Goal: Task Accomplishment & Management: Manage account settings

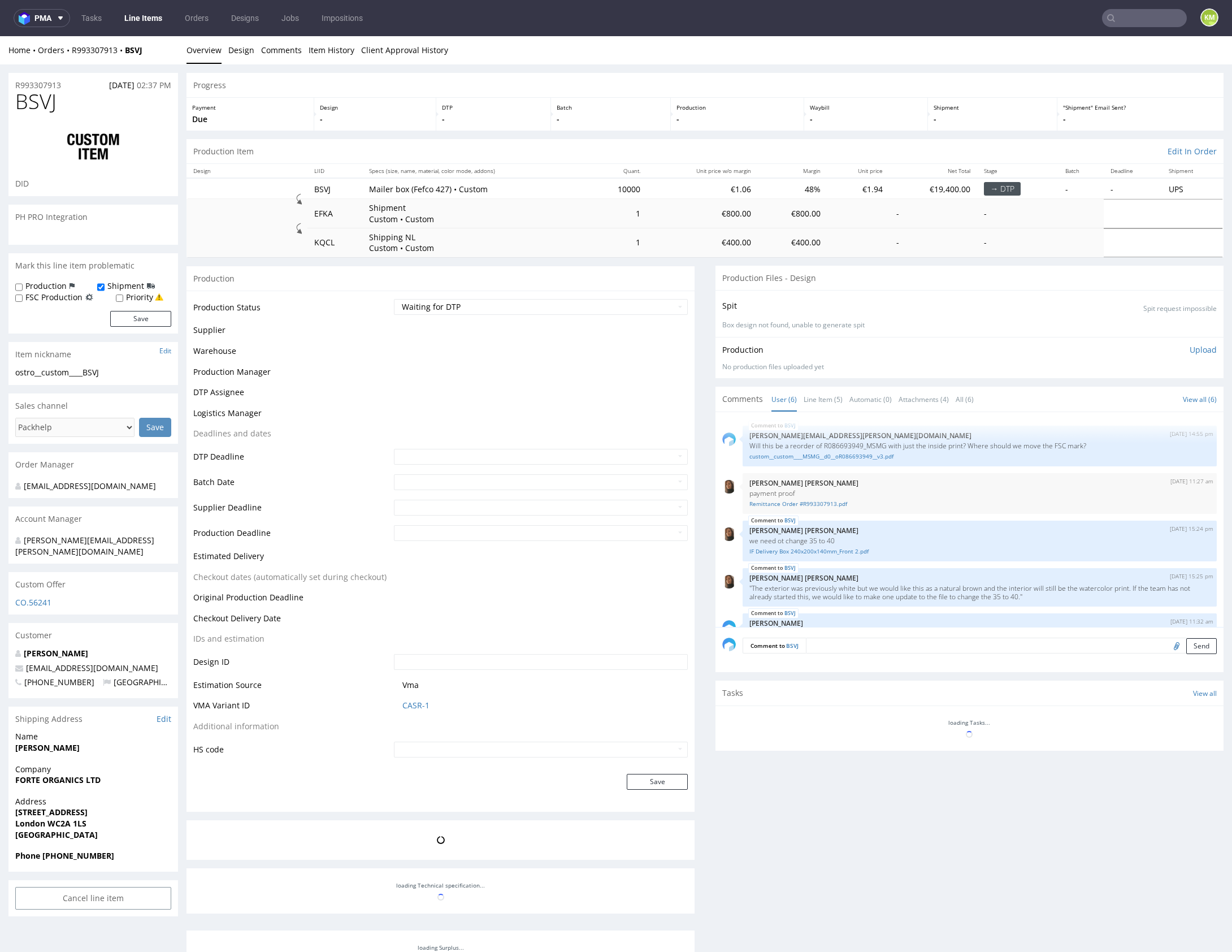
scroll to position [79, 0]
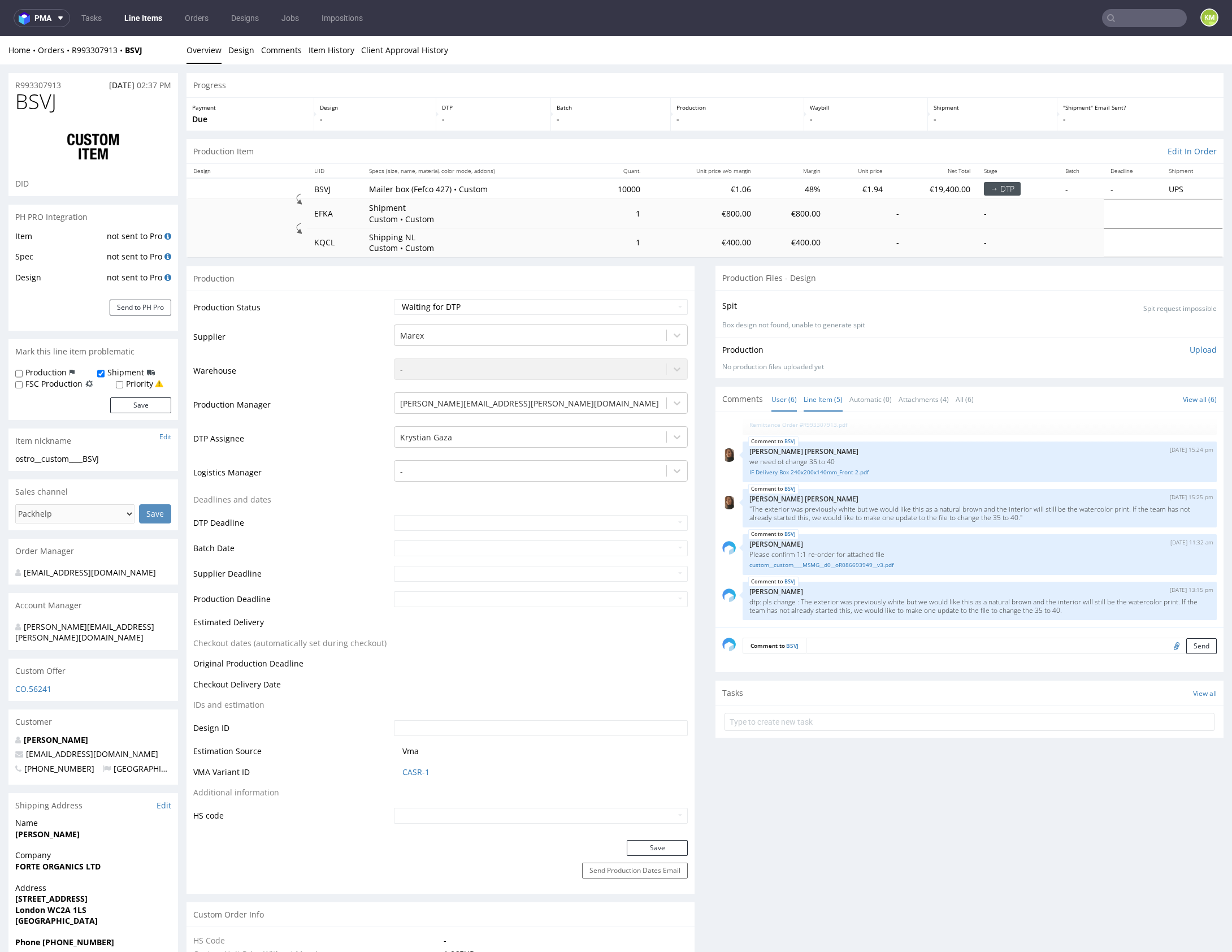
click at [832, 397] on link "Line Item (5)" at bounding box center [823, 399] width 39 height 24
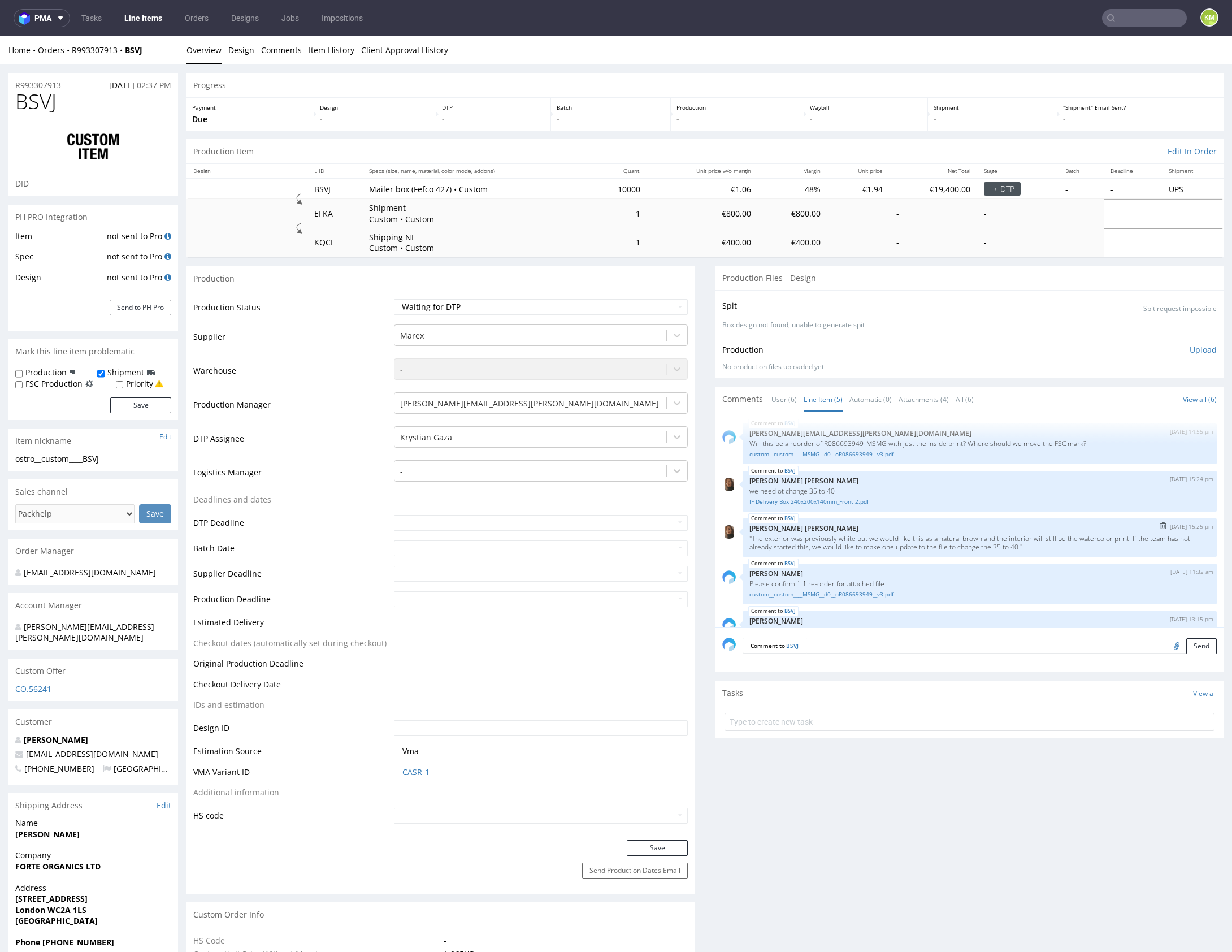
scroll to position [0, 0]
click at [825, 500] on link "IF Delivery Box 240x200x140mm_Front 2.pdf" at bounding box center [979, 503] width 460 height 8
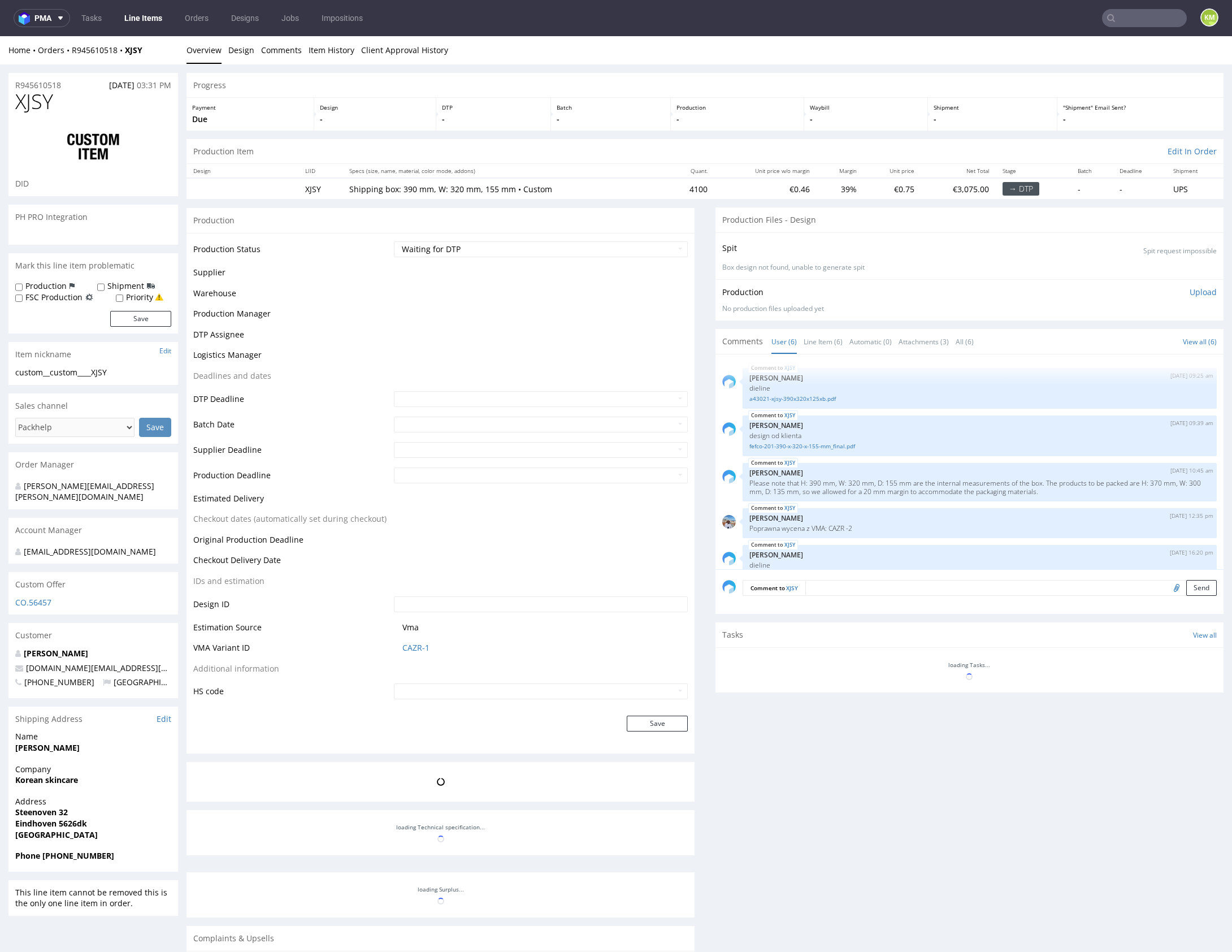
scroll to position [60, 0]
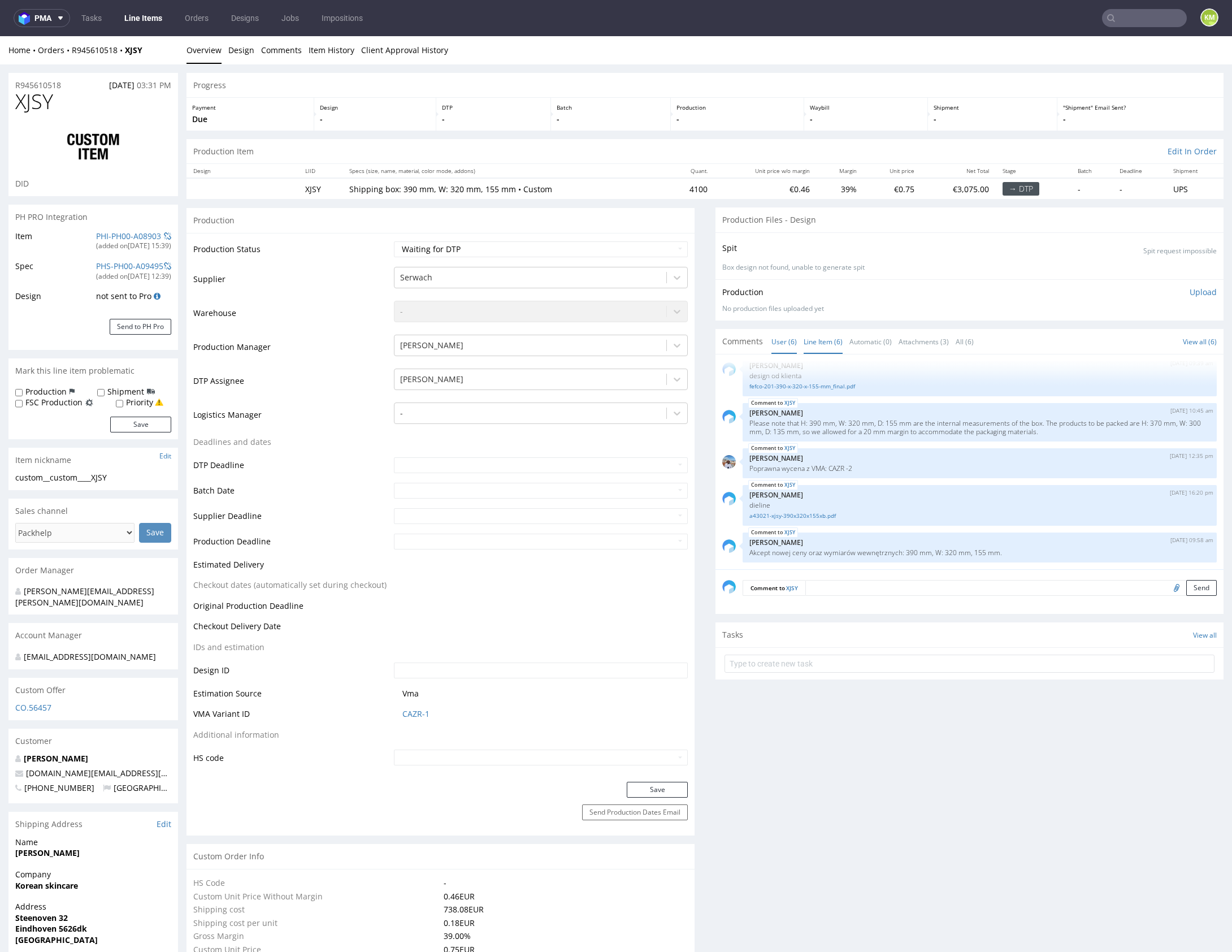
click at [828, 342] on link "Line Item (6)" at bounding box center [823, 341] width 39 height 24
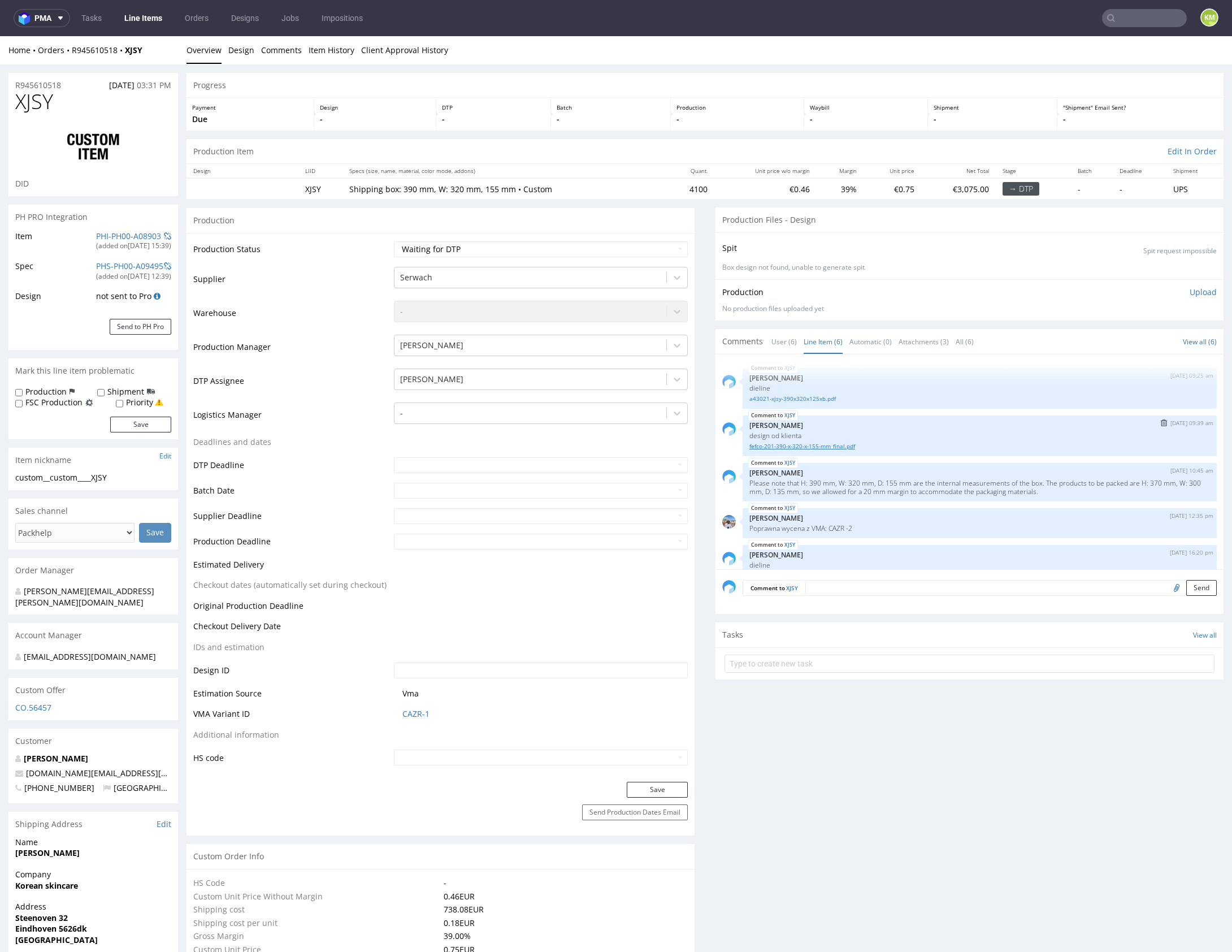
click at [845, 447] on link "fefco-201-390-x-320-x-155-mm_final.pdf" at bounding box center [979, 446] width 460 height 8
click at [103, 17] on link "Tasks" at bounding box center [92, 18] width 34 height 18
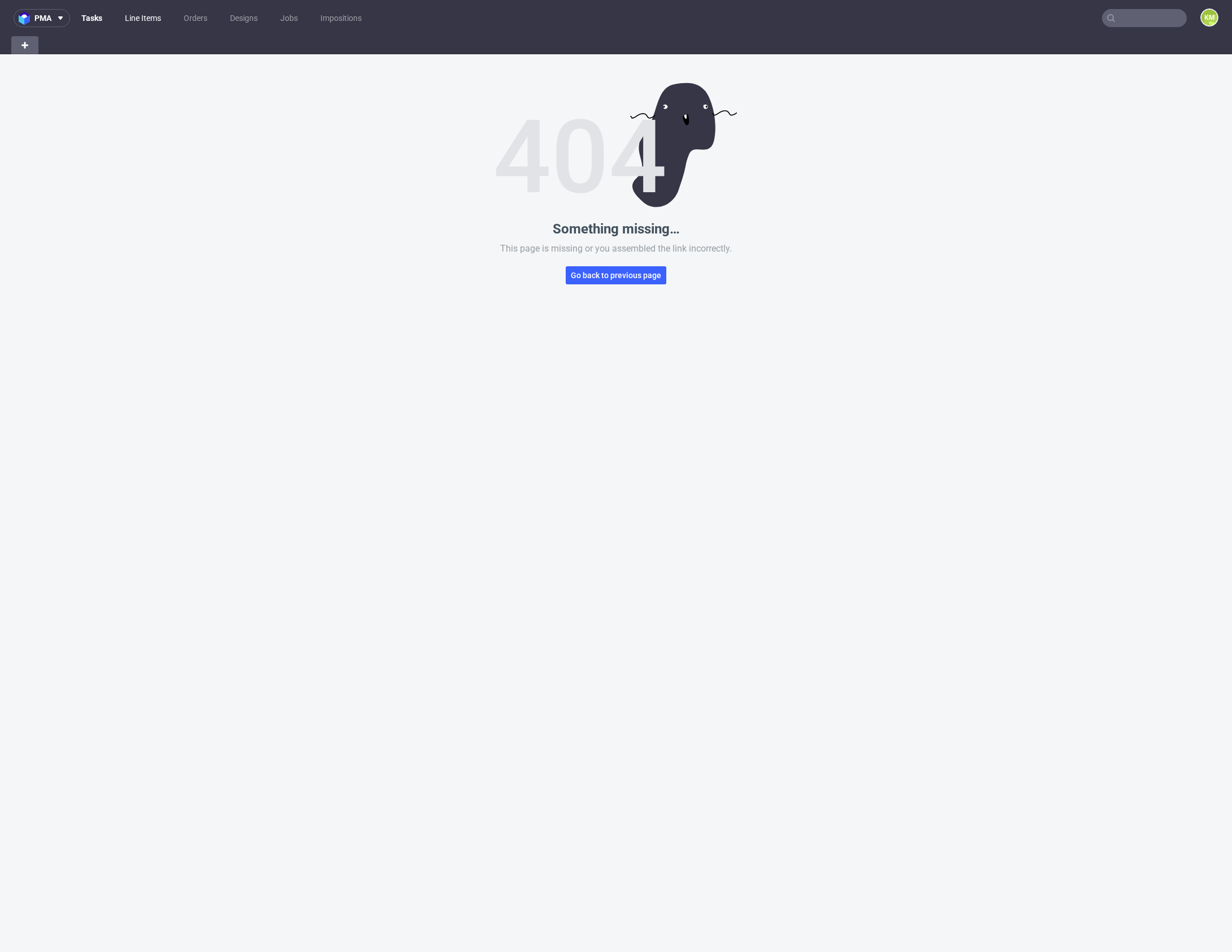
click at [132, 20] on link "Line Items" at bounding box center [143, 18] width 49 height 18
click at [93, 20] on link "Tasks" at bounding box center [92, 18] width 34 height 18
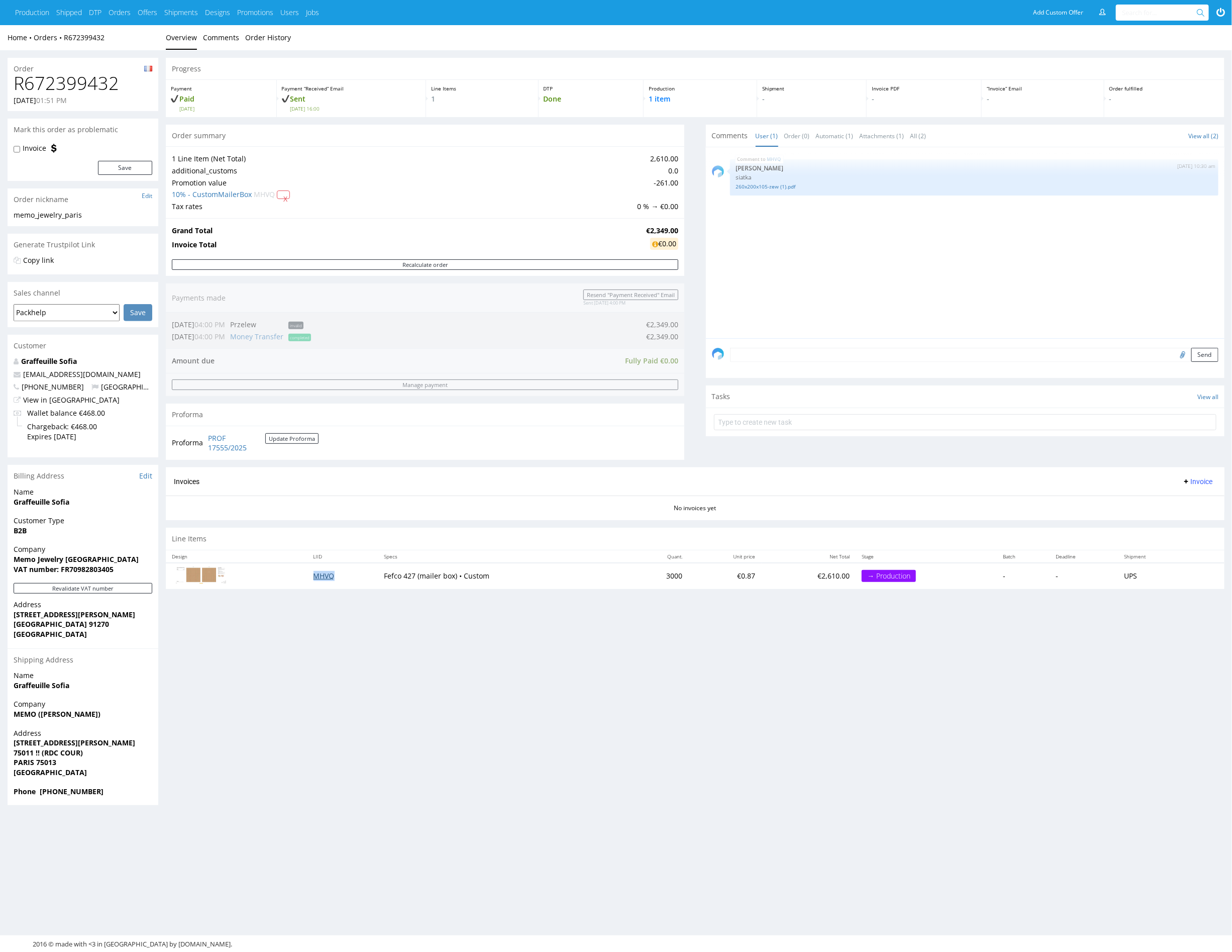
click at [325, 572] on link "MHVQ" at bounding box center [324, 576] width 21 height 9
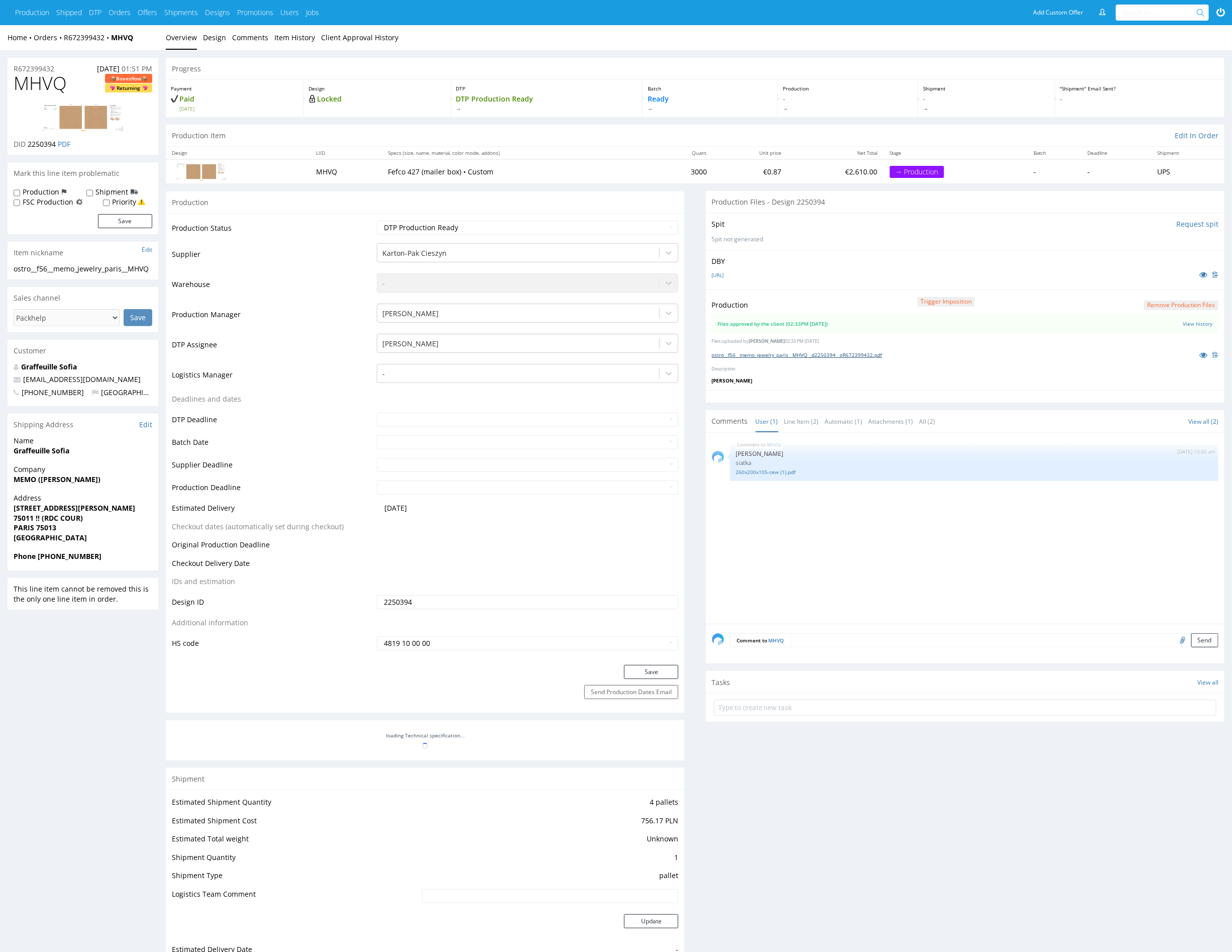
click at [831, 353] on link "ostro__f56__memo_jewelry_paris__MHVQ__d2250394__oR672399432.pdf" at bounding box center [797, 355] width 170 height 7
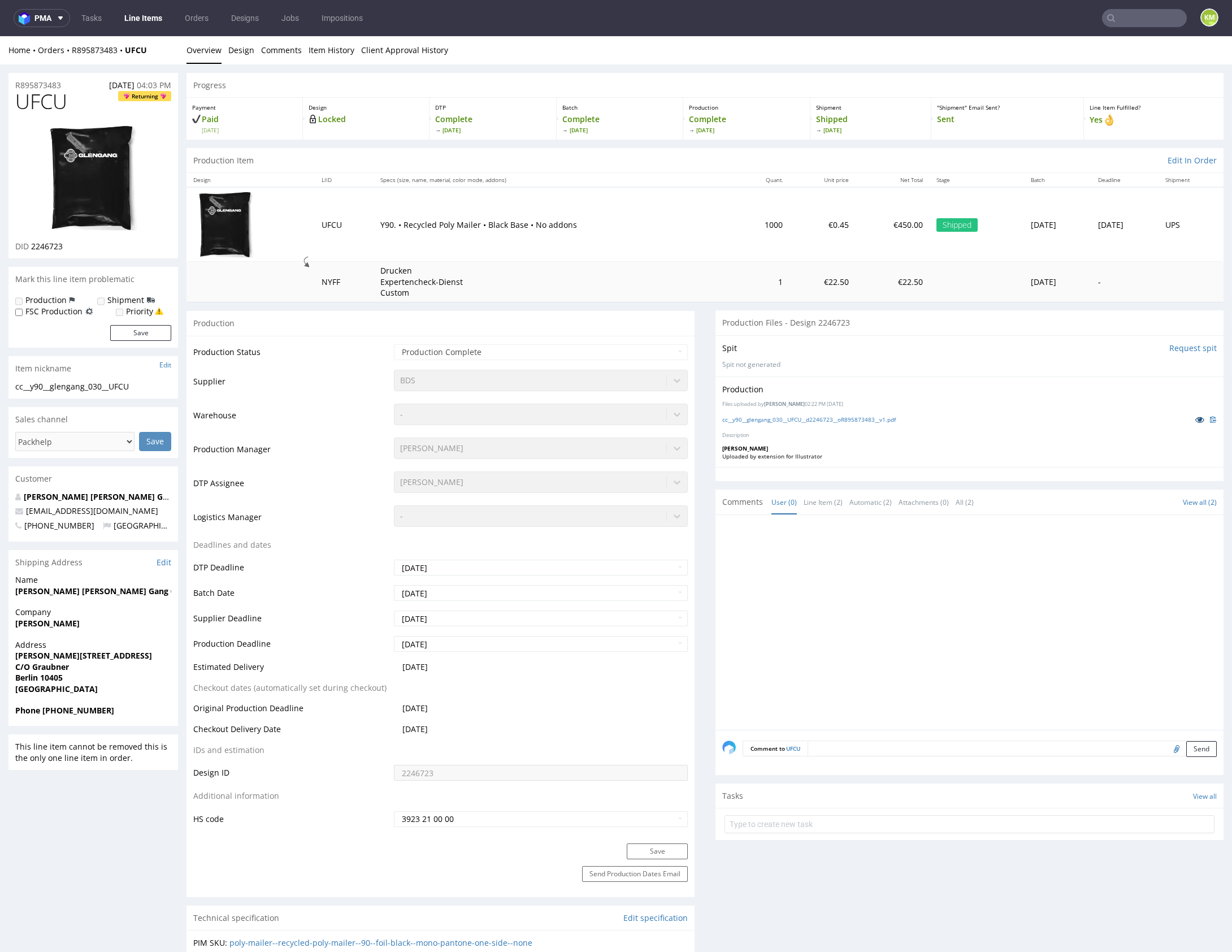
click at [1196, 418] on icon at bounding box center [1200, 419] width 9 height 8
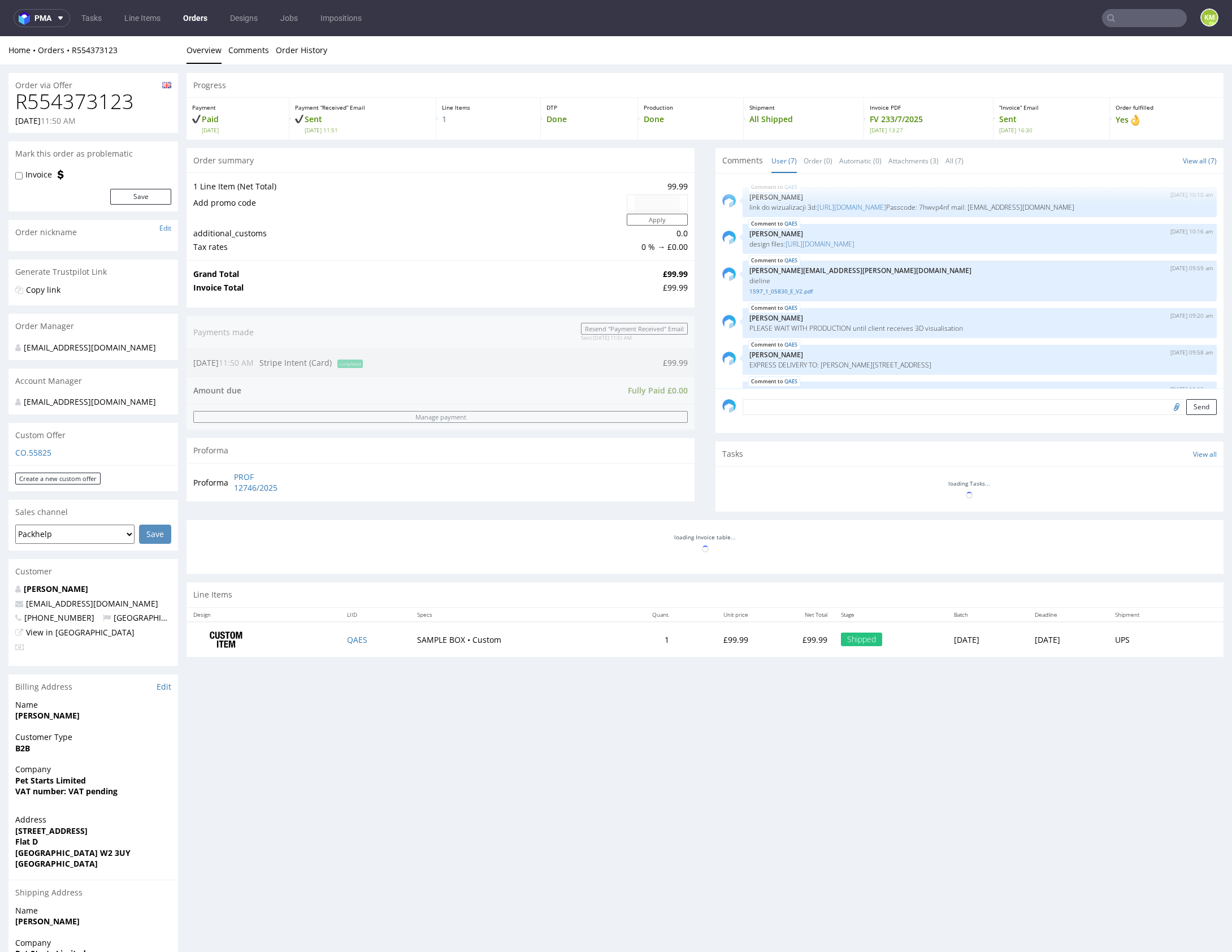
scroll to position [88, 0]
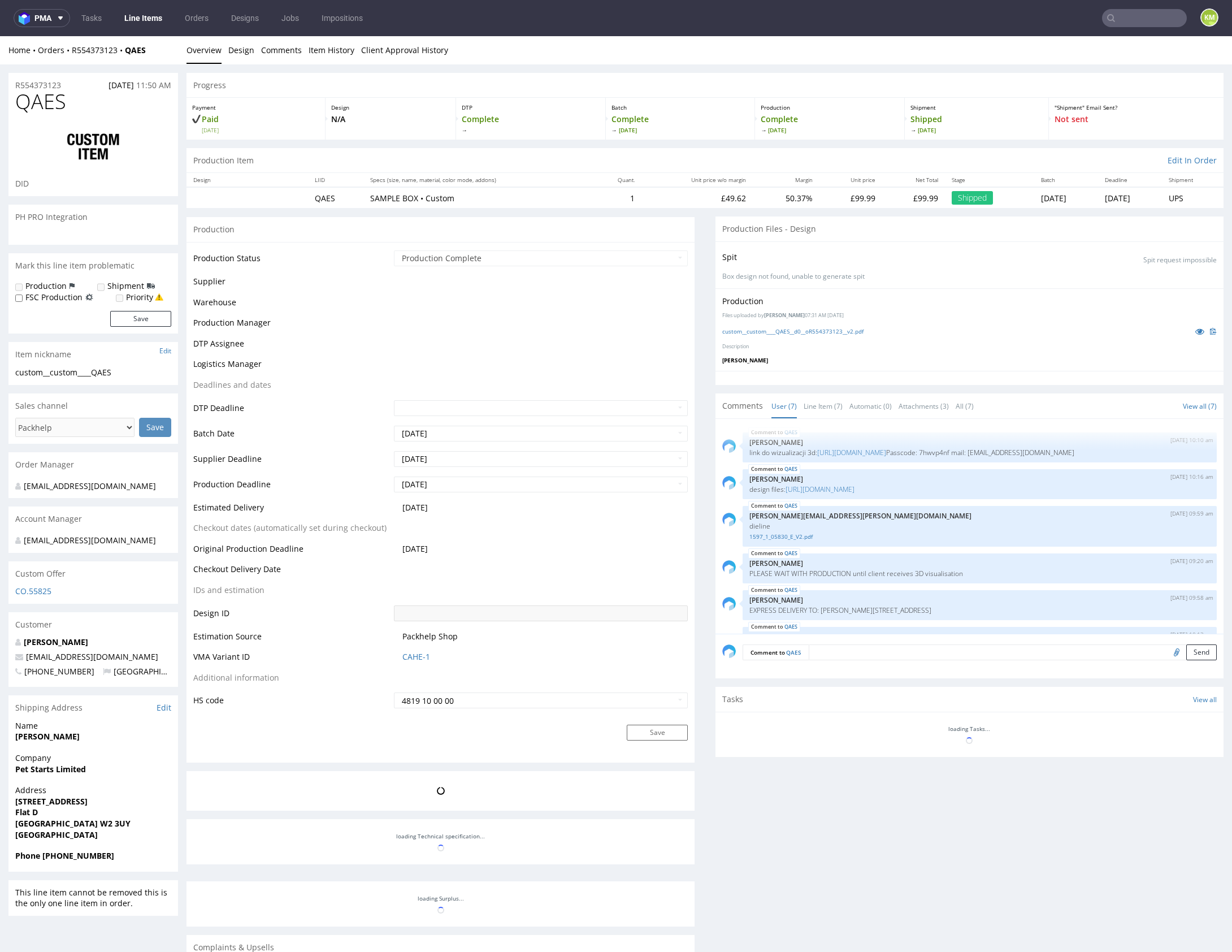
scroll to position [88, 0]
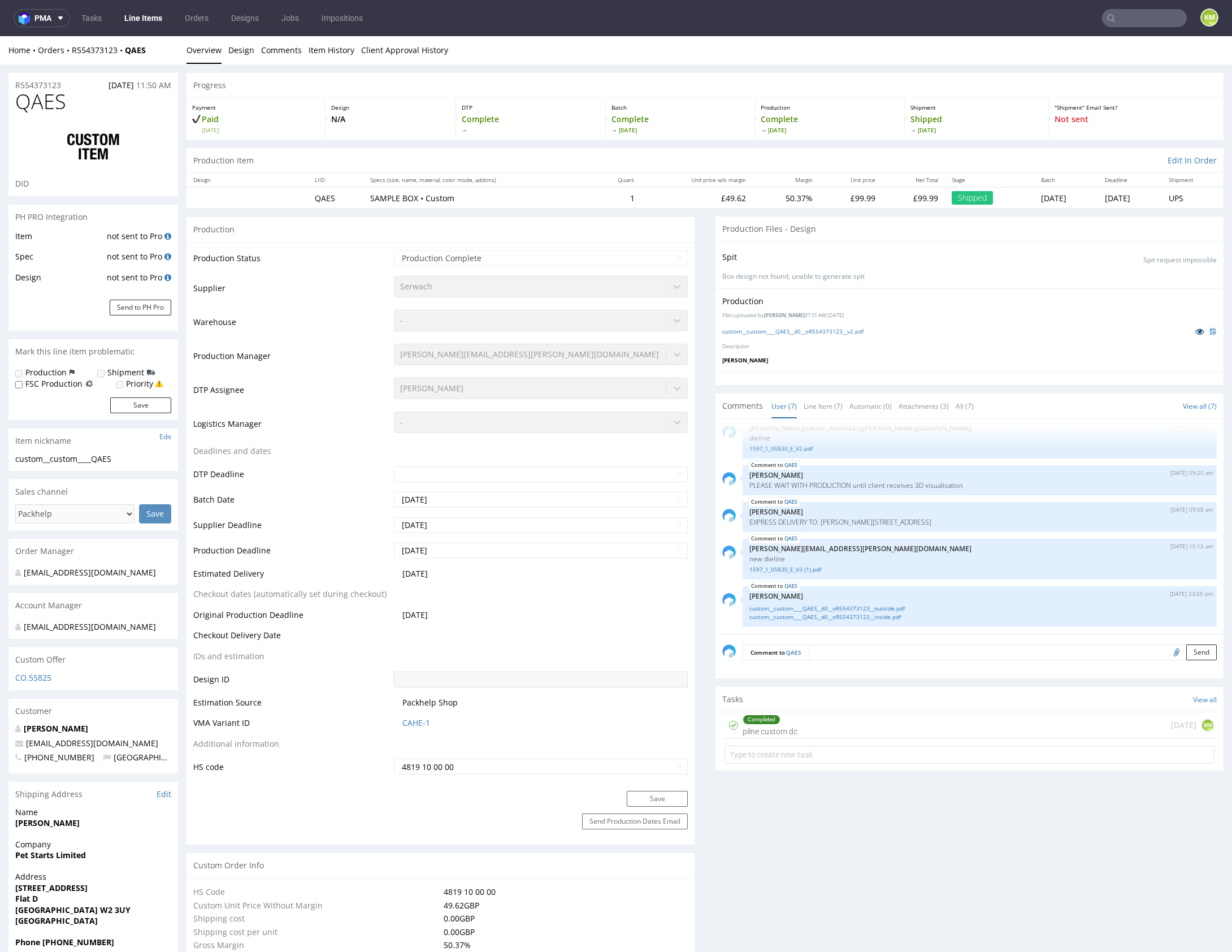
click at [1190, 335] on link at bounding box center [1199, 331] width 20 height 12
click at [804, 399] on link "Line Item (7)" at bounding box center [823, 406] width 39 height 24
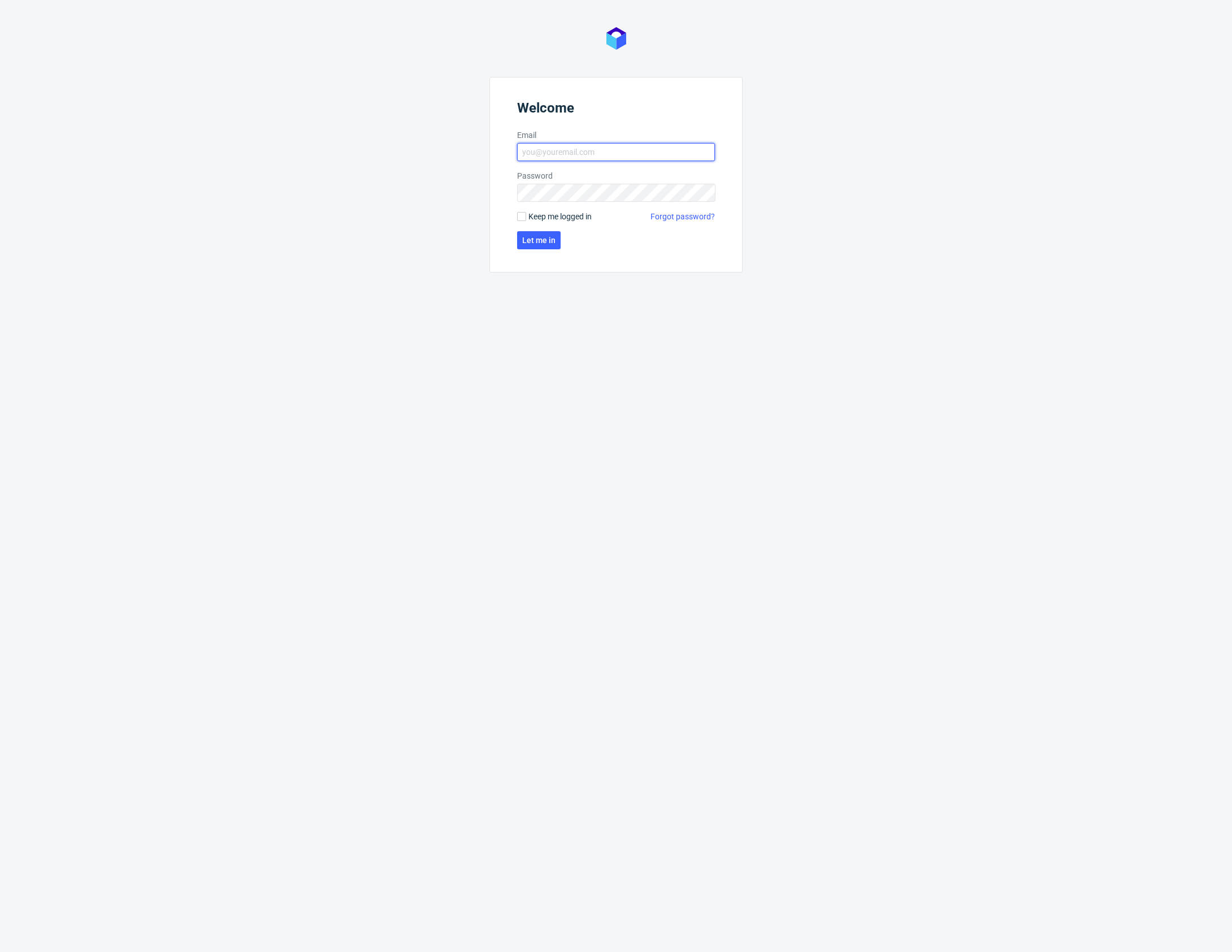
click at [600, 160] on input "Email" at bounding box center [616, 152] width 198 height 18
type input "[PERSON_NAME][EMAIL_ADDRESS][PERSON_NAME][DOMAIN_NAME]"
click at [543, 238] on span "Let me in" at bounding box center [539, 240] width 33 height 8
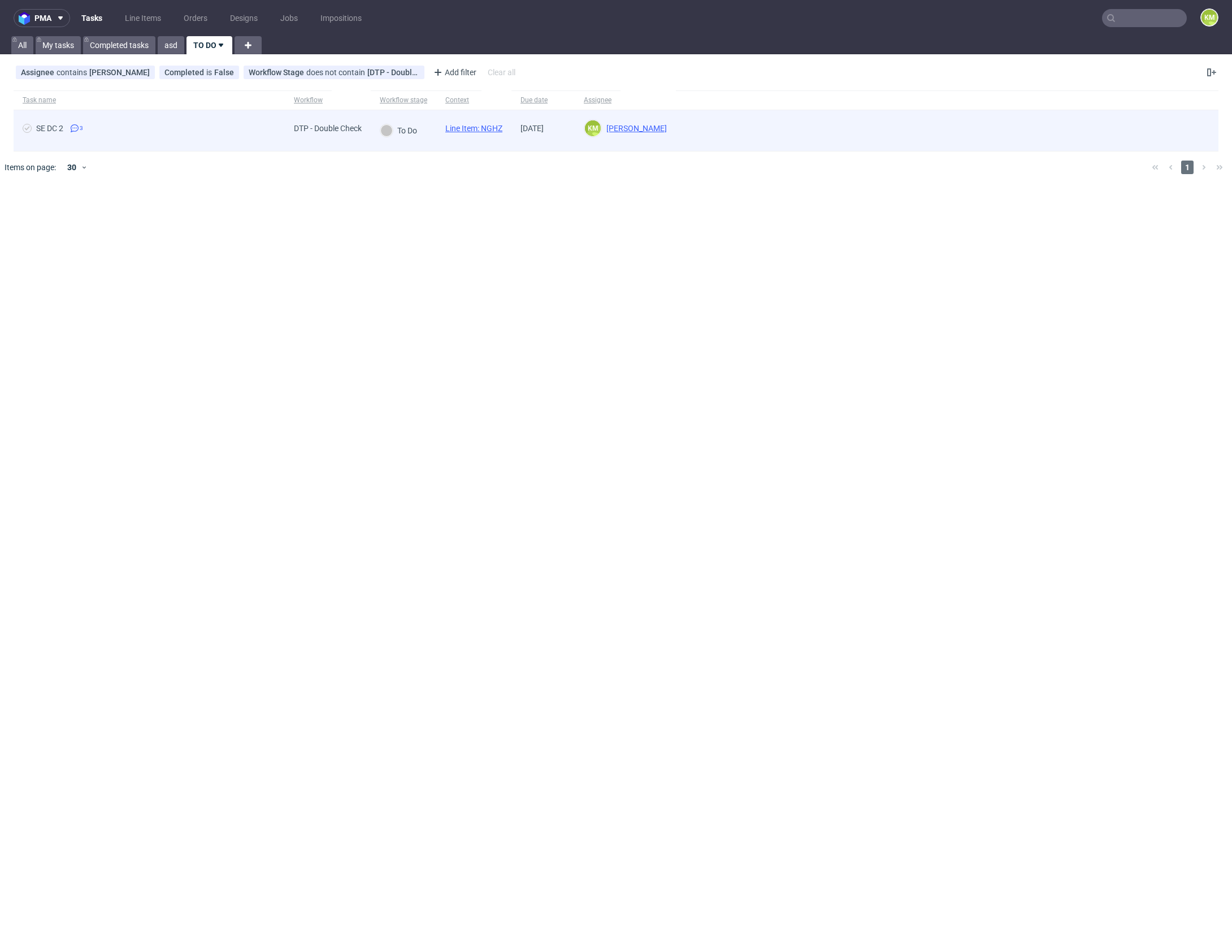
click at [490, 122] on div "Line Item: NGHZ" at bounding box center [473, 130] width 75 height 40
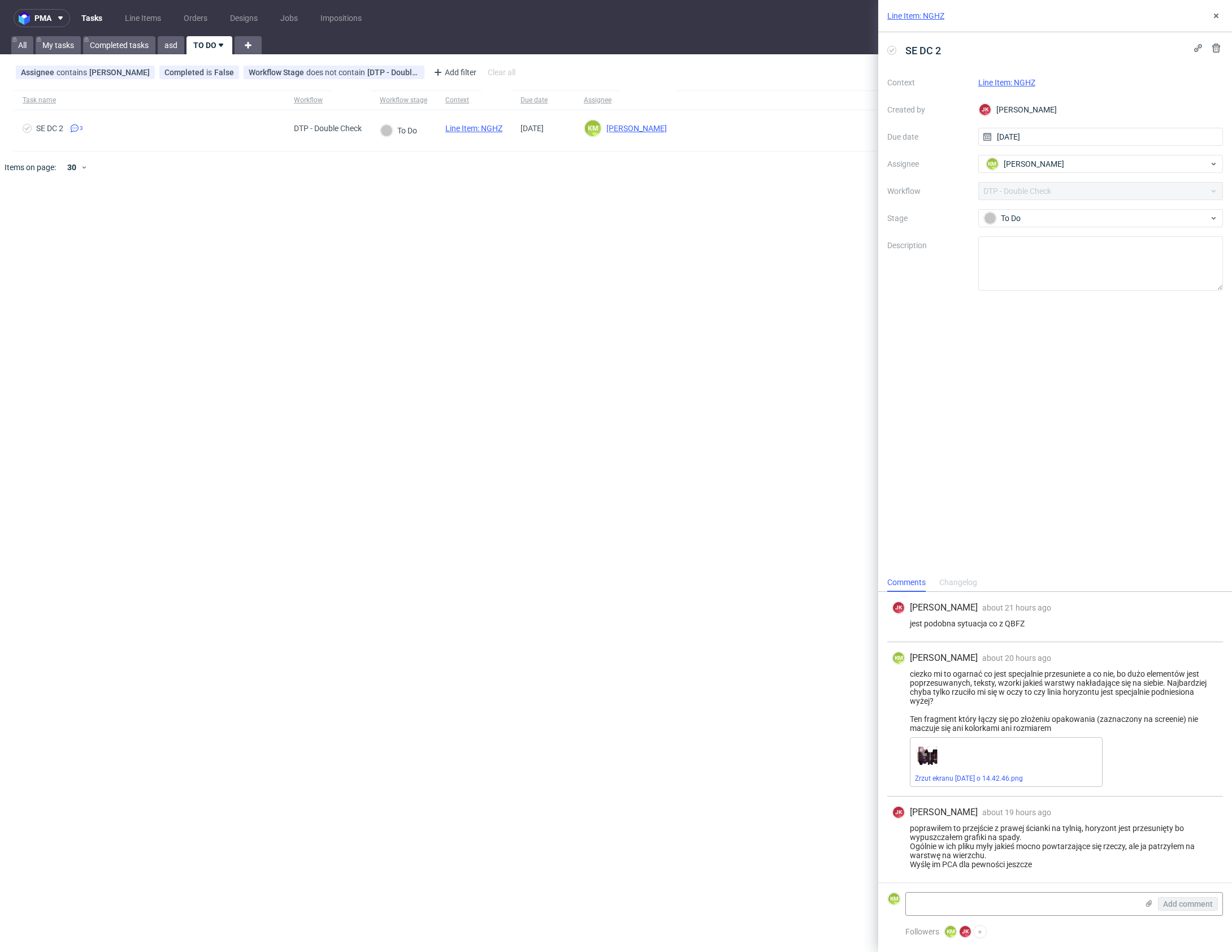
click at [1030, 78] on link "Line Item: NGHZ" at bounding box center [1007, 83] width 57 height 9
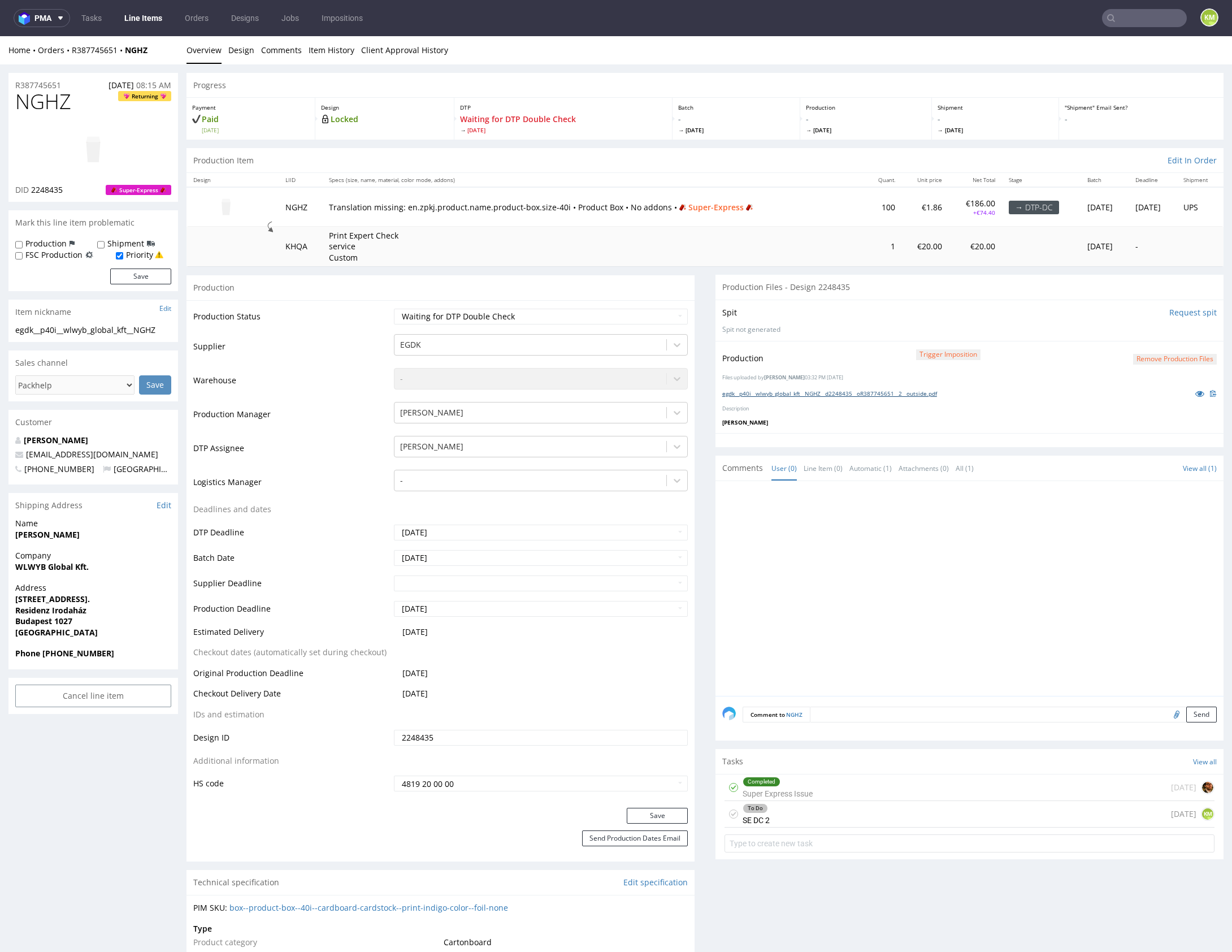
click at [867, 389] on link "egdk__p40i__wlwyb_global_kft__NGHZ__d2248435__oR387745651__2__outside.pdf" at bounding box center [830, 393] width 215 height 8
click at [875, 408] on p "Description" at bounding box center [969, 408] width 494 height 7
click at [845, 815] on div "To Do SE DC 2 1 day ago KM" at bounding box center [970, 814] width 490 height 27
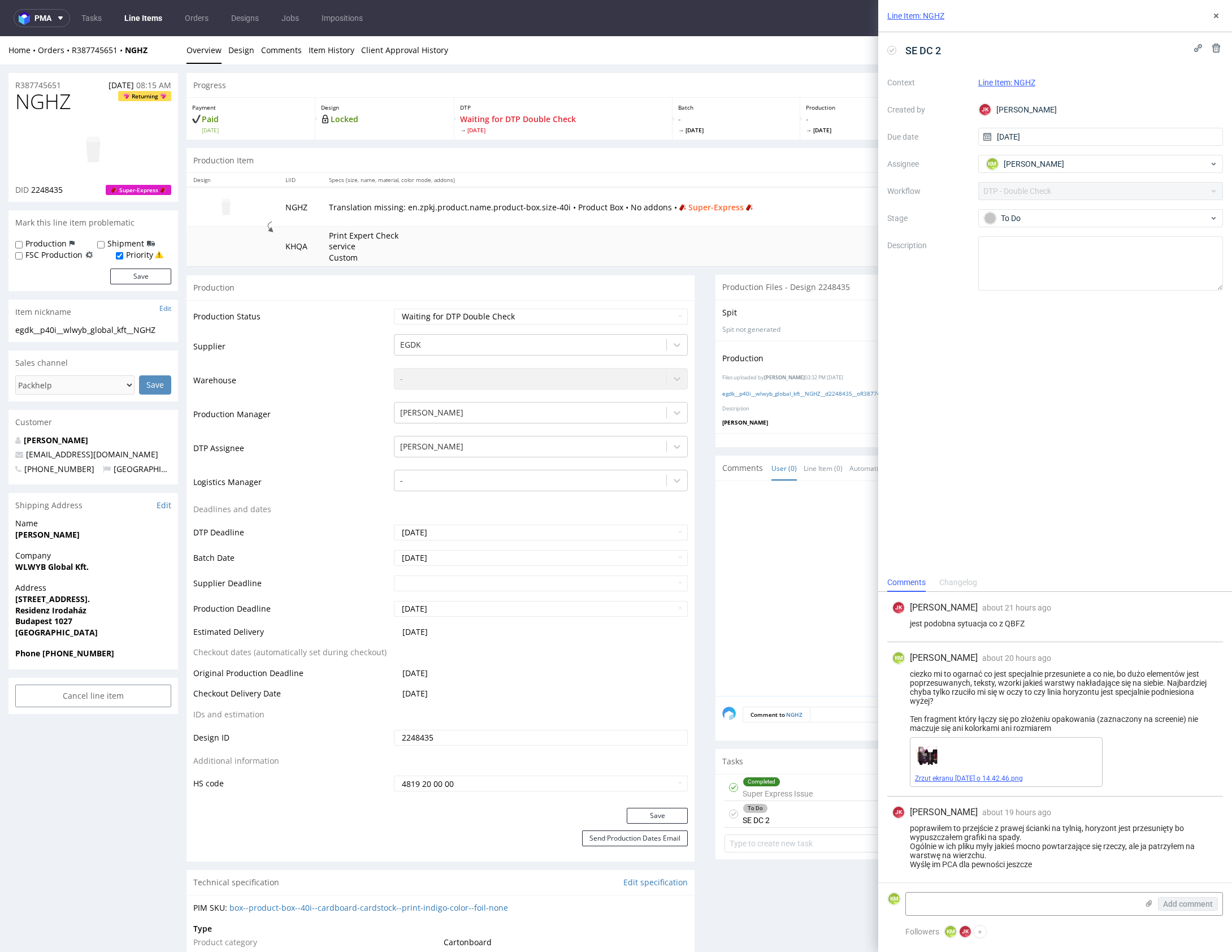
click at [944, 777] on link "Zrzut ekranu 2025-08-25 o 14.42.46.png" at bounding box center [969, 778] width 108 height 8
click at [1042, 217] on div "To Do" at bounding box center [1096, 217] width 225 height 12
click at [1216, 20] on icon at bounding box center [1216, 16] width 9 height 9
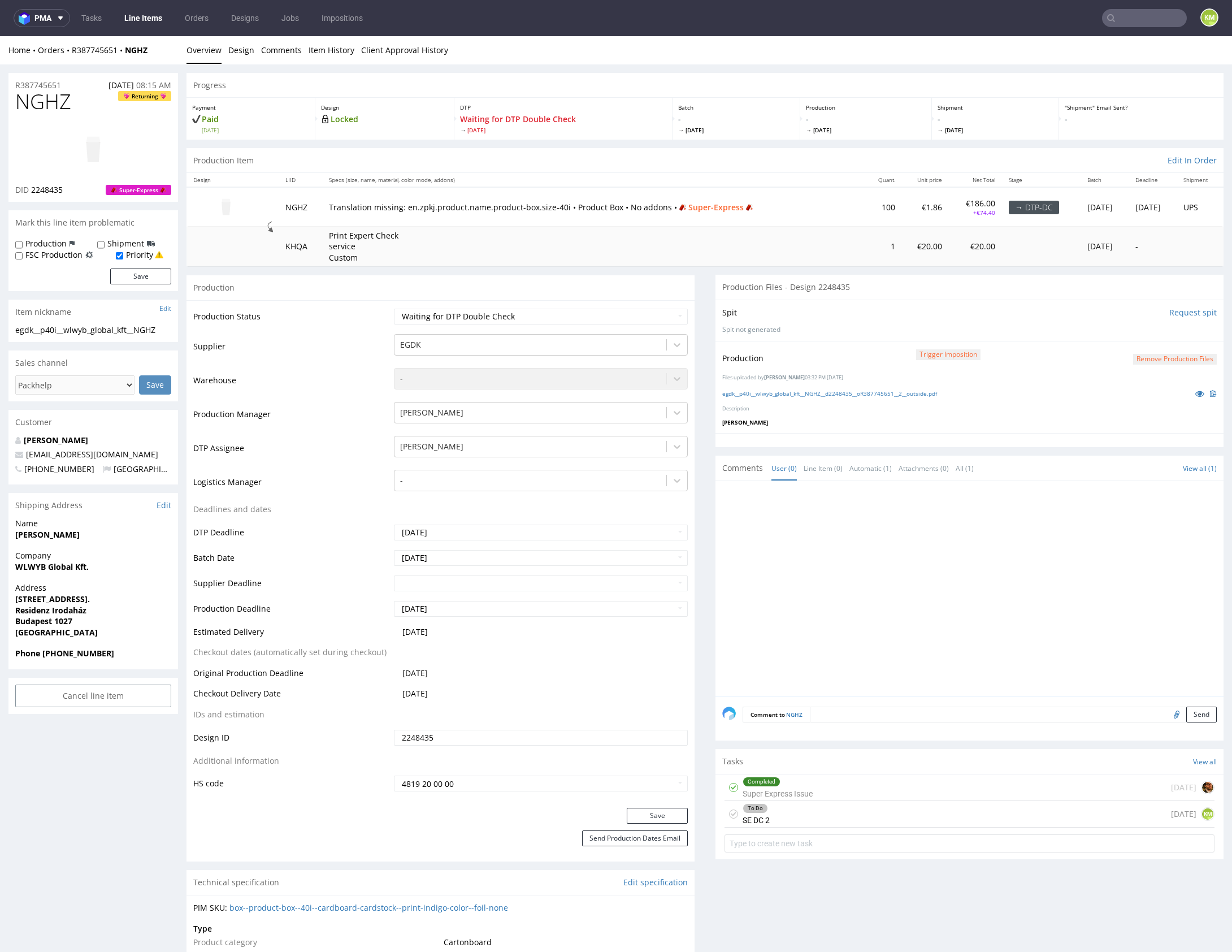
click at [729, 814] on icon at bounding box center [734, 814] width 9 height 9
click at [593, 312] on select "Waiting for Artwork Waiting for Diecut Waiting for Mockup Waiting for DTP Waiti…" at bounding box center [540, 316] width 294 height 16
select select "dtp_dc_done"
click at [394, 309] on select "Waiting for Artwork Waiting for Diecut Waiting for Mockup Waiting for DTP Waiti…" at bounding box center [540, 316] width 294 height 16
click at [641, 814] on button "Save" at bounding box center [657, 815] width 61 height 16
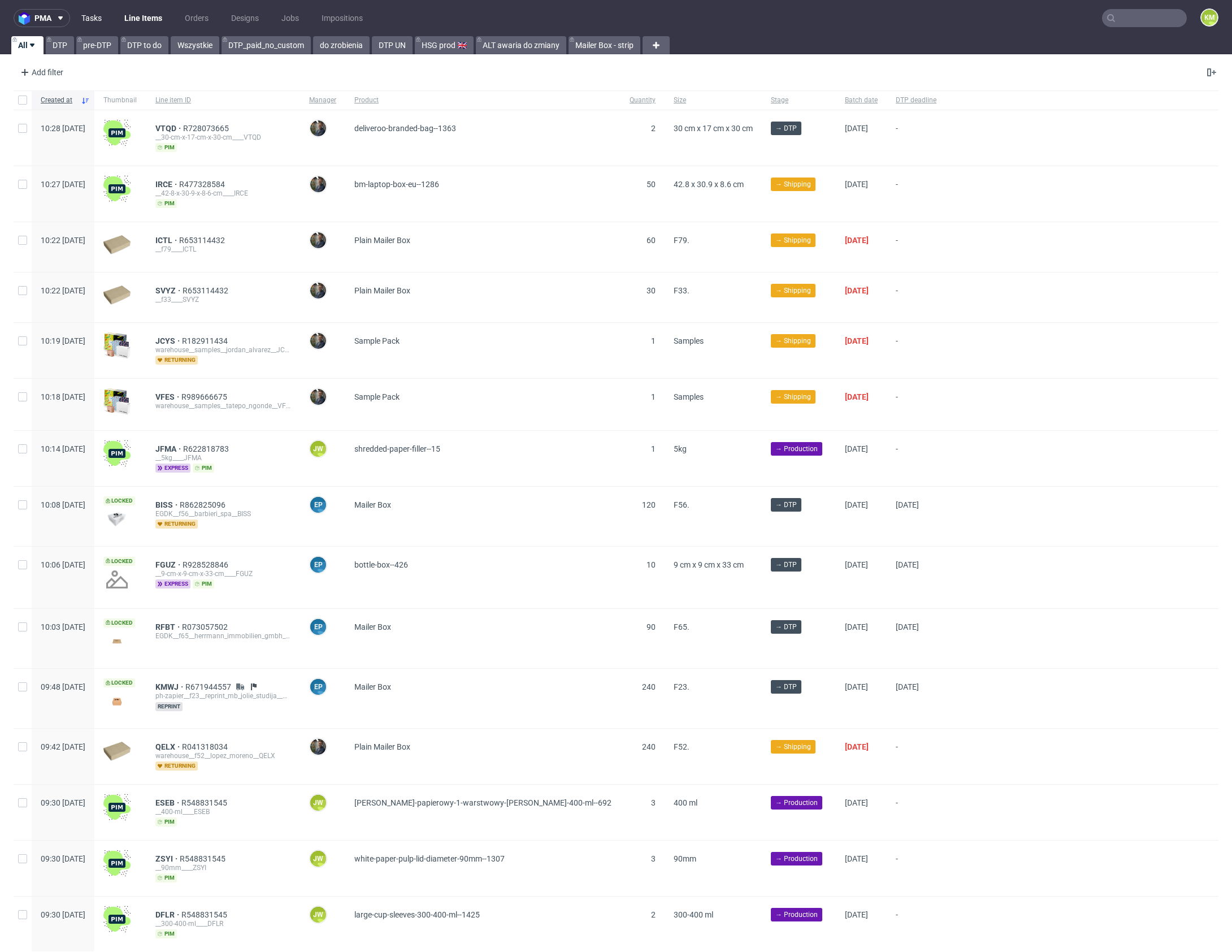
click at [91, 20] on link "Tasks" at bounding box center [92, 18] width 34 height 18
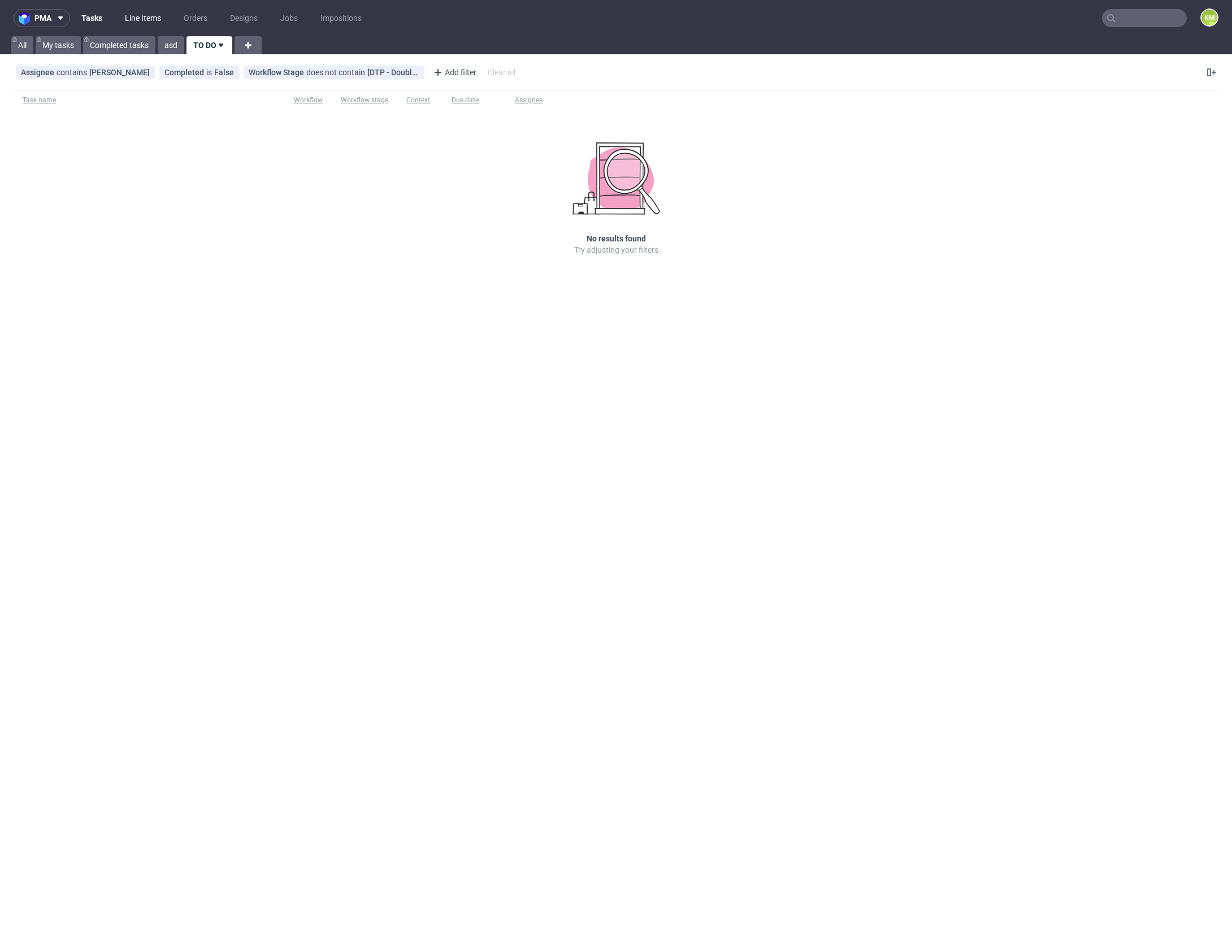
click at [138, 18] on link "Line Items" at bounding box center [143, 18] width 49 height 18
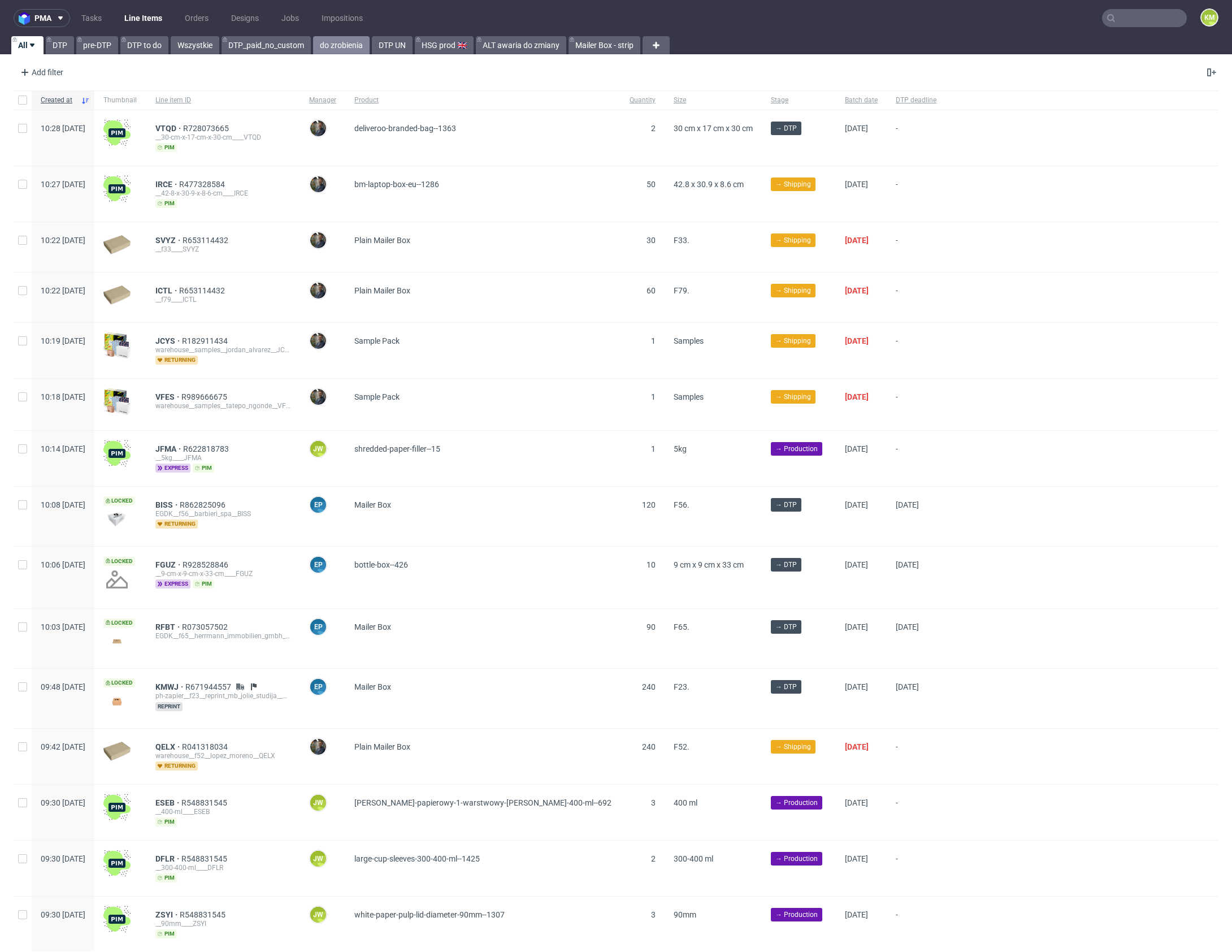
click at [350, 48] on link "do zrobienia" at bounding box center [341, 46] width 57 height 18
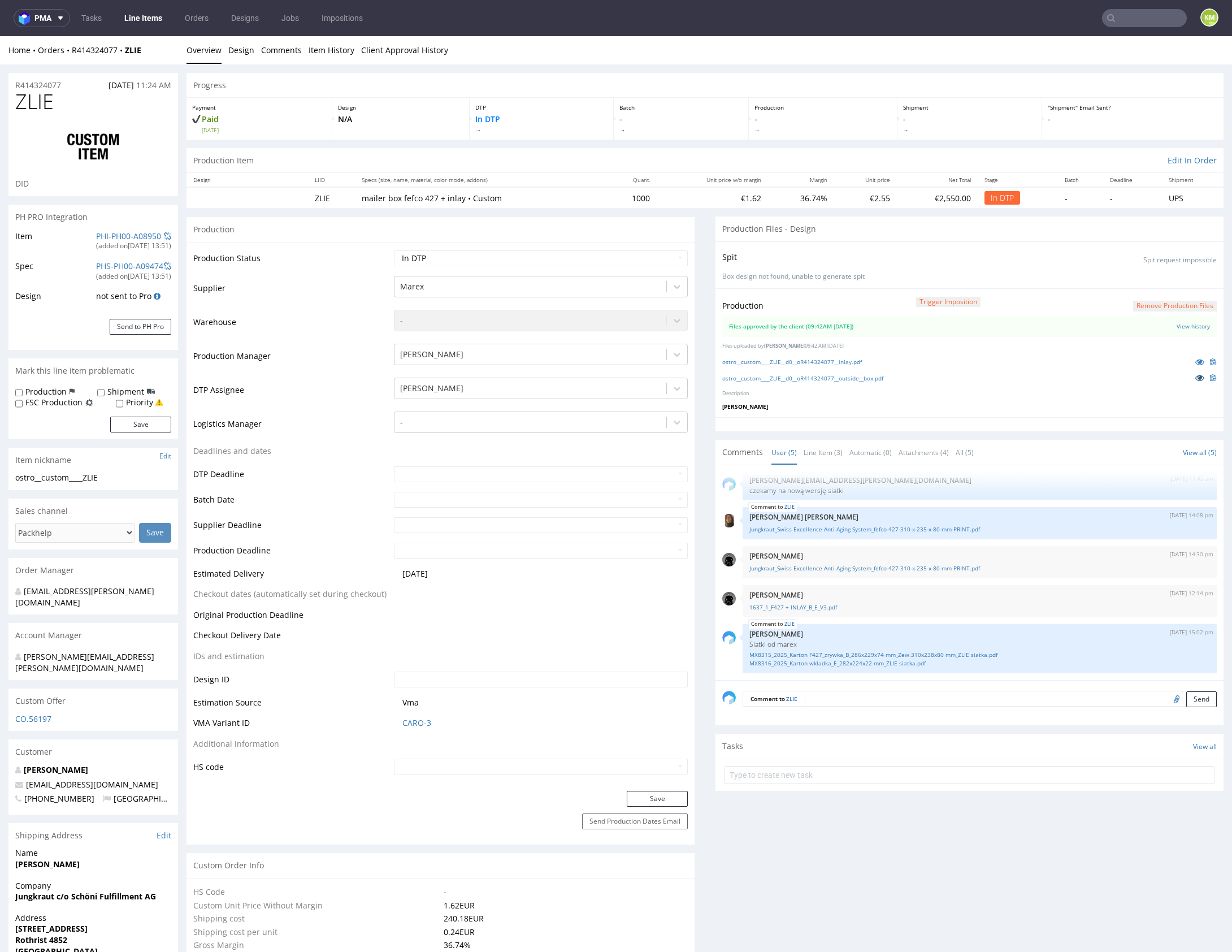
click at [1196, 379] on icon at bounding box center [1200, 378] width 9 height 8
click at [1192, 360] on link at bounding box center [1199, 361] width 20 height 12
click at [1192, 377] on link at bounding box center [1199, 377] width 20 height 12
click at [1190, 382] on p at bounding box center [1203, 377] width 27 height 12
click at [1196, 378] on icon at bounding box center [1200, 378] width 9 height 8
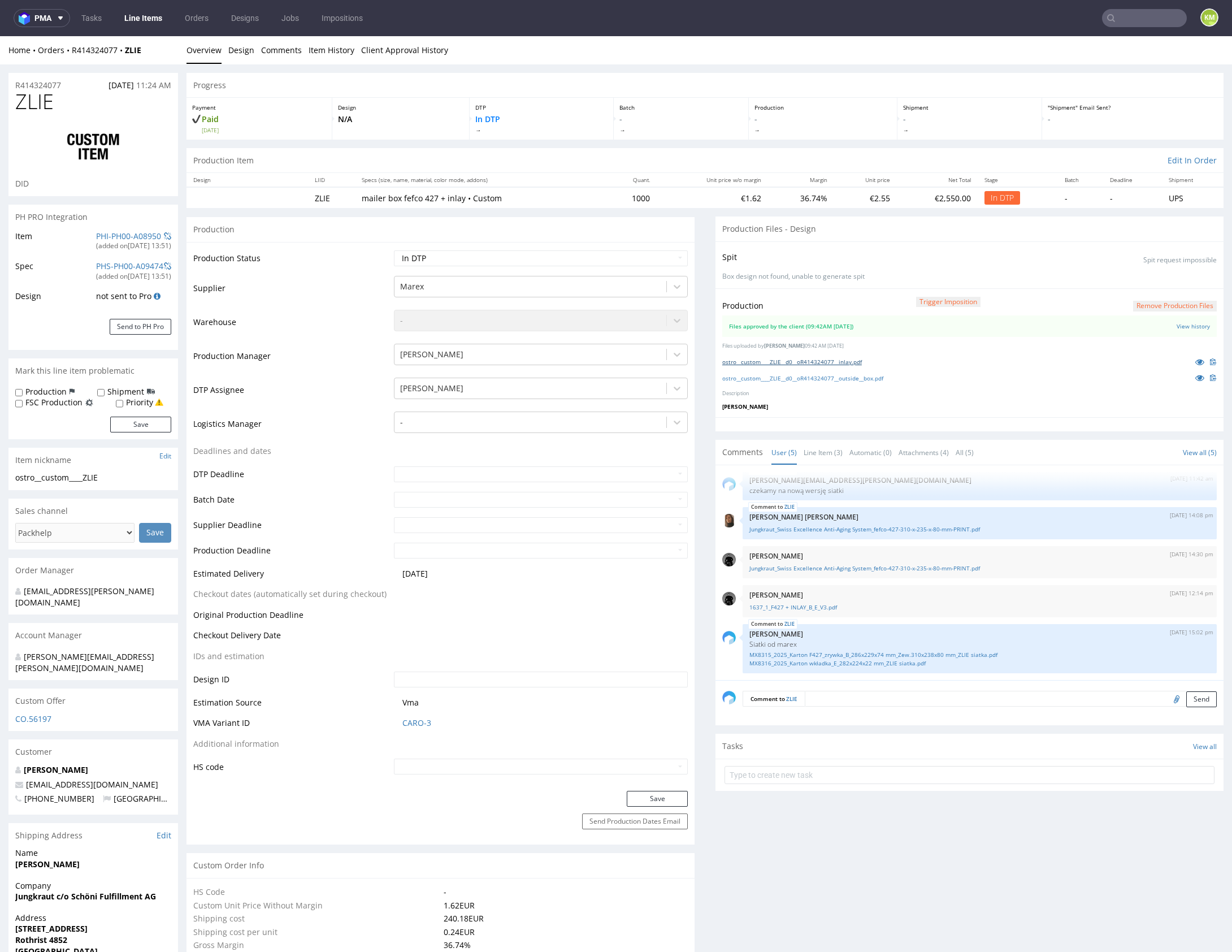
click at [858, 359] on link "ostro__custom____ZLIE__d0__oR414324077__inlay.pdf" at bounding box center [792, 361] width 139 height 8
click at [883, 380] on link "ostro__custom____ZLIE__d0__oR414324077__outside__box.pdf" at bounding box center [802, 378] width 161 height 8
click at [1147, 302] on button "Remove production files" at bounding box center [1175, 306] width 83 height 10
click at [1136, 280] on icon at bounding box center [1138, 279] width 7 height 8
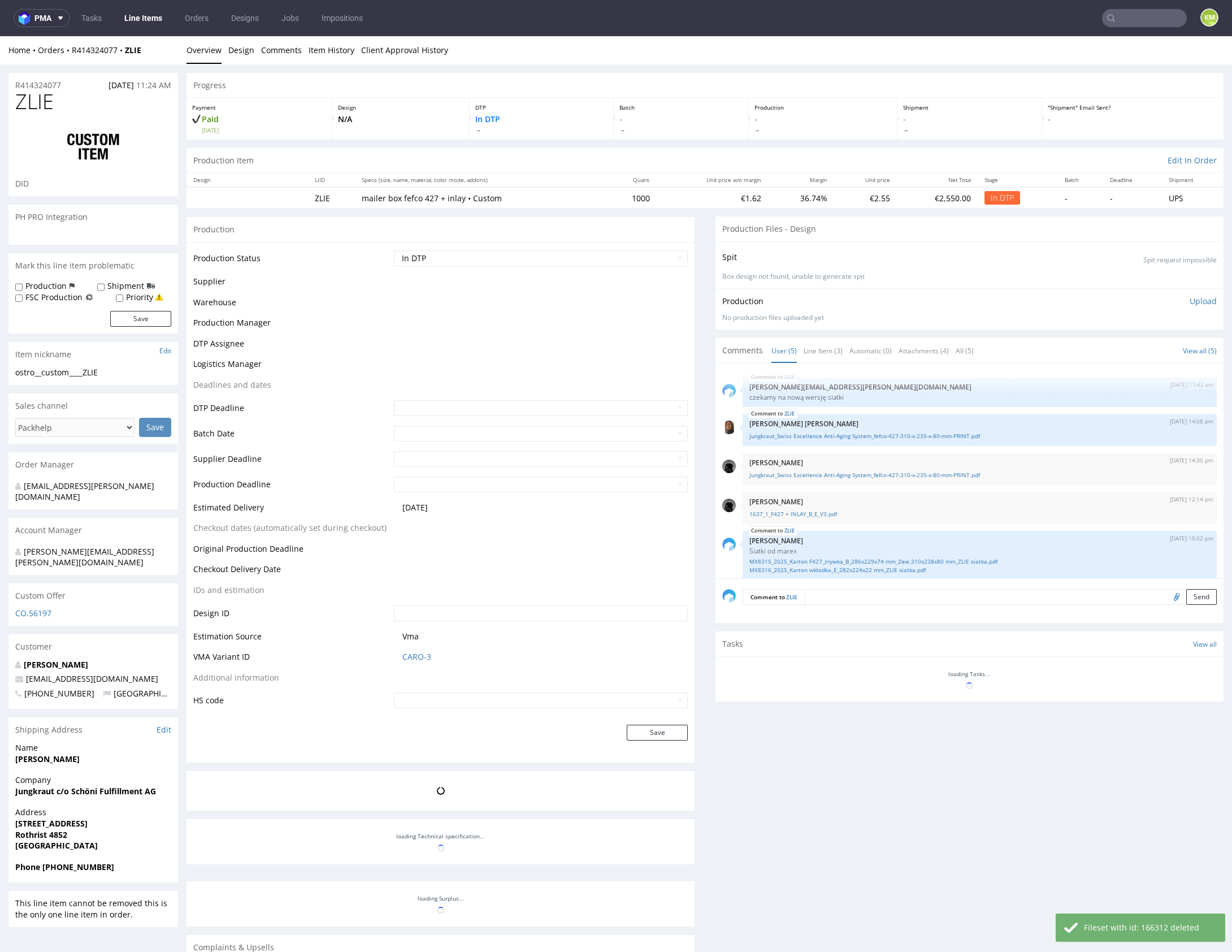
scroll to position [8, 0]
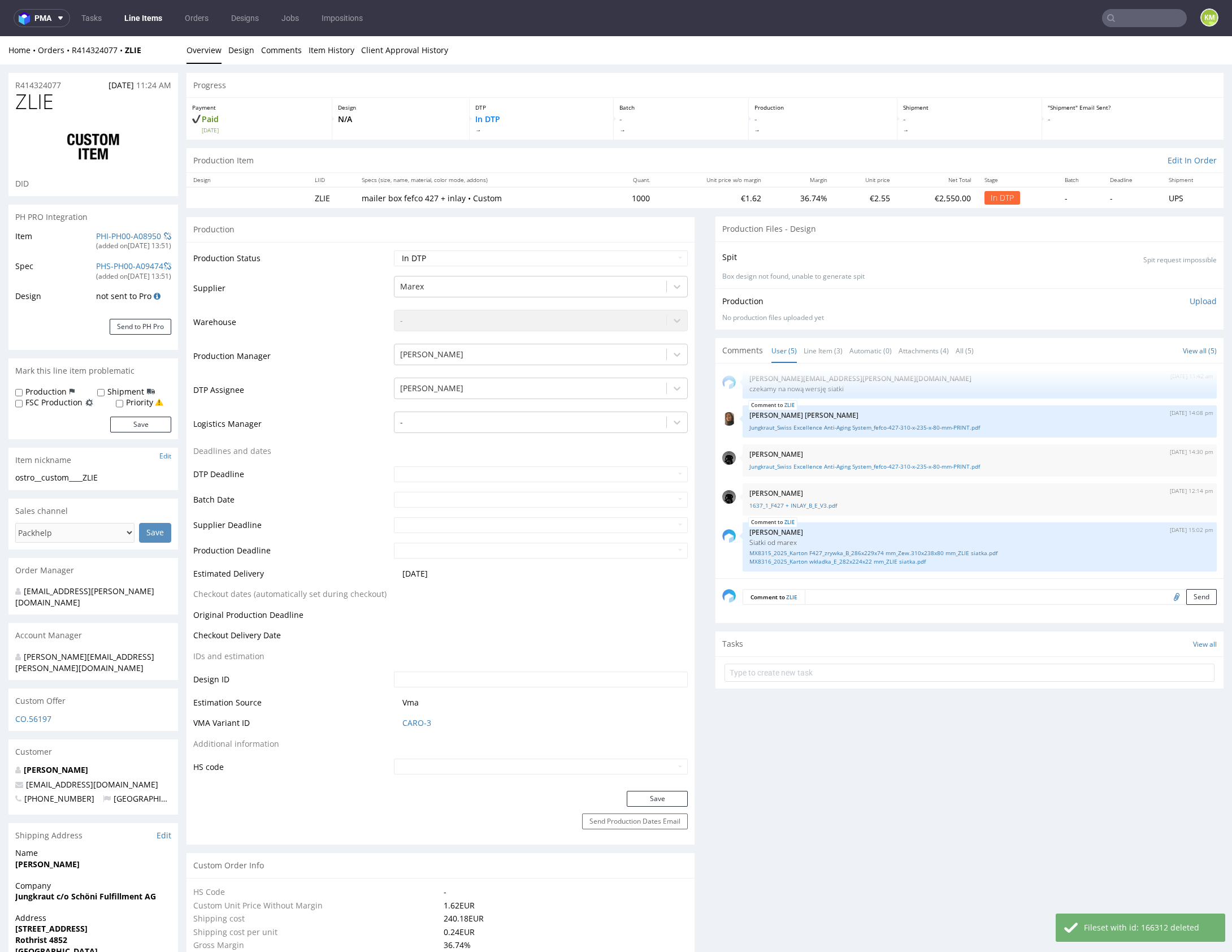
click at [1196, 301] on p "Upload" at bounding box center [1203, 301] width 27 height 11
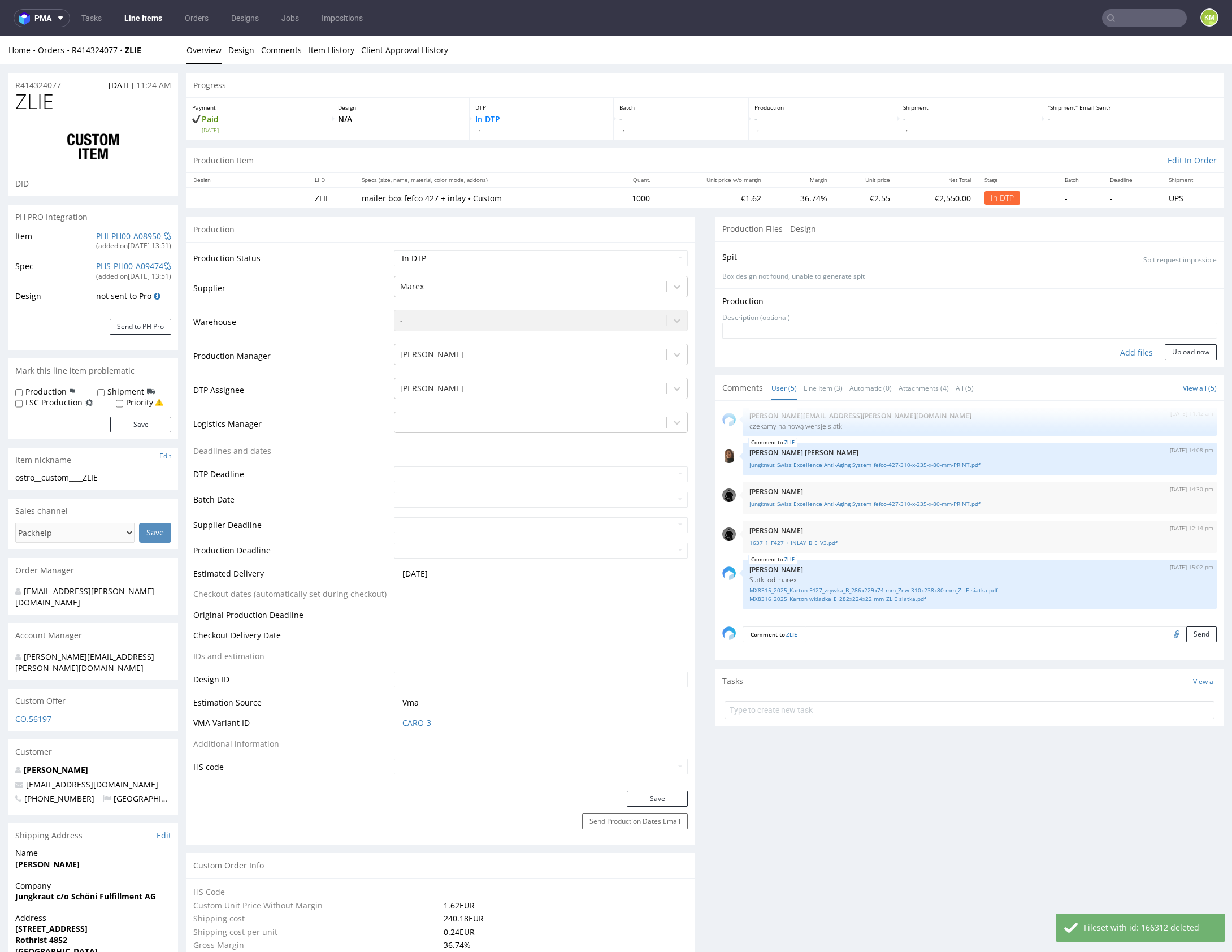
click at [1134, 353] on div "Add files" at bounding box center [1136, 353] width 57 height 17
type input "C:\fakepath\ostro__custom____ZLIE__d0__oR414324077__inlay.pdf"
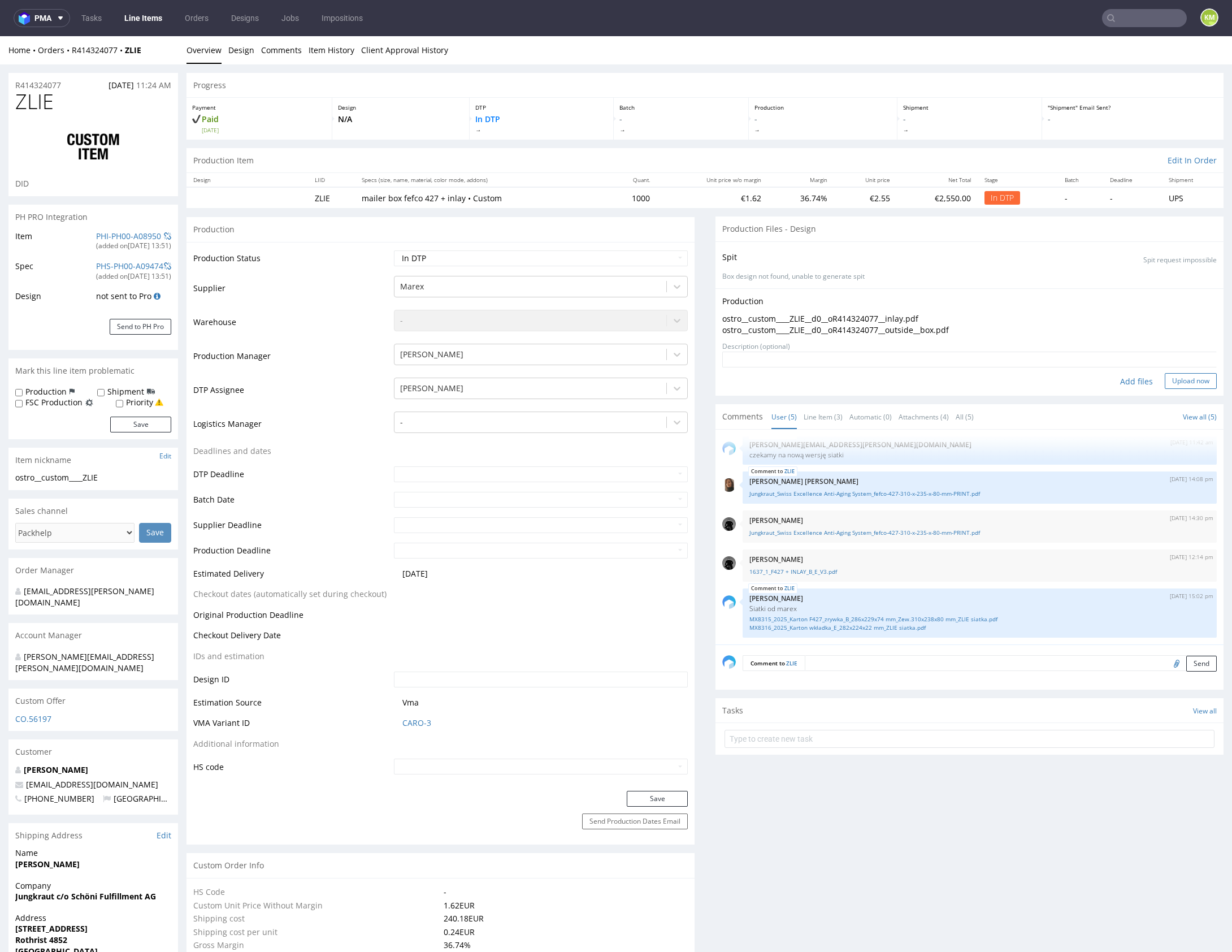
click at [1192, 380] on button "Upload now" at bounding box center [1191, 381] width 52 height 16
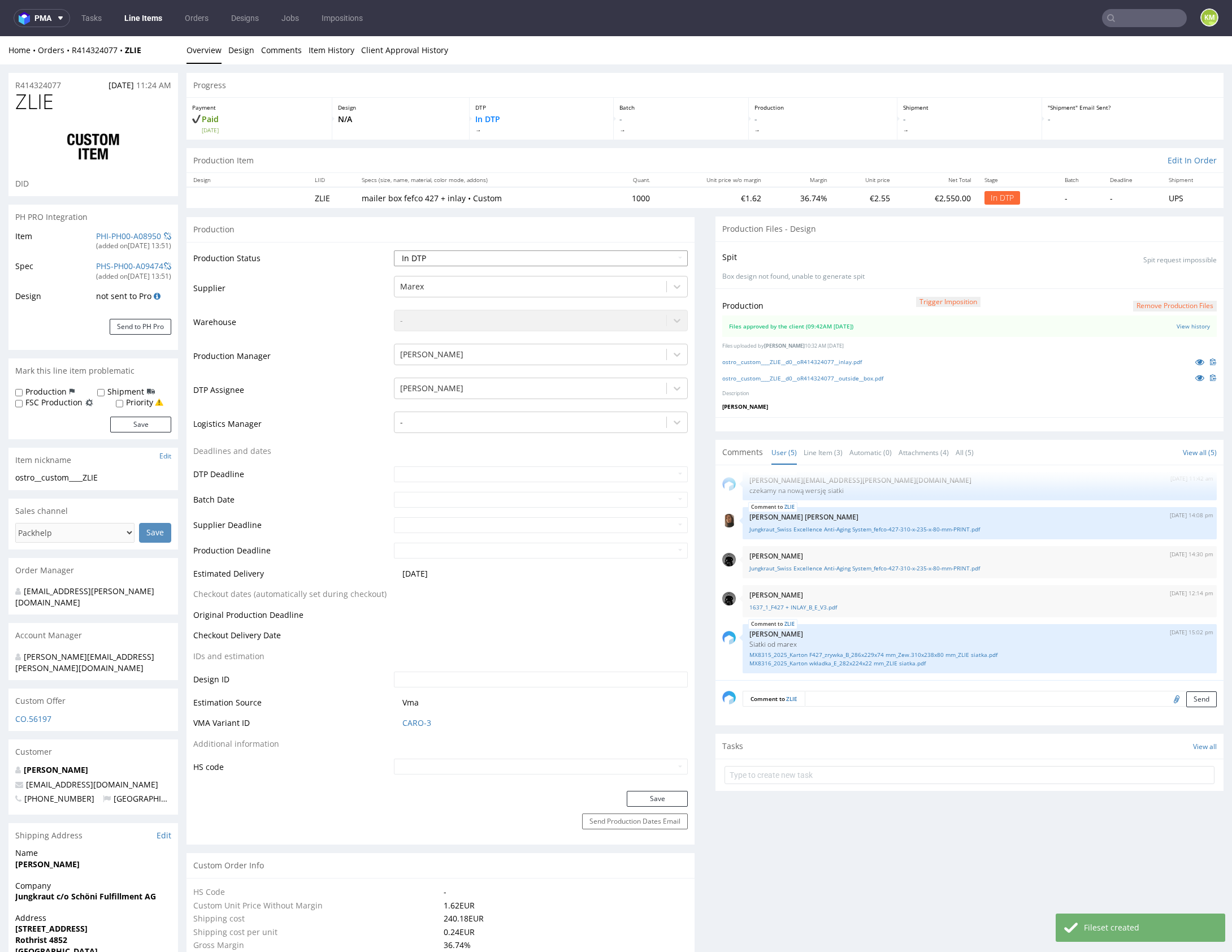
click at [621, 257] on select "Waiting for Artwork Waiting for Diecut Waiting for Mockup Waiting for DTP Waiti…" at bounding box center [540, 258] width 294 height 16
select select "dtp_waiting_for_double_check"
click at [394, 250] on select "Waiting for Artwork Waiting for Diecut Waiting for Mockup Waiting for DTP Waiti…" at bounding box center [540, 258] width 294 height 16
click at [674, 795] on button "Save" at bounding box center [657, 798] width 61 height 16
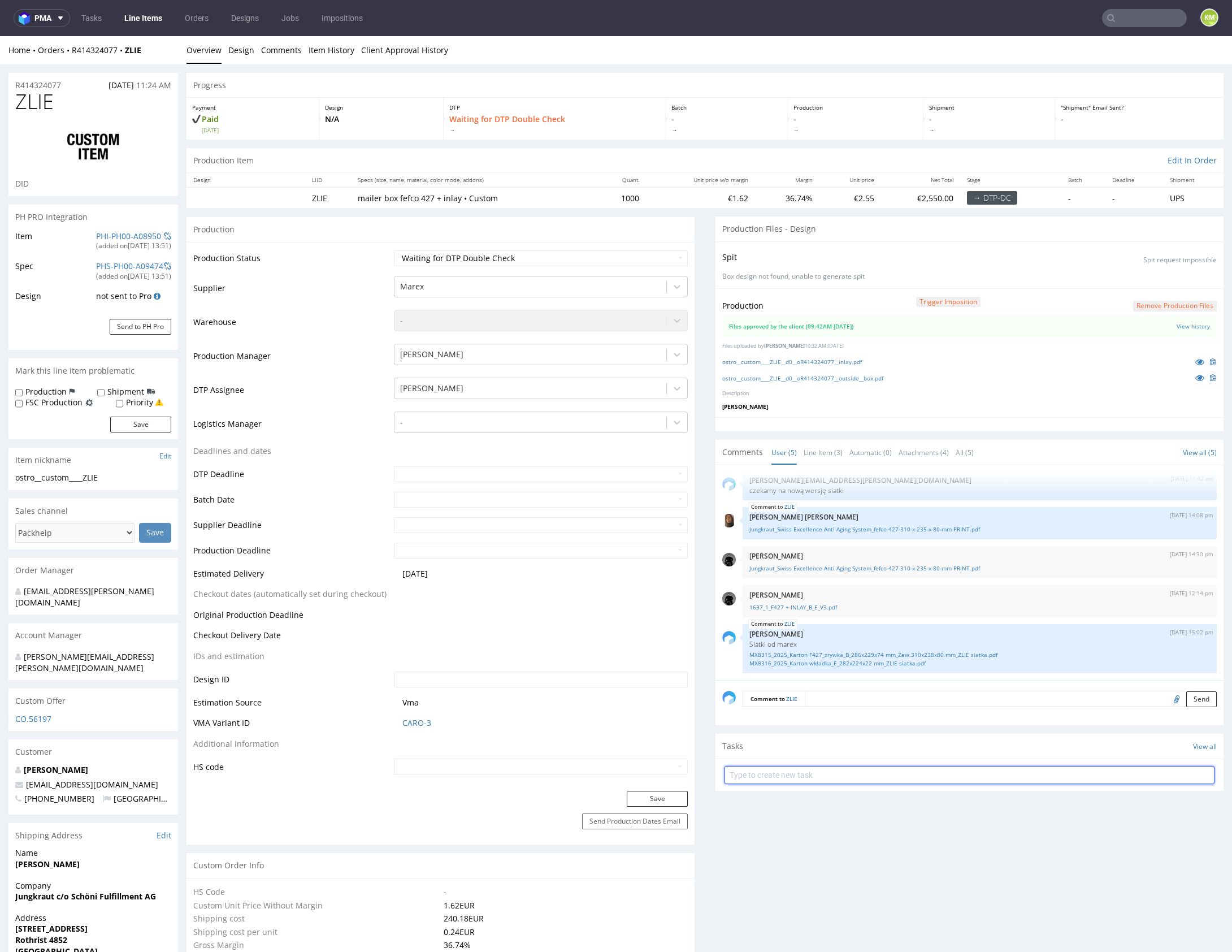
click at [819, 766] on input "text" at bounding box center [970, 775] width 490 height 18
type input "dch"
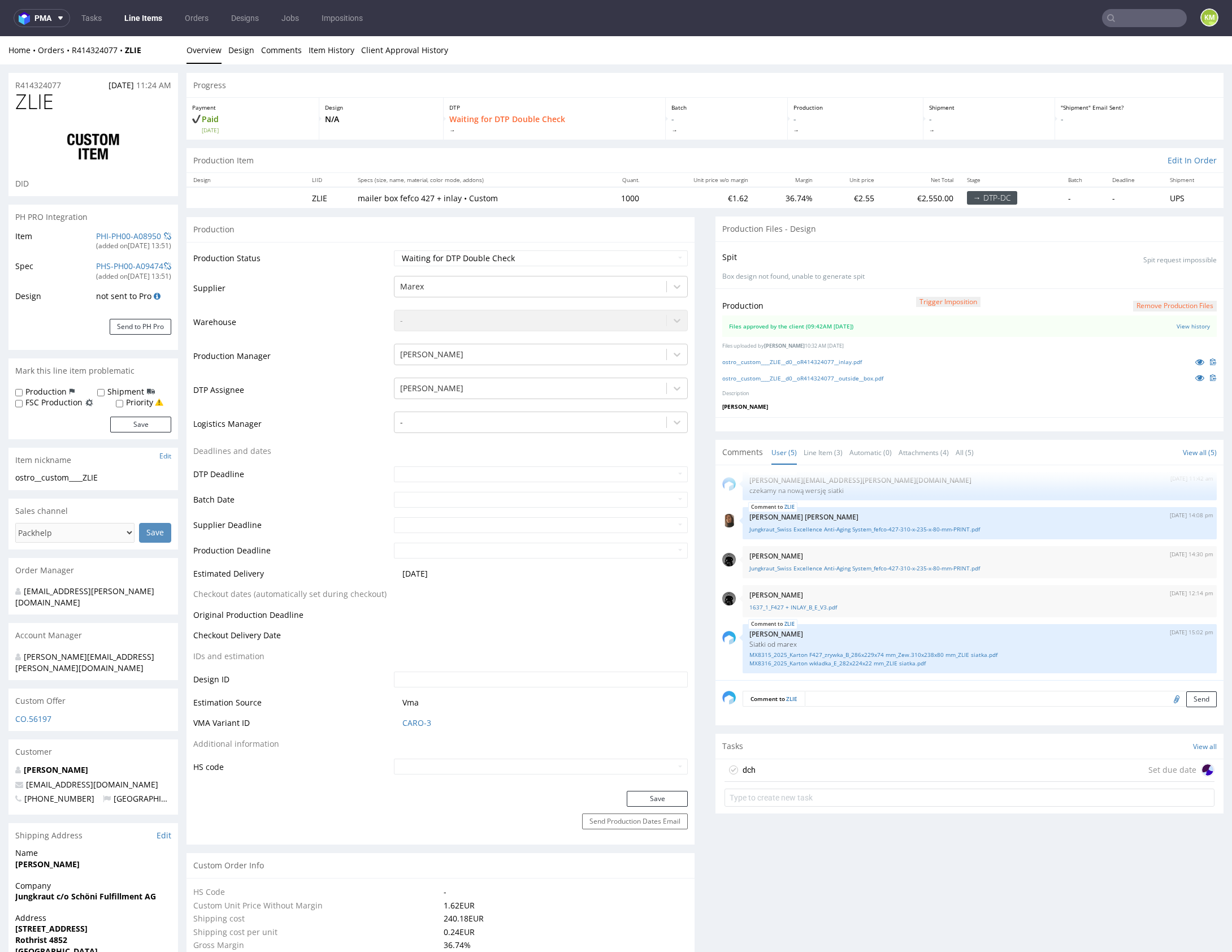
click at [811, 767] on div "dch Set due date" at bounding box center [970, 770] width 490 height 23
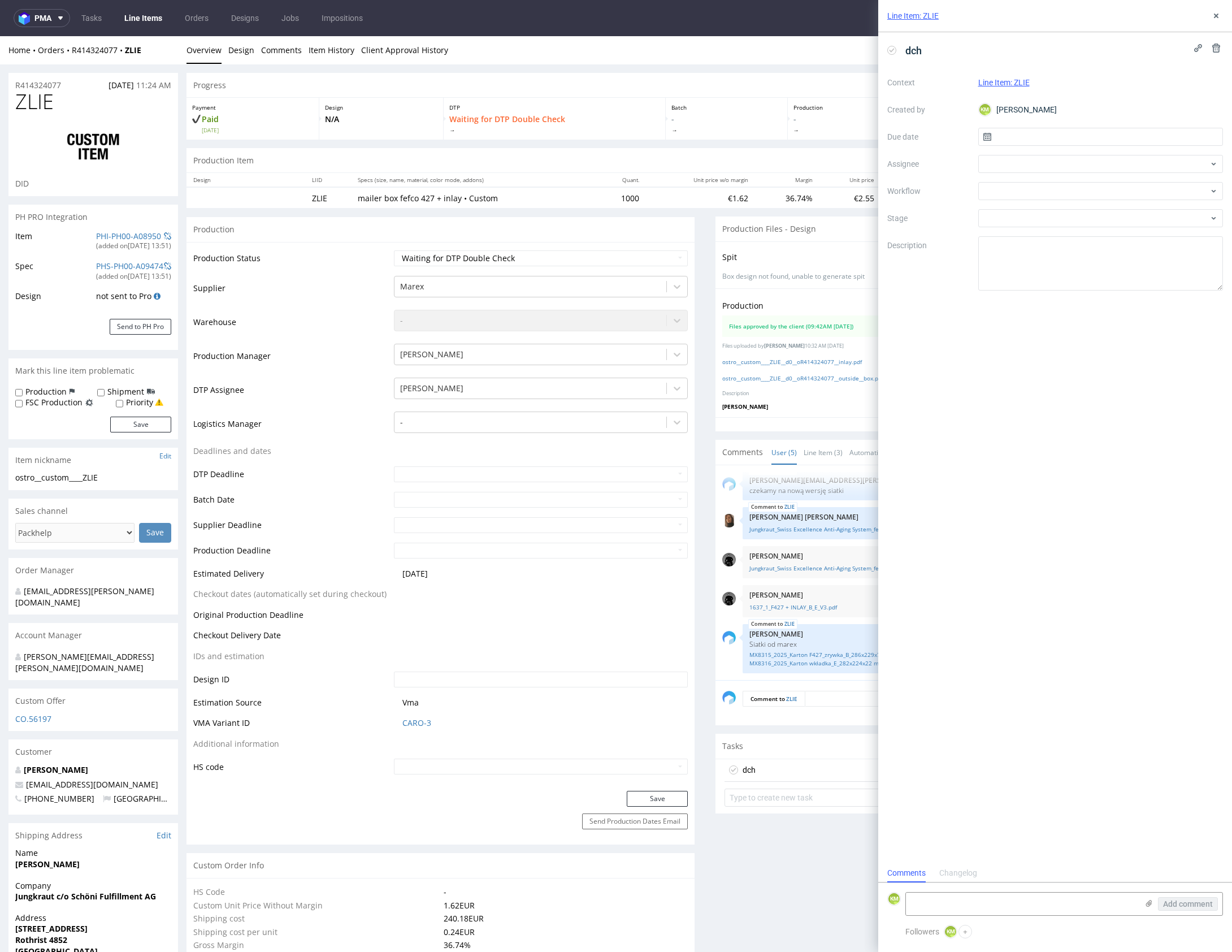
scroll to position [9, 0]
click at [1021, 135] on input "text" at bounding box center [1100, 137] width 245 height 18
drag, startPoint x: 1081, startPoint y: 280, endPoint x: 1067, endPoint y: 240, distance: 42.4
click at [1080, 280] on span "26" at bounding box center [1082, 283] width 9 height 11
type input "26/08/2025"
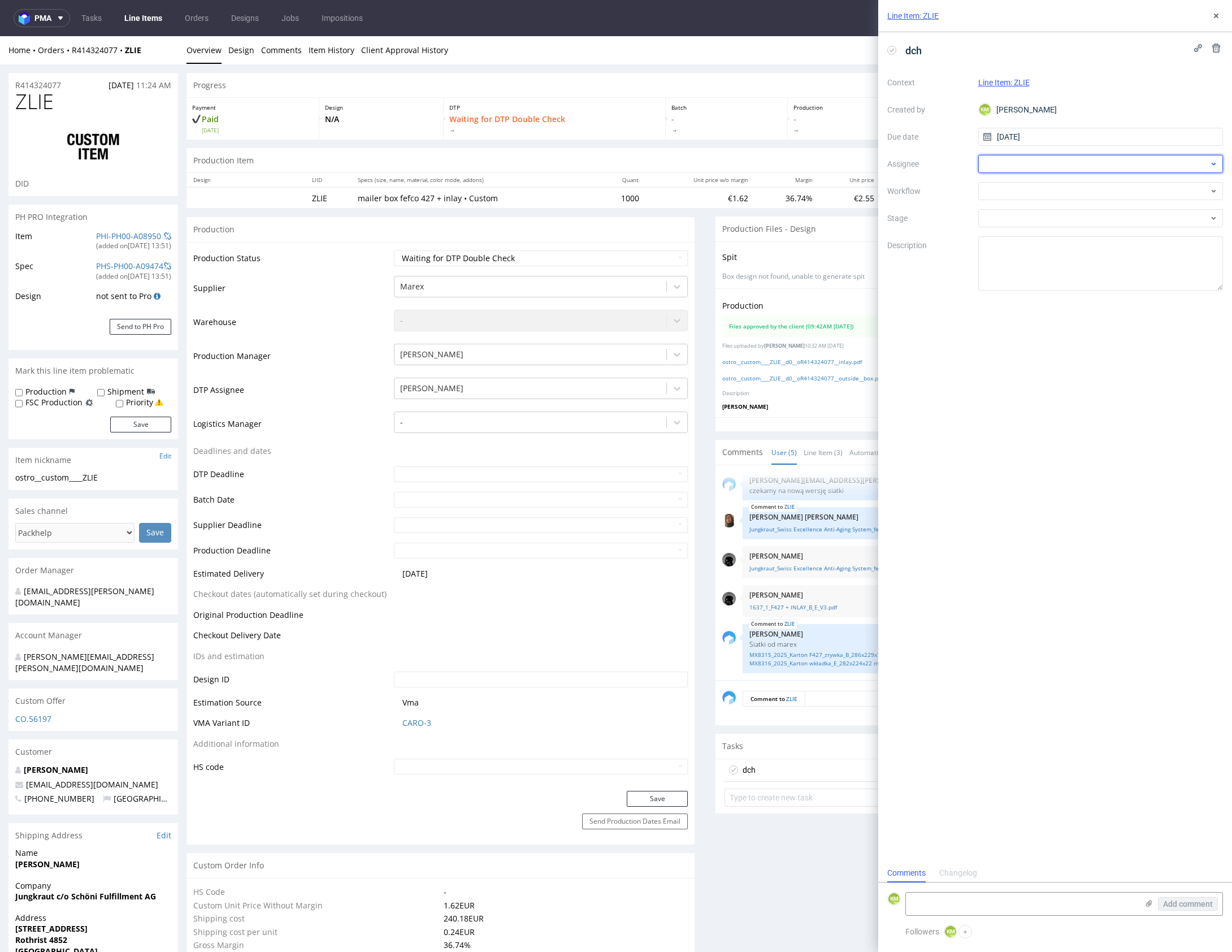
click at [1022, 163] on div at bounding box center [1100, 164] width 245 height 18
type input "gaz"
click at [1037, 205] on span "Krystian Gaza" at bounding box center [1028, 206] width 50 height 11
click at [1035, 190] on div at bounding box center [1100, 191] width 245 height 18
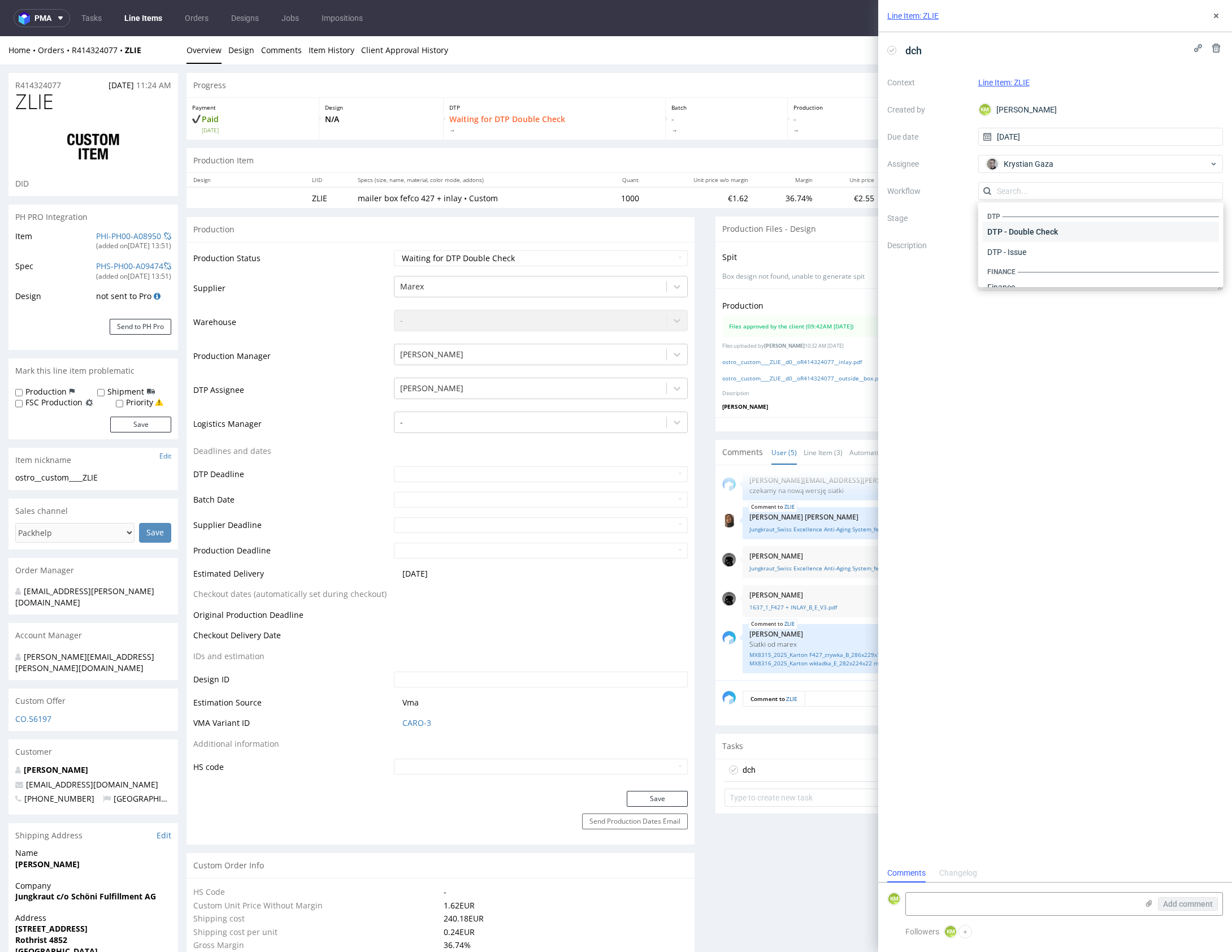
click at [1052, 229] on div "DTP - Double Check" at bounding box center [1100, 231] width 236 height 20
click at [1058, 250] on textarea at bounding box center [1100, 263] width 245 height 54
click at [1217, 18] on icon at bounding box center [1216, 16] width 9 height 9
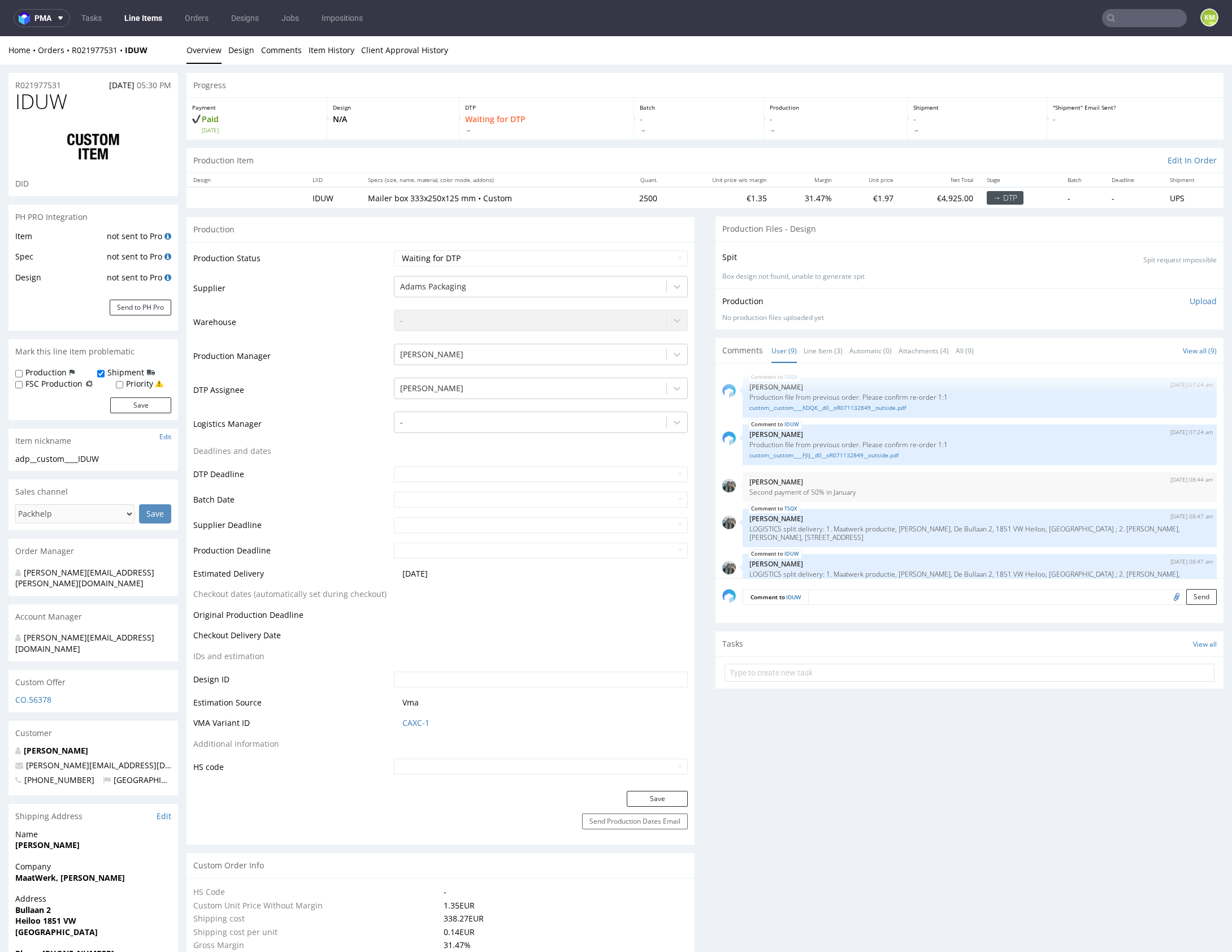
scroll to position [189, 0]
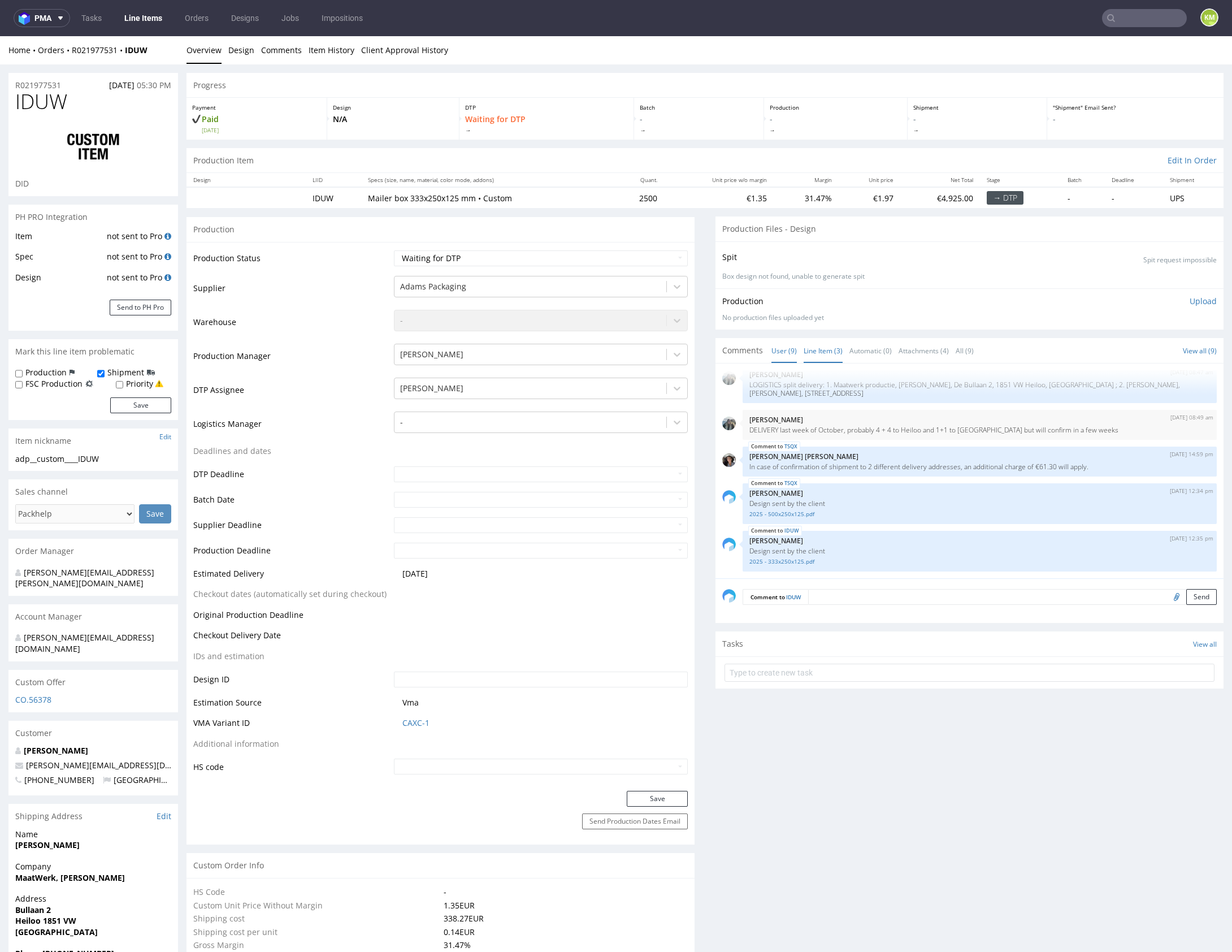
click at [807, 348] on link "Line Item (3)" at bounding box center [823, 350] width 39 height 24
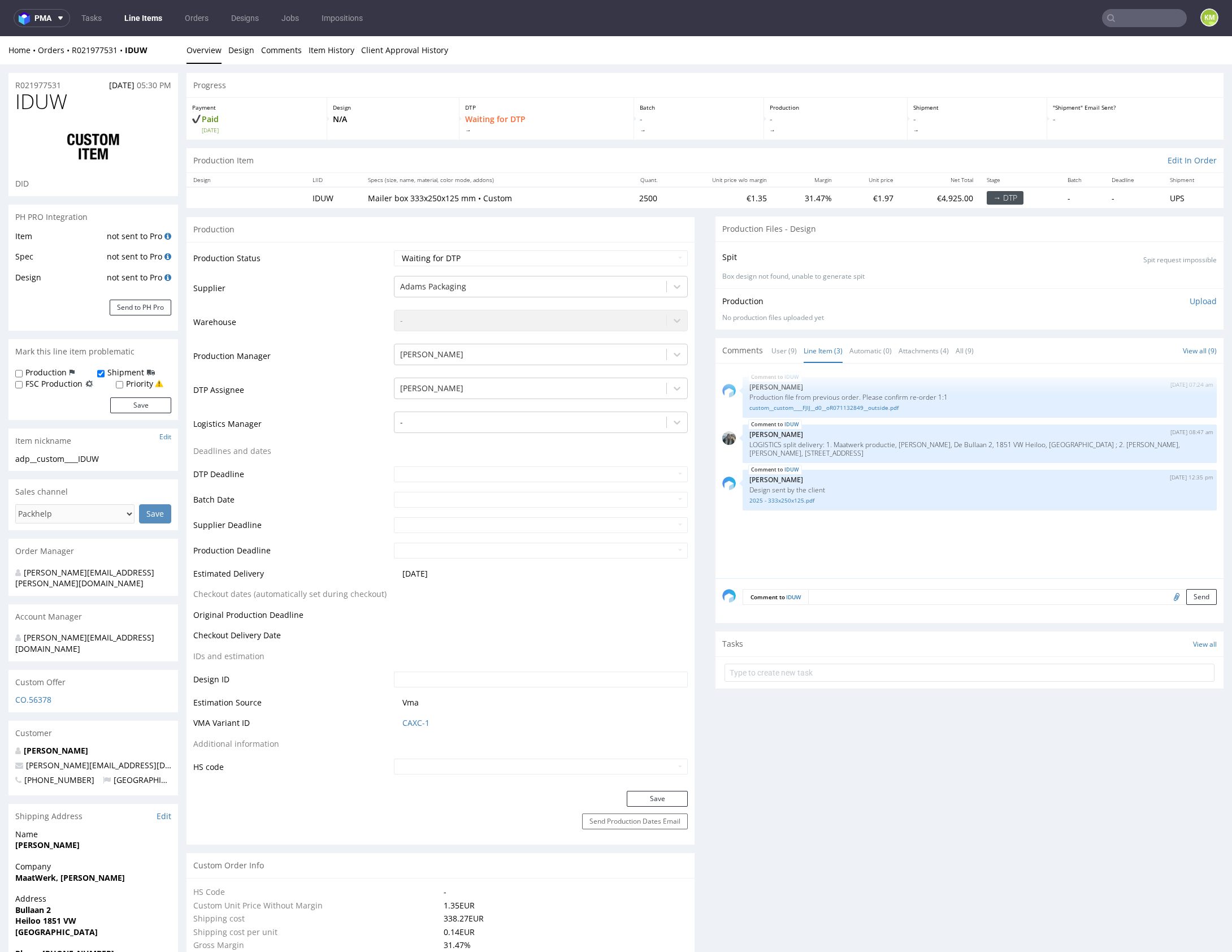
drag, startPoint x: 912, startPoint y: 533, endPoint x: 673, endPoint y: 60, distance: 530.0
click at [912, 533] on div "IDUW 21st Aug 25 | 07:24 am Michał Palasek Production file from previous order.…" at bounding box center [973, 473] width 501 height 208
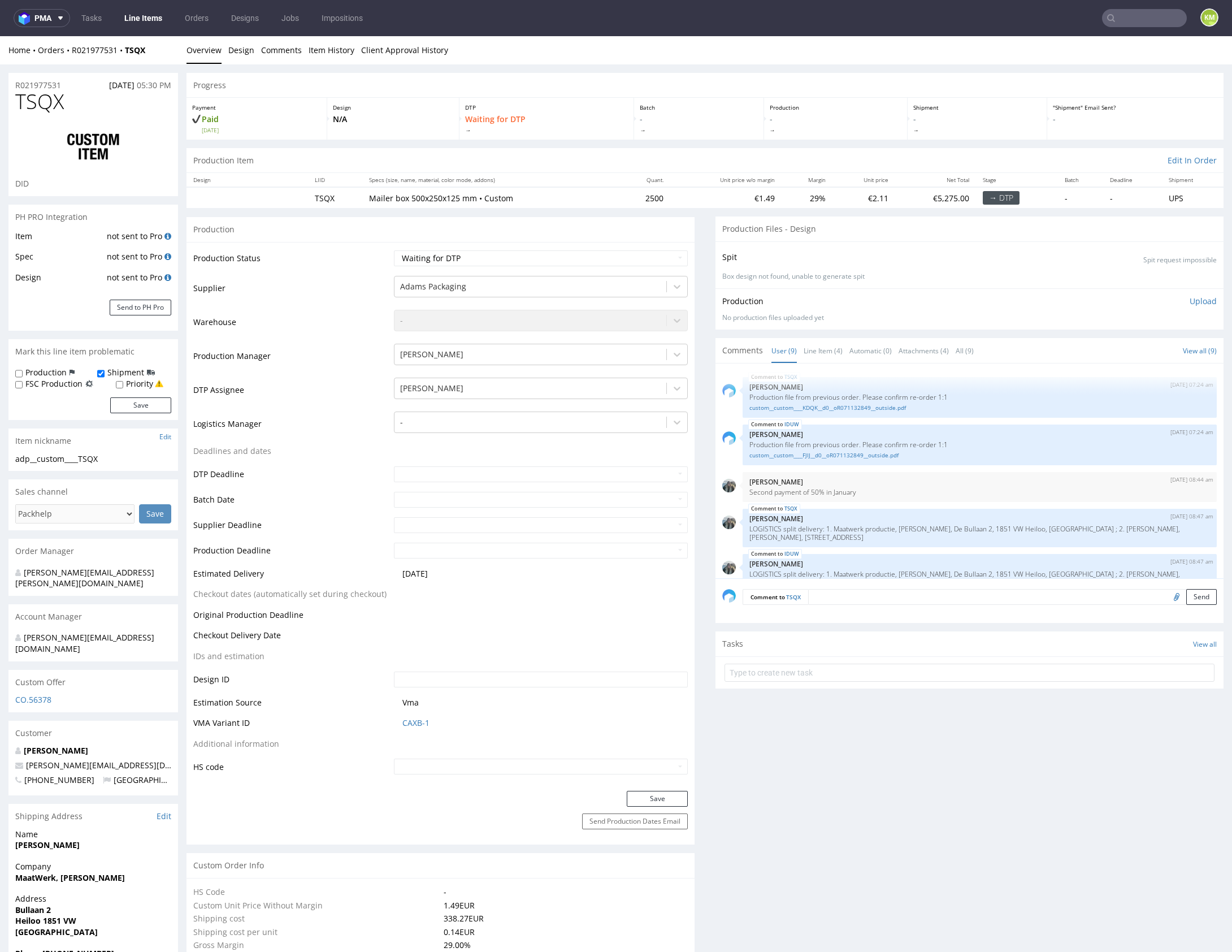
scroll to position [189, 0]
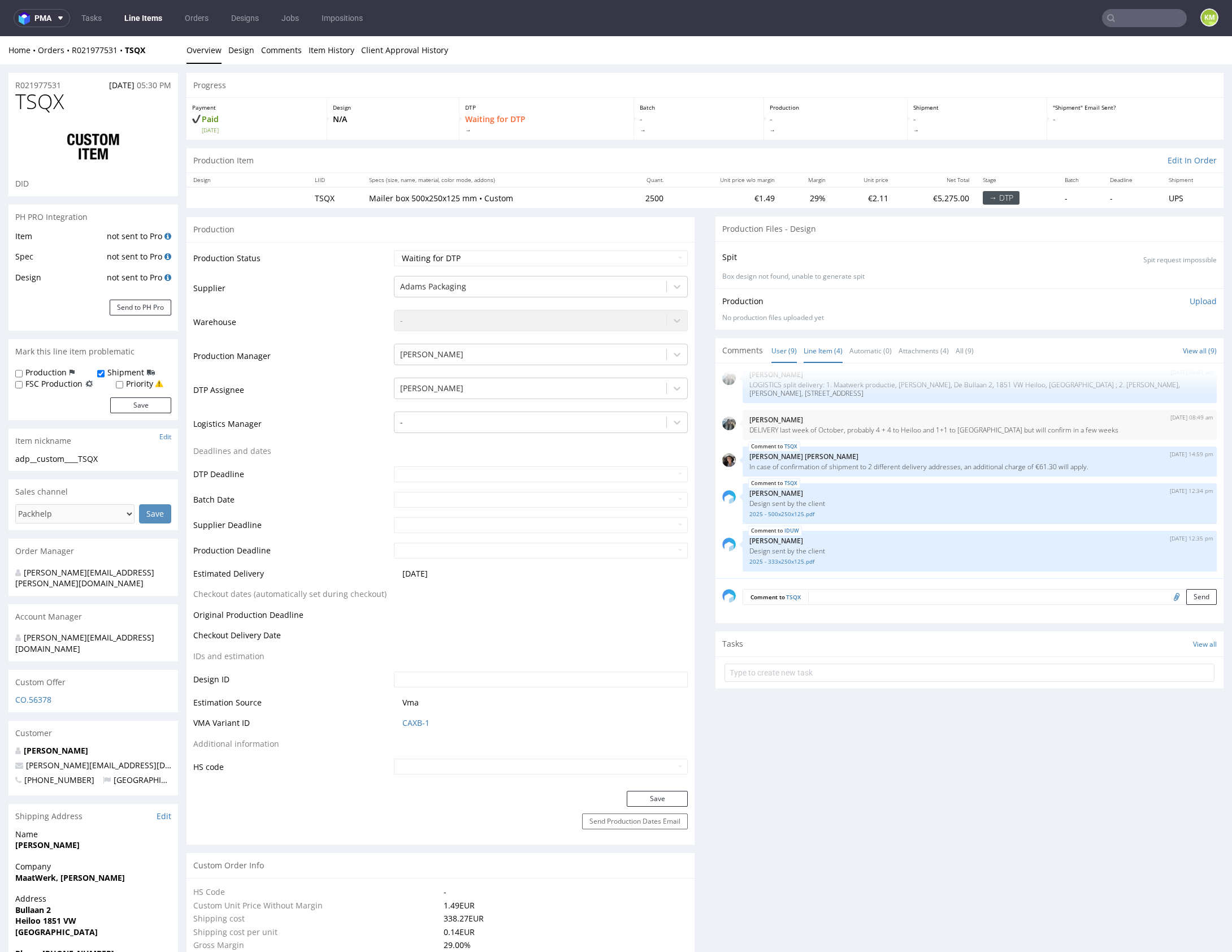
click at [820, 356] on link "Line Item (4)" at bounding box center [823, 350] width 39 height 24
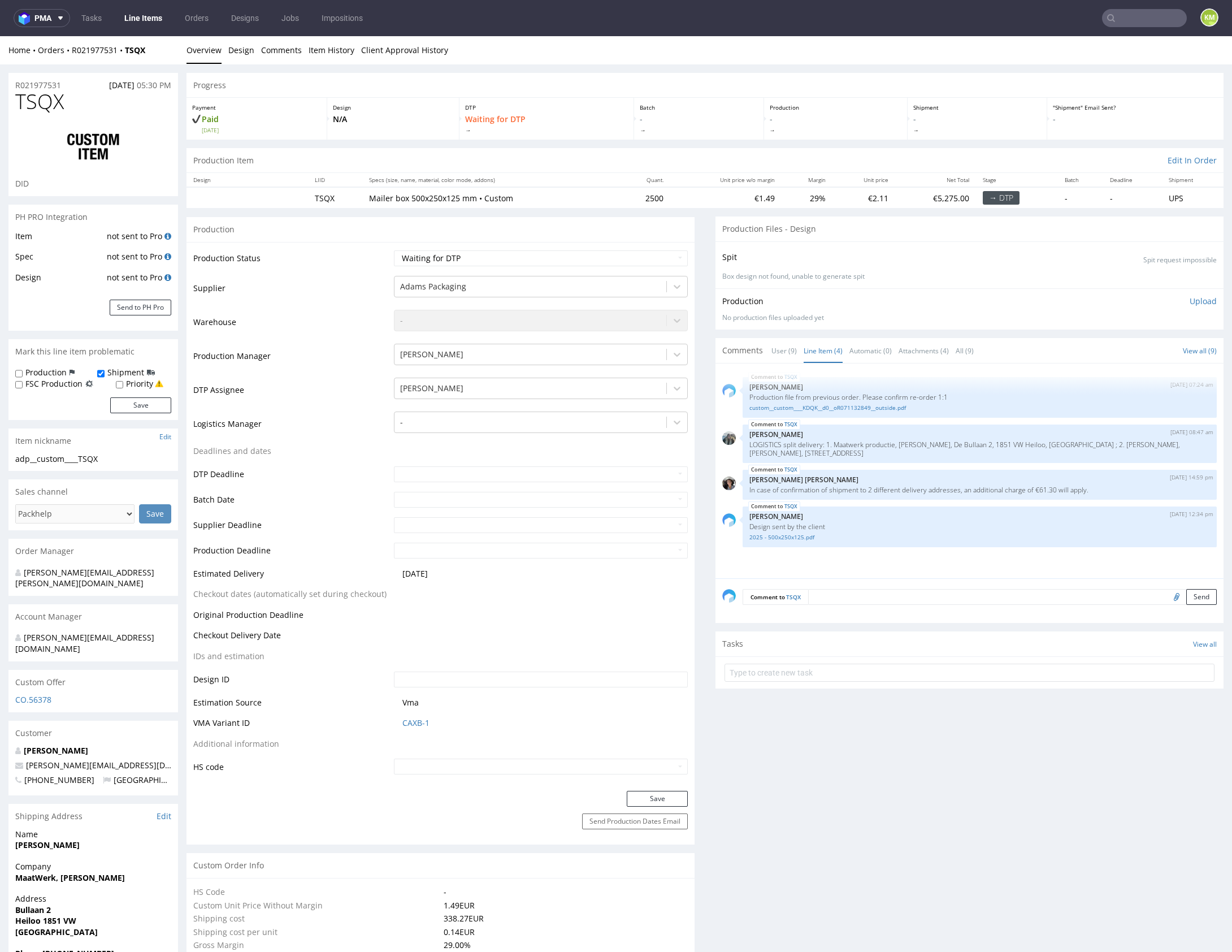
click at [895, 682] on form at bounding box center [970, 673] width 490 height 27
click at [907, 558] on div "TSQX 21st Aug 25 | 07:24 am Michał Palasek Production file from previous order.…" at bounding box center [973, 473] width 501 height 208
click at [824, 558] on div "TSQX 21st Aug 25 | 07:24 am Michał Palasek Production file from previous order.…" at bounding box center [973, 473] width 501 height 208
click at [789, 539] on link "2025 - 500x250x125.pdf" at bounding box center [979, 537] width 460 height 8
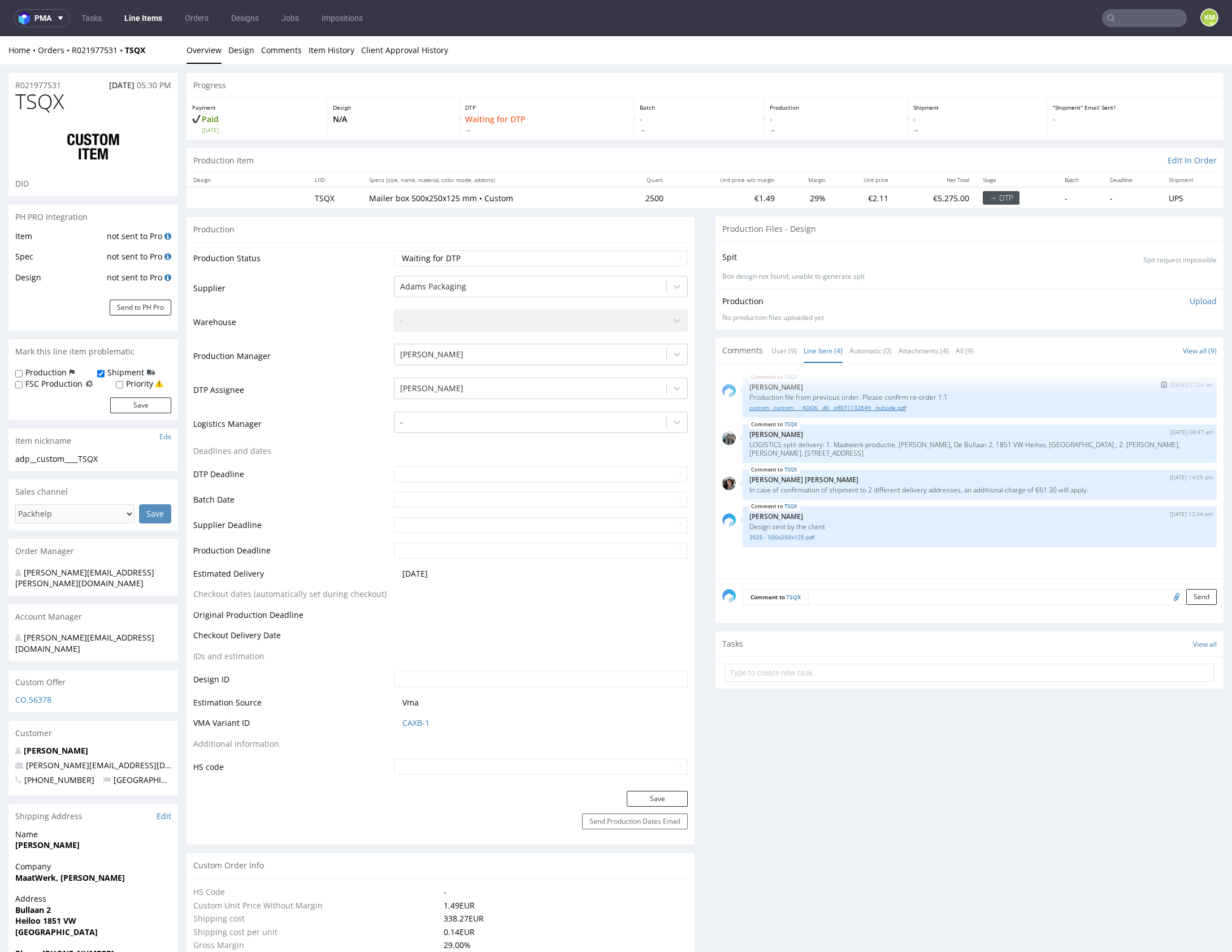
click at [849, 408] on link "custom__custom____KDQK__d0__oR071132849__outside.pdf" at bounding box center [979, 408] width 460 height 8
click at [779, 62] on div "Home Orders R021977531 TSQX Overview Design Comments Item History Client Approv…" at bounding box center [616, 50] width 1232 height 28
click at [55, 105] on span "TSQX" at bounding box center [39, 102] width 49 height 23
copy span "TSQX"
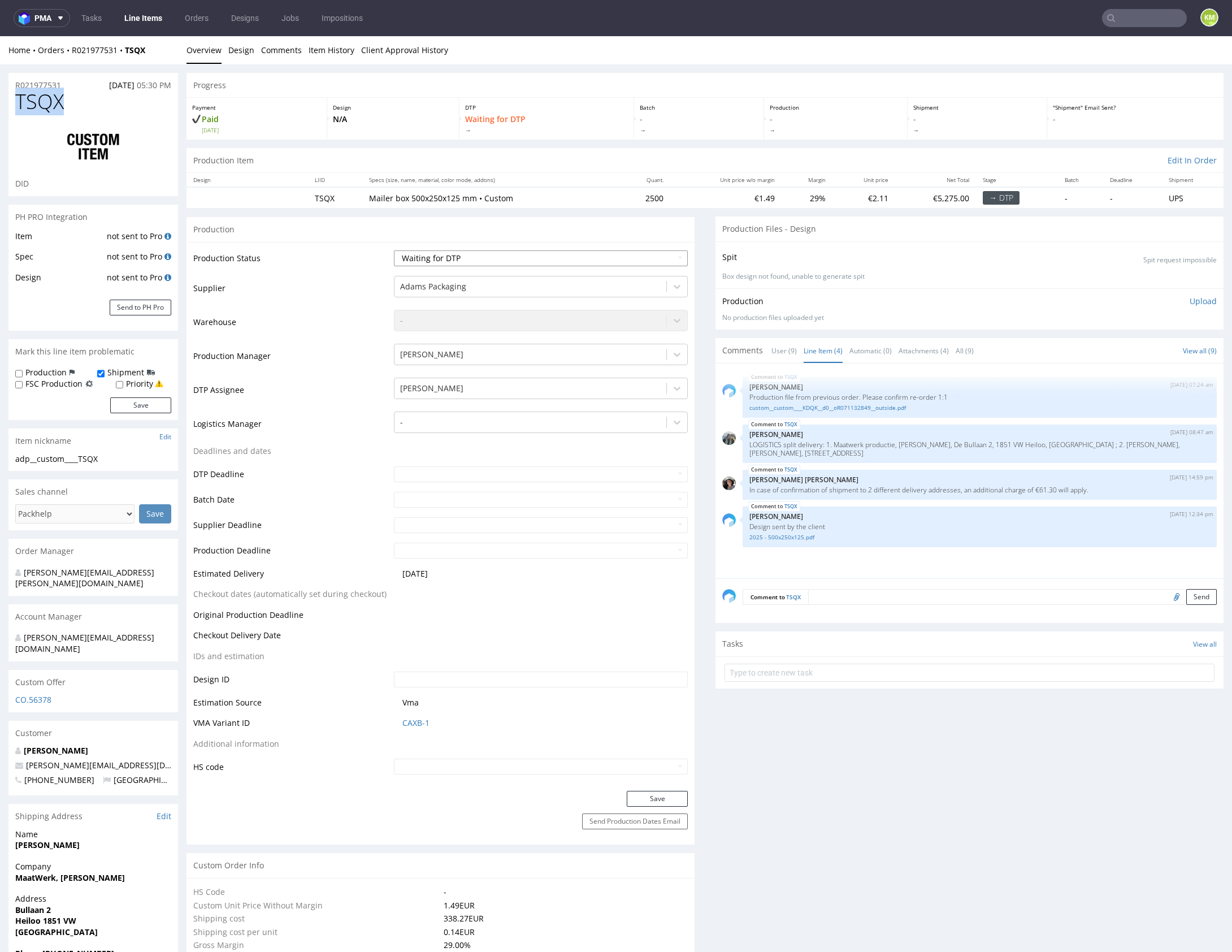
click at [598, 262] on select "Waiting for Artwork Waiting for Diecut Waiting for Mockup Waiting for DTP Waiti…" at bounding box center [540, 258] width 294 height 16
select select "dtp_ca_needed"
click at [394, 250] on select "Waiting for Artwork Waiting for Diecut Waiting for Mockup Waiting for DTP Waiti…" at bounding box center [540, 258] width 294 height 16
click at [664, 798] on button "Save" at bounding box center [657, 798] width 61 height 16
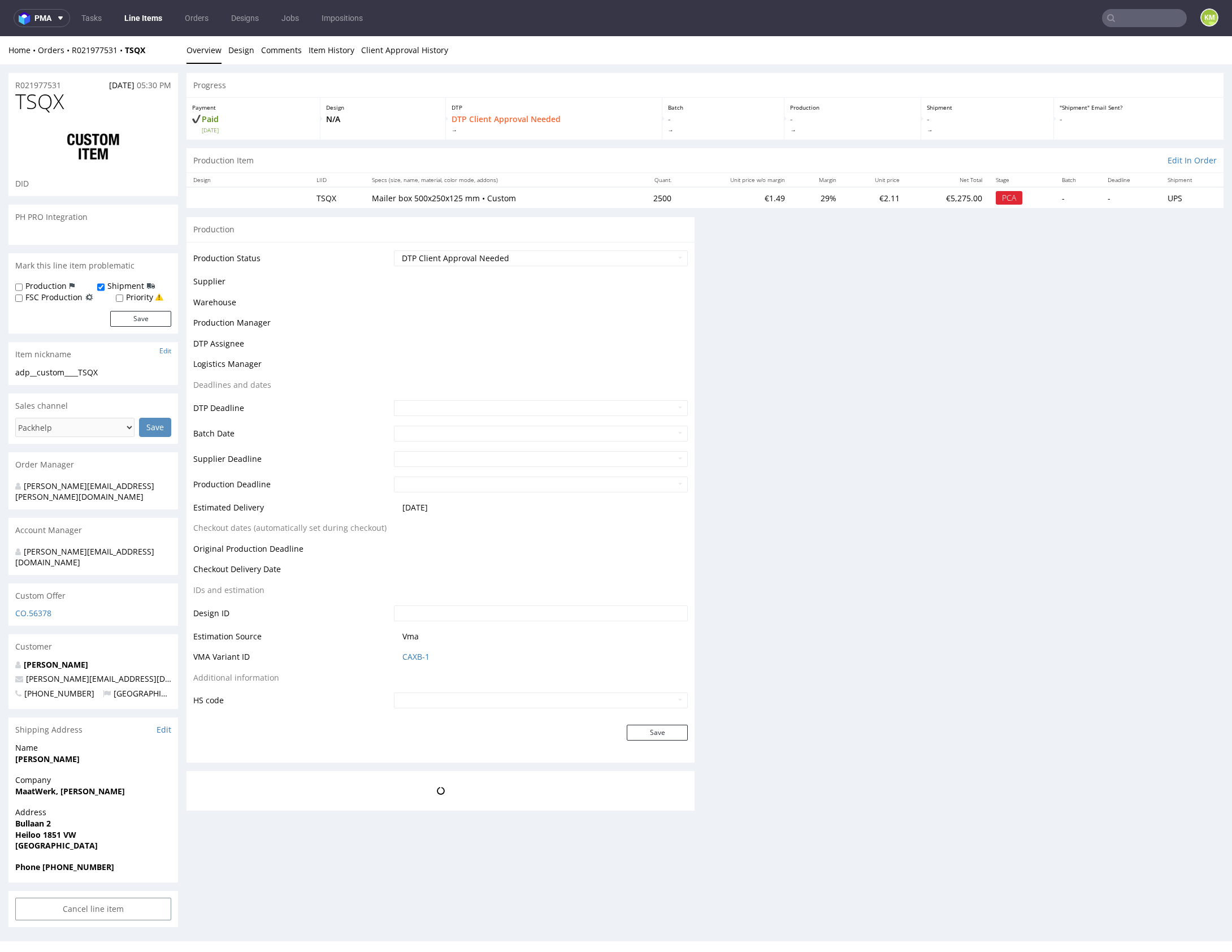
scroll to position [0, 0]
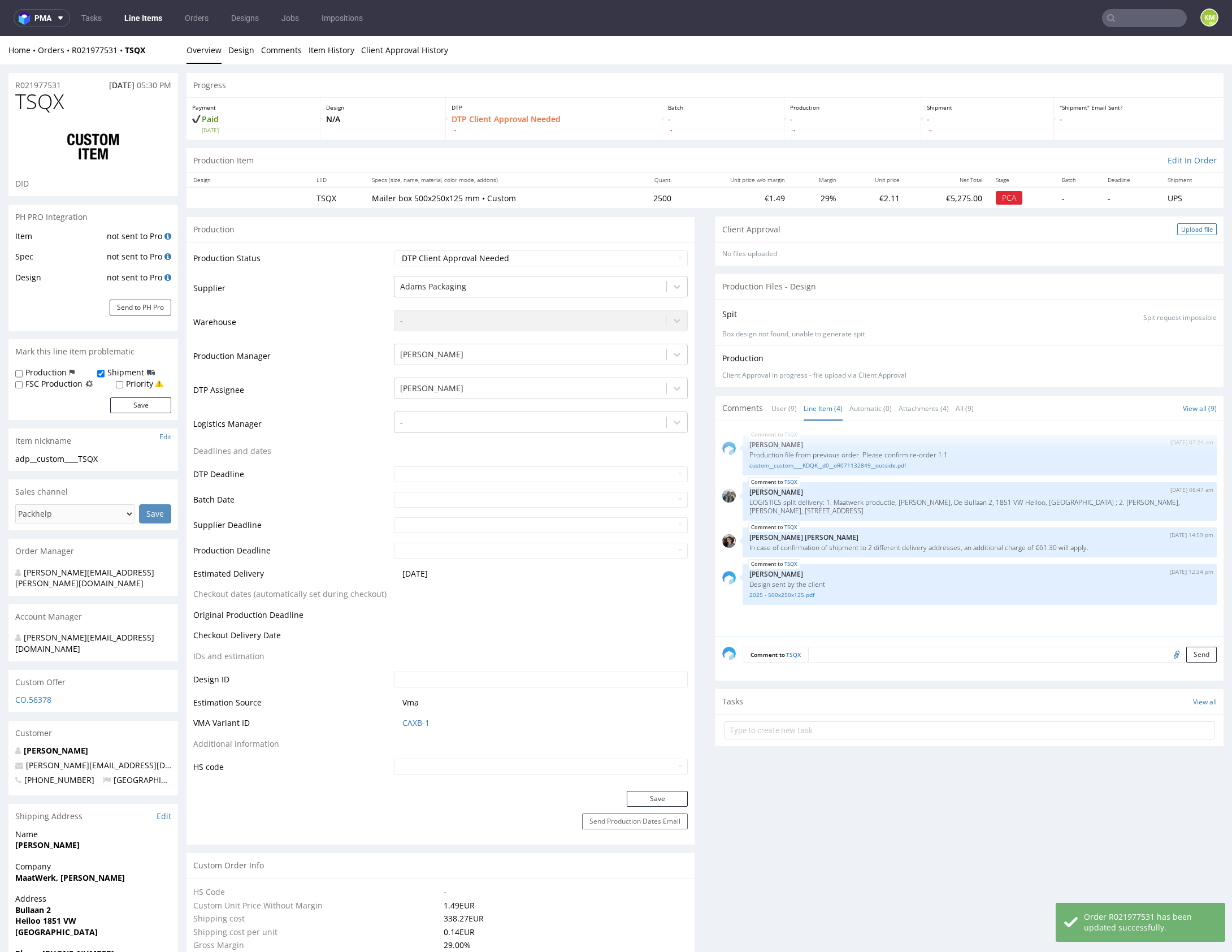
click at [1179, 231] on div "Upload file" at bounding box center [1197, 229] width 40 height 12
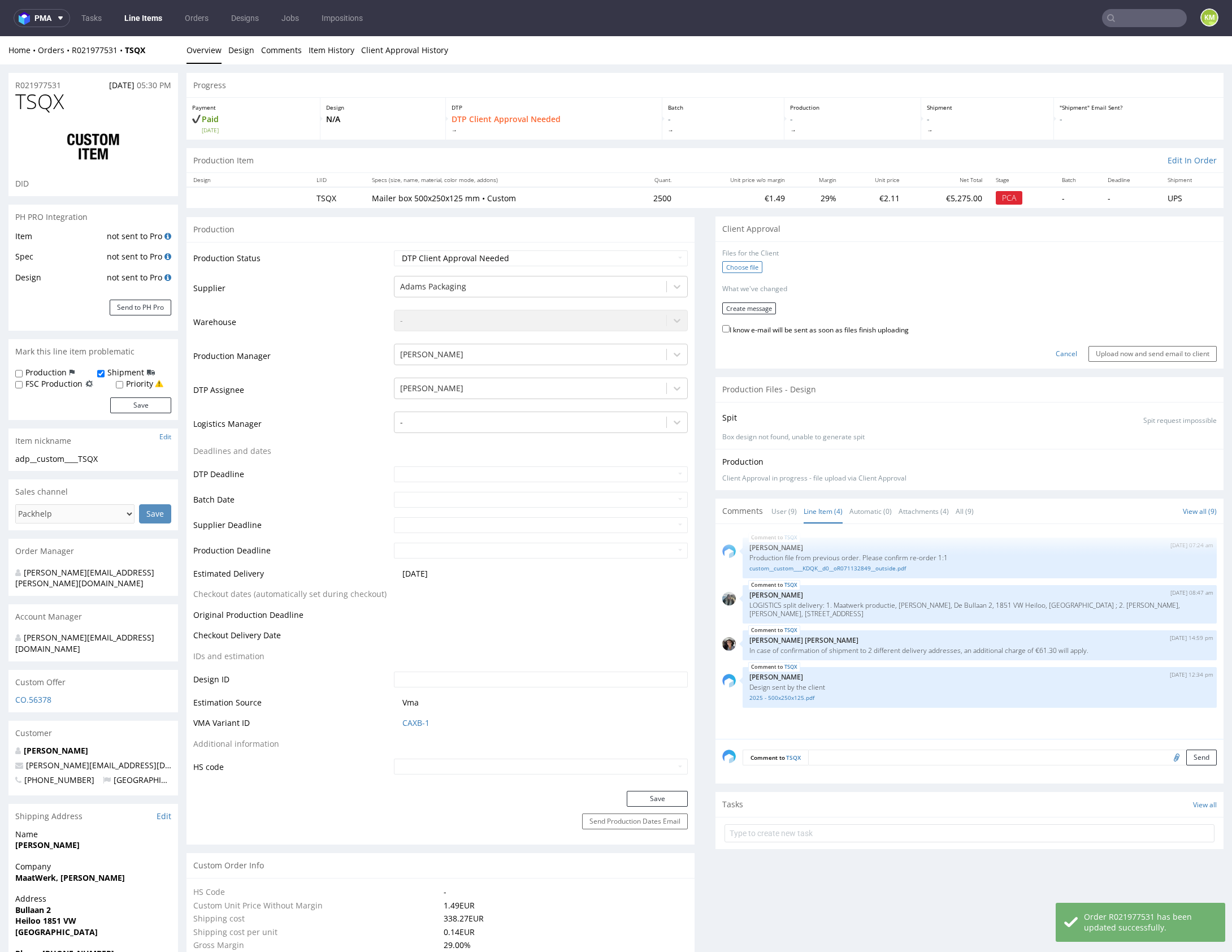
click at [741, 268] on label "Choose file" at bounding box center [742, 267] width 40 height 12
click at [0, 36] on input "Choose file" at bounding box center [0, 36] width 0 height 0
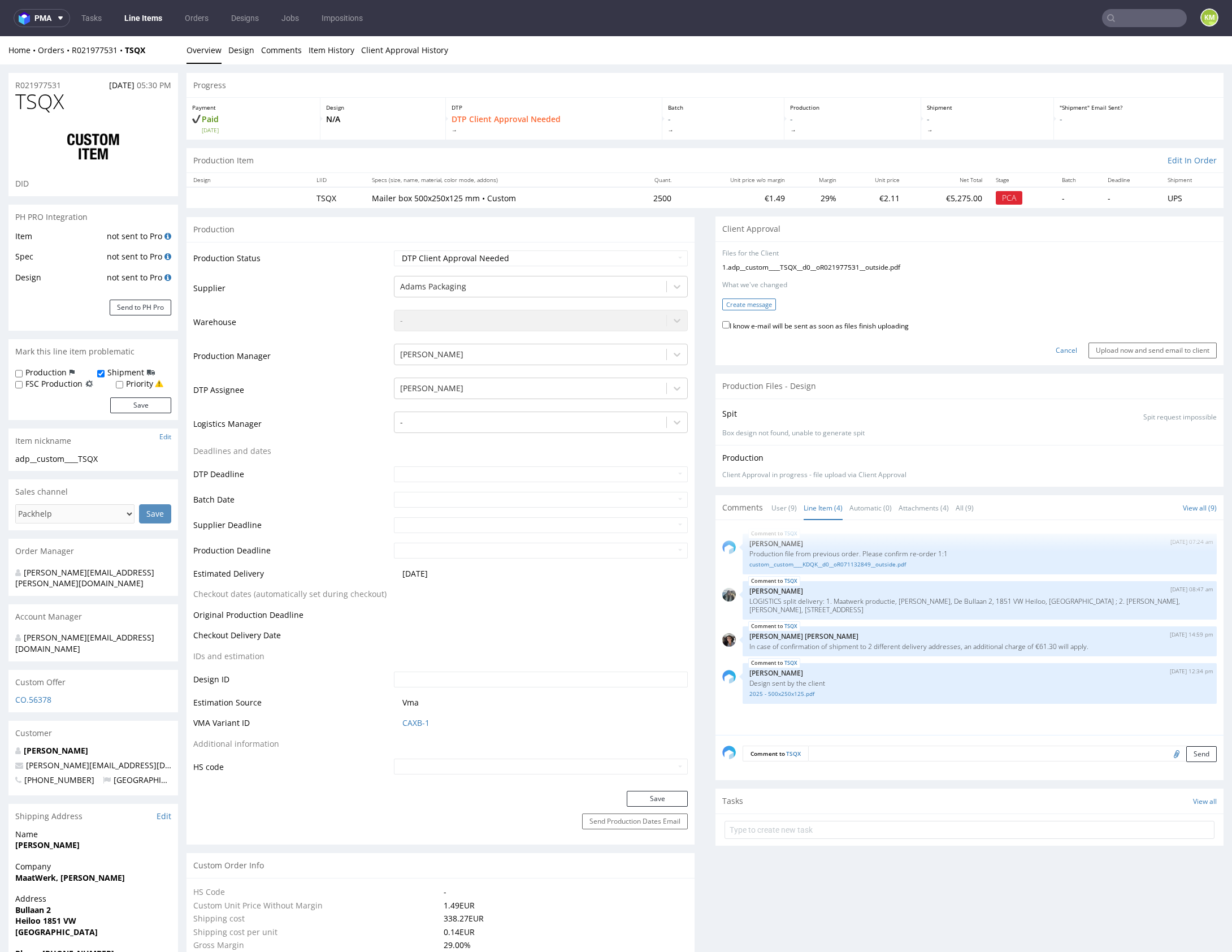
click at [759, 306] on button "Create message" at bounding box center [749, 304] width 53 height 12
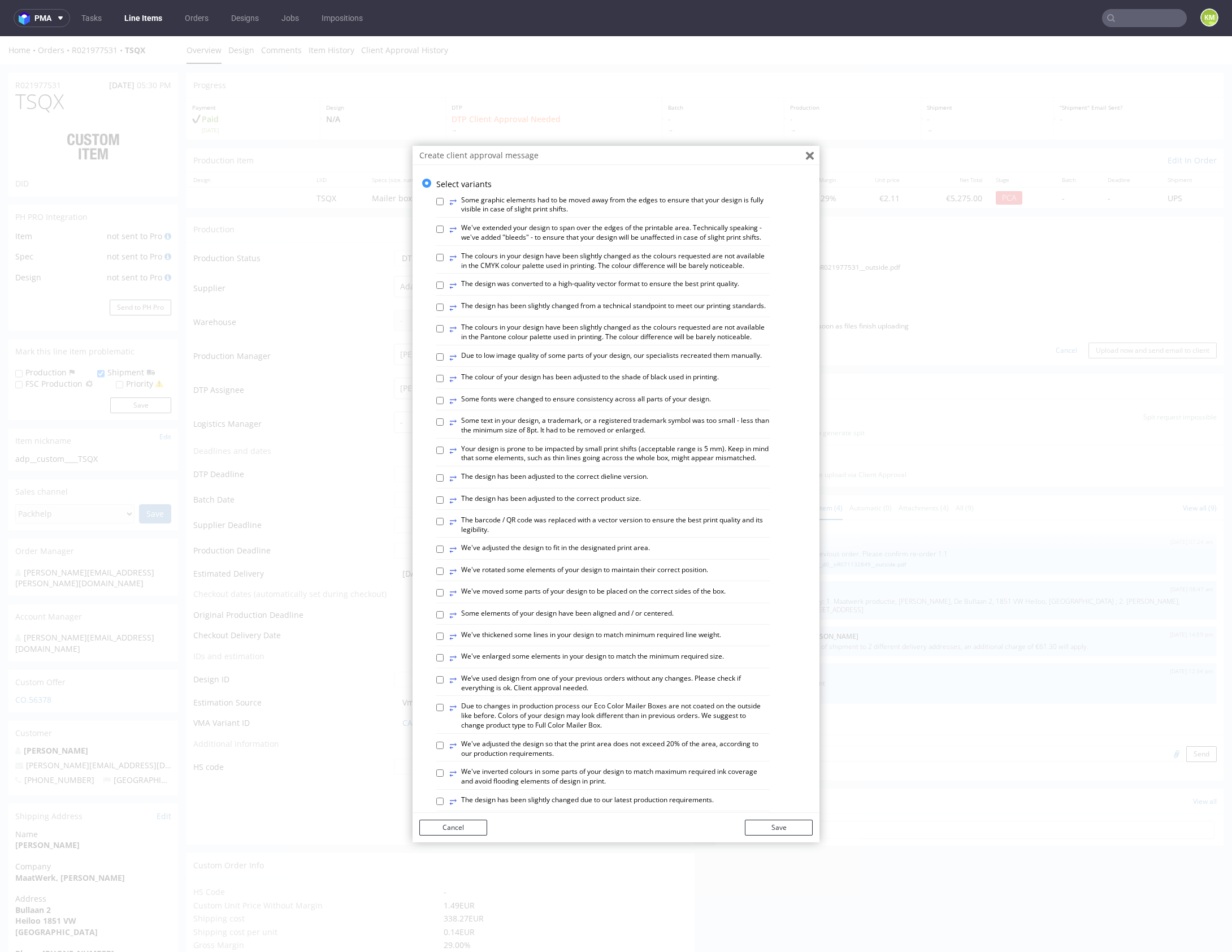
click at [806, 154] on icon "Close" at bounding box center [810, 156] width 8 height 8
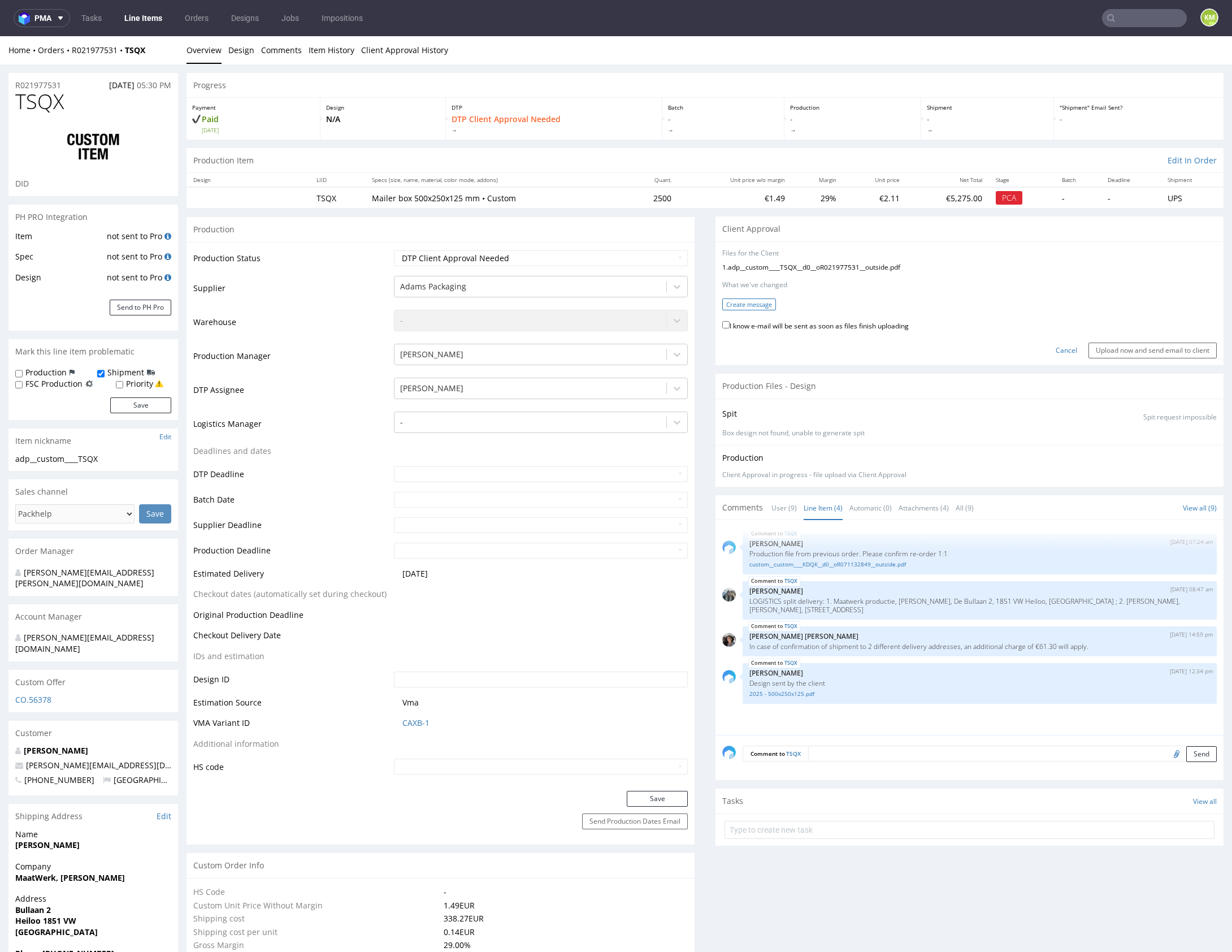
click at [751, 307] on button "Create message" at bounding box center [749, 304] width 53 height 12
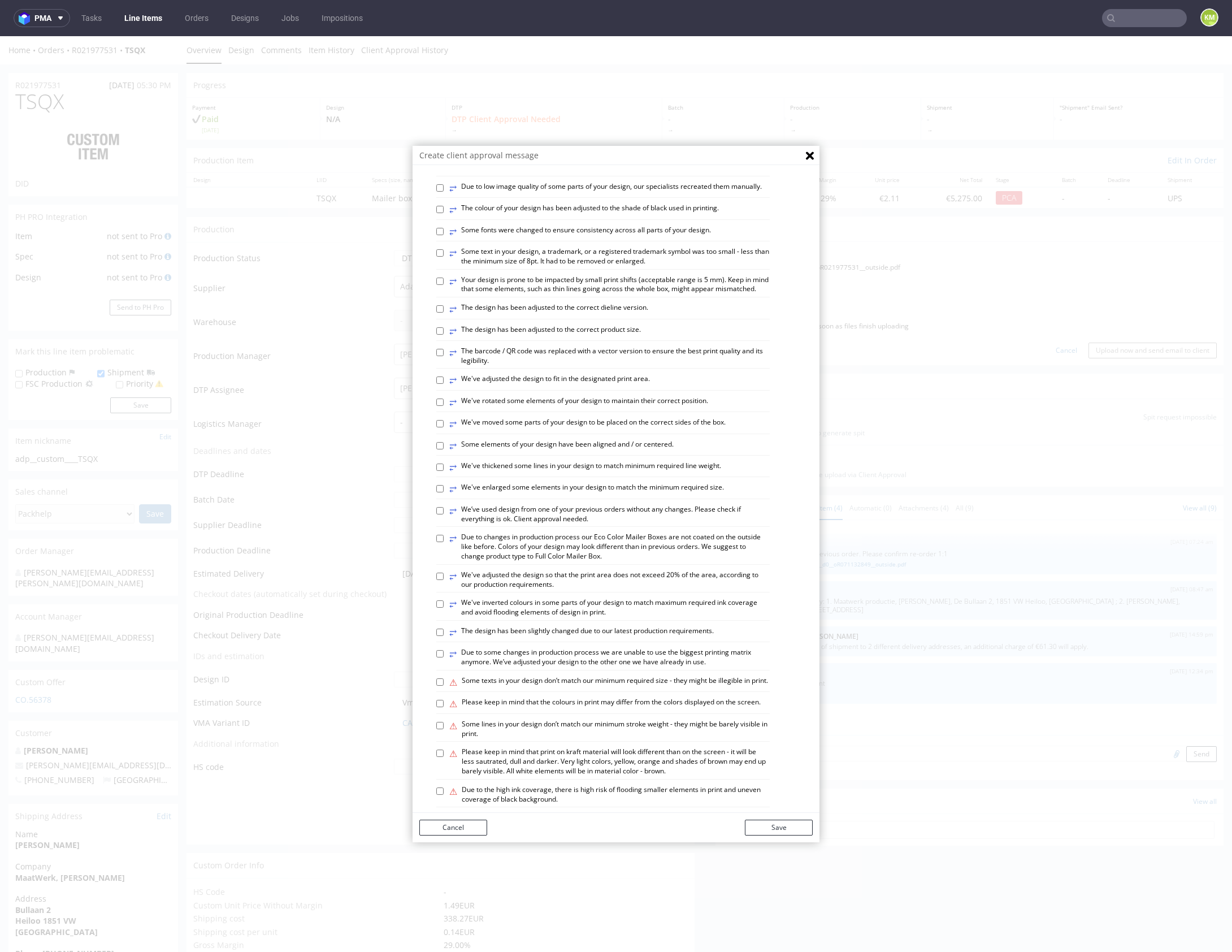
scroll to position [313, 0]
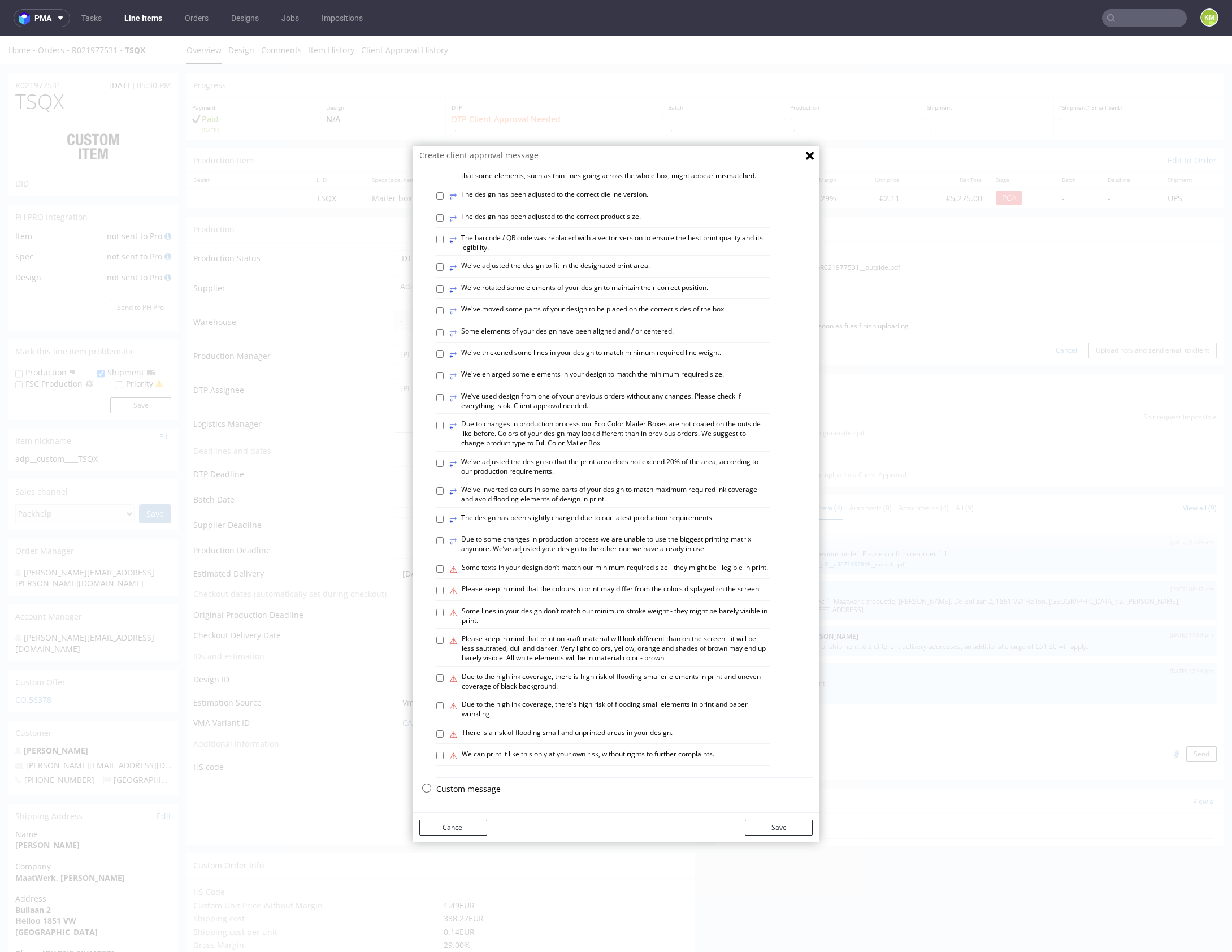
click at [451, 788] on p "Custom message" at bounding box center [624, 789] width 376 height 11
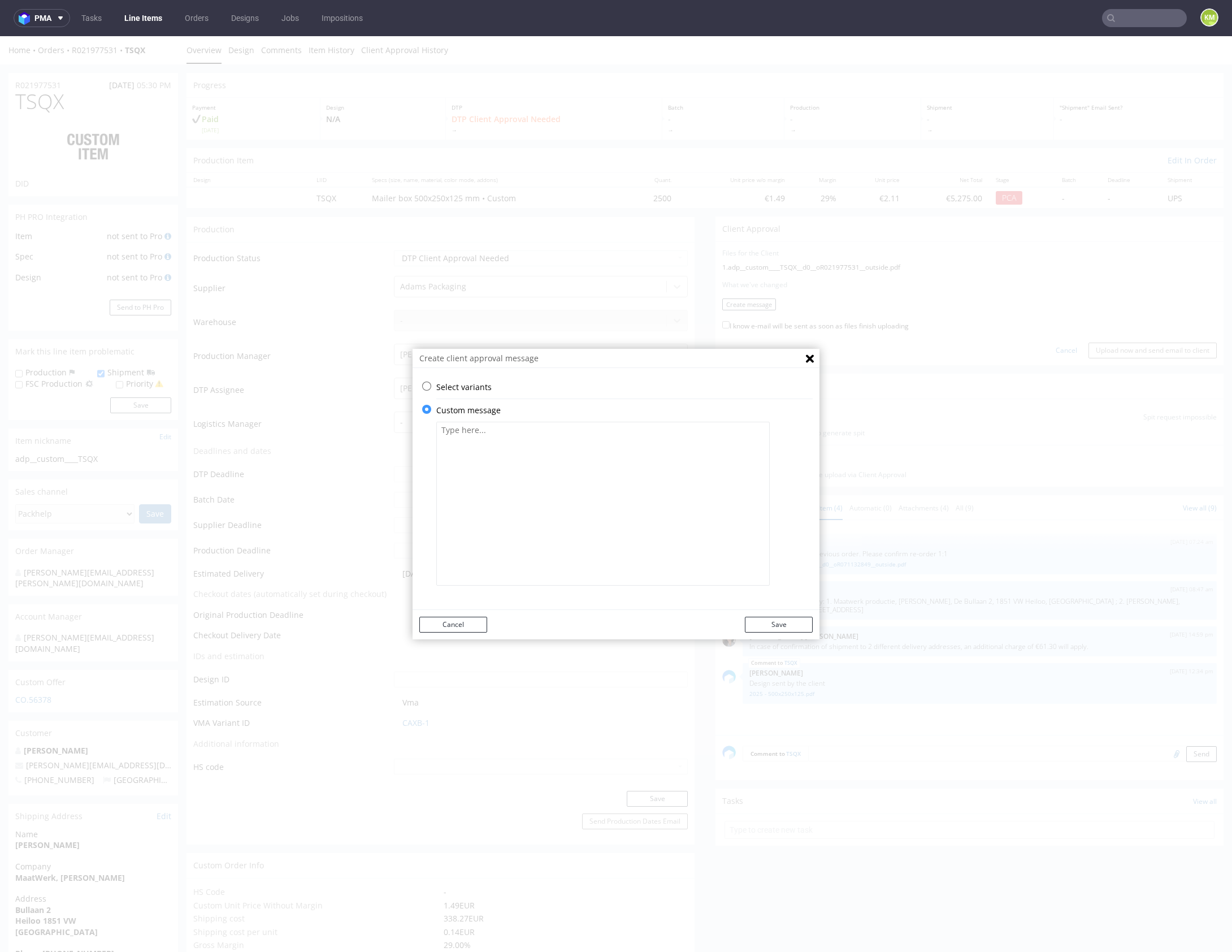
scroll to position [0, 0]
click at [546, 546] on textarea at bounding box center [603, 503] width 333 height 164
paste textarea "The design has been changed from a technical standpoint. Some of the doodle ill…"
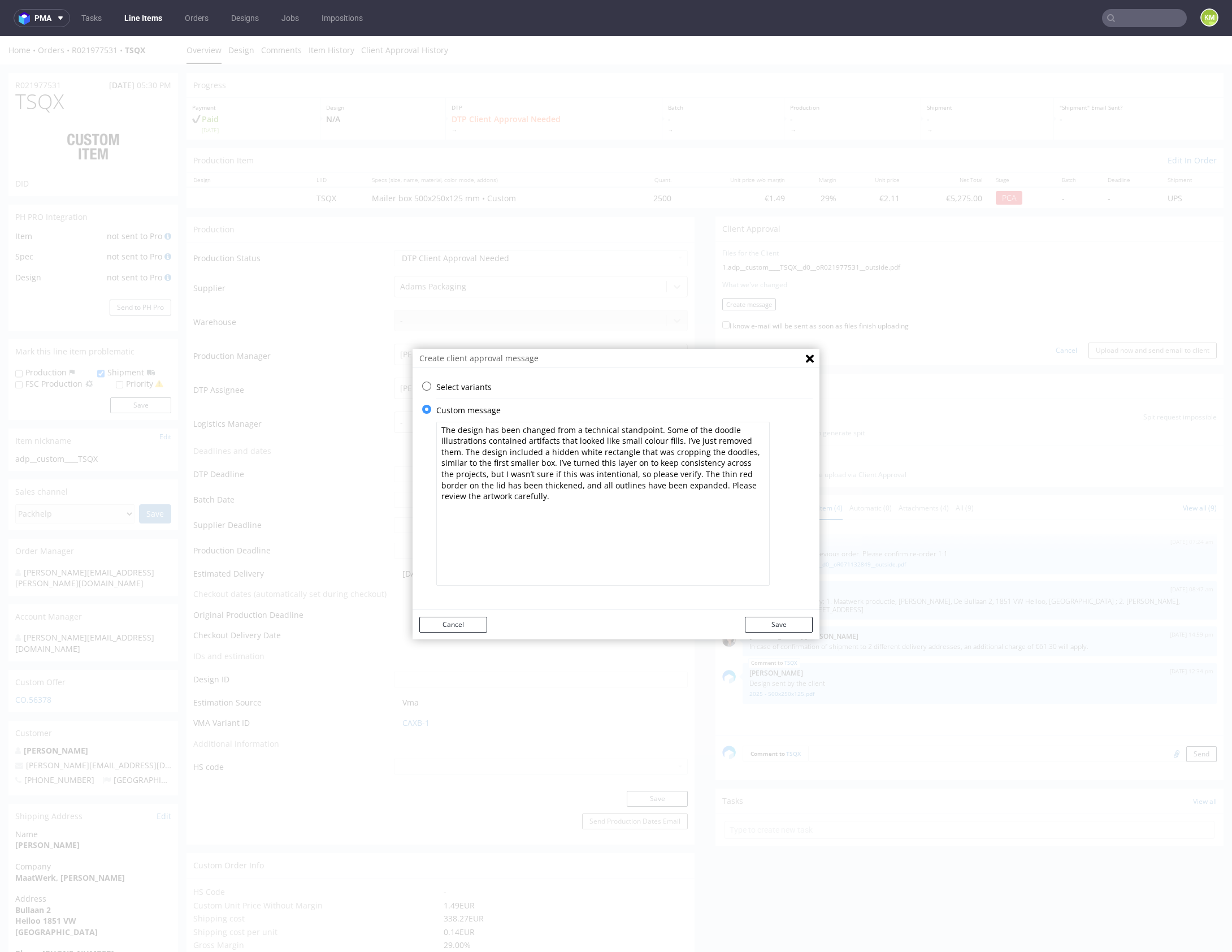
click at [567, 503] on textarea "The design has been changed from a technical standpoint. Some of the doodle ill…" at bounding box center [603, 503] width 333 height 164
click at [635, 502] on textarea "The design has been changed from a technical standpoint. Some of the doodle ill…" at bounding box center [603, 503] width 333 height 164
type textarea "The design has been changed from a technical standpoint. Some of the doodle ill…"
click at [777, 631] on button "Save" at bounding box center [779, 624] width 68 height 16
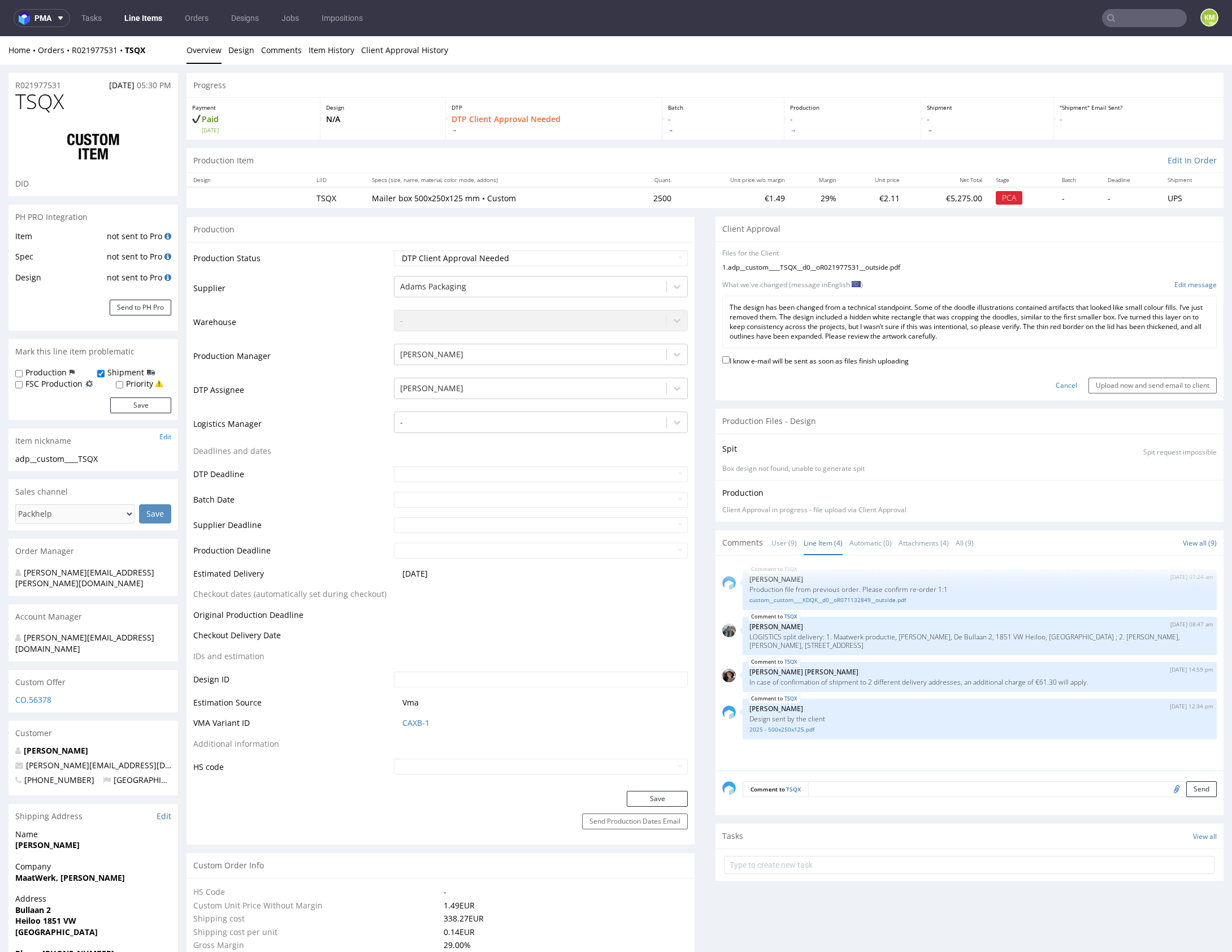
click at [794, 363] on label "I know e-mail will be sent as soon as files finish uploading" at bounding box center [815, 359] width 186 height 12
click at [729, 363] on input "I know e-mail will be sent as soon as files finish uploading" at bounding box center [725, 359] width 7 height 7
checkbox input "true"
click at [1110, 385] on input "Upload now and send email to client" at bounding box center [1153, 385] width 128 height 16
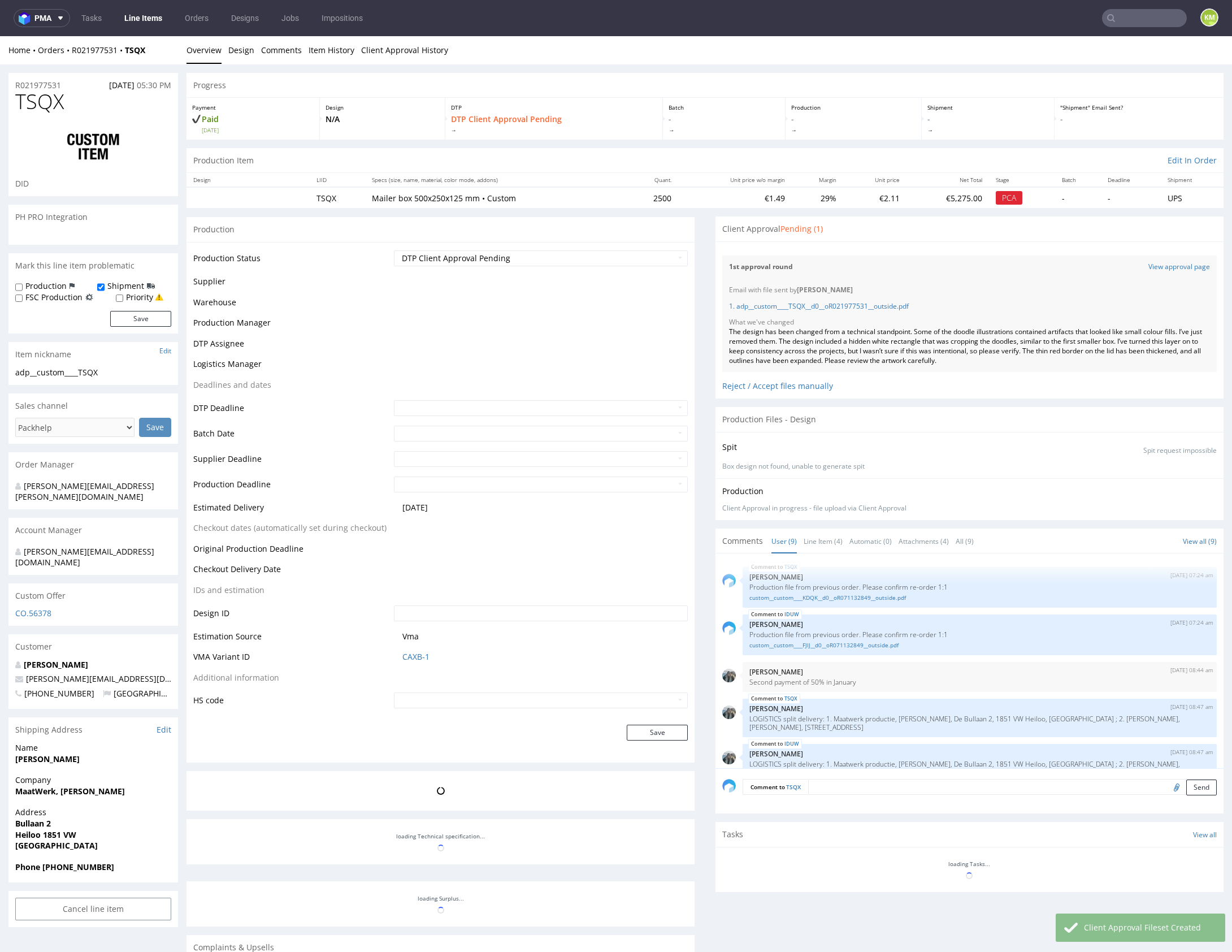
scroll to position [189, 0]
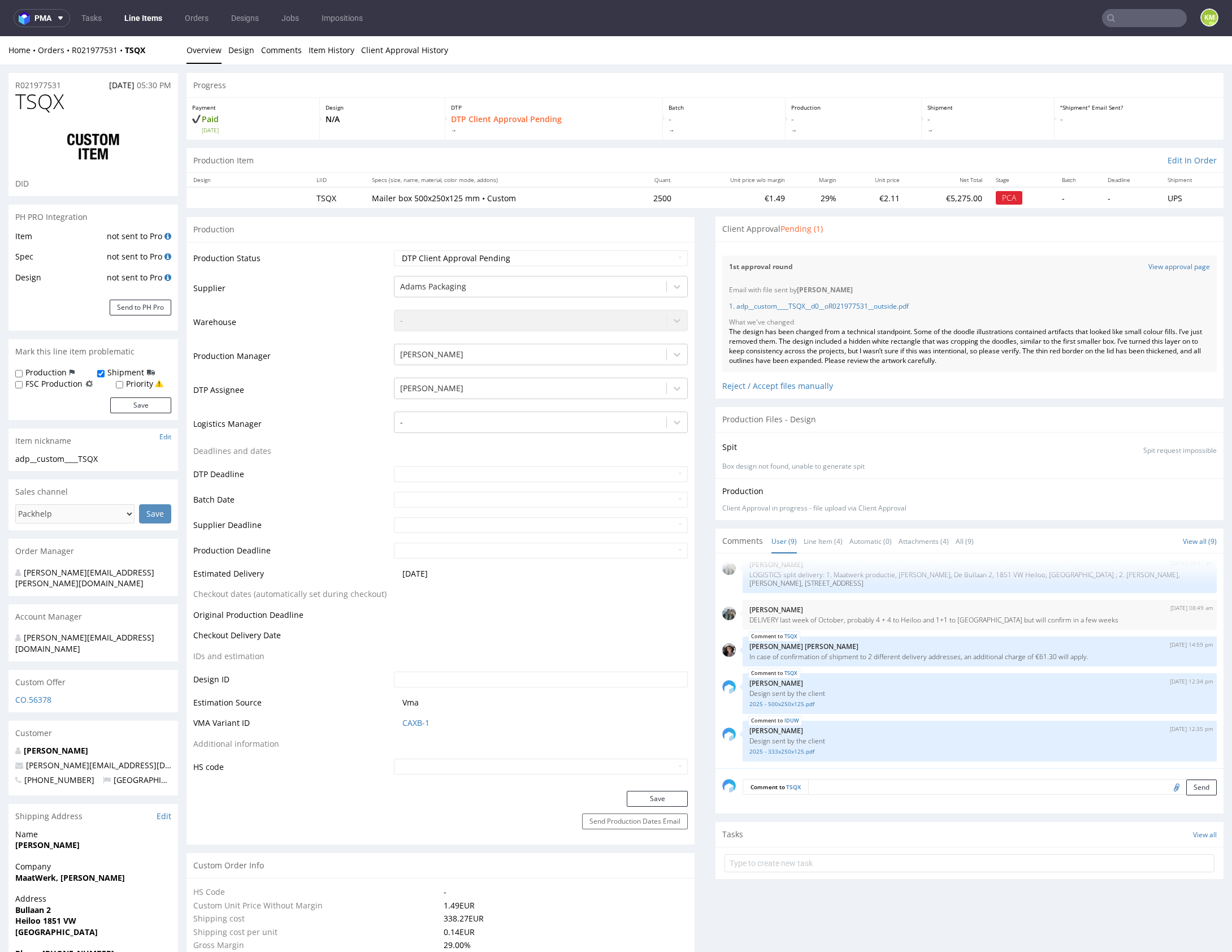
click at [1016, 231] on div "Client Approval Pending (1)" at bounding box center [970, 229] width 508 height 25
click at [629, 137] on div "DTP DTP Client Approval Pending" at bounding box center [554, 119] width 217 height 42
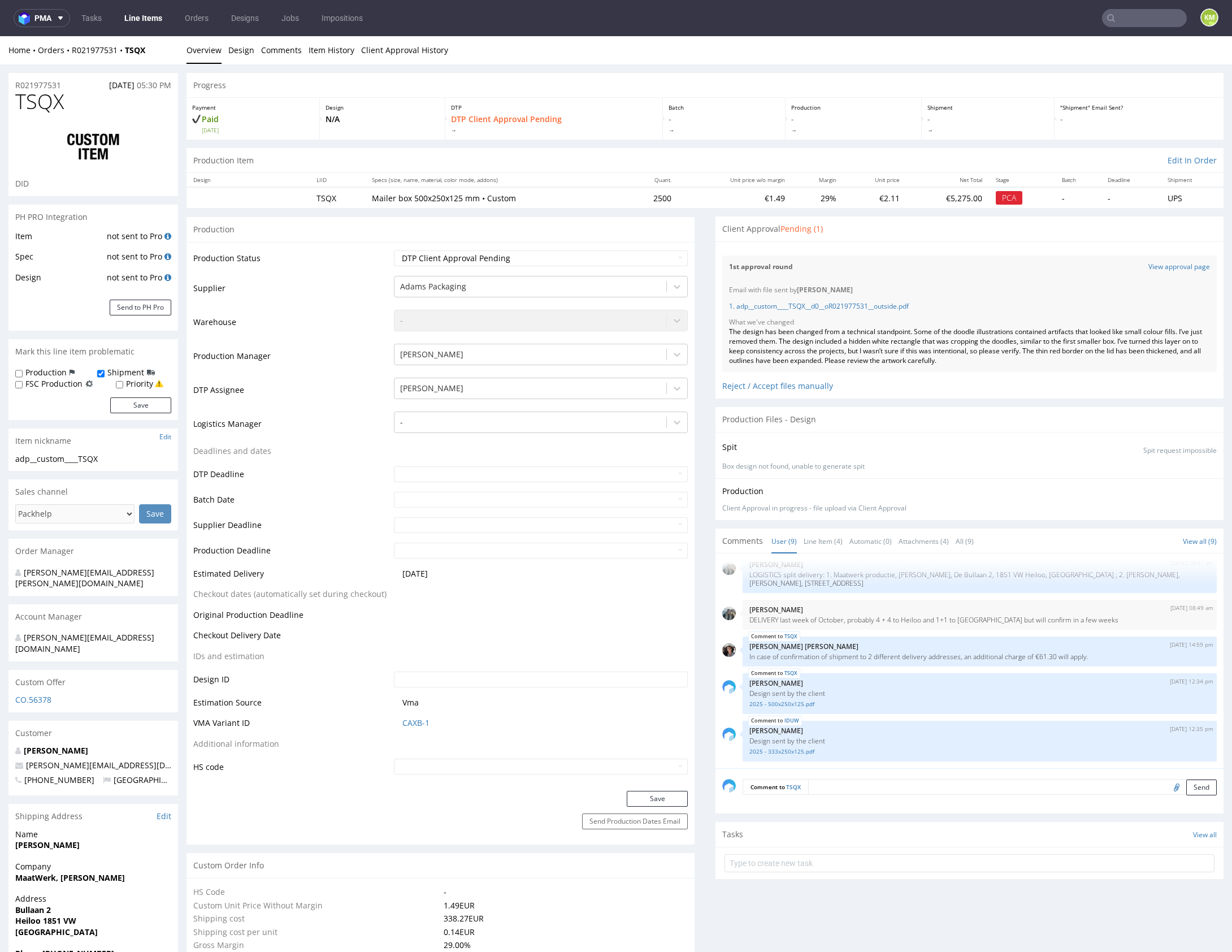
click at [613, 151] on div "Production Item Edit In Order" at bounding box center [705, 160] width 1037 height 25
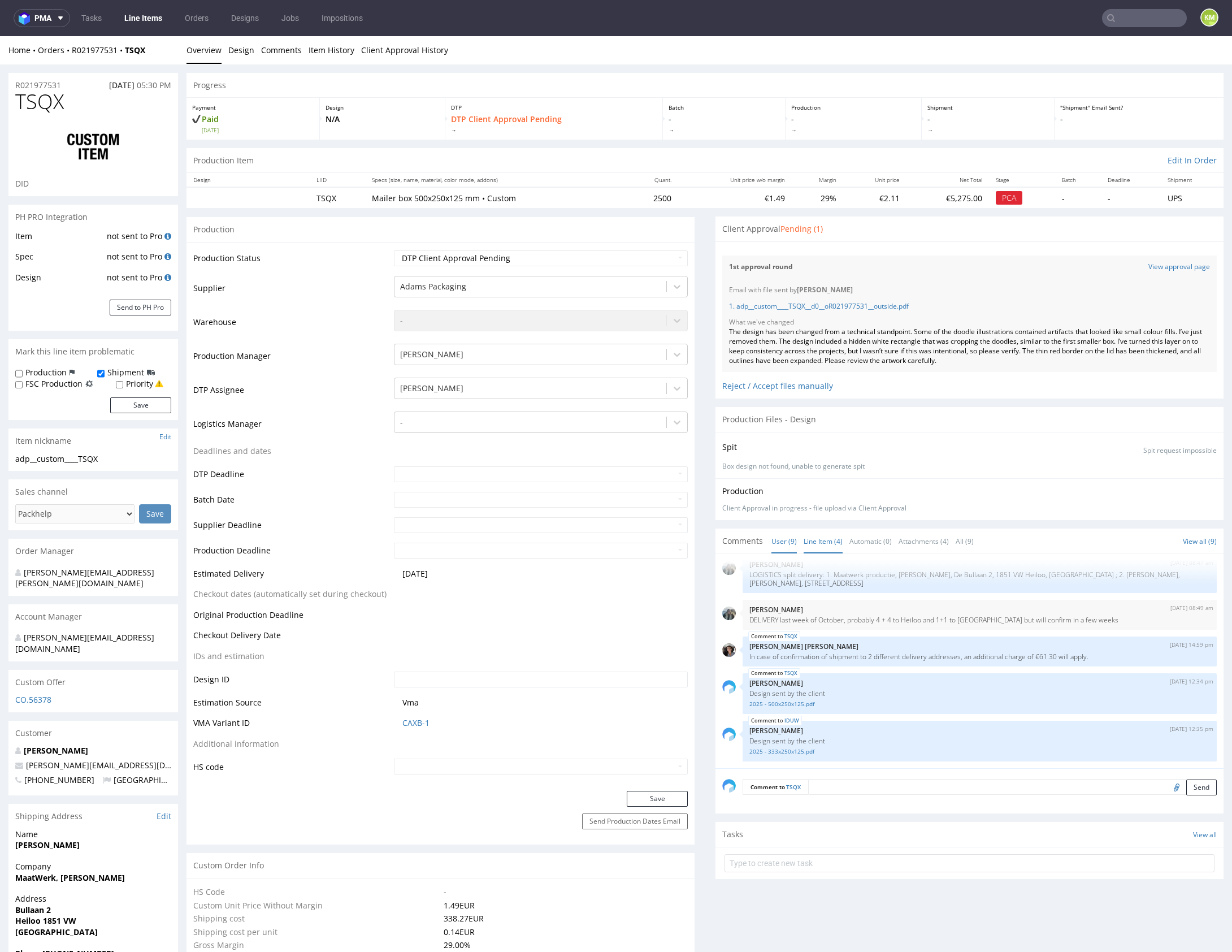
click at [814, 544] on link "Line Item (4)" at bounding box center [823, 540] width 39 height 24
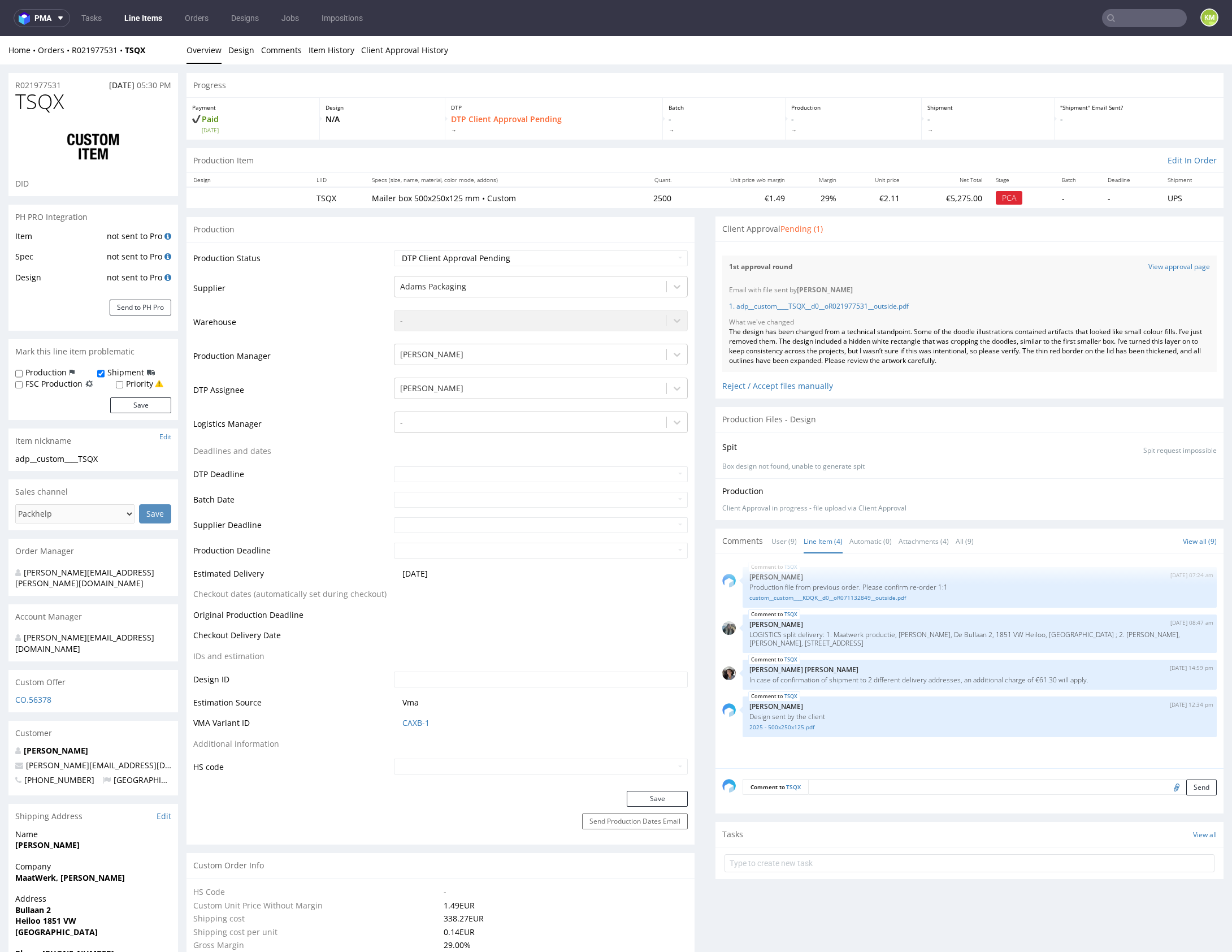
click at [861, 781] on textarea at bounding box center [1012, 787] width 408 height 16
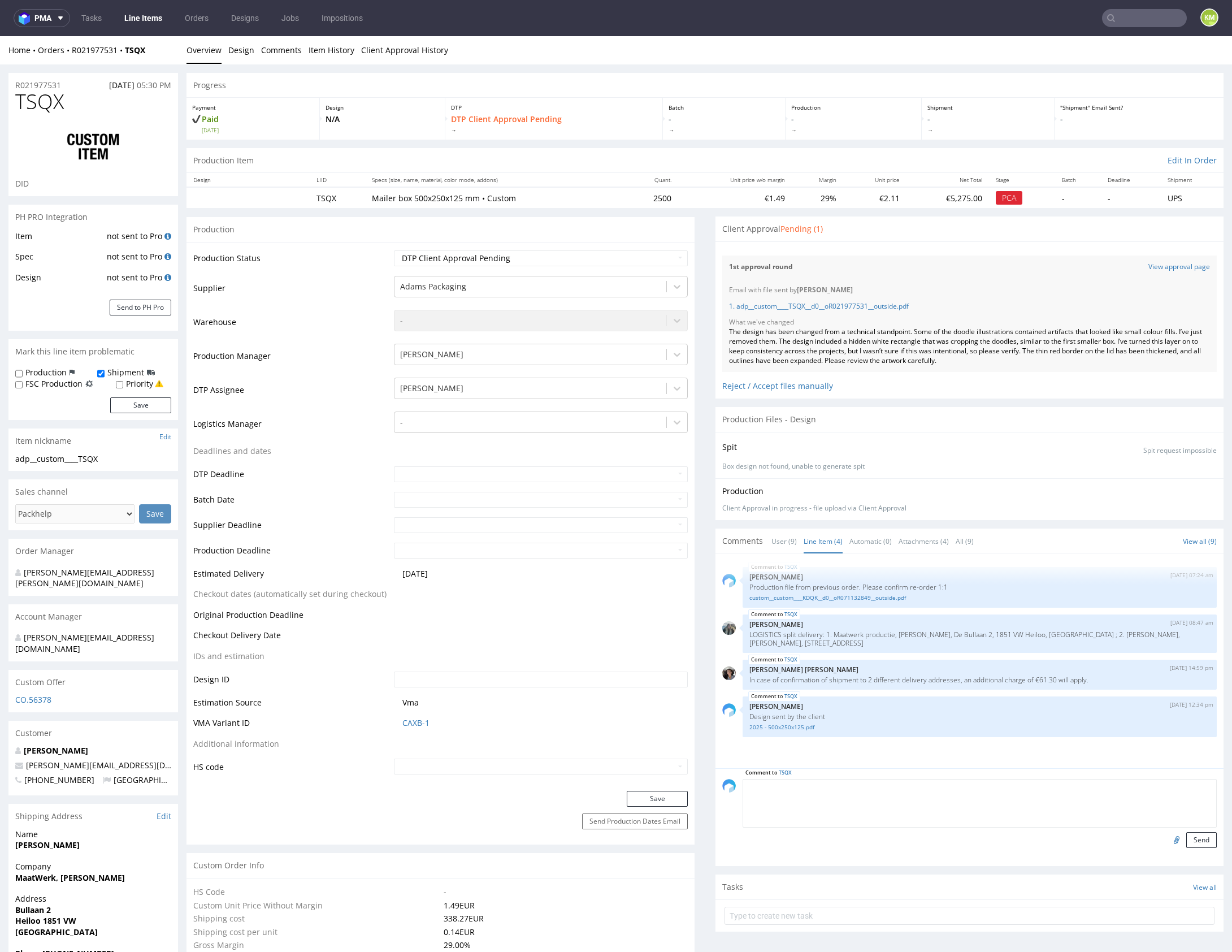
paste textarea "🏴 drobne ilustracje w tle zawierają cienkie linie z pełnego cmyka, poprzednia p…"
type textarea "🏴 drobne ilustracje w tle zawierają cienkie linie z pełnego cmyka, poprzednia p…"
click at [1197, 836] on button "Send" at bounding box center [1201, 840] width 31 height 16
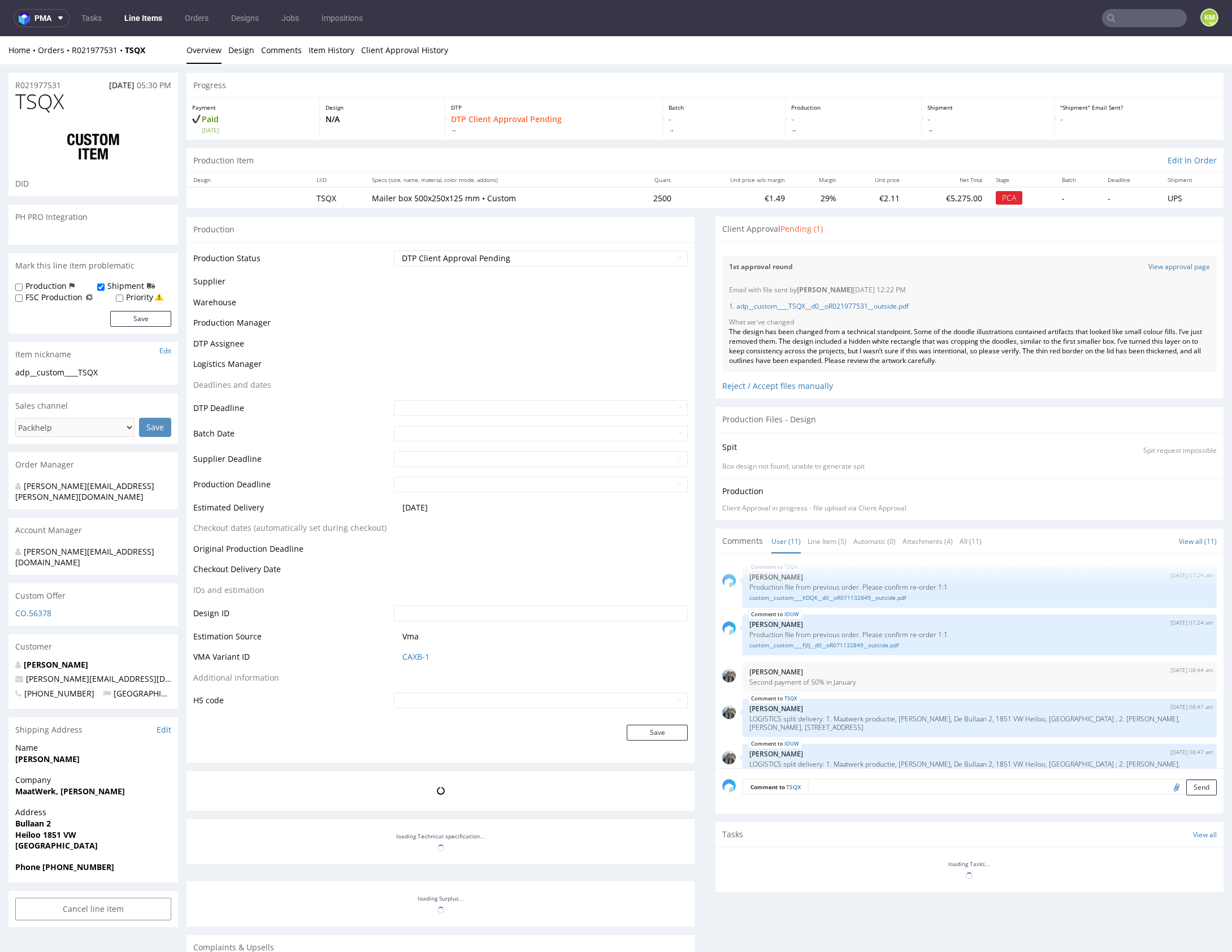
scroll to position [280, 0]
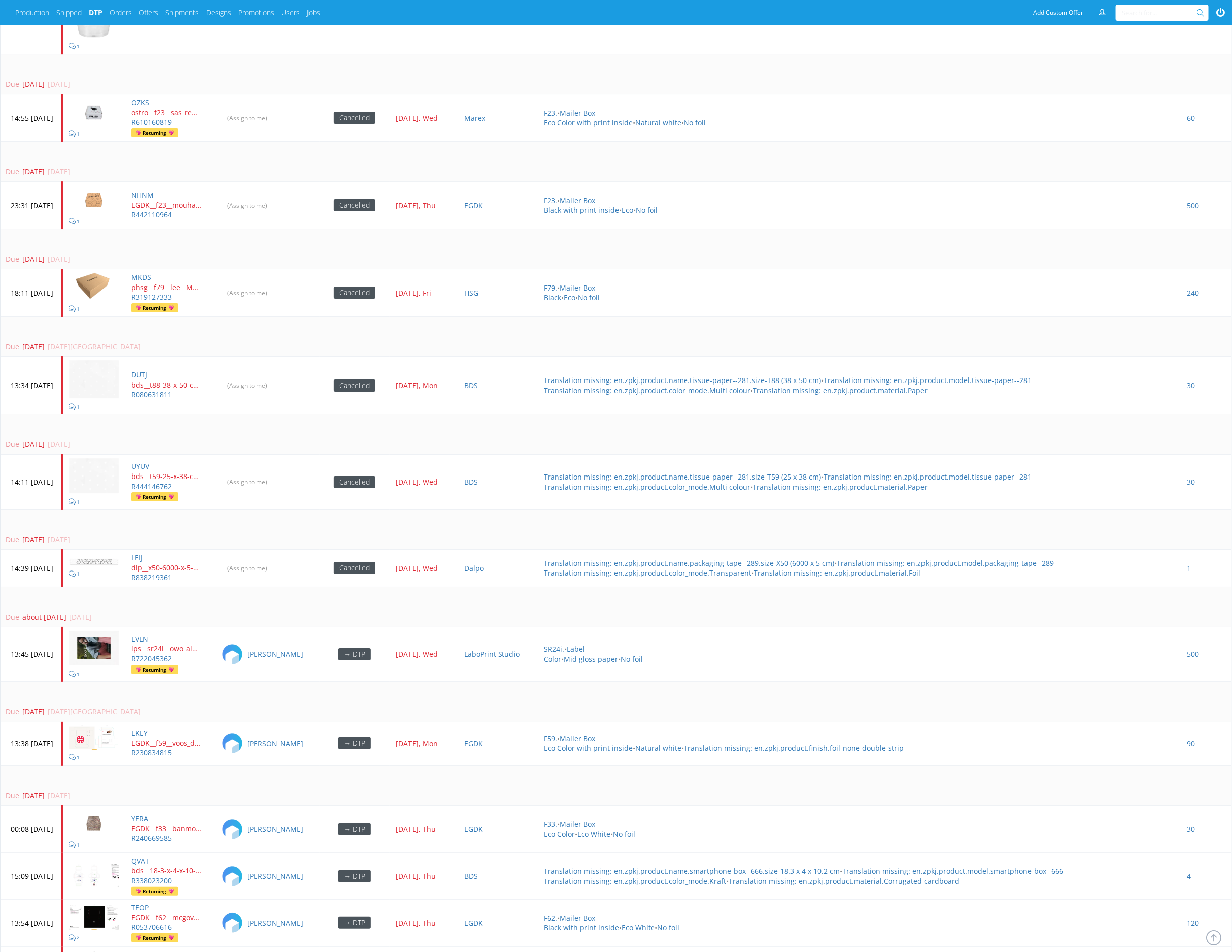
scroll to position [2571, 0]
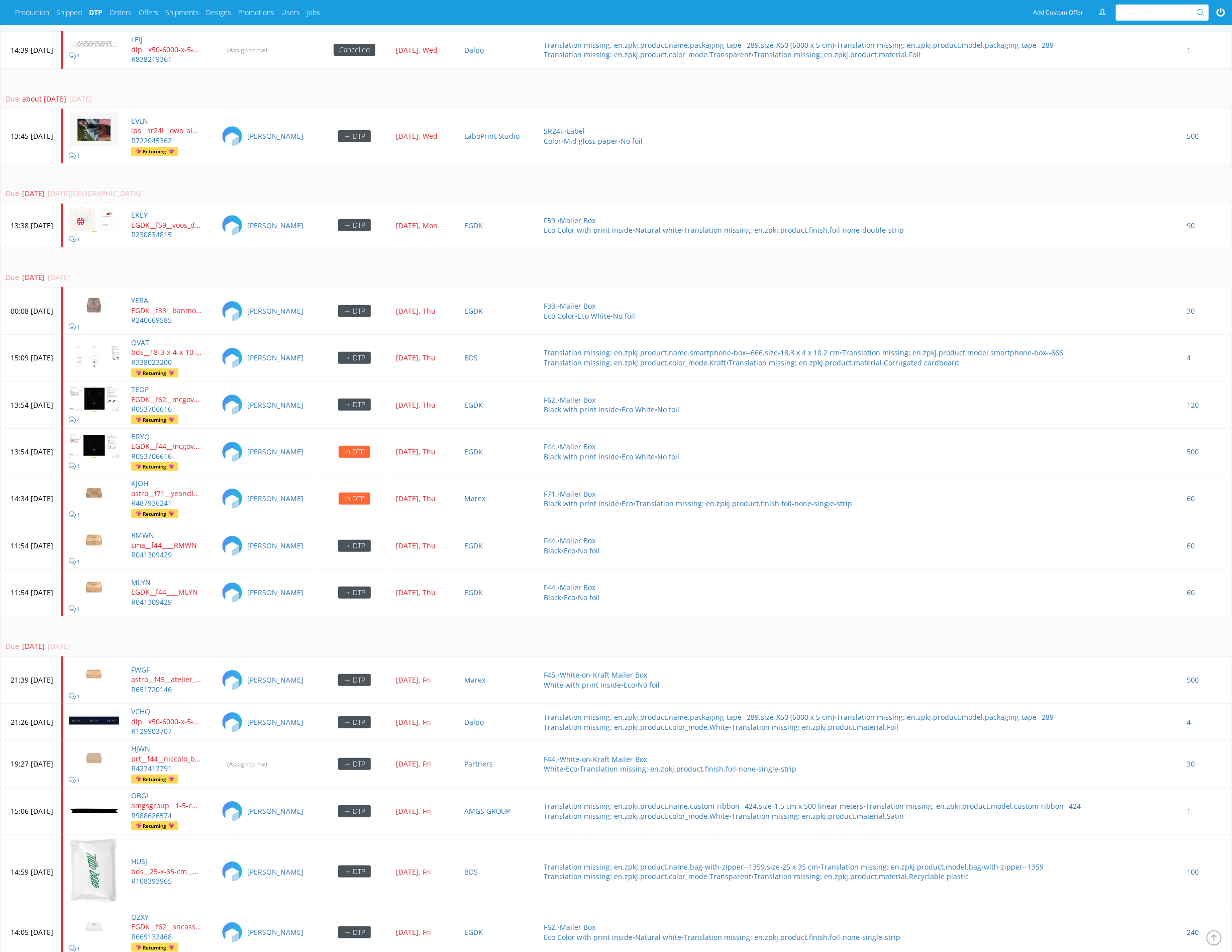
click at [348, 272] on div "Due [DATE] [DATE]" at bounding box center [614, 277] width 1217 height 10
click at [361, 256] on td "Due [DATE] [DATE]" at bounding box center [616, 267] width 1231 height 41
click at [361, 253] on td "Due [DATE] [DATE]" at bounding box center [616, 267] width 1231 height 41
click at [360, 253] on td "Due [DATE] [DATE]" at bounding box center [616, 267] width 1231 height 41
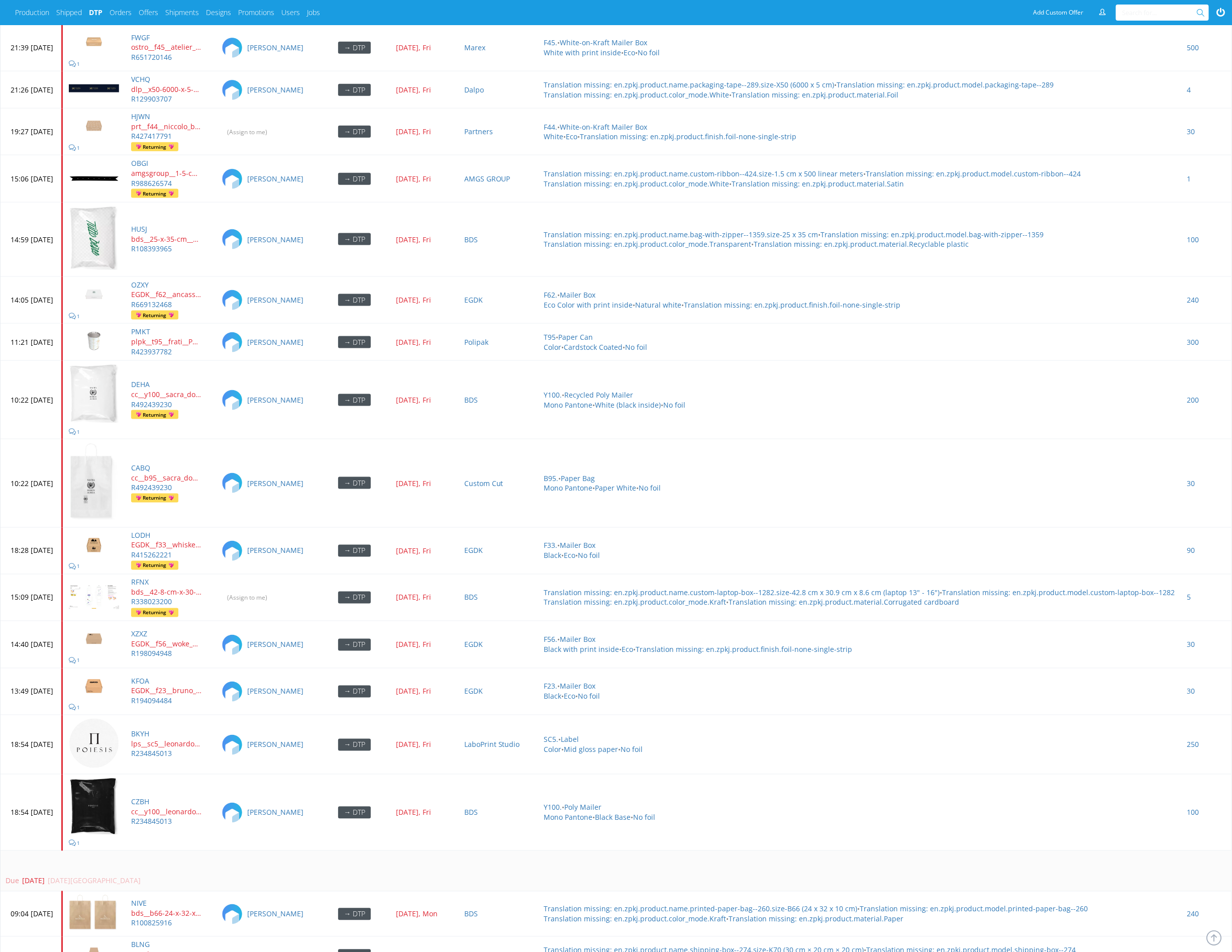
scroll to position [2798, 0]
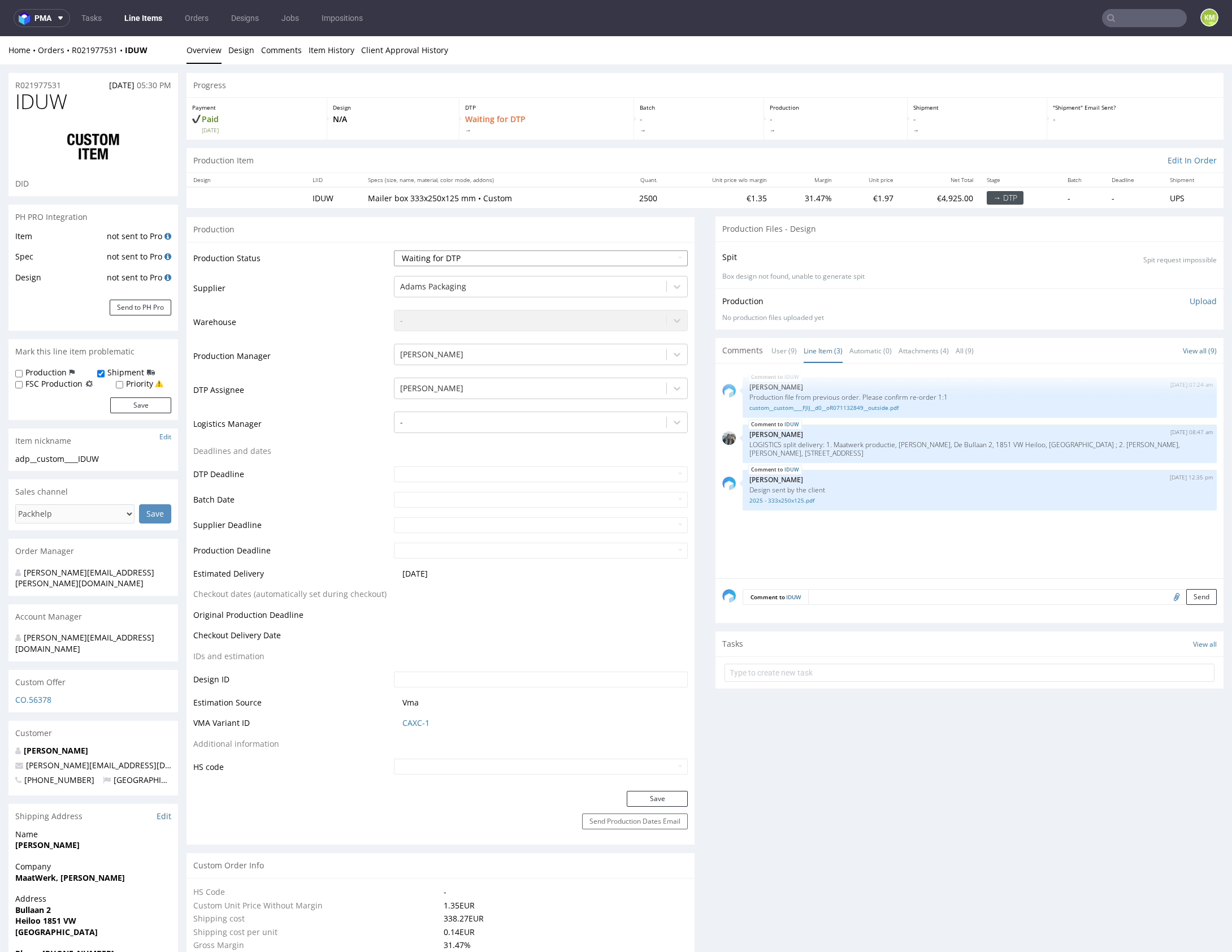
click at [624, 253] on select "Waiting for Artwork Waiting for Diecut Waiting for Mockup Waiting for DTP Waiti…" at bounding box center [540, 258] width 294 height 16
select select "dtp_ca_needed"
click at [394, 250] on select "Waiting for Artwork Waiting for Diecut Waiting for Mockup Waiting for DTP Waiti…" at bounding box center [540, 258] width 294 height 16
click at [644, 796] on button "Save" at bounding box center [657, 798] width 61 height 16
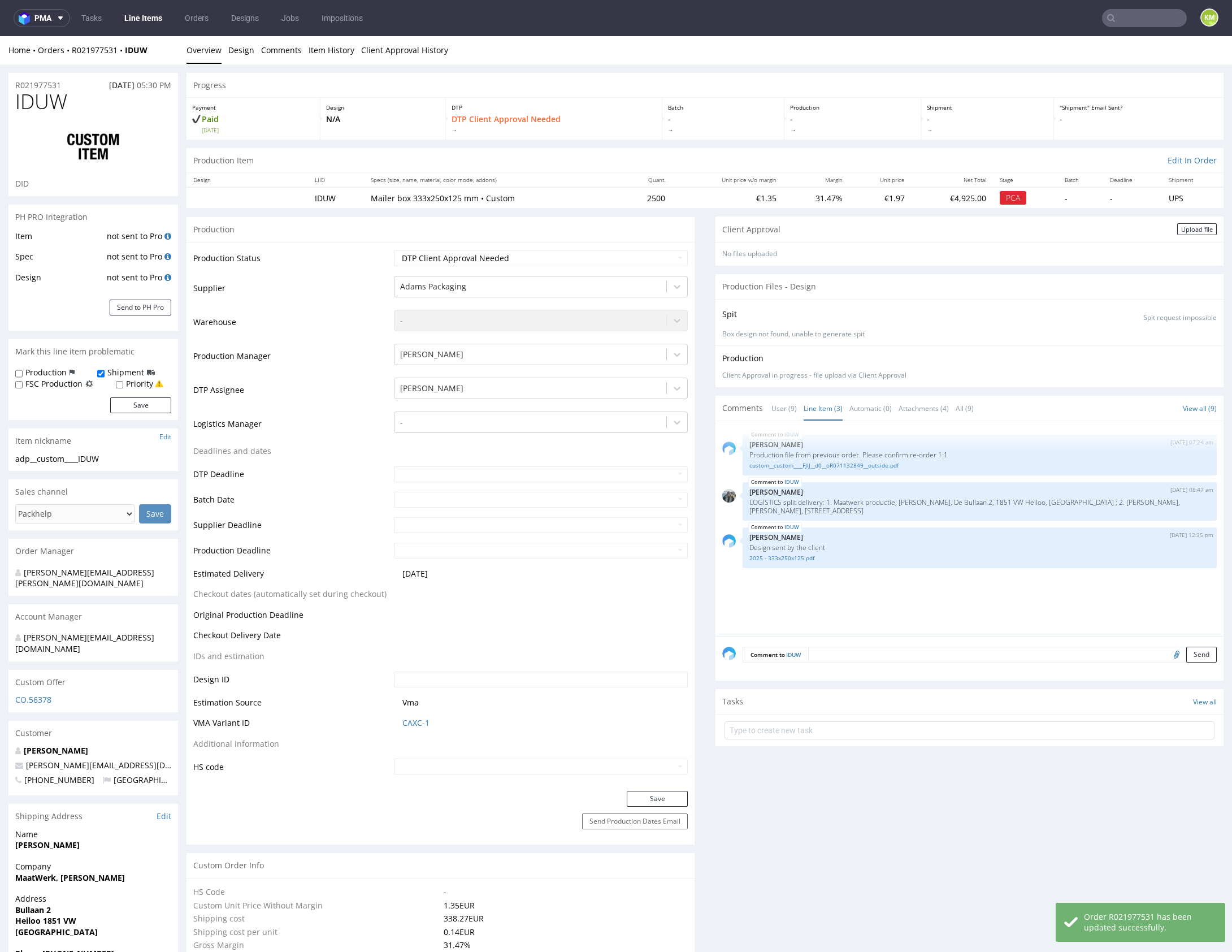
click at [800, 593] on div "IDUW 21st Aug 25 | 07:24 am Michał Palasek Production file from previous order.…" at bounding box center [973, 531] width 501 height 208
click at [1177, 231] on div "Upload file" at bounding box center [1197, 229] width 40 height 12
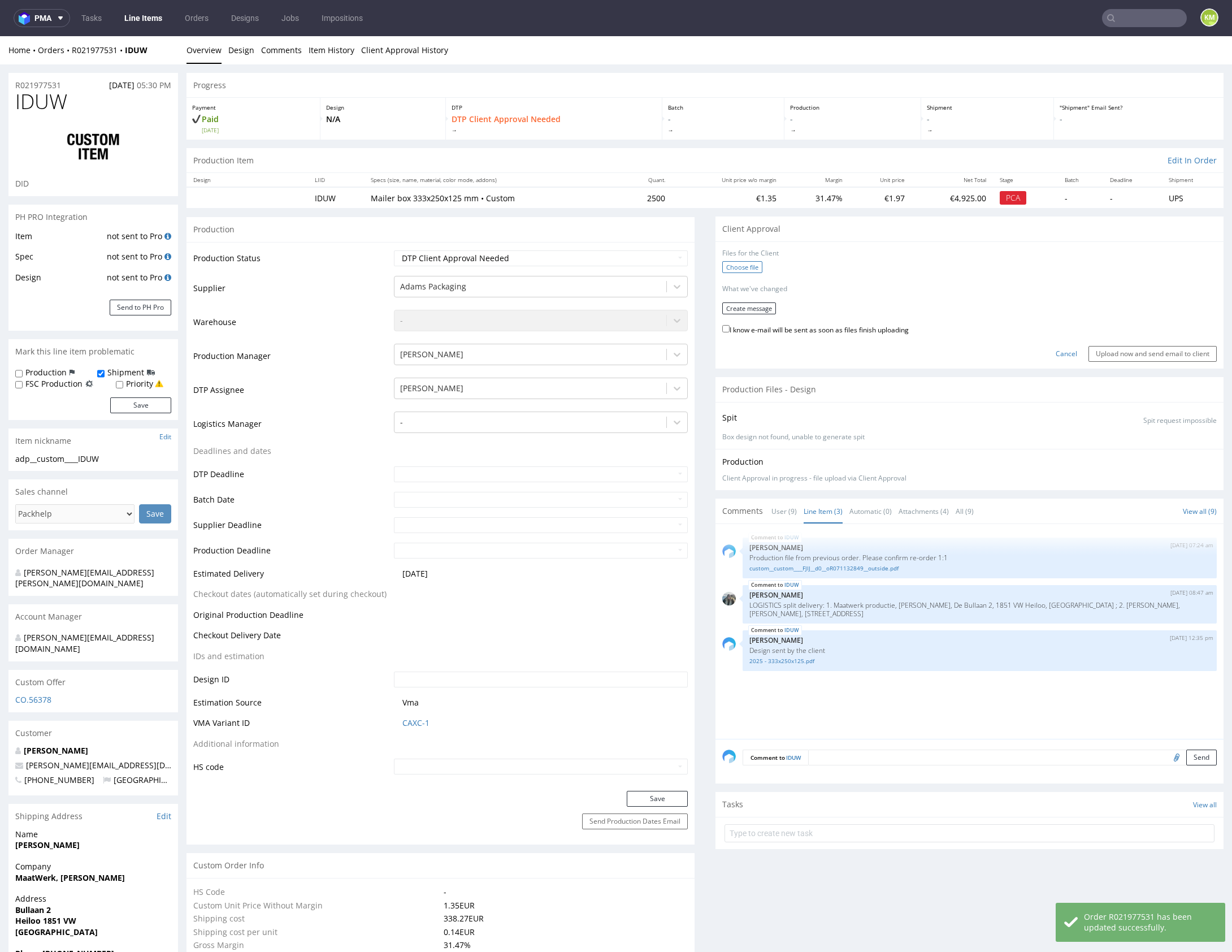
click at [738, 263] on label "Choose file" at bounding box center [742, 267] width 40 height 12
click at [0, 36] on input "Choose file" at bounding box center [0, 36] width 0 height 0
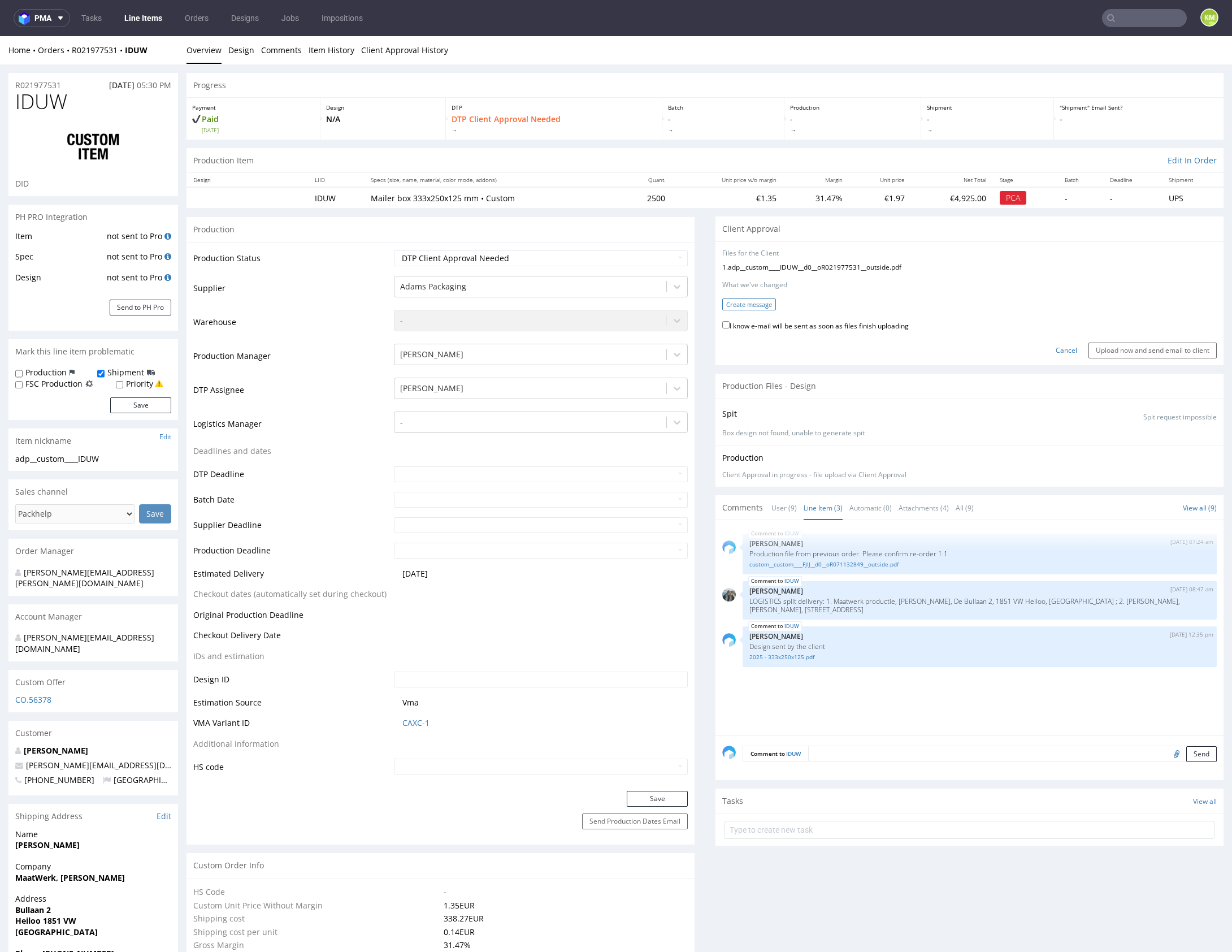
click at [736, 303] on button "Create message" at bounding box center [749, 304] width 53 height 12
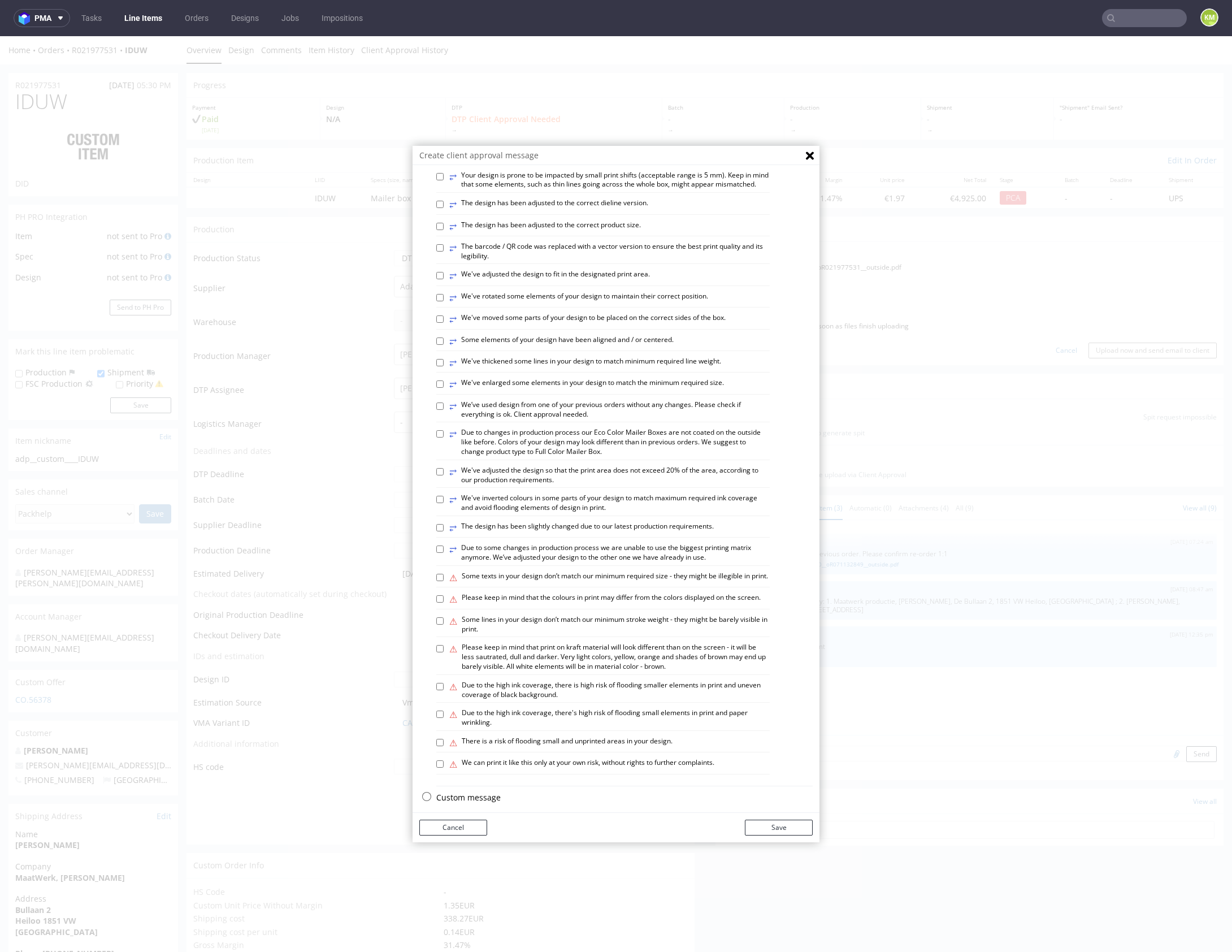
scroll to position [313, 0]
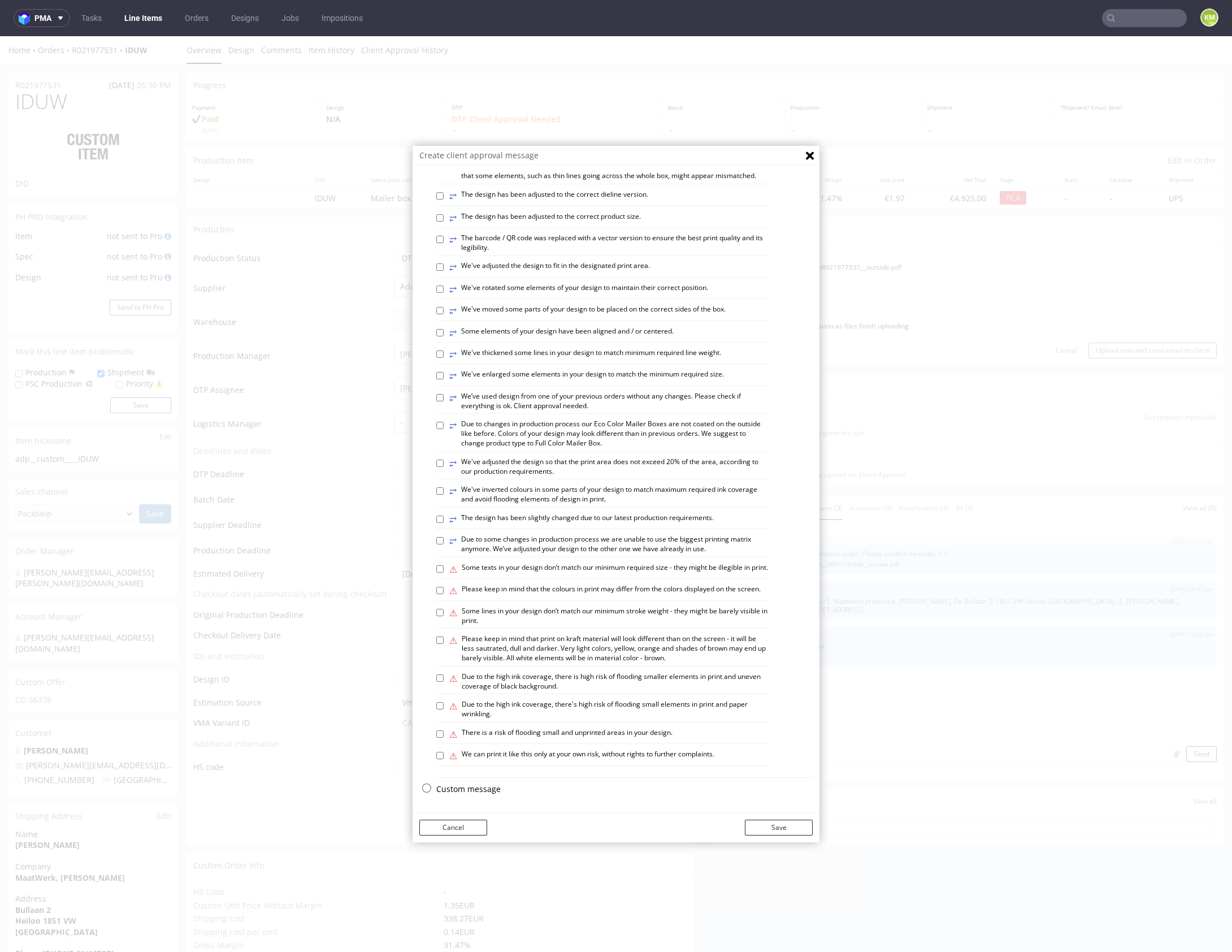
drag, startPoint x: 471, startPoint y: 785, endPoint x: 486, endPoint y: 733, distance: 54.1
click at [470, 785] on p "Custom message" at bounding box center [624, 789] width 376 height 11
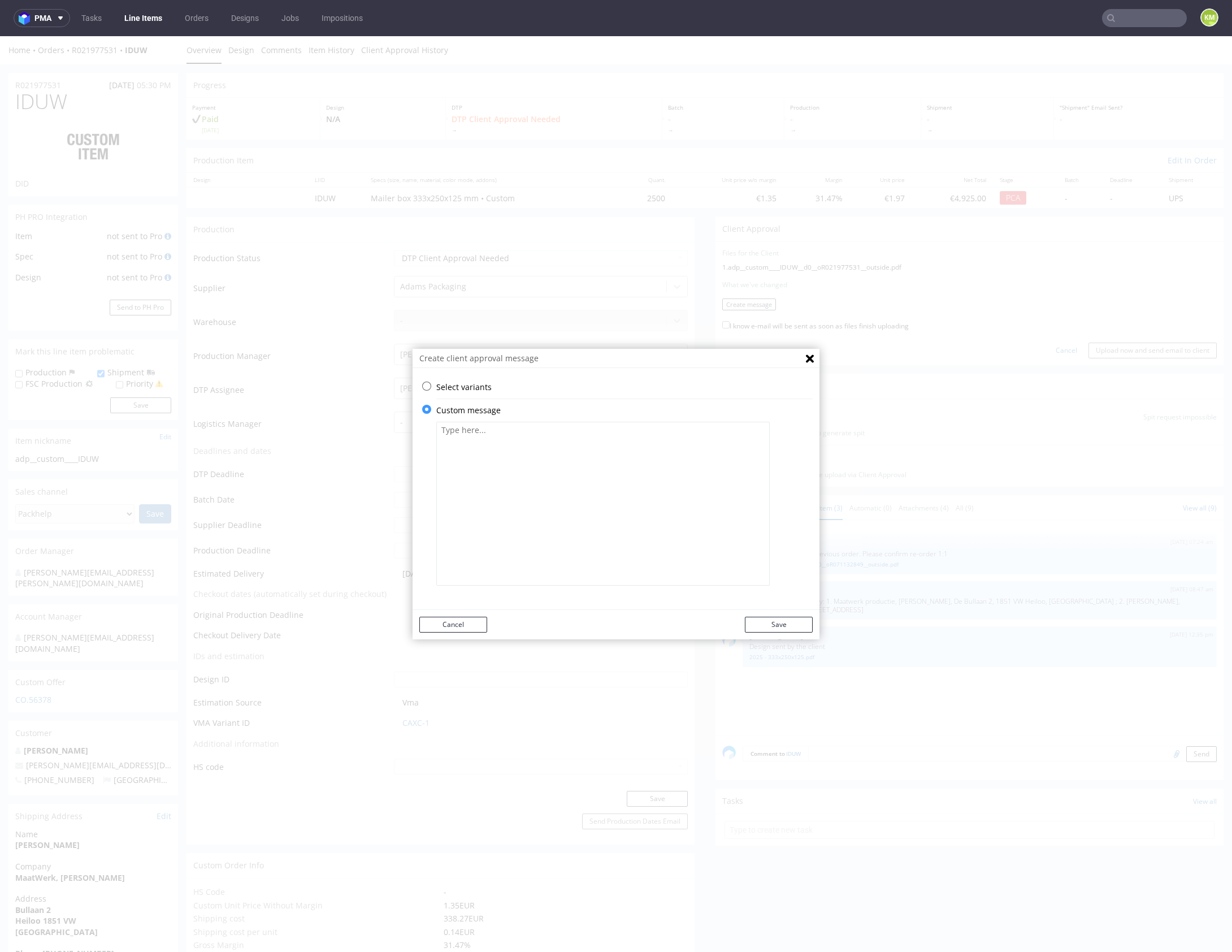
click at [522, 467] on textarea at bounding box center [603, 503] width 333 height 164
paste textarea "The design has been changed from a technical standpoint. Some of the doodle ill…"
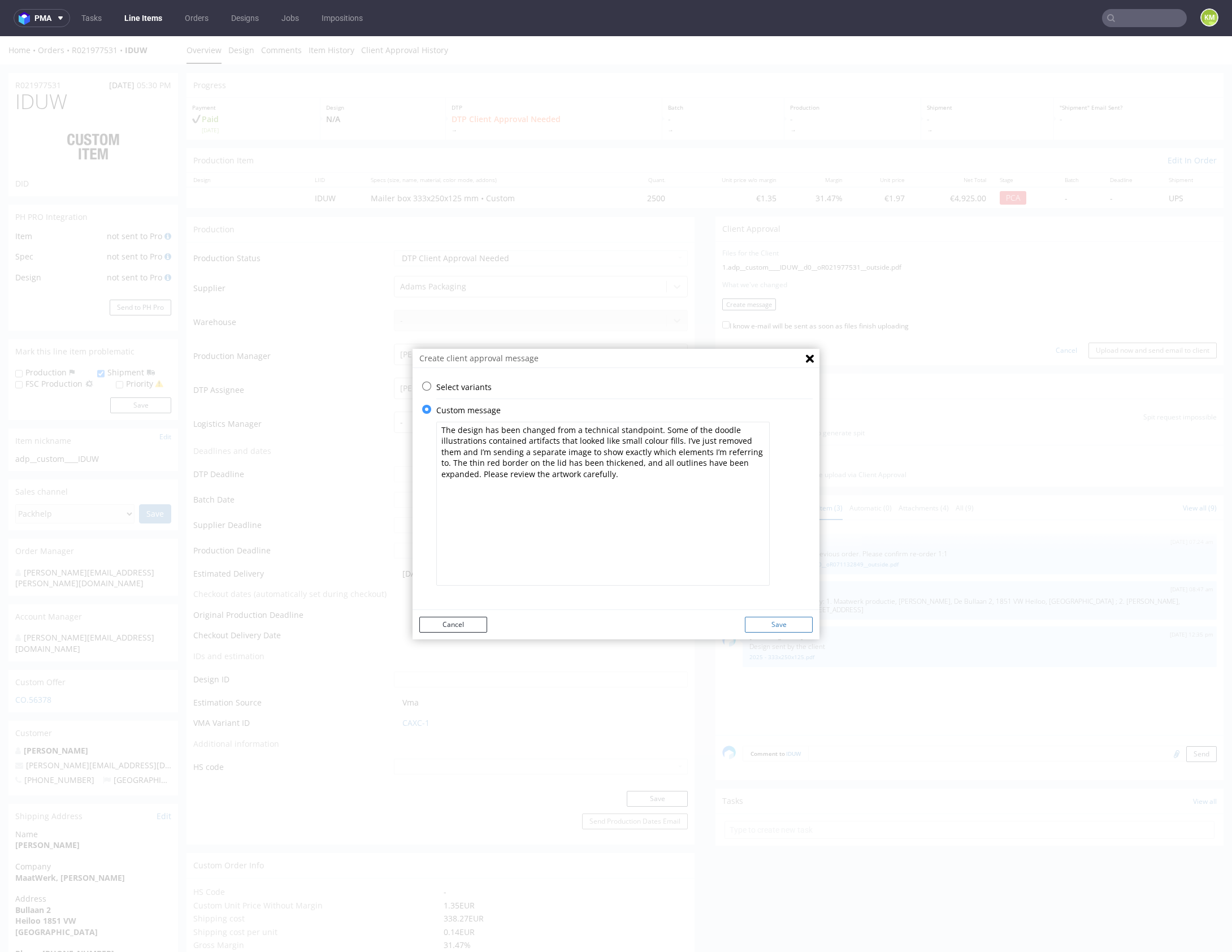
type textarea "The design has been changed from a technical standpoint. Some of the doodle ill…"
click at [766, 622] on button "Save" at bounding box center [779, 624] width 68 height 16
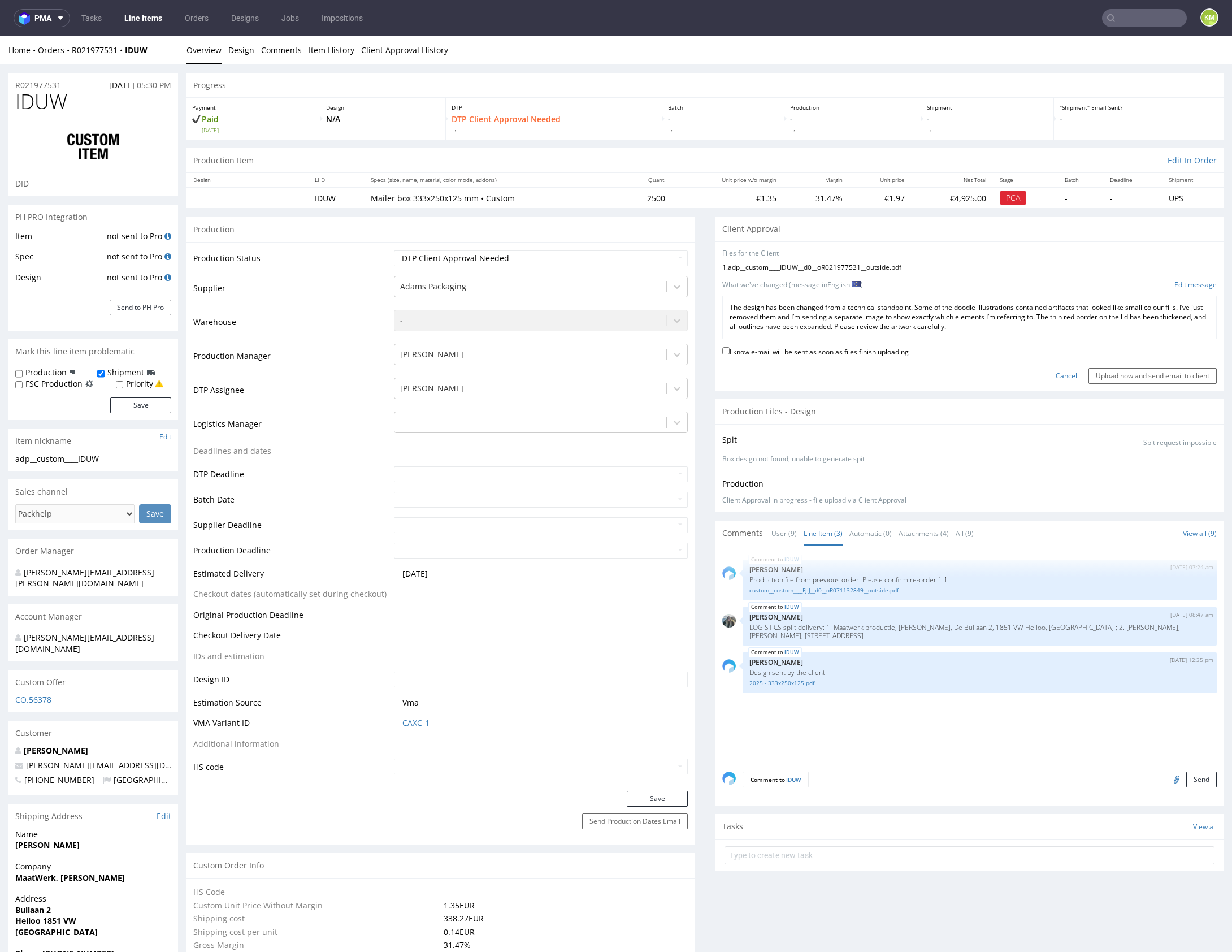
click at [870, 351] on label "I know e-mail will be sent as soon as files finish uploading" at bounding box center [815, 350] width 186 height 12
click at [729, 351] on input "I know e-mail will be sent as soon as files finish uploading" at bounding box center [725, 350] width 7 height 7
checkbox input "true"
click at [1091, 375] on input "Upload now and send email to client" at bounding box center [1153, 376] width 128 height 16
click at [1029, 365] on div "Cancel Upload now and send email to client" at bounding box center [969, 371] width 494 height 24
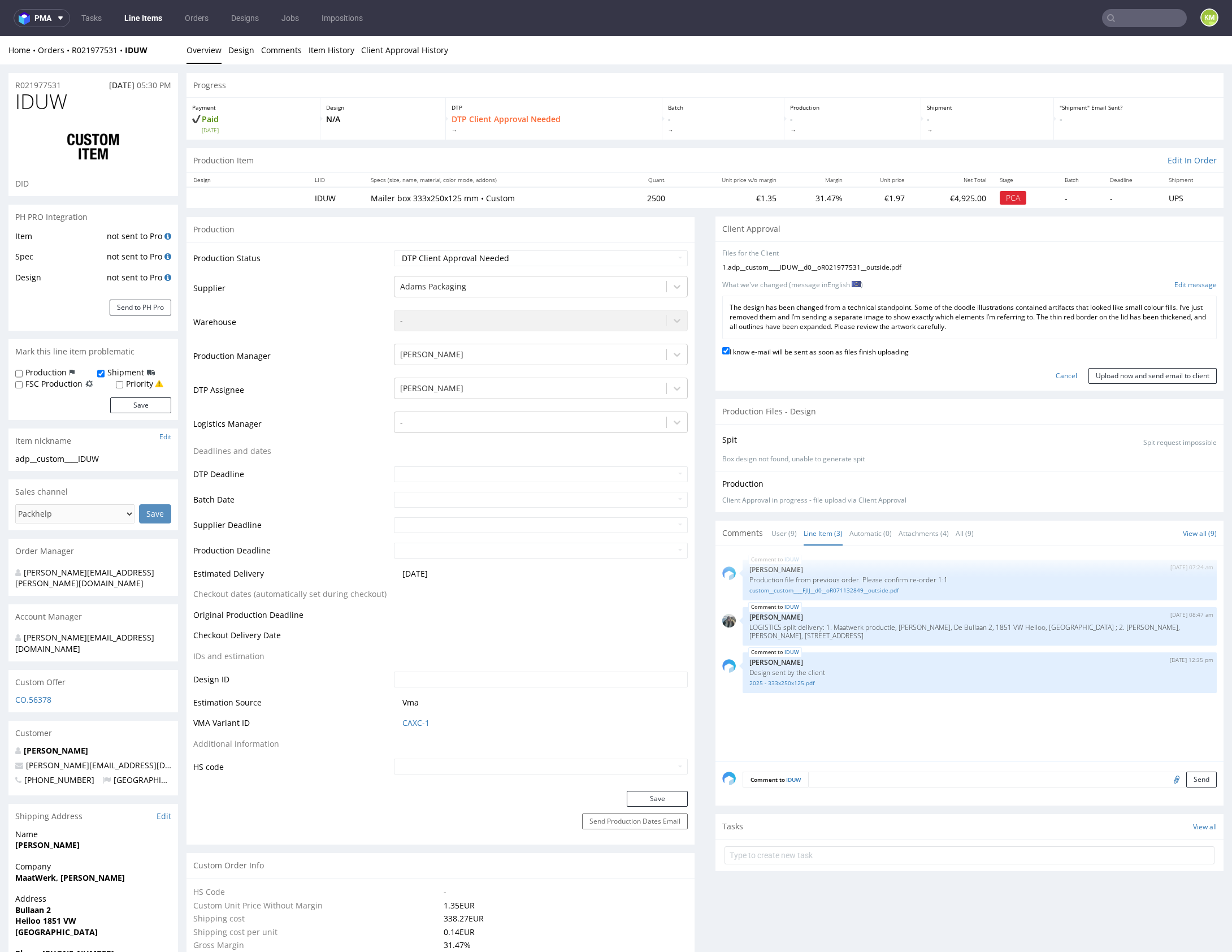
click at [1033, 367] on div "Cancel Upload now and send email to client" at bounding box center [969, 371] width 494 height 24
click at [1050, 379] on div "Cancel Upload now and send email to client" at bounding box center [969, 371] width 494 height 24
click at [1050, 379] on div "Cancel Upload now and send email to client" at bounding box center [969, 371] width 494 height 24
click at [1056, 378] on link "Cancel" at bounding box center [1066, 376] width 21 height 10
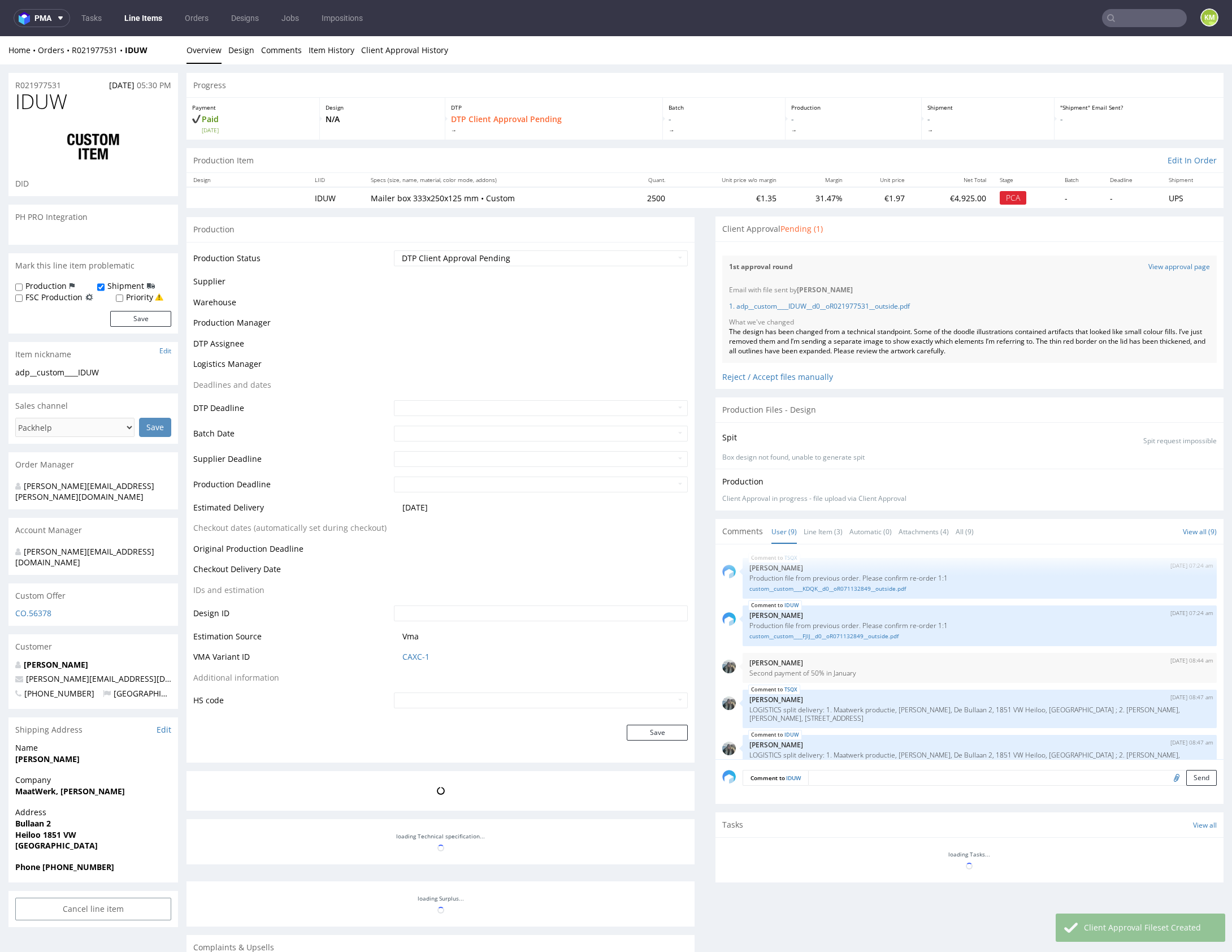
scroll to position [189, 0]
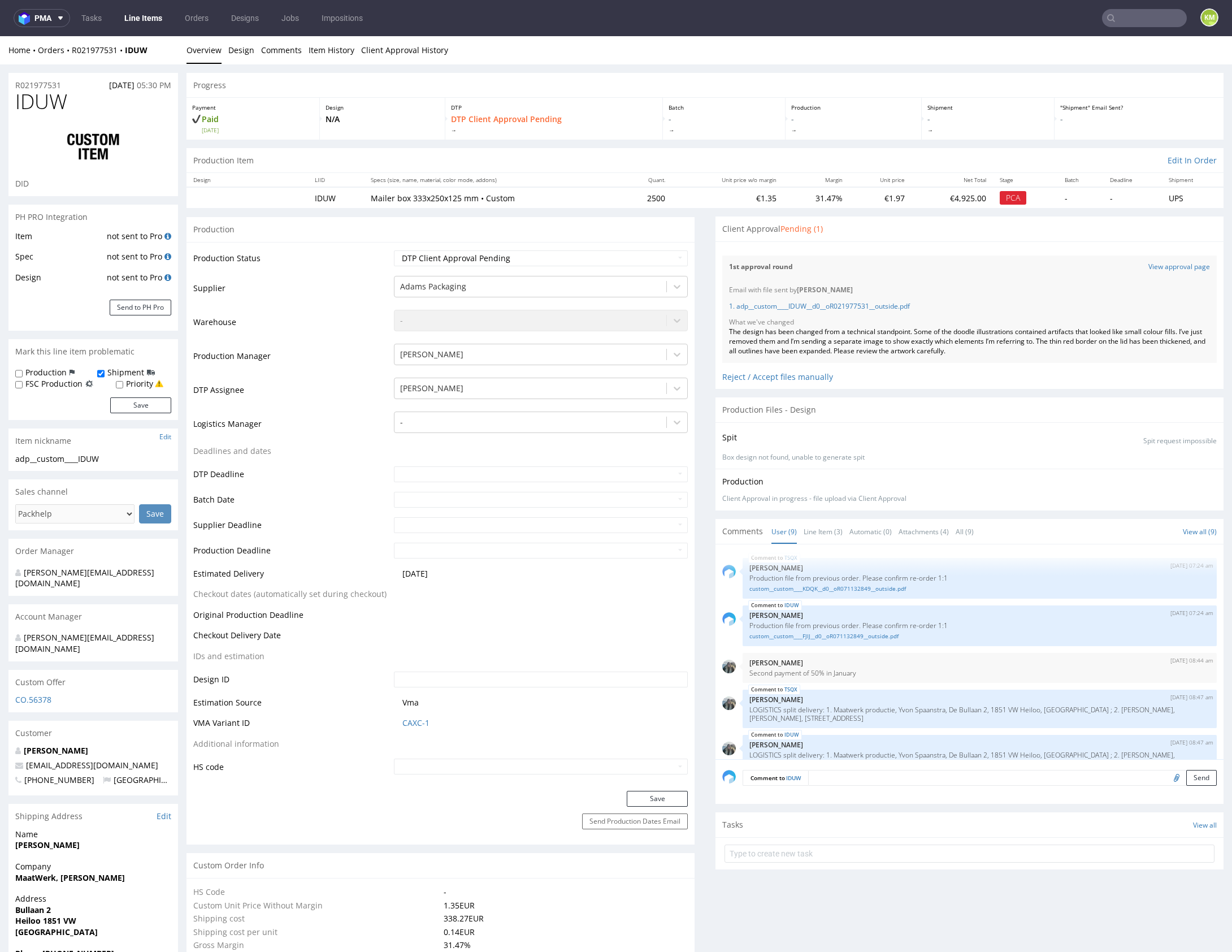
scroll to position [189, 0]
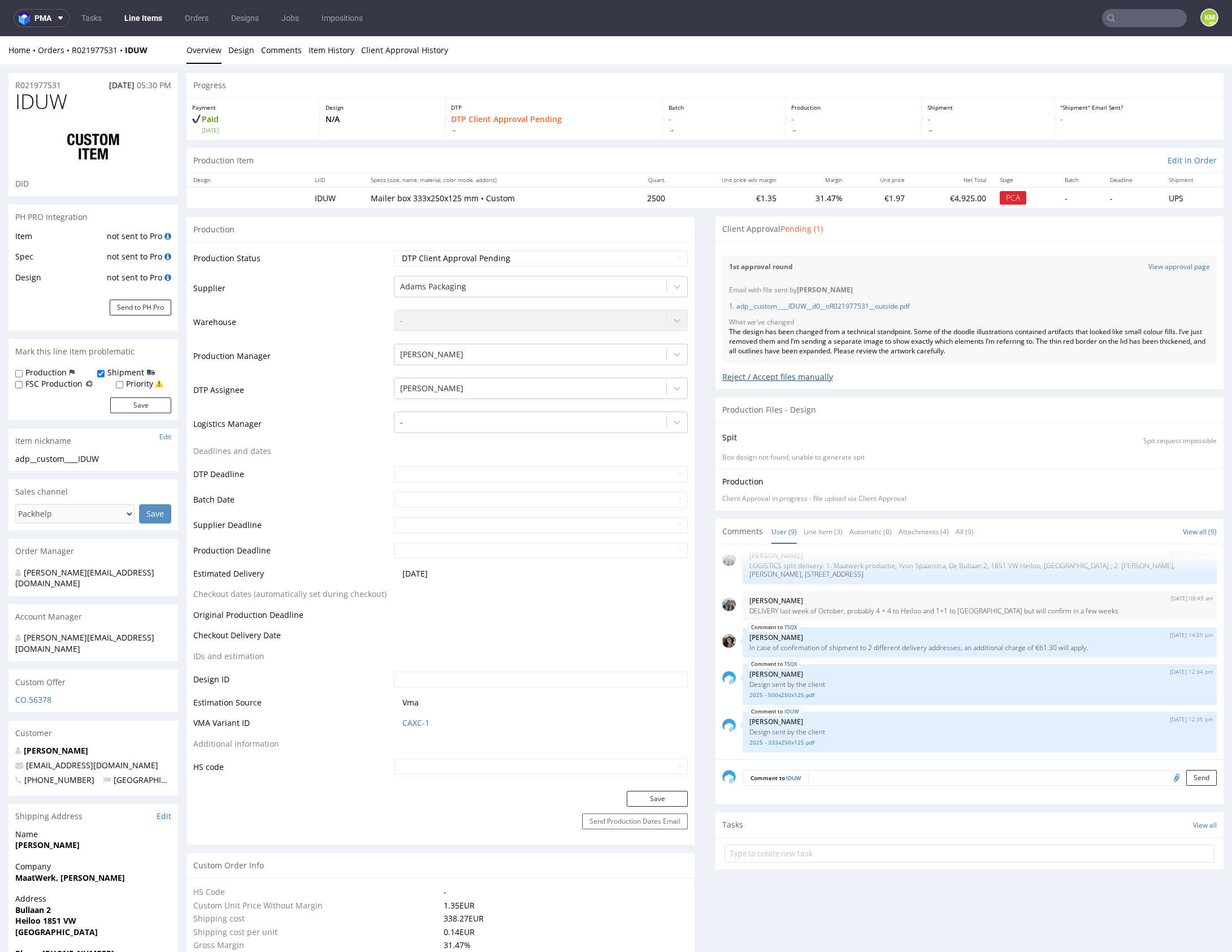
click at [729, 376] on div "Reject / Accept files manually" at bounding box center [969, 372] width 494 height 20
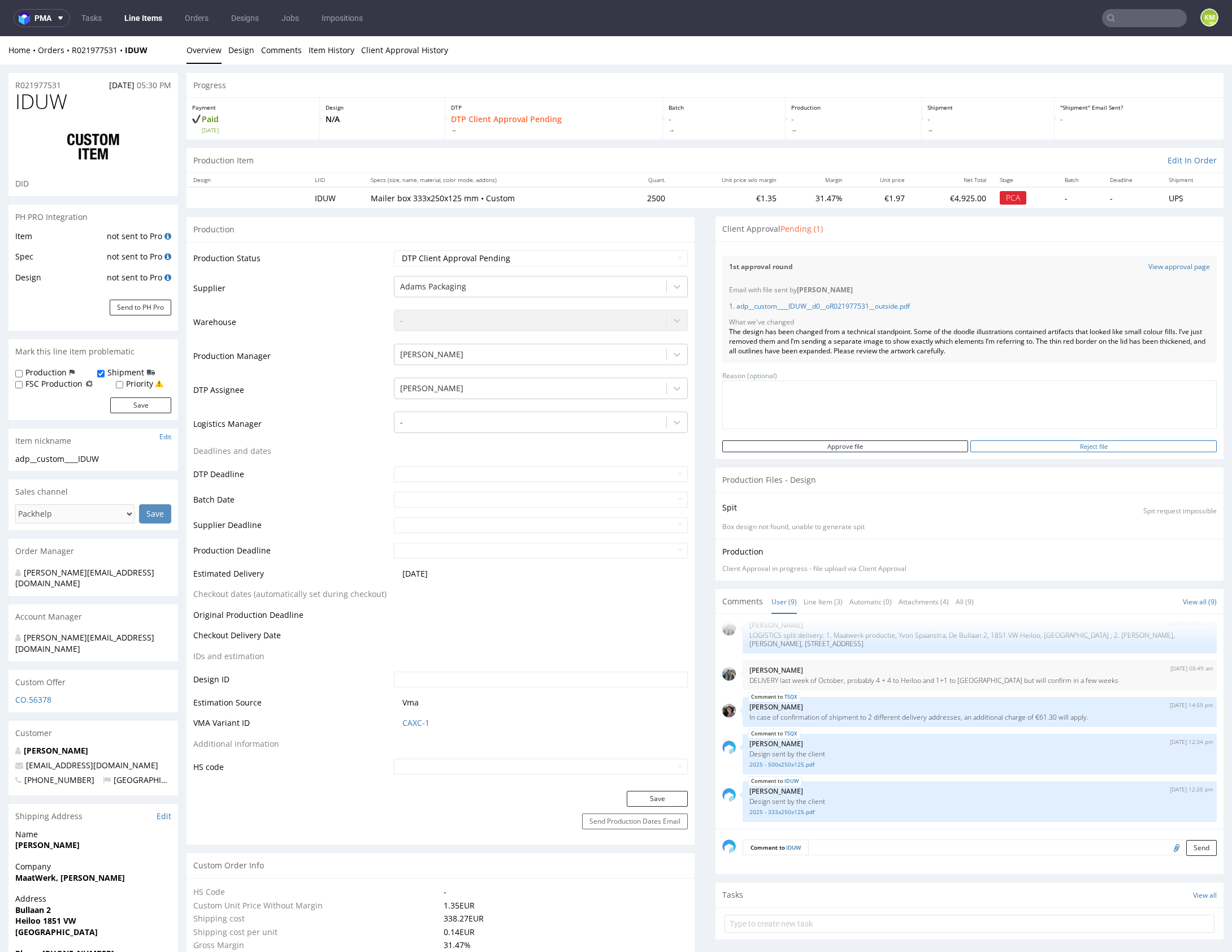
click at [1018, 445] on input "Reject file" at bounding box center [1093, 446] width 246 height 12
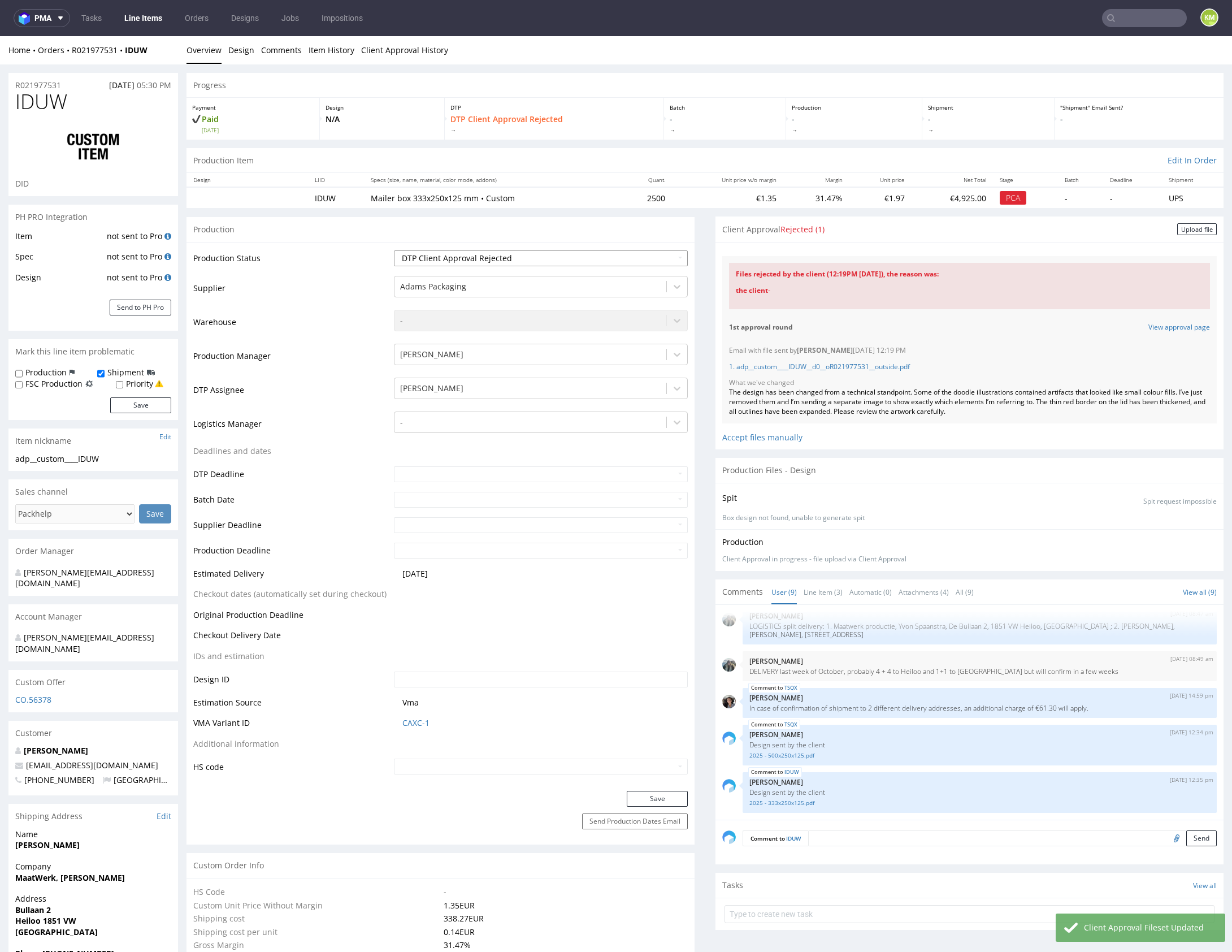
click at [604, 262] on select "Waiting for Artwork Waiting for Diecut Waiting for Mockup Waiting for DTP Waiti…" at bounding box center [540, 258] width 294 height 16
select select "dtp_ca_needed"
click at [394, 250] on select "Waiting for Artwork Waiting for Diecut Waiting for Mockup Waiting for DTP Waiti…" at bounding box center [540, 258] width 294 height 16
click at [665, 798] on button "Save" at bounding box center [657, 798] width 61 height 16
click at [1177, 231] on div "Upload file" at bounding box center [1197, 229] width 40 height 12
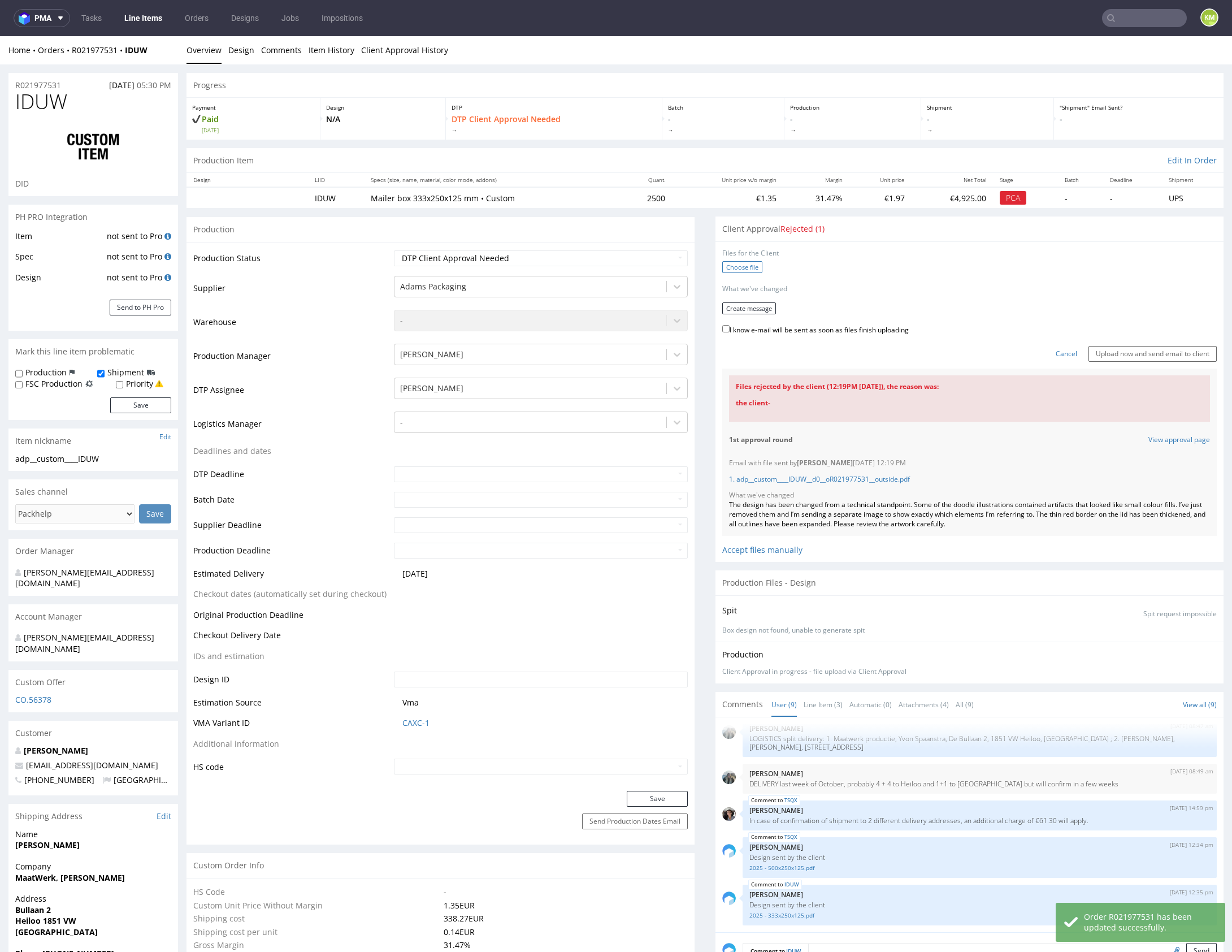
click at [749, 265] on label "Choose file" at bounding box center [742, 267] width 40 height 12
click at [0, 36] on input "Choose file" at bounding box center [0, 36] width 0 height 0
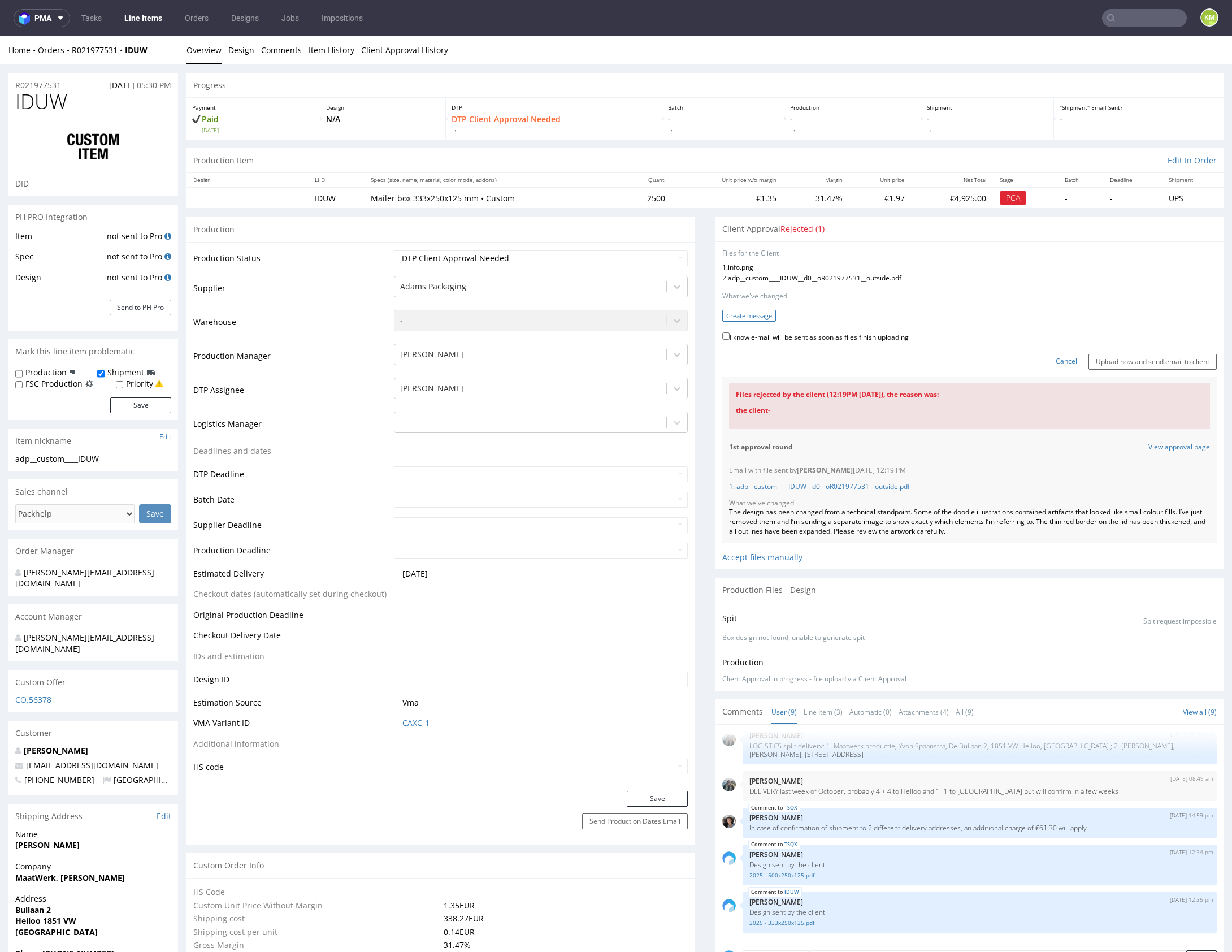
click at [751, 316] on button "Create message" at bounding box center [749, 316] width 53 height 12
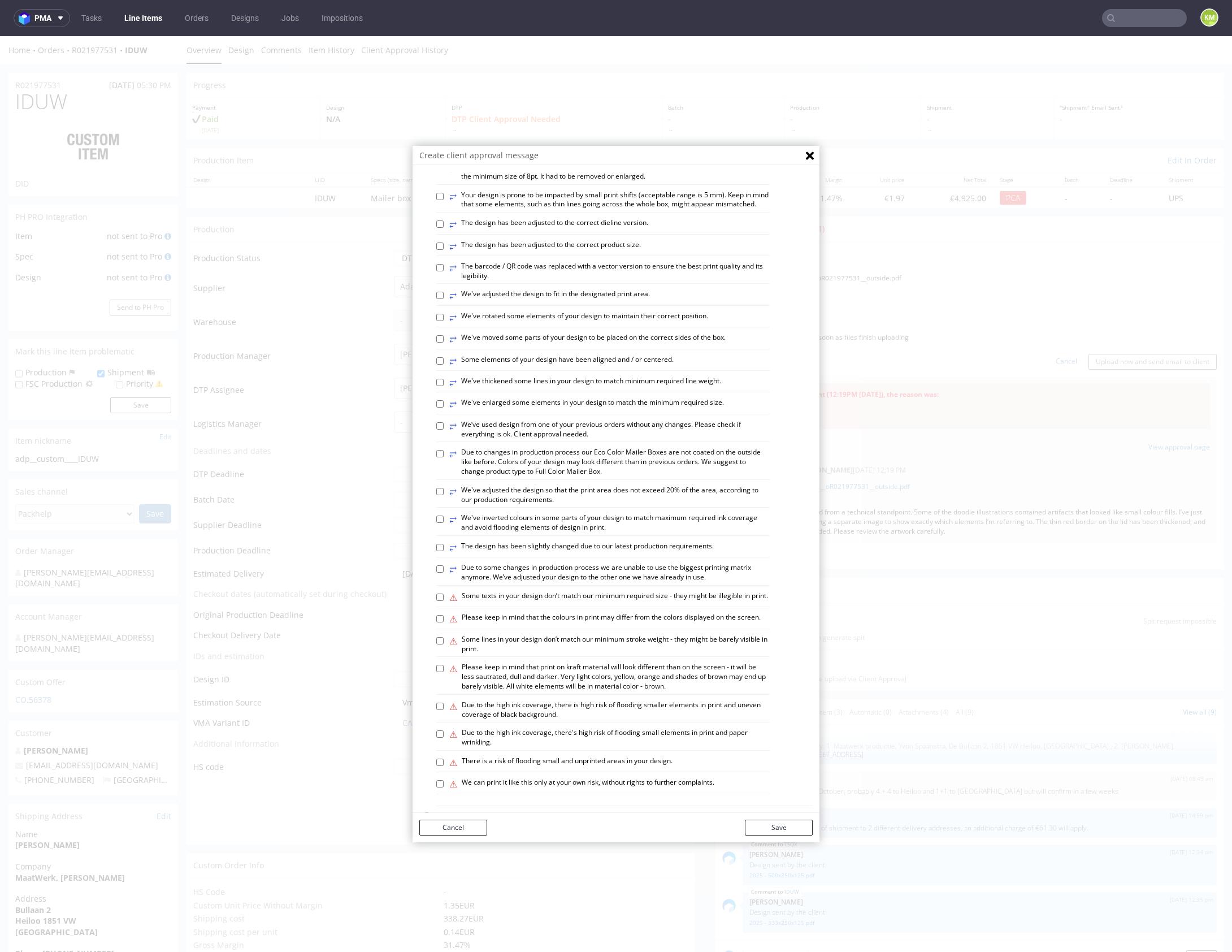
scroll to position [313, 0]
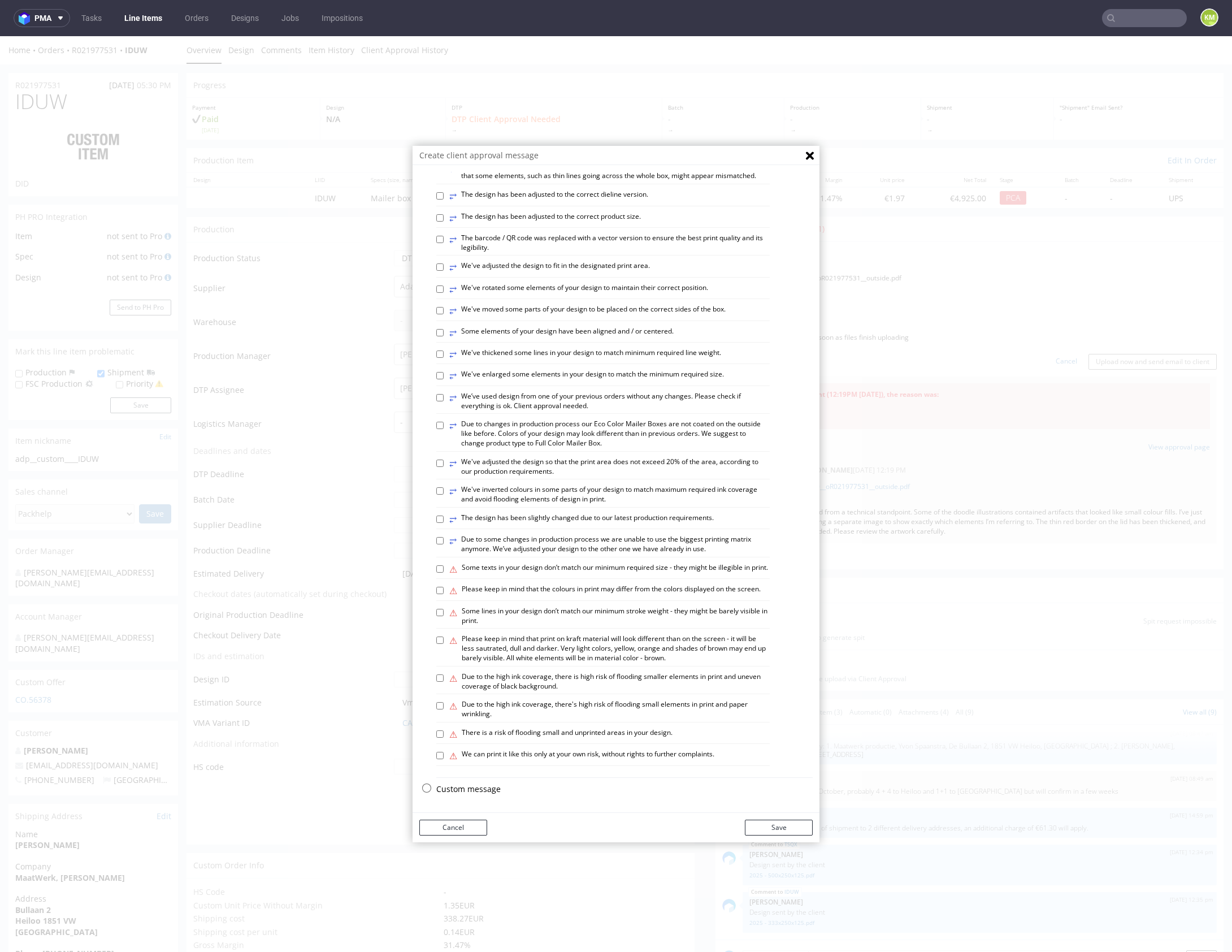
click at [471, 790] on p "Custom message" at bounding box center [624, 789] width 376 height 11
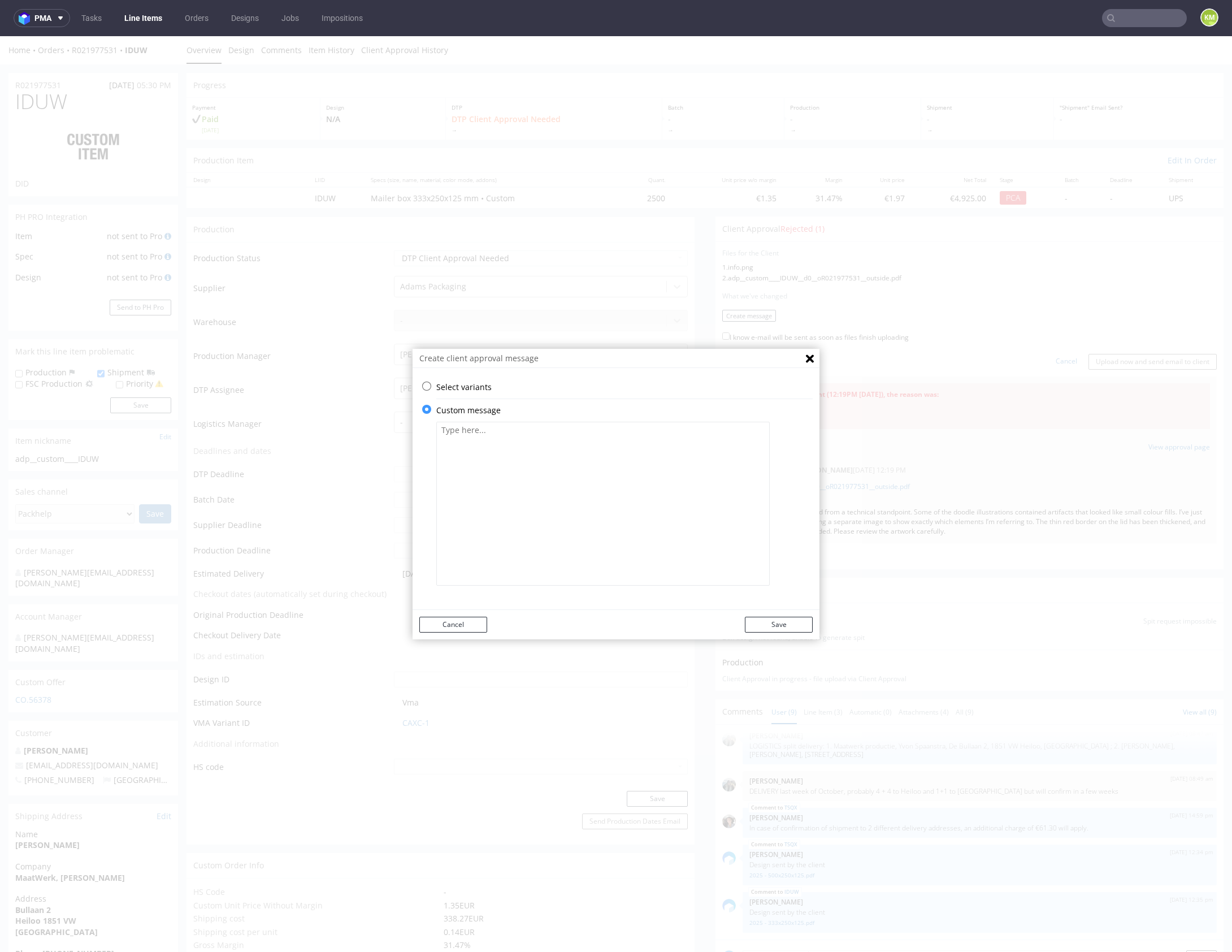
click at [557, 482] on textarea at bounding box center [603, 503] width 333 height 164
paste textarea "The design has been changed from a technical standpoint. Some of the doodle ill…"
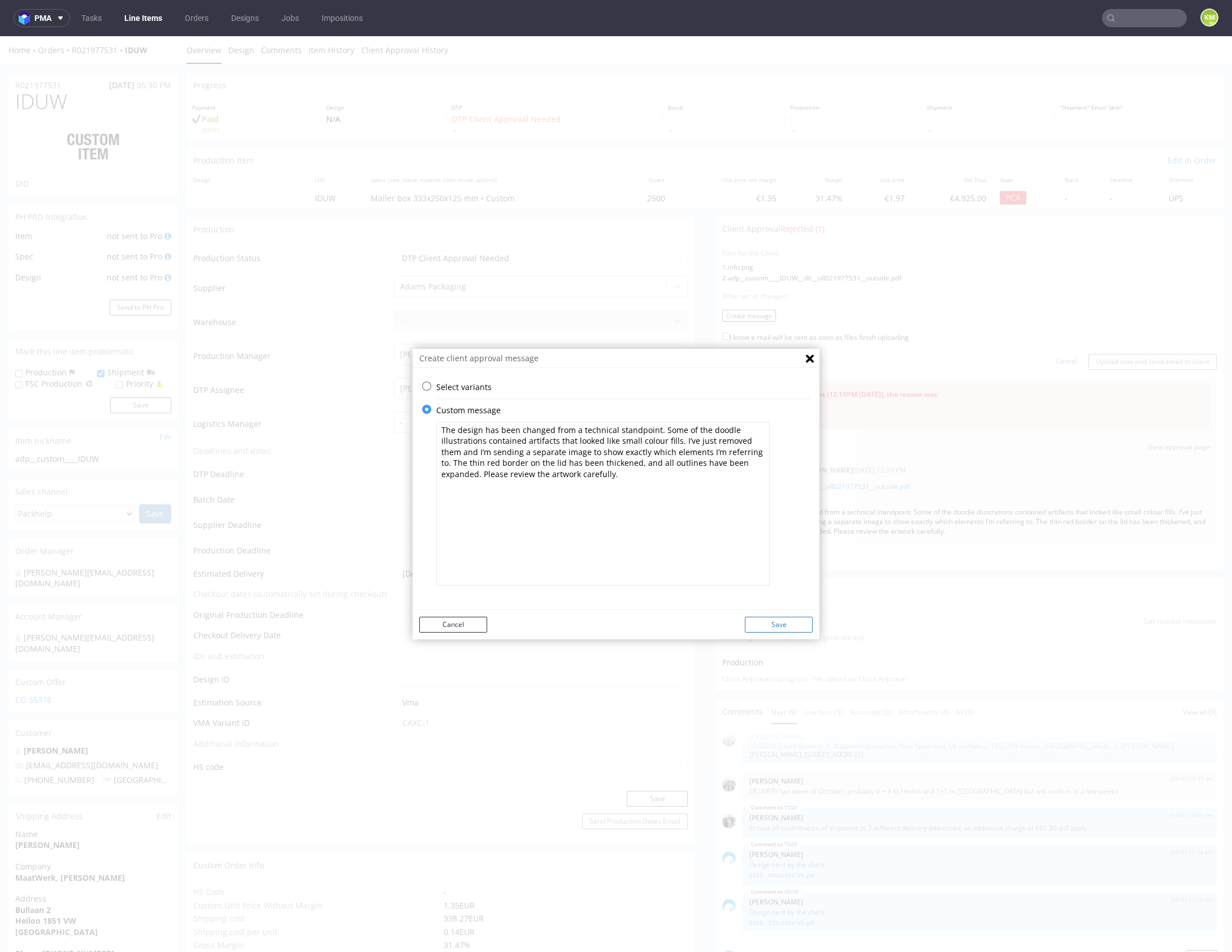
type textarea "The design has been changed from a technical standpoint. Some of the doodle ill…"
click at [771, 624] on button "Save" at bounding box center [779, 624] width 68 height 16
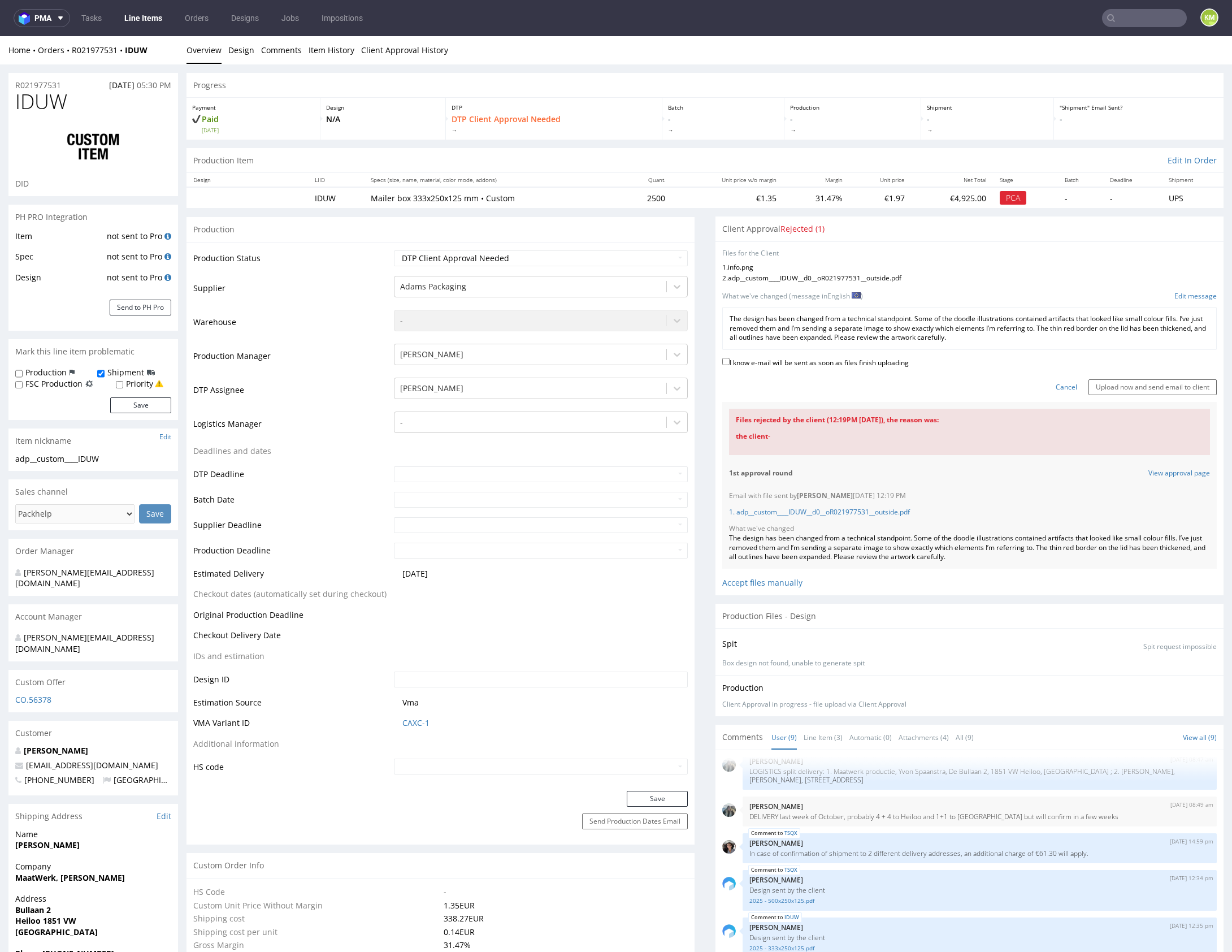
click at [774, 362] on label "I know e-mail will be sent as soon as files finish uploading" at bounding box center [815, 361] width 186 height 12
click at [729, 362] on input "I know e-mail will be sent as soon as files finish uploading" at bounding box center [725, 361] width 7 height 7
checkbox input "true"
click at [1153, 385] on input "Upload now and send email to client" at bounding box center [1153, 387] width 128 height 16
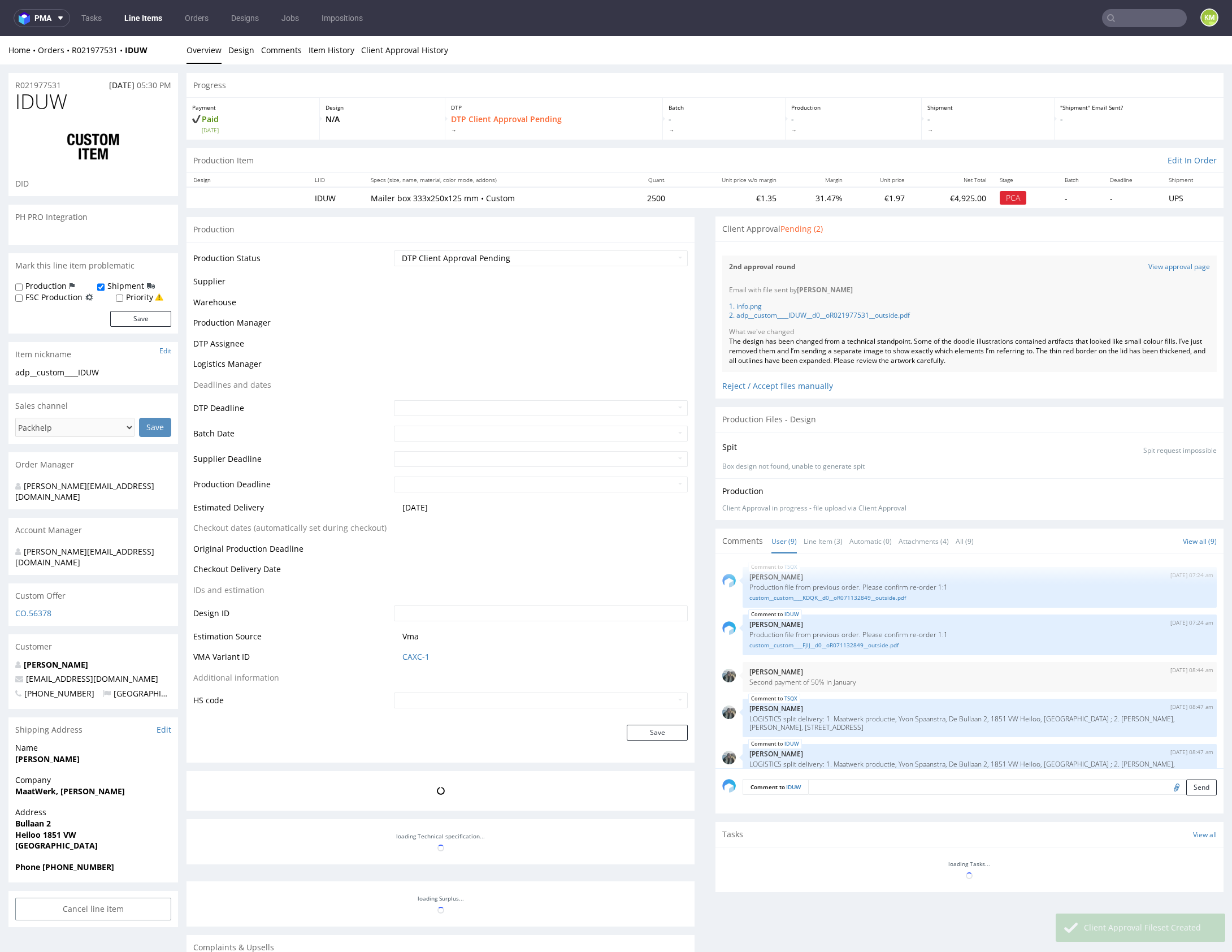
scroll to position [189, 0]
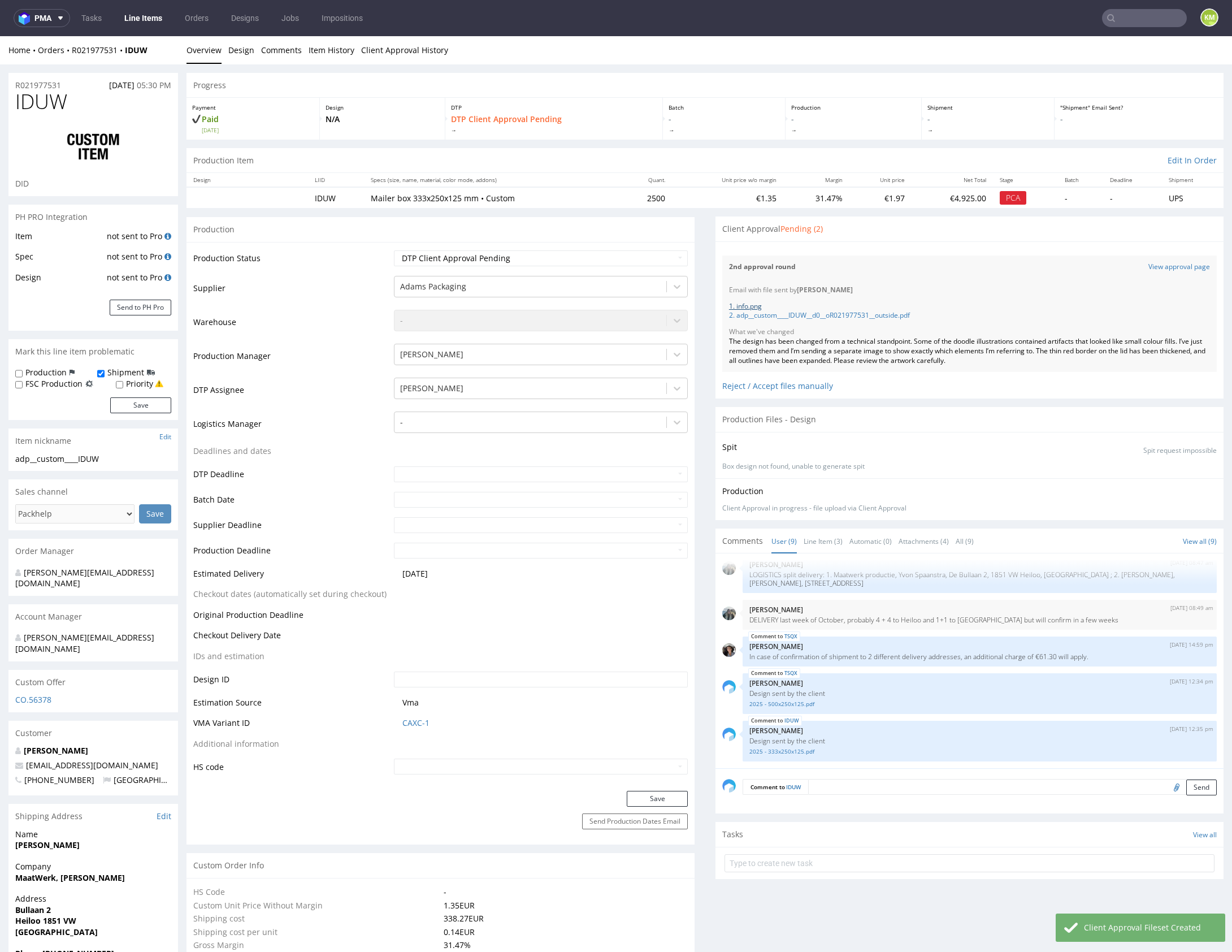
click at [746, 306] on link "1. info.png" at bounding box center [746, 306] width 33 height 10
click at [932, 238] on div "Client Approval Pending (2)" at bounding box center [970, 229] width 508 height 25
click at [874, 785] on textarea at bounding box center [1012, 787] width 408 height 16
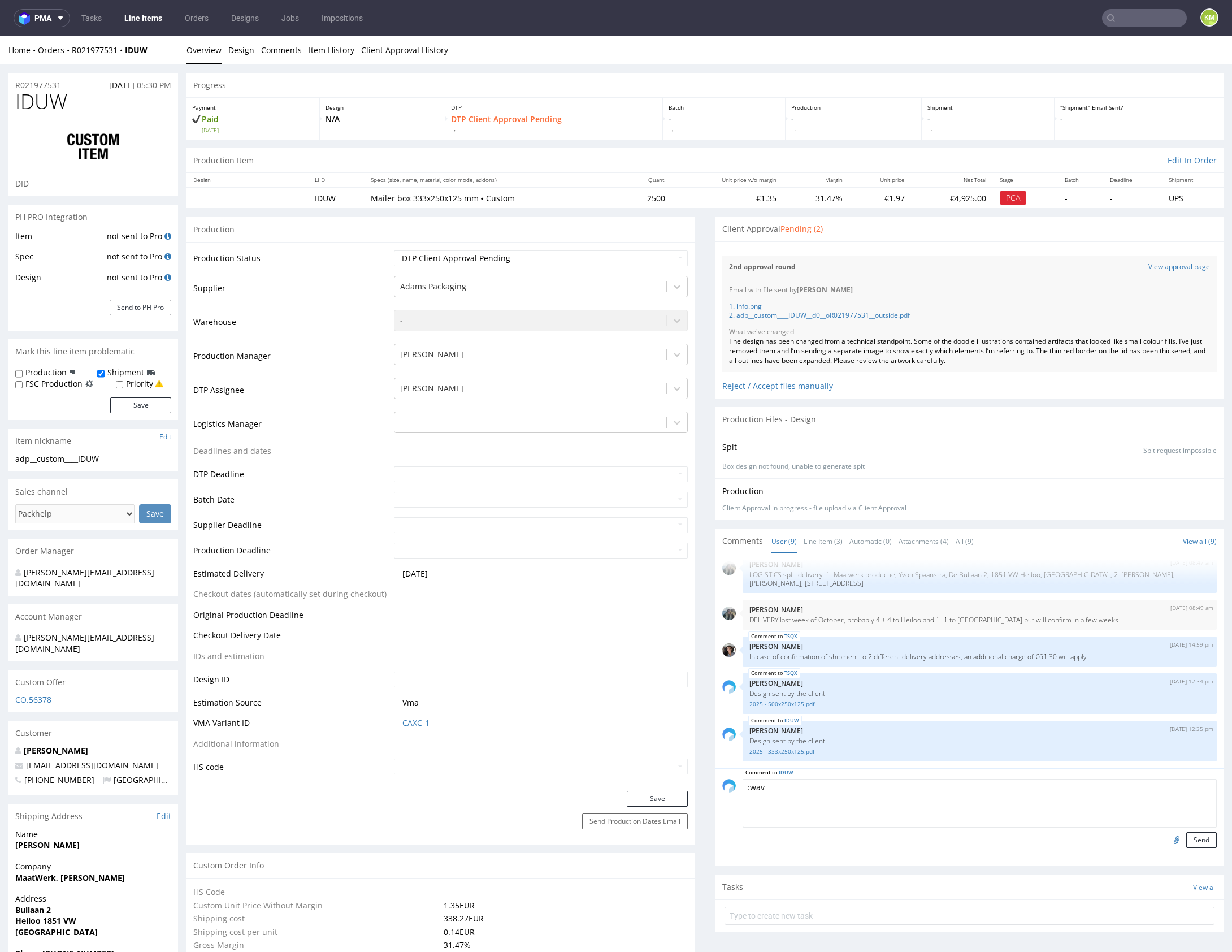
type textarea ":wav"
click at [768, 786] on textarea ":wav" at bounding box center [979, 803] width 474 height 49
click at [756, 785] on textarea at bounding box center [979, 803] width 474 height 49
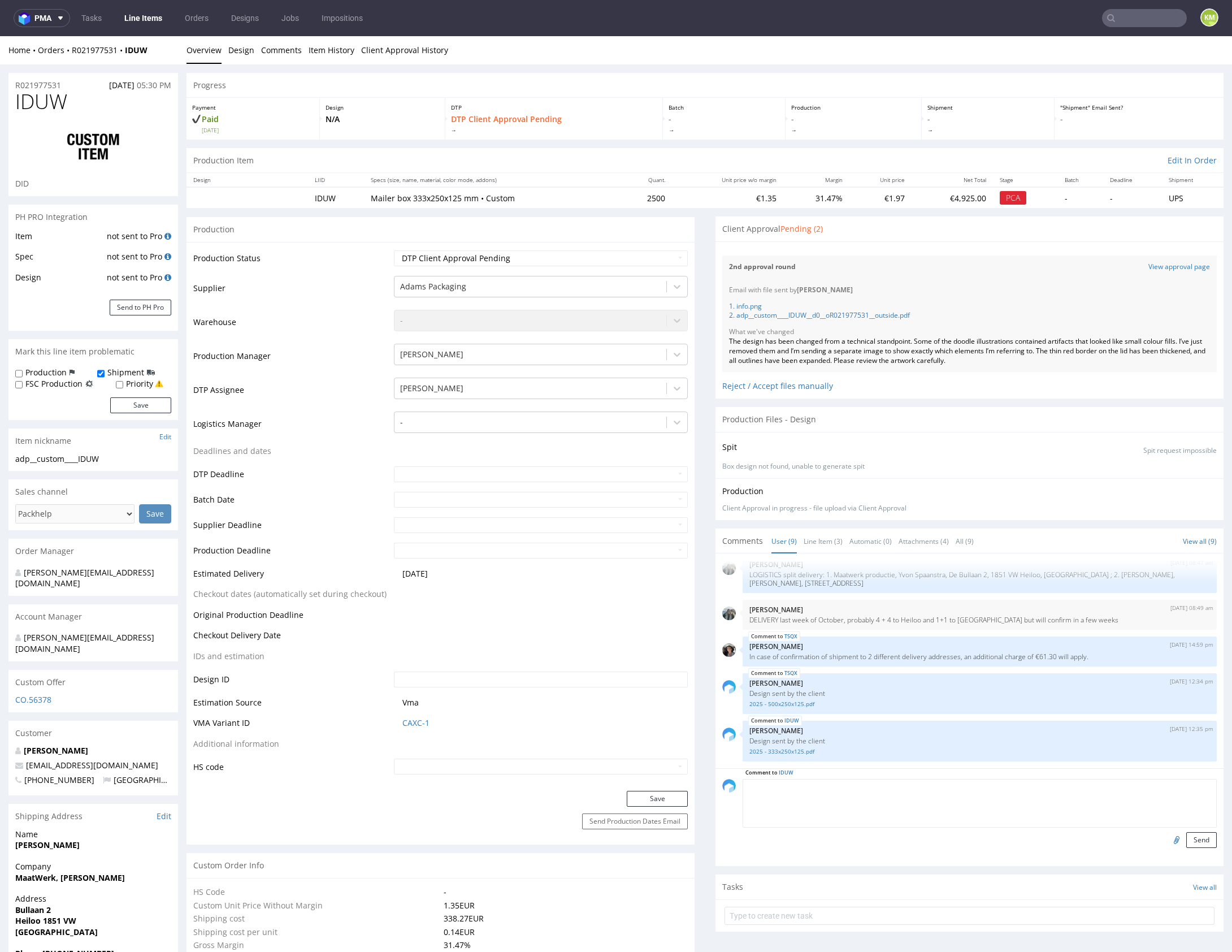
click at [760, 786] on textarea at bounding box center [979, 803] width 474 height 49
drag, startPoint x: 966, startPoint y: 787, endPoint x: 1132, endPoint y: 789, distance: 166.0
click at [1132, 789] on textarea "🏴 drobne ilustracje zawierają cienkie linie z pełnego cmyka, wcześniej drukowan…" at bounding box center [979, 803] width 474 height 49
click at [813, 786] on textarea "🏴 drobne ilustracje zawierają cienkie linie z pełnego cmyka, poprzednia produkc…" at bounding box center [979, 803] width 474 height 49
click at [819, 787] on textarea "🏴 drobne ilustracje zawierają cienkie linie z pełnego cmyka, poprzednia produkc…" at bounding box center [979, 803] width 474 height 49
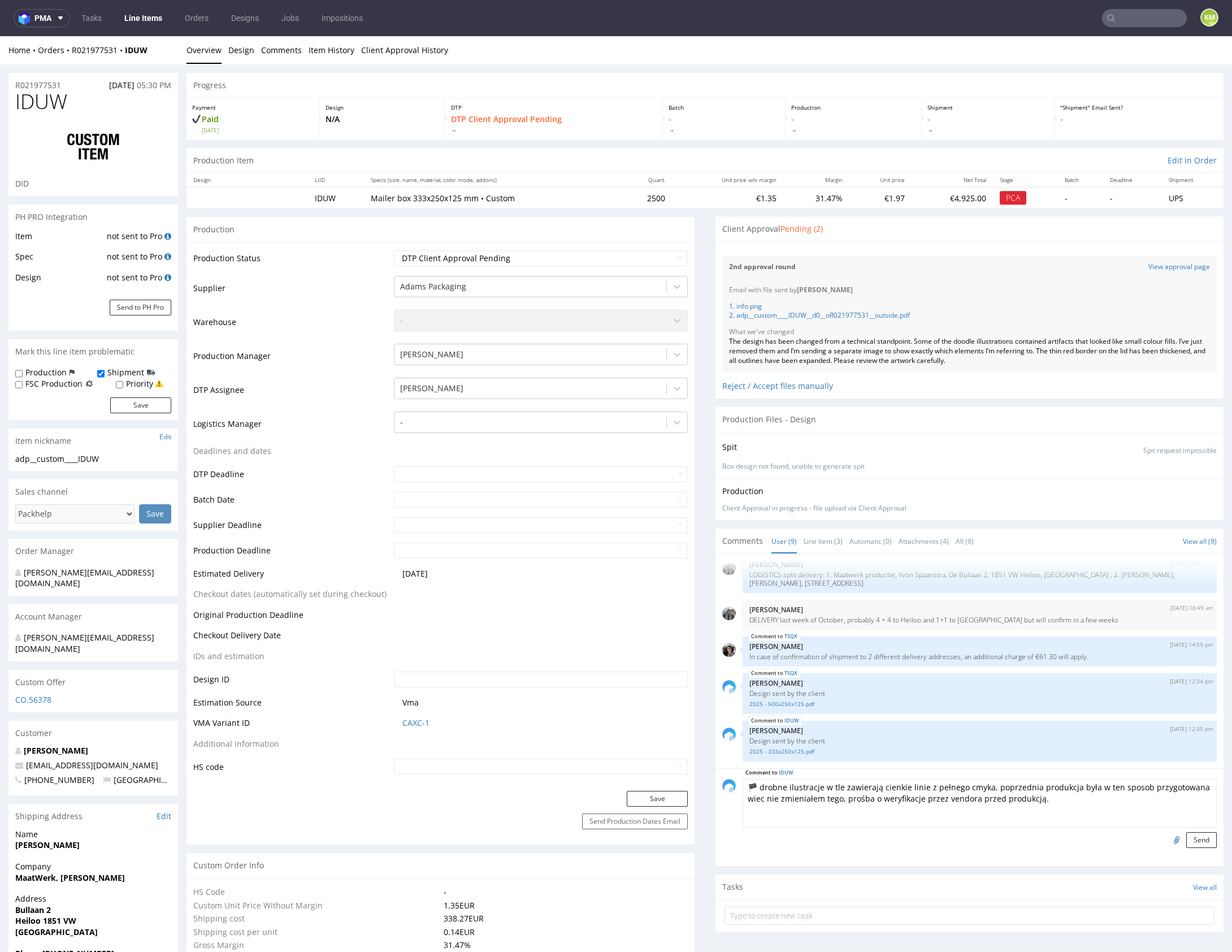
click at [1080, 794] on textarea "🏴 drobne ilustracje w tle zawierają cienkie linie z pełnego cmyka, poprzednia p…" at bounding box center [979, 803] width 474 height 49
click at [1181, 789] on textarea "🏴 drobne ilustracje w tle zawierają cienkie linie z pełnego cmyka, poprzednia p…" at bounding box center [979, 803] width 474 height 49
click at [1187, 788] on textarea "🏴 drobne ilustracje w tle zawierają cienkie linie z pełnego cmyka, poprzednia p…" at bounding box center [979, 803] width 474 height 49
click at [1110, 800] on textarea "🏴 drobne ilustracje w tle zawierają cienkie linie z pełnego cmyka, poprzednia p…" at bounding box center [979, 803] width 474 height 49
click at [1074, 802] on textarea "🏴 drobne ilustracje w tle zawierają cienkie linie z pełnego cmyka, poprzednia p…" at bounding box center [979, 803] width 474 height 49
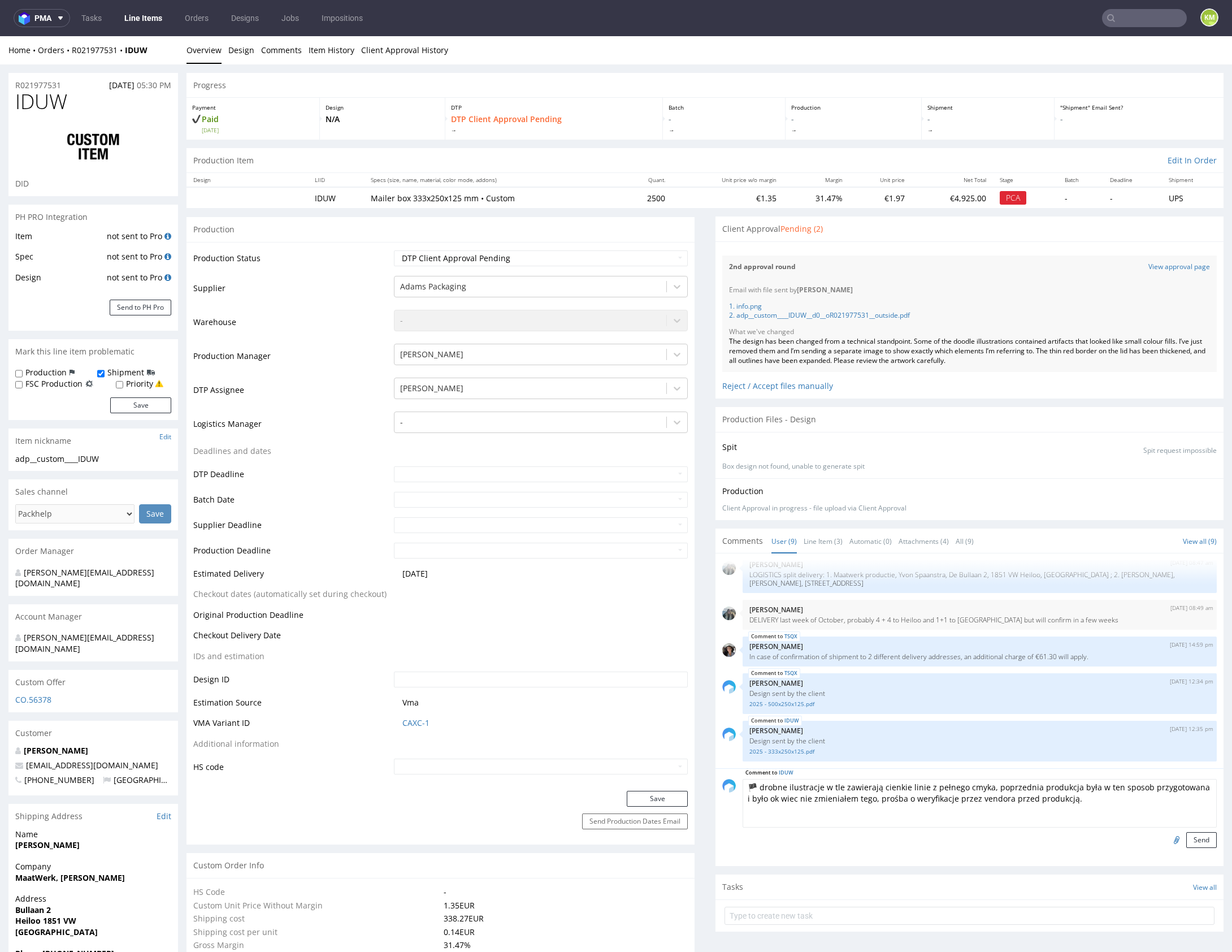
click at [1074, 802] on textarea "🏴 drobne ilustracje w tle zawierają cienkie linie z pełnego cmyka, poprzednia p…" at bounding box center [979, 803] width 474 height 49
click at [1089, 800] on textarea "🏴 drobne ilustracje w tle zawierają cienkie linie z pełnego cmyka, poprzednia p…" at bounding box center [979, 803] width 474 height 49
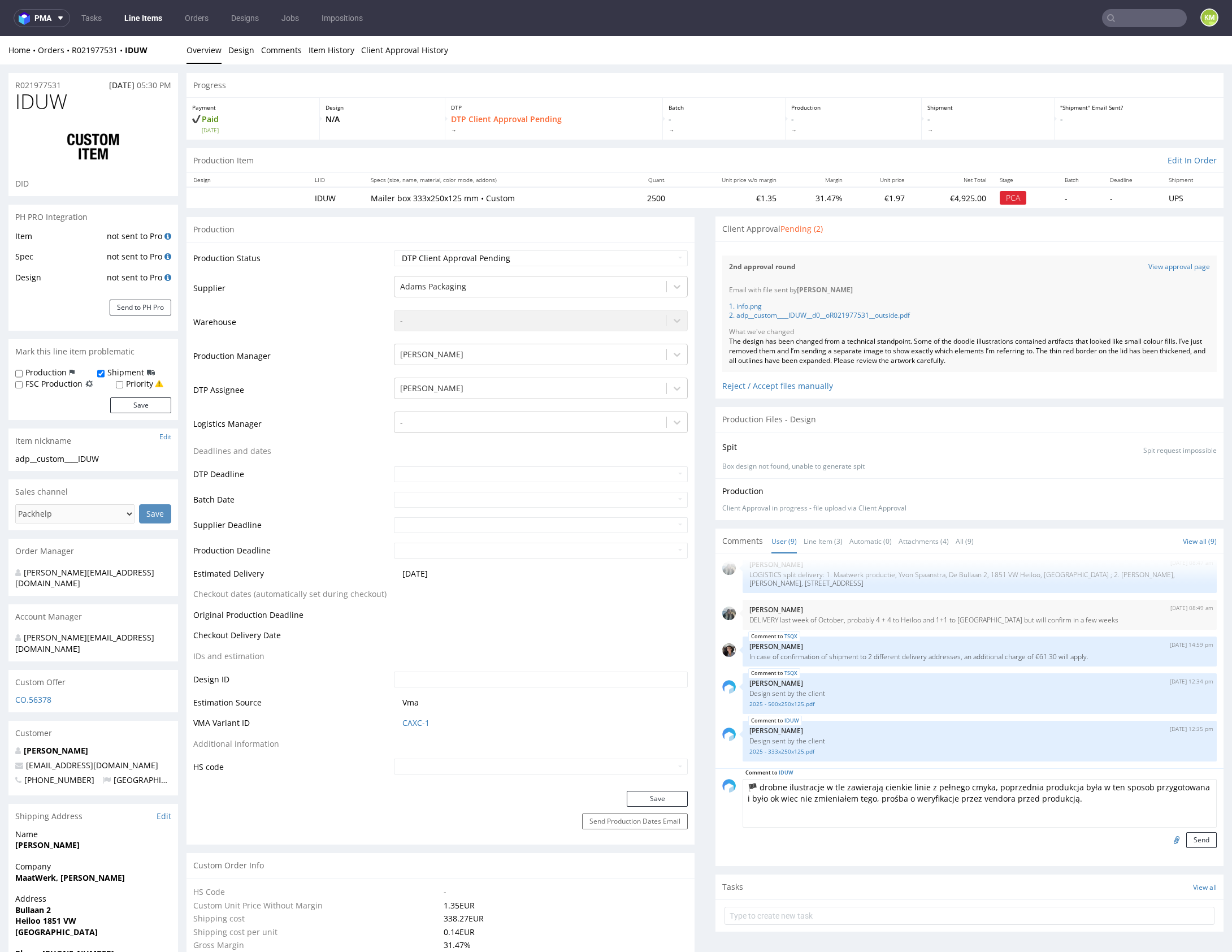
click at [1089, 800] on textarea "🏴 drobne ilustracje w tle zawierają cienkie linie z pełnego cmyka, poprzednia p…" at bounding box center [979, 803] width 474 height 49
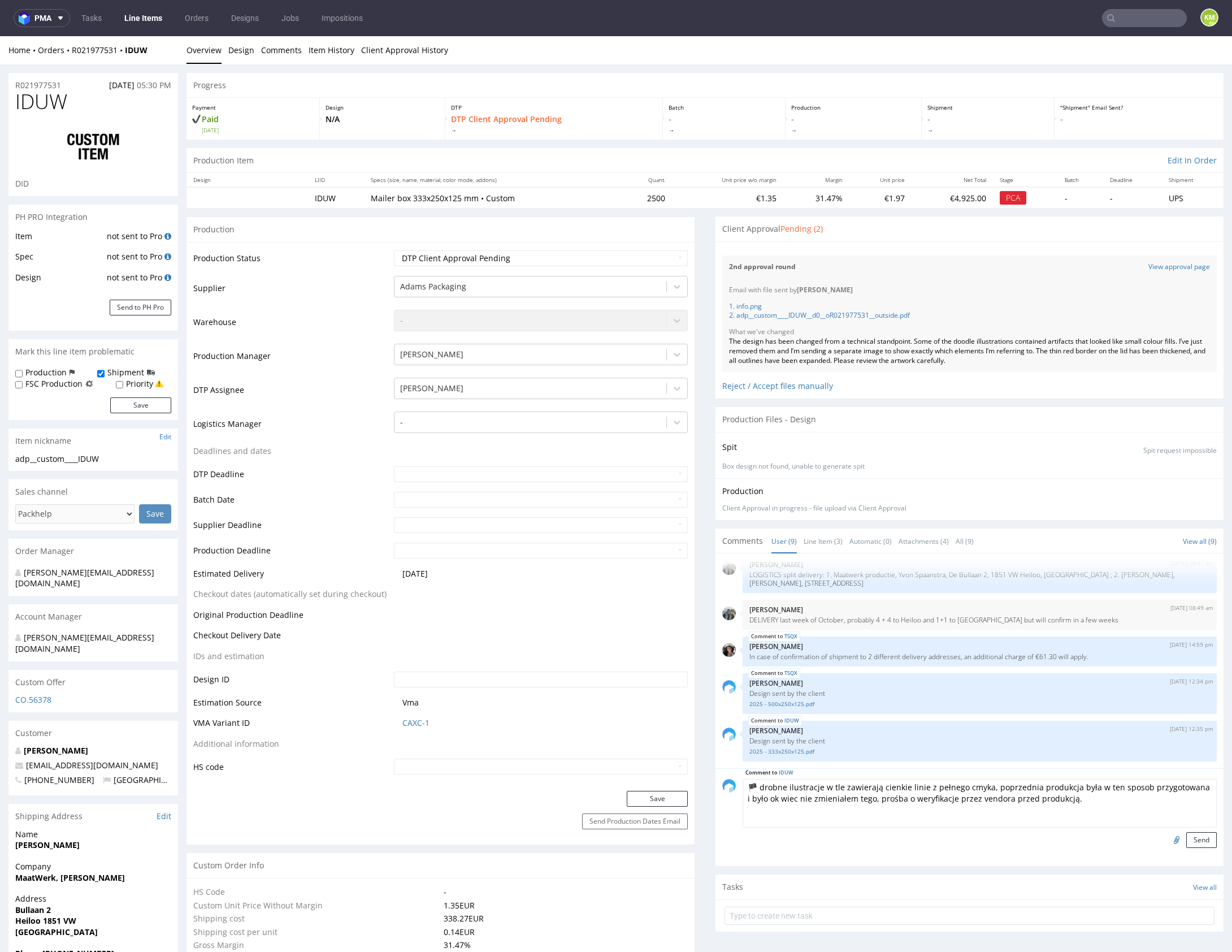
click at [1089, 800] on textarea "🏴 drobne ilustracje w tle zawierają cienkie linie z pełnego cmyka, poprzednia p…" at bounding box center [979, 803] width 474 height 49
type textarea "🏴 drobne ilustracje w tle zawierają cienkie linie z pełnego cmyka, poprzednia p…"
click at [1196, 841] on button "Send" at bounding box center [1201, 840] width 31 height 16
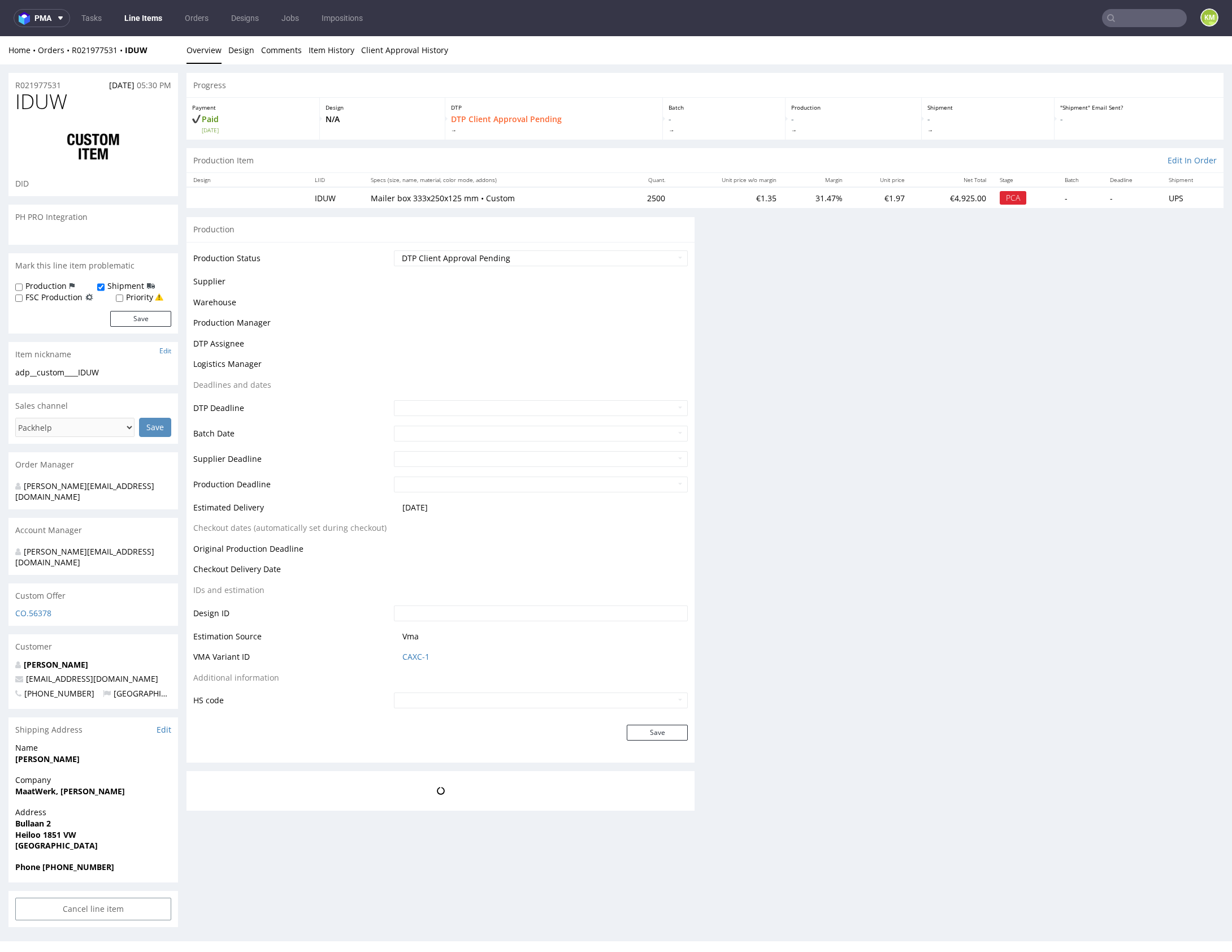
scroll to position [0, 0]
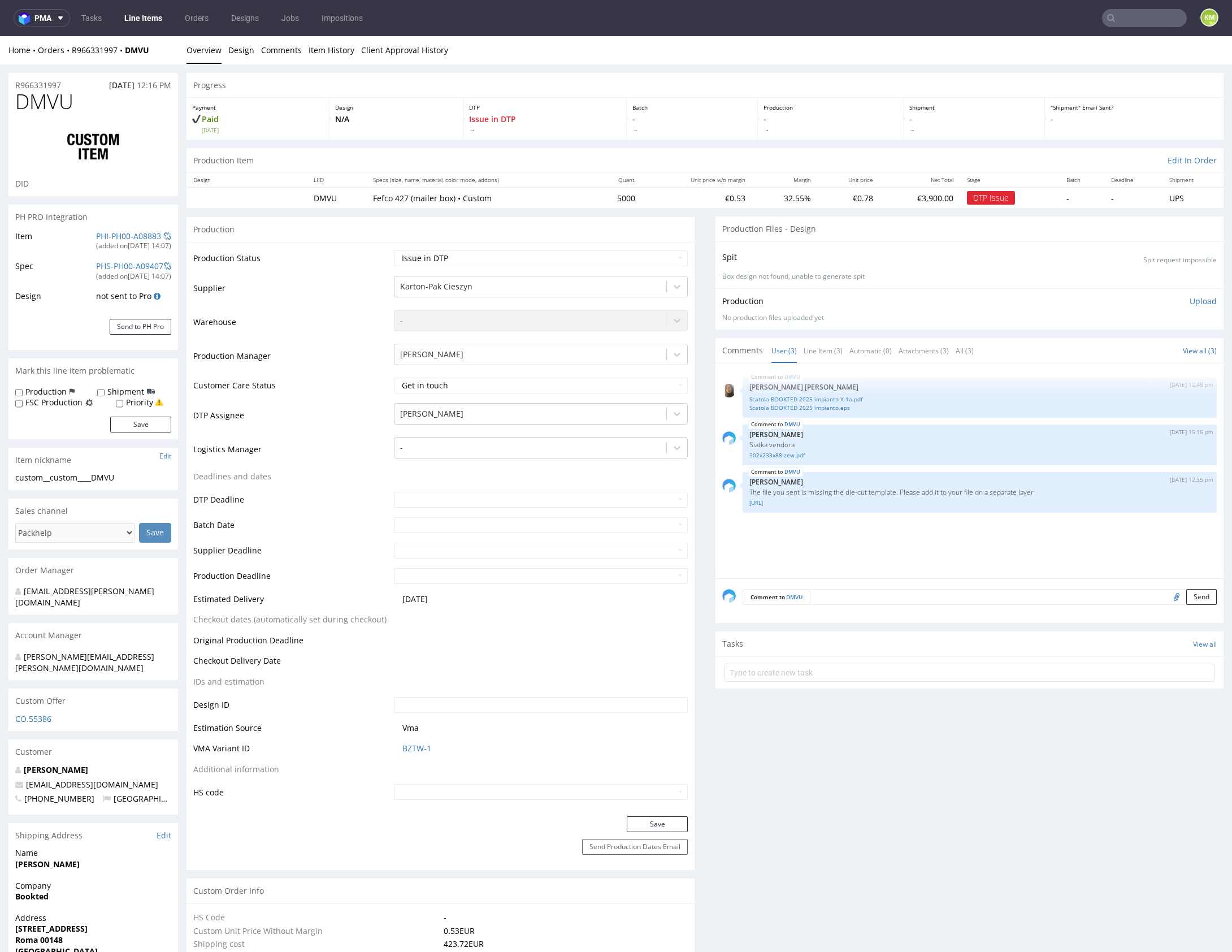
click at [809, 522] on div "DMVU [DATE] 12:48 pm [PERSON_NAME] [PERSON_NAME] BOOKTED 2025 impianto X-1a.pdf…" at bounding box center [973, 473] width 501 height 208
click at [826, 396] on link "Scatola BOOKTED 2025 impianto X-1a.pdf" at bounding box center [979, 399] width 460 height 8
click at [825, 351] on link "Line Item (3)" at bounding box center [823, 350] width 39 height 24
click at [774, 350] on link "User (3)" at bounding box center [784, 350] width 25 height 24
click at [539, 255] on select "Waiting for Artwork Waiting for Diecut Waiting for Mockup Waiting for DTP Waiti…" at bounding box center [540, 258] width 294 height 16
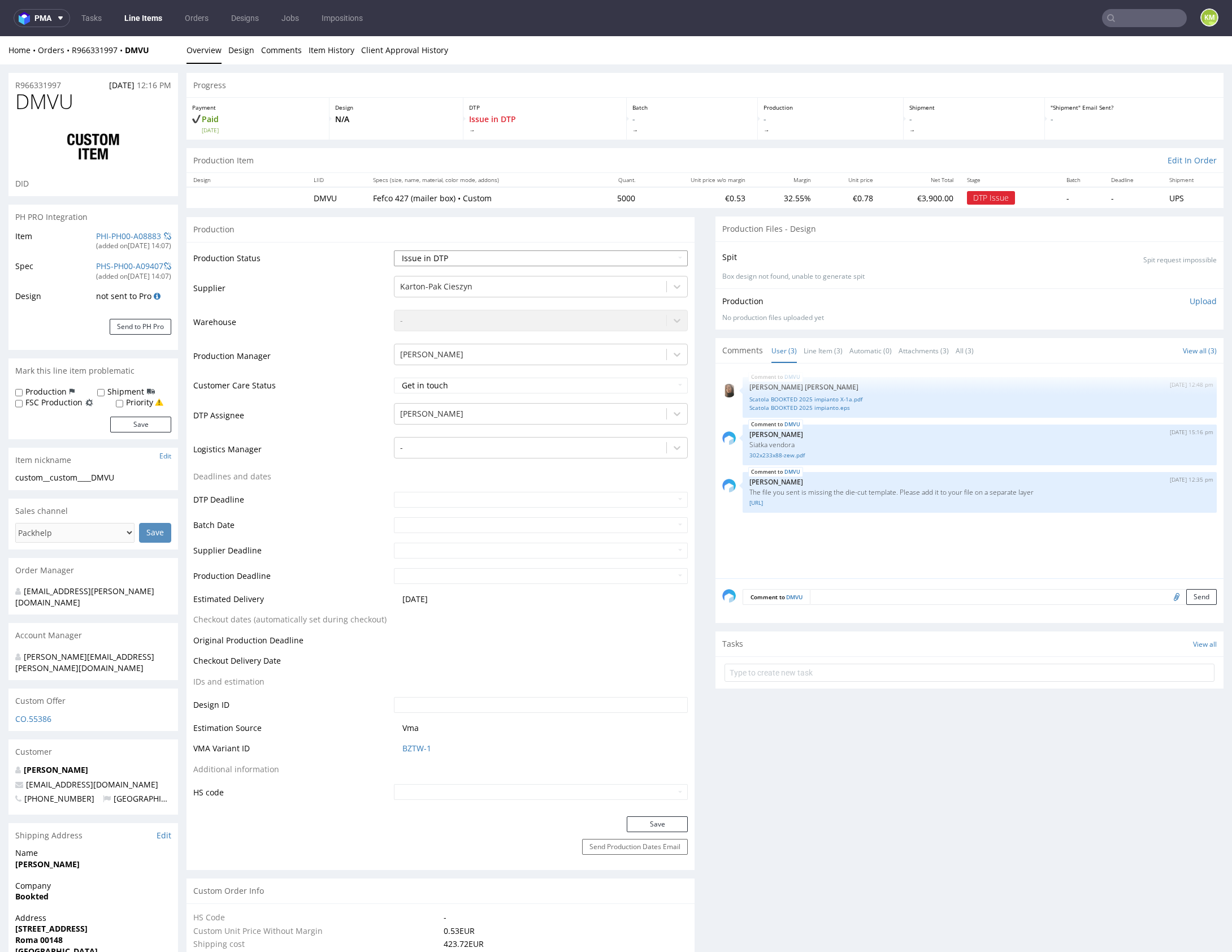
select select "dtp_waiting_for_check"
click at [394, 250] on select "Waiting for Artwork Waiting for Diecut Waiting for Mockup Waiting for DTP Waiti…" at bounding box center [540, 258] width 294 height 16
click at [669, 828] on button "Save" at bounding box center [657, 824] width 61 height 16
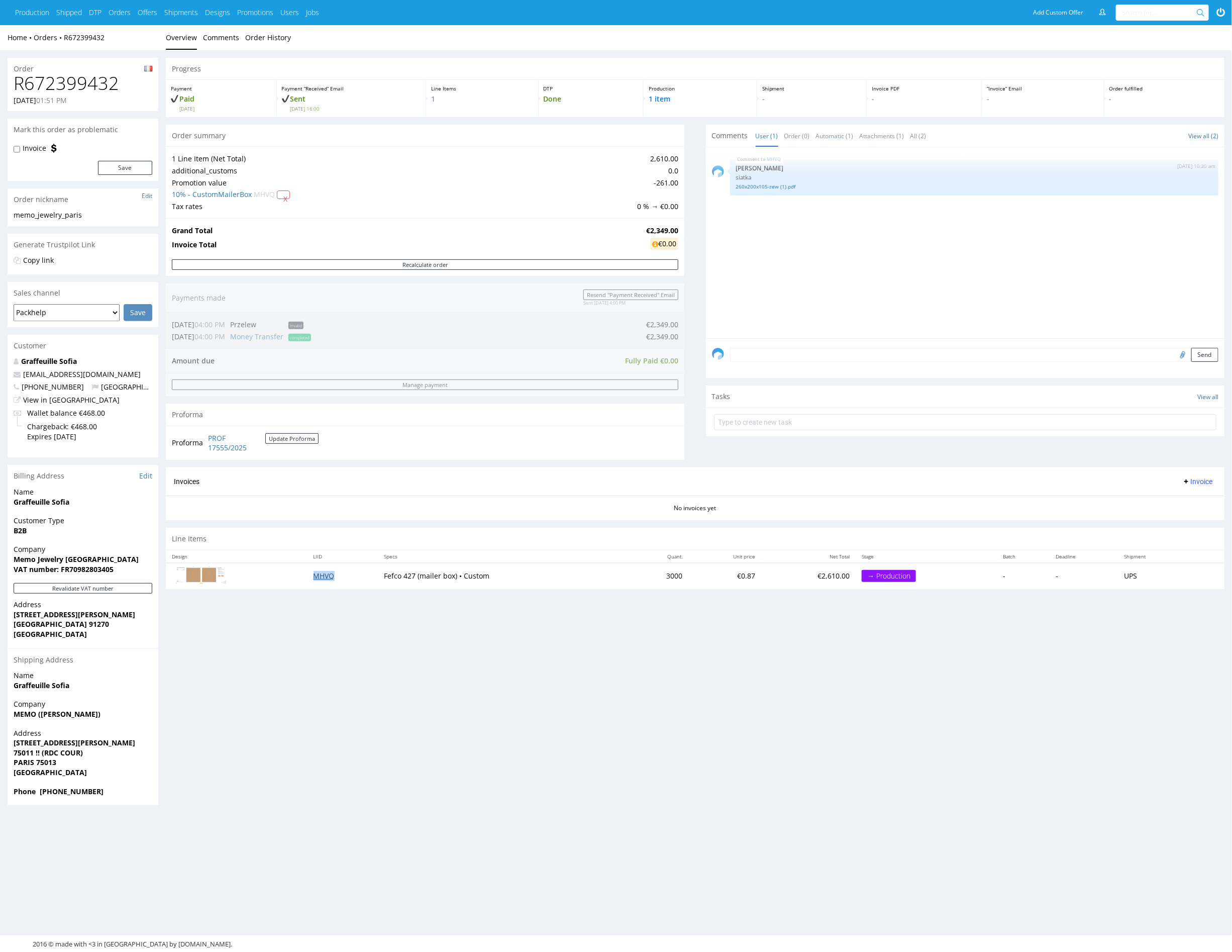
click at [322, 577] on link "MHVQ" at bounding box center [324, 576] width 21 height 9
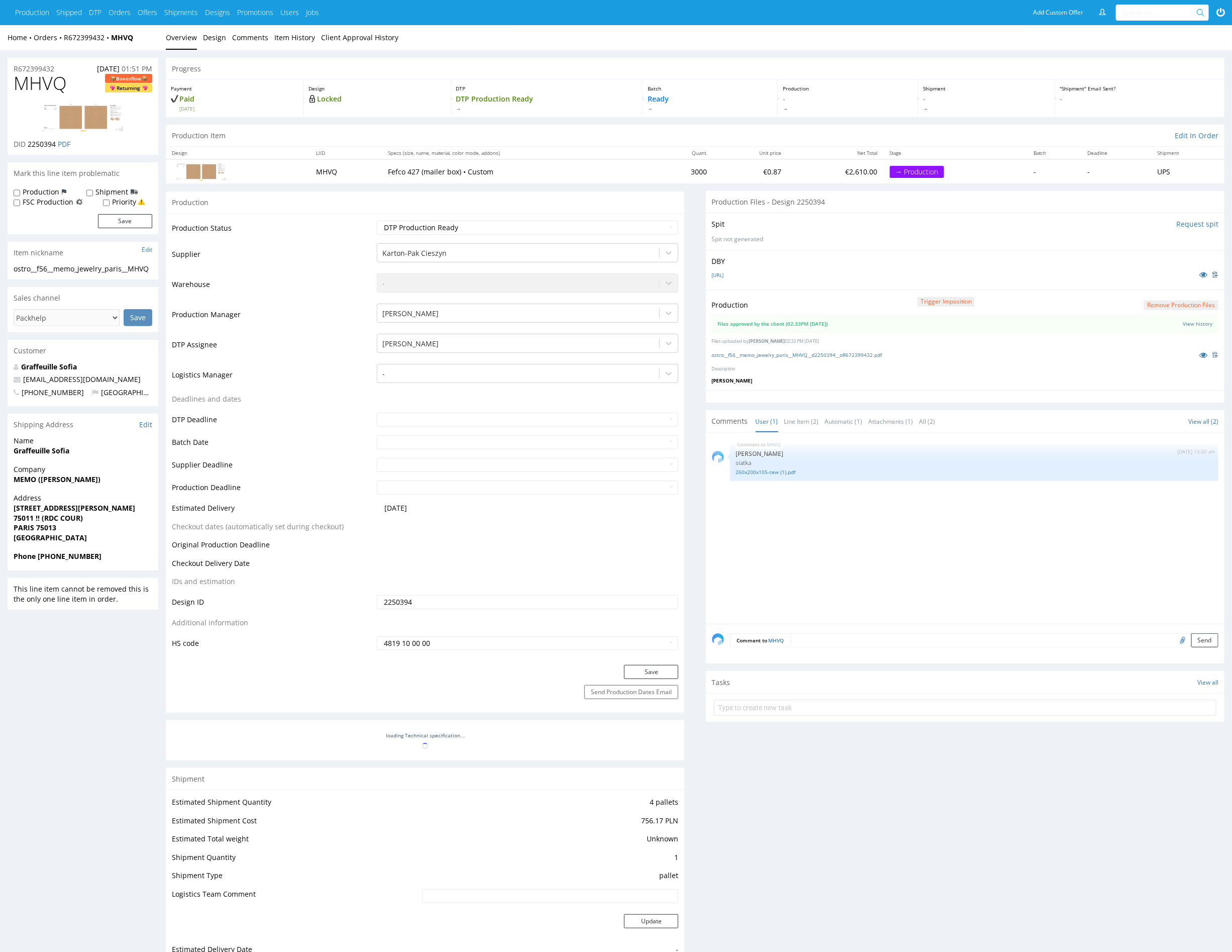
click at [44, 85] on span "MHVQ" at bounding box center [40, 83] width 53 height 20
copy span "MHVQ"
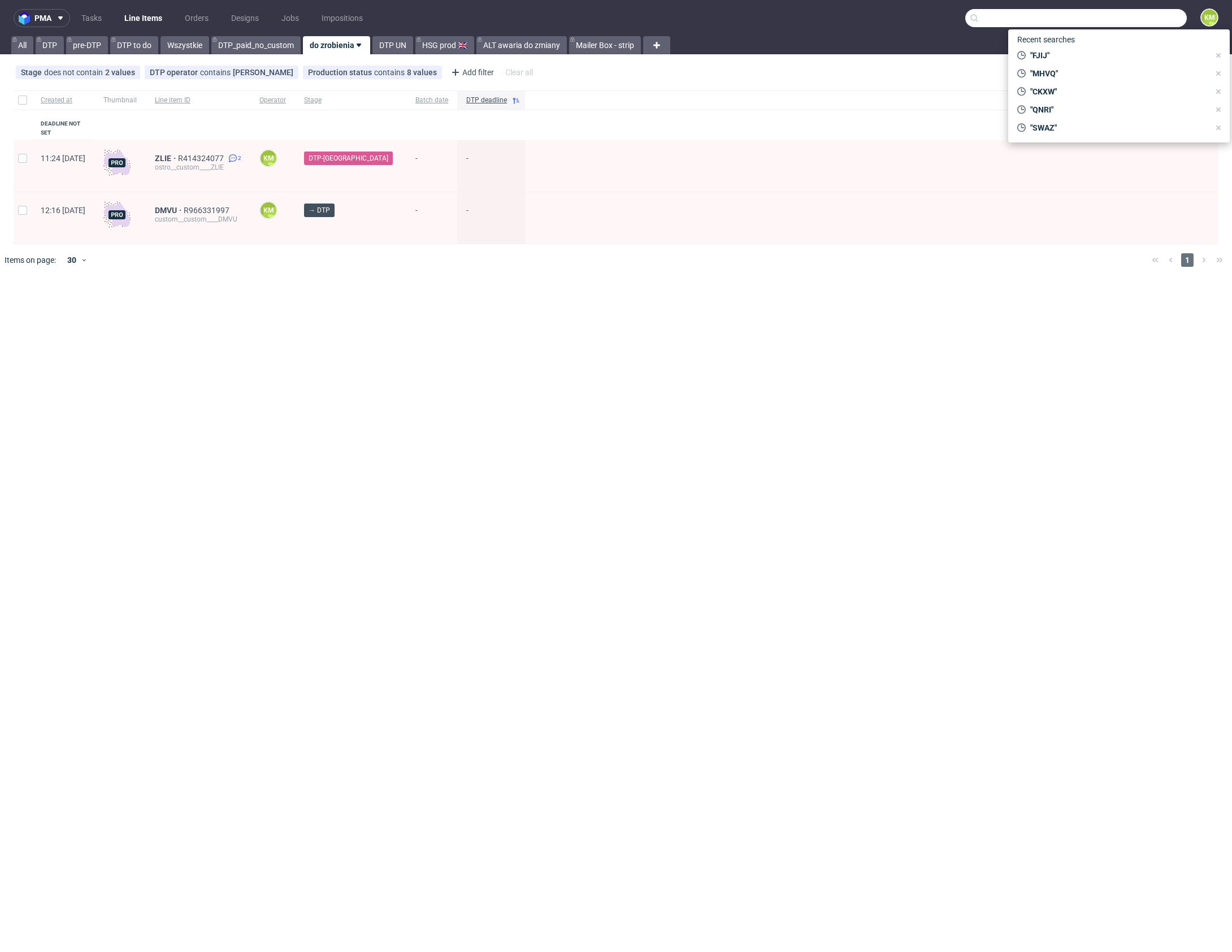
click at [1140, 18] on input "text" at bounding box center [1076, 18] width 221 height 18
paste input "MHVQ"
type input "MHVQ"
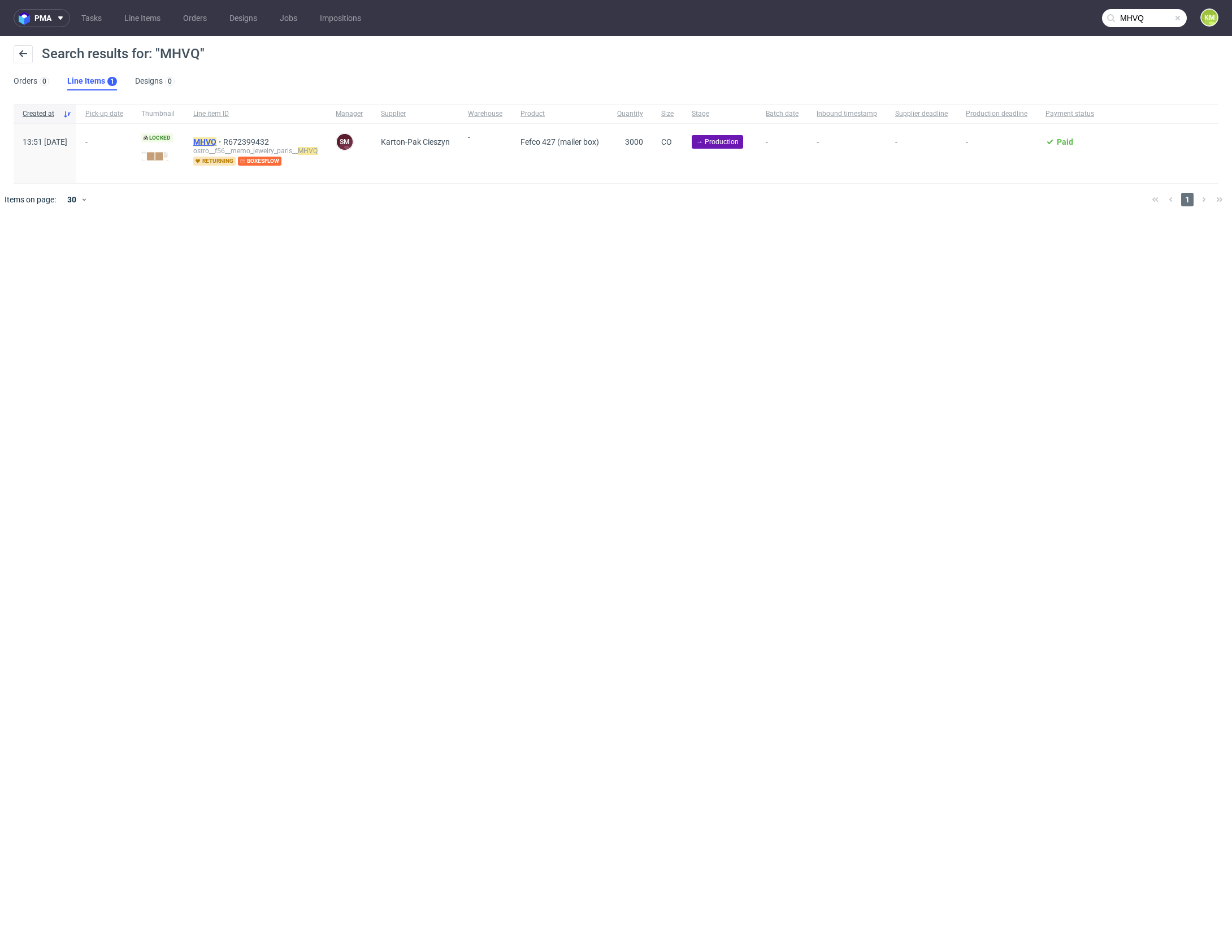
click at [216, 141] on mark "MHVQ" at bounding box center [205, 142] width 23 height 9
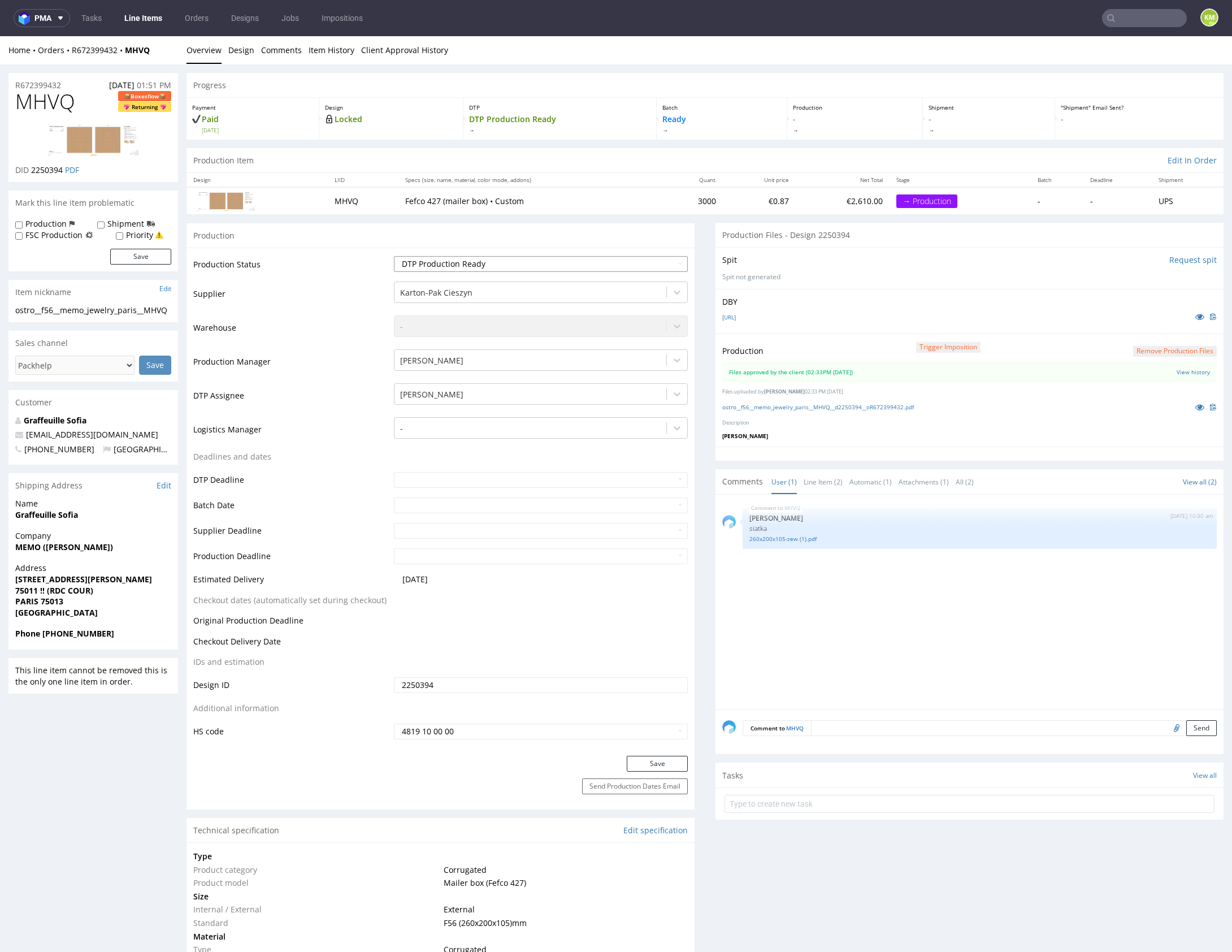
click at [511, 263] on select "Waiting for Artwork Waiting for Diecut Waiting for Mockup Waiting for DTP Waiti…" at bounding box center [540, 264] width 294 height 16
select select "dtp_in_process"
click at [394, 256] on select "Waiting for Artwork Waiting for Diecut Waiting for Mockup Waiting for DTP Waiti…" at bounding box center [540, 264] width 294 height 16
click at [636, 764] on button "Save" at bounding box center [657, 763] width 61 height 16
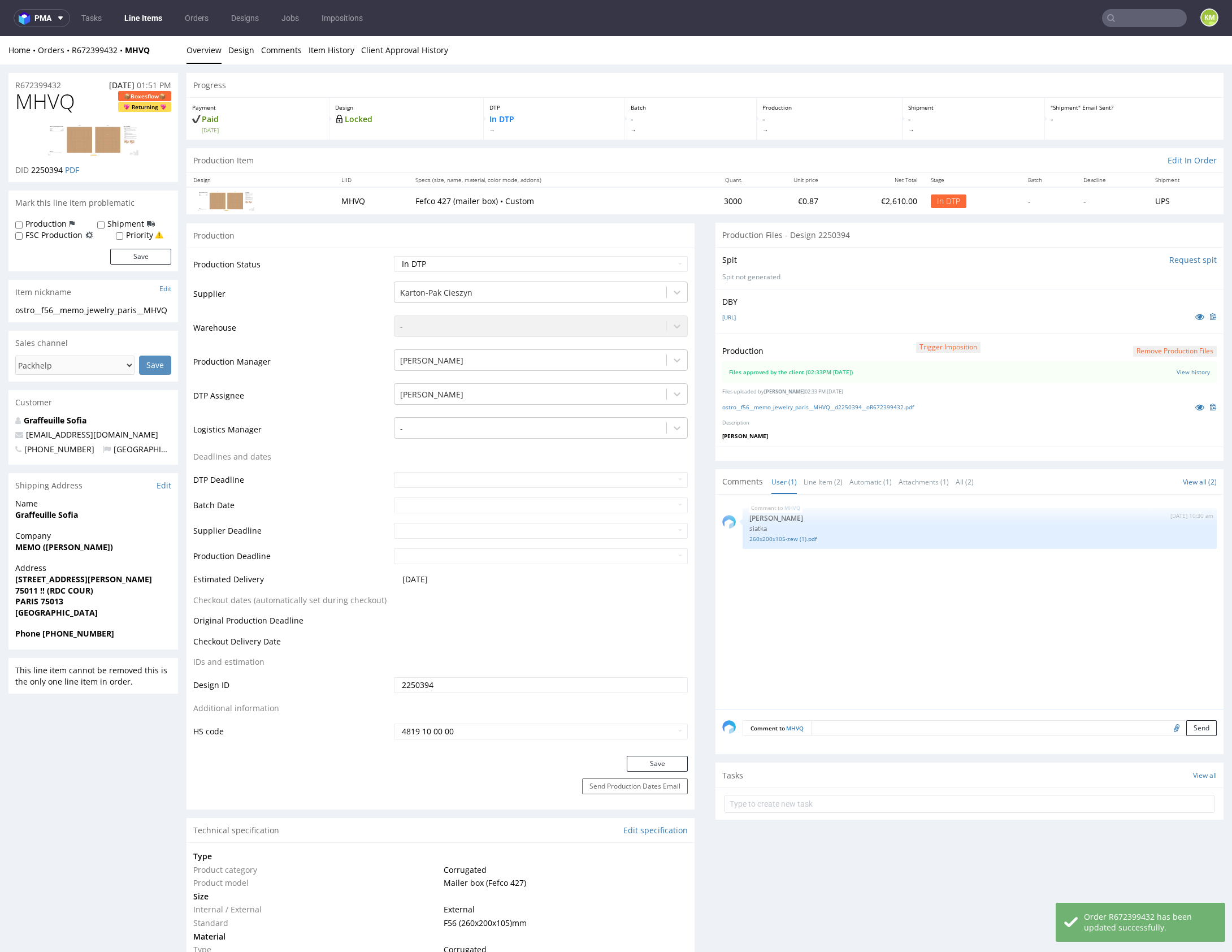
click at [912, 623] on div "MHVQ 25th Aug 25 | 10:30 am Sebastian Markut siatka 260x200x105-zew (1).pdf" at bounding box center [973, 605] width 501 height 208
click at [884, 422] on p "Description" at bounding box center [969, 423] width 494 height 7
click at [876, 405] on link "ostro__f56__memo_jewelry_paris__MHVQ__d2250394__oR672399432.pdf" at bounding box center [818, 407] width 191 height 8
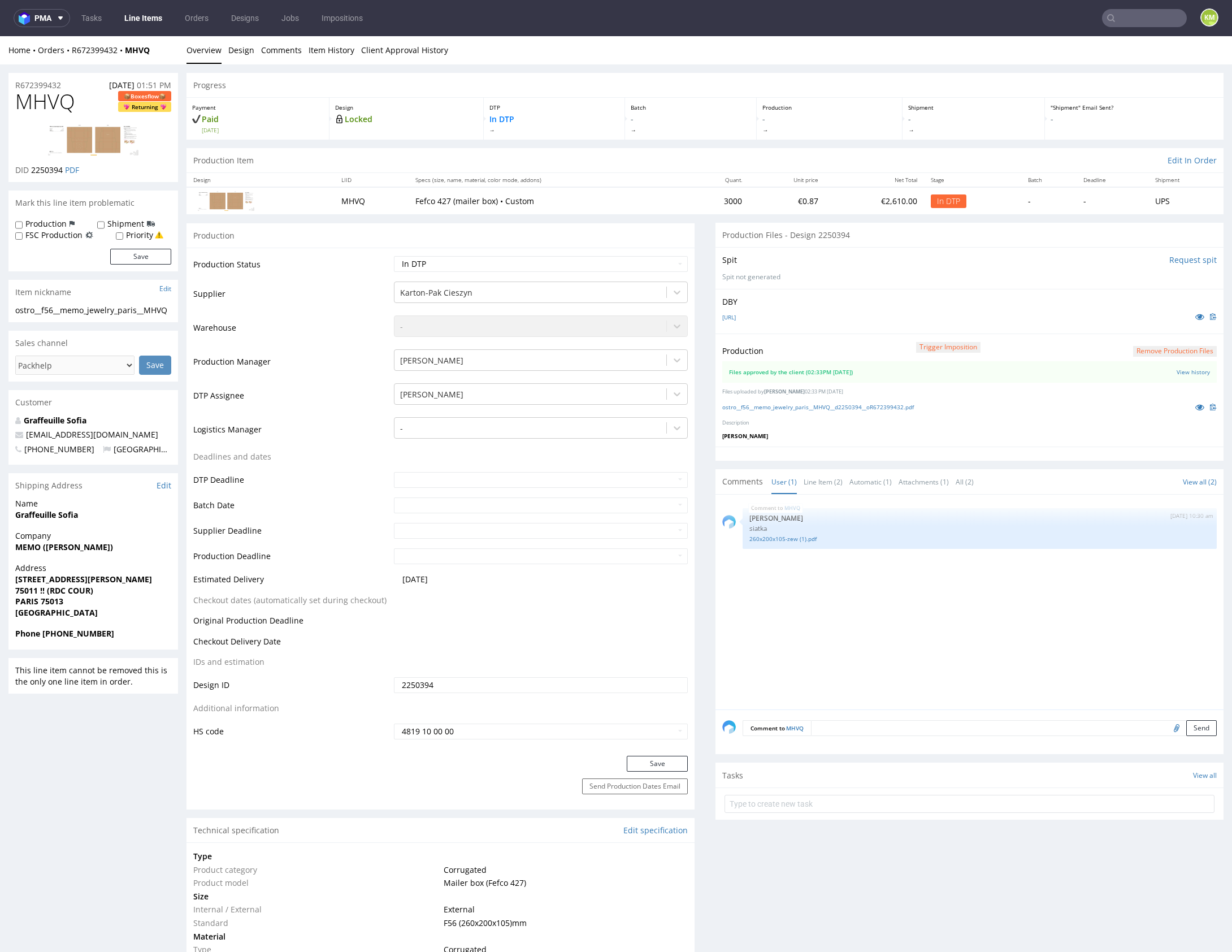
click at [1157, 351] on button "Remove production files" at bounding box center [1175, 351] width 83 height 10
click at [1145, 324] on link "Yes" at bounding box center [1144, 325] width 32 height 17
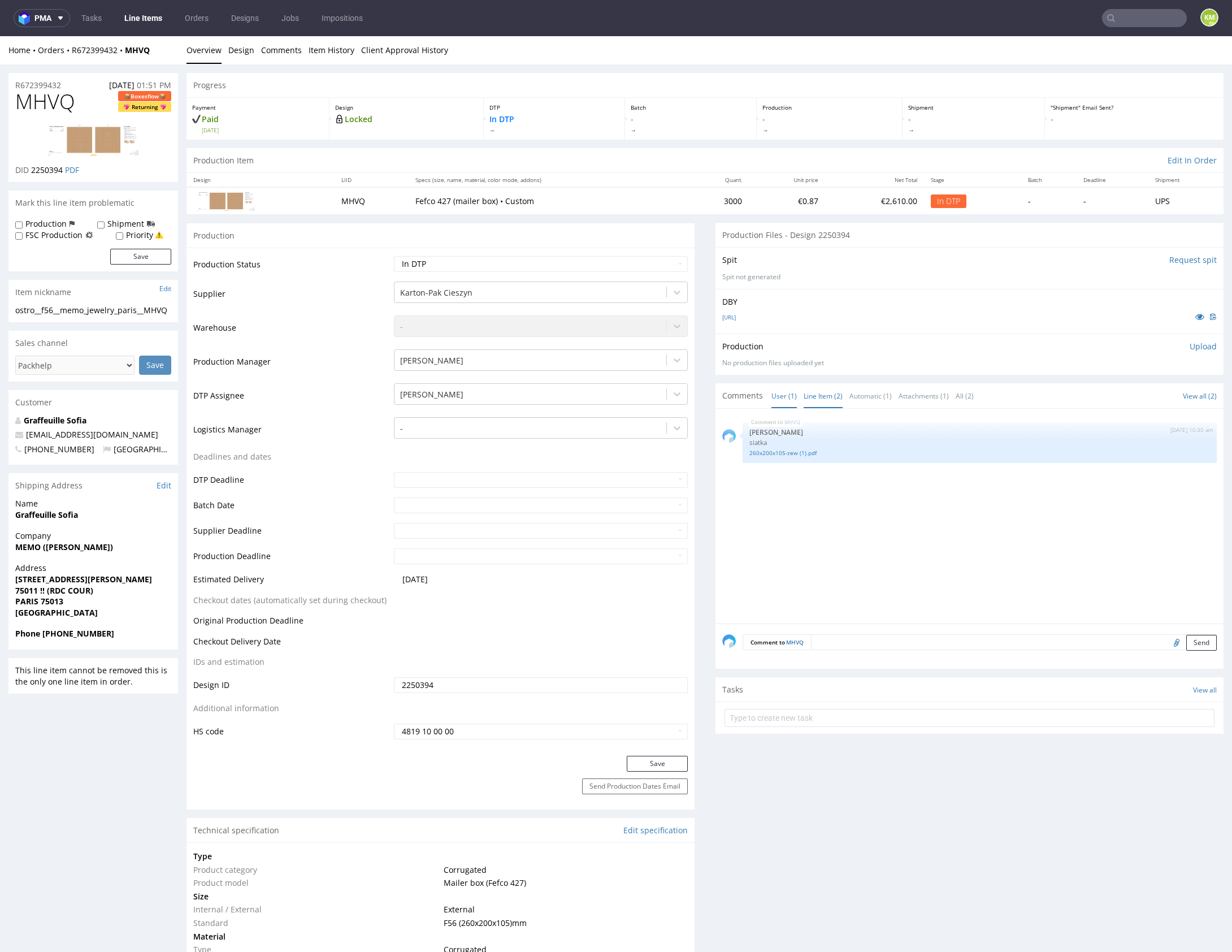
click at [817, 397] on link "Line Item (2)" at bounding box center [823, 395] width 39 height 24
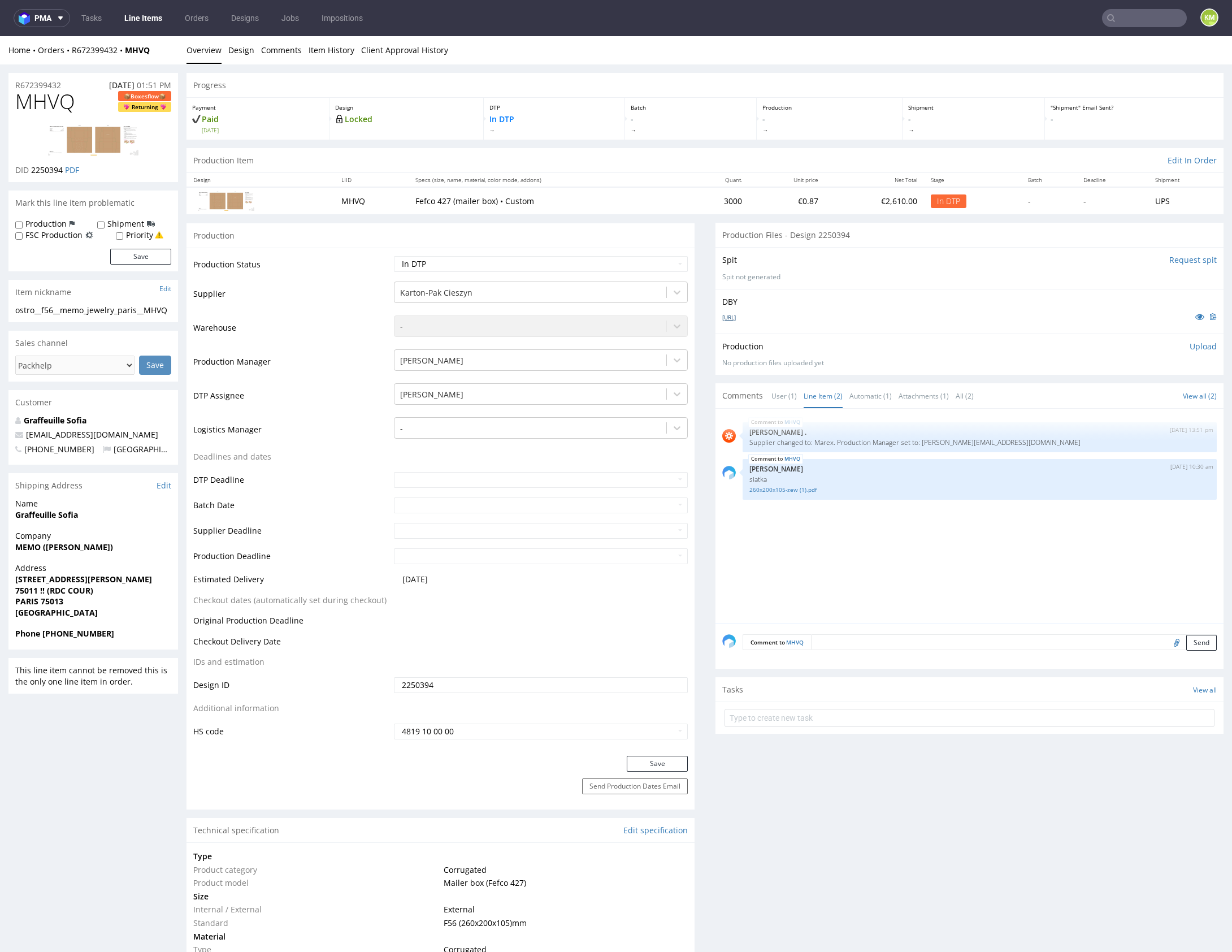
click at [736, 316] on link "VFMEMO-BOITE.ai" at bounding box center [729, 317] width 14 height 8
click at [988, 537] on div "MHVQ 18th Aug 25 | 13:51 pm Rob . Supplier changed to: Marex. Production Manage…" at bounding box center [973, 519] width 501 height 208
click at [734, 552] on div "MHVQ 18th Aug 25 | 13:51 pm Rob . Supplier changed to: Marex. Production Manage…" at bounding box center [973, 519] width 501 height 208
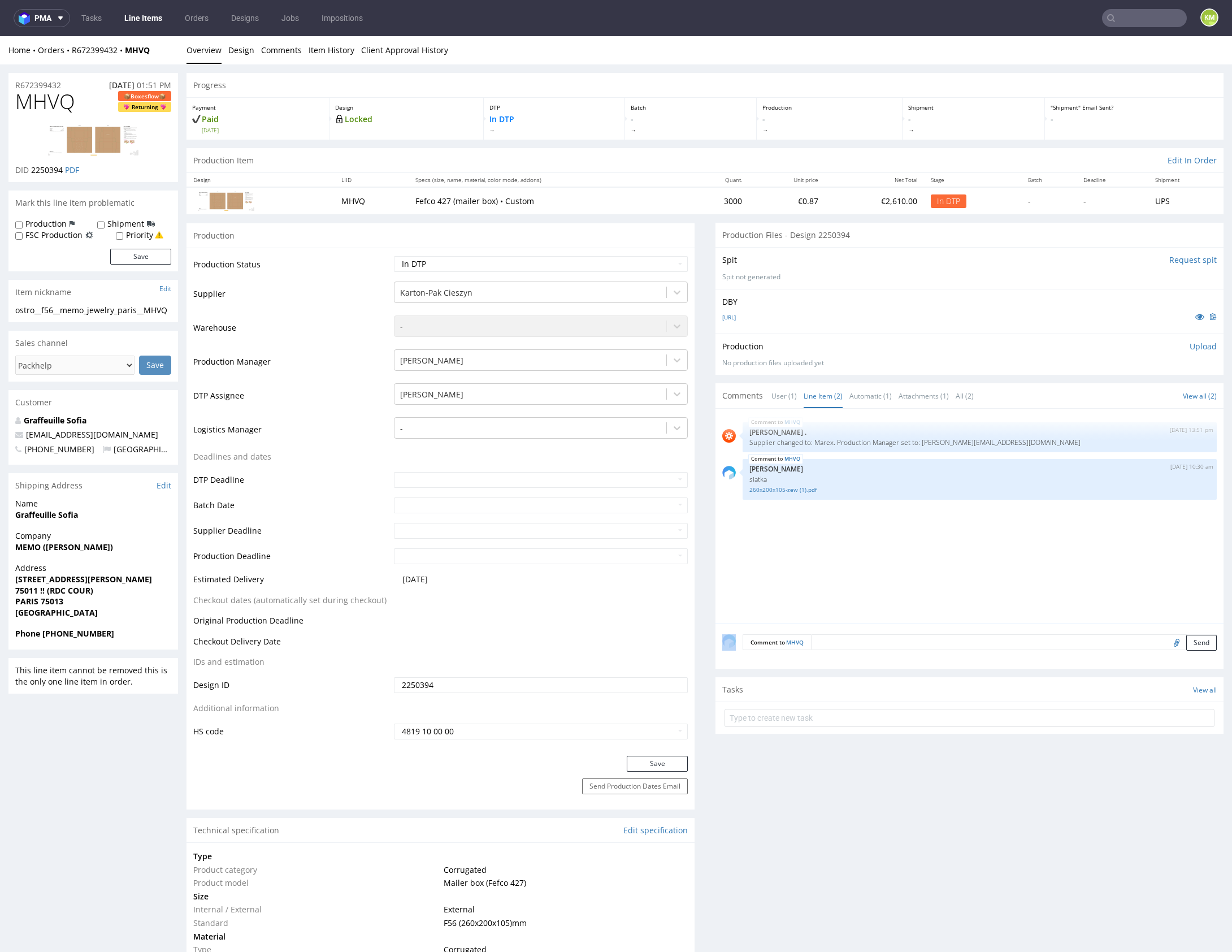
click at [862, 543] on div "MHVQ 18th Aug 25 | 13:51 pm Rob . Supplier changed to: Marex. Production Manage…" at bounding box center [973, 519] width 501 height 208
click at [876, 566] on div "MHVQ 18th Aug 25 | 13:51 pm Rob . Supplier changed to: Marex. Production Manage…" at bounding box center [973, 519] width 501 height 208
click at [845, 583] on div "MHVQ 18th Aug 25 | 13:51 pm Rob . Supplier changed to: Marex. Production Manage…" at bounding box center [973, 519] width 501 height 208
click at [929, 716] on input "text" at bounding box center [970, 718] width 490 height 18
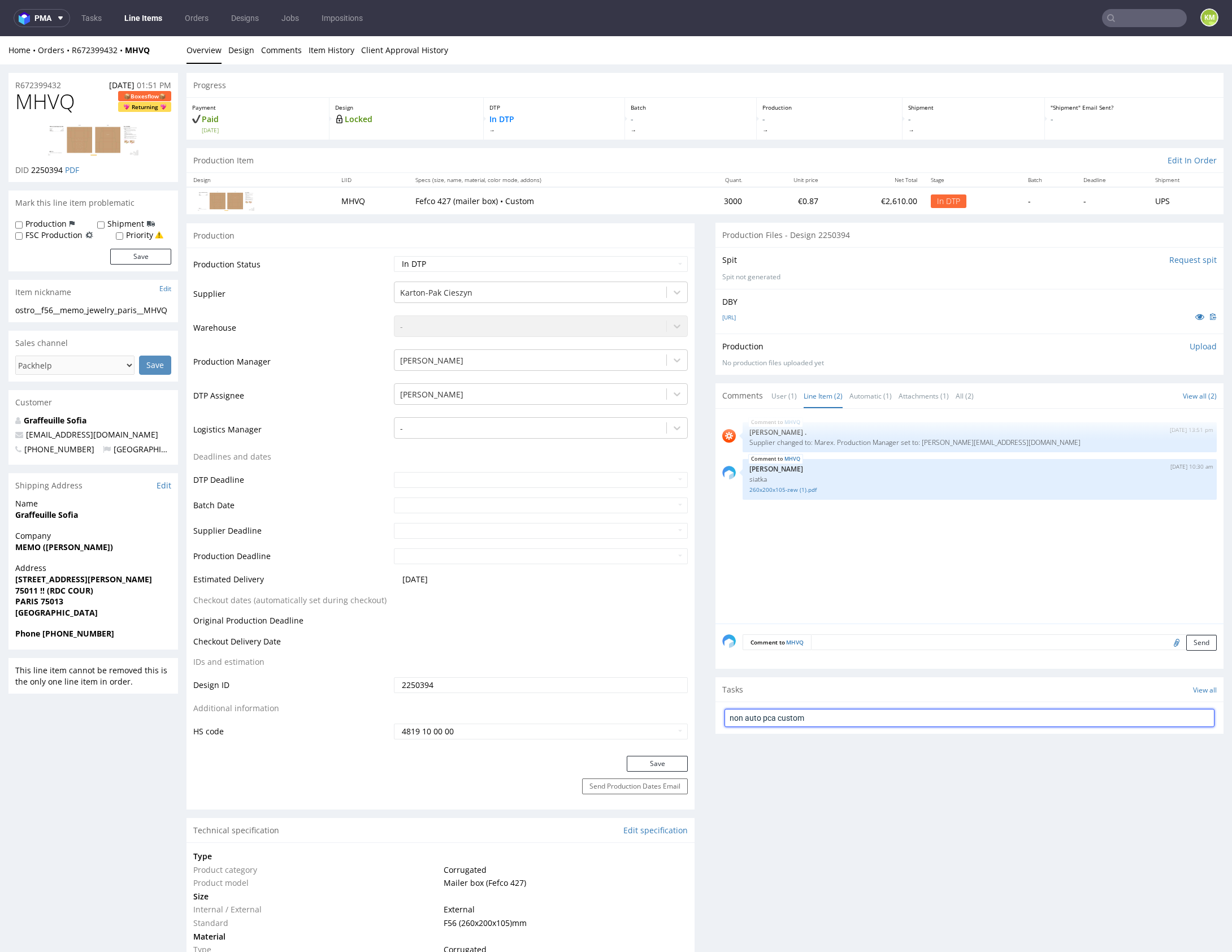
type input "non auto pca custom"
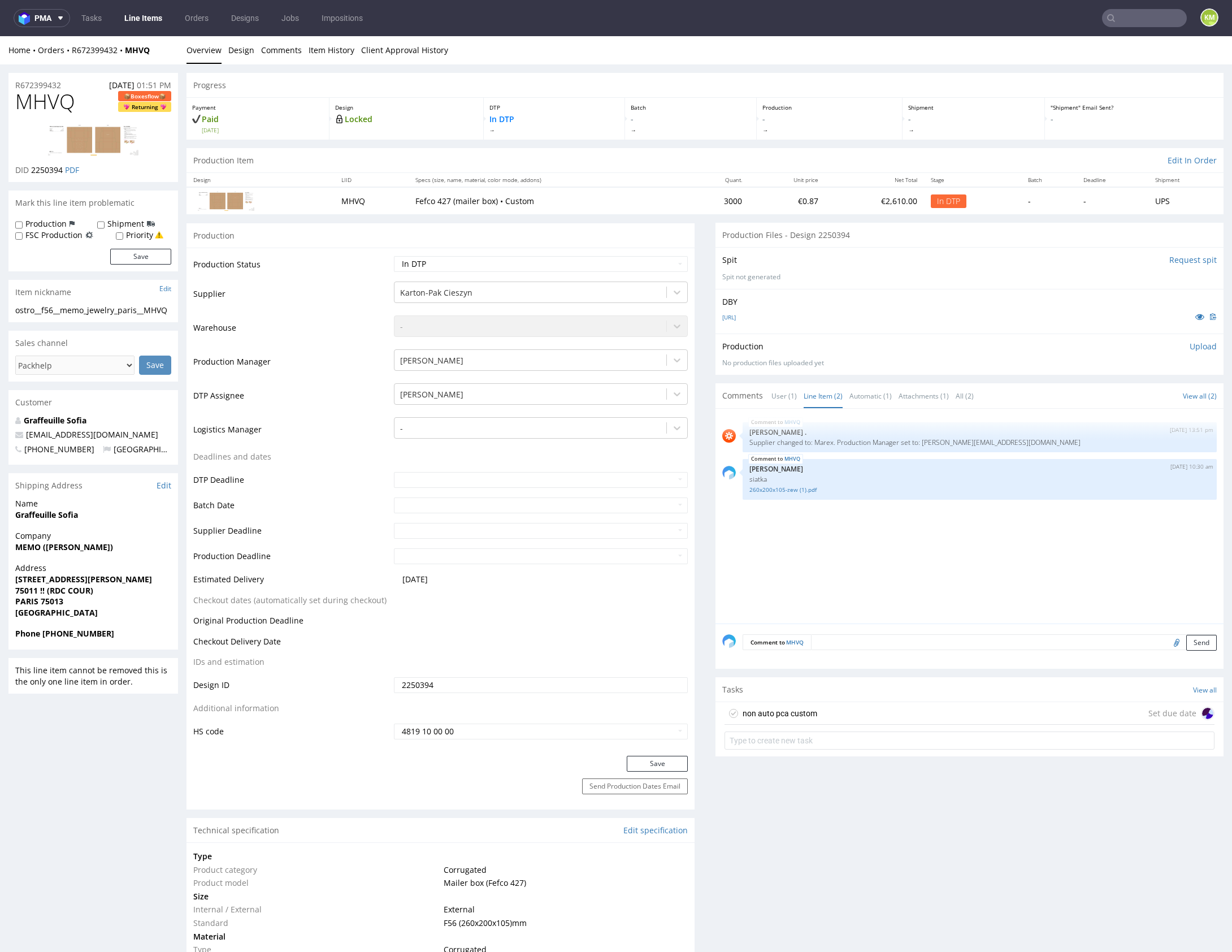
click at [889, 708] on div "non auto pca custom Set due date" at bounding box center [970, 713] width 490 height 23
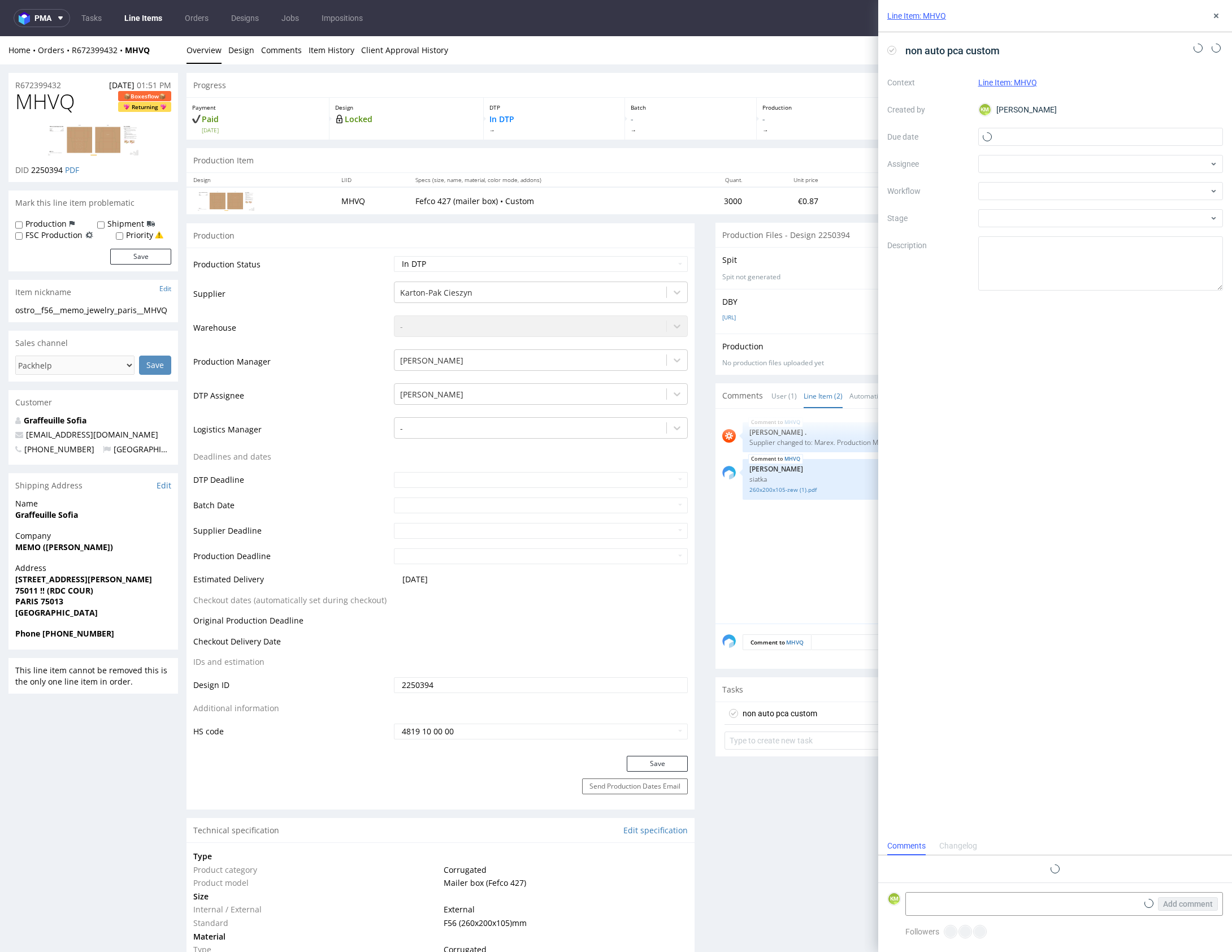
scroll to position [9, 0]
click at [1053, 137] on input "text" at bounding box center [1100, 137] width 245 height 18
click at [1084, 277] on button "26" at bounding box center [1082, 284] width 18 height 18
type input "26/08/2025"
click at [1027, 182] on div at bounding box center [1100, 191] width 245 height 18
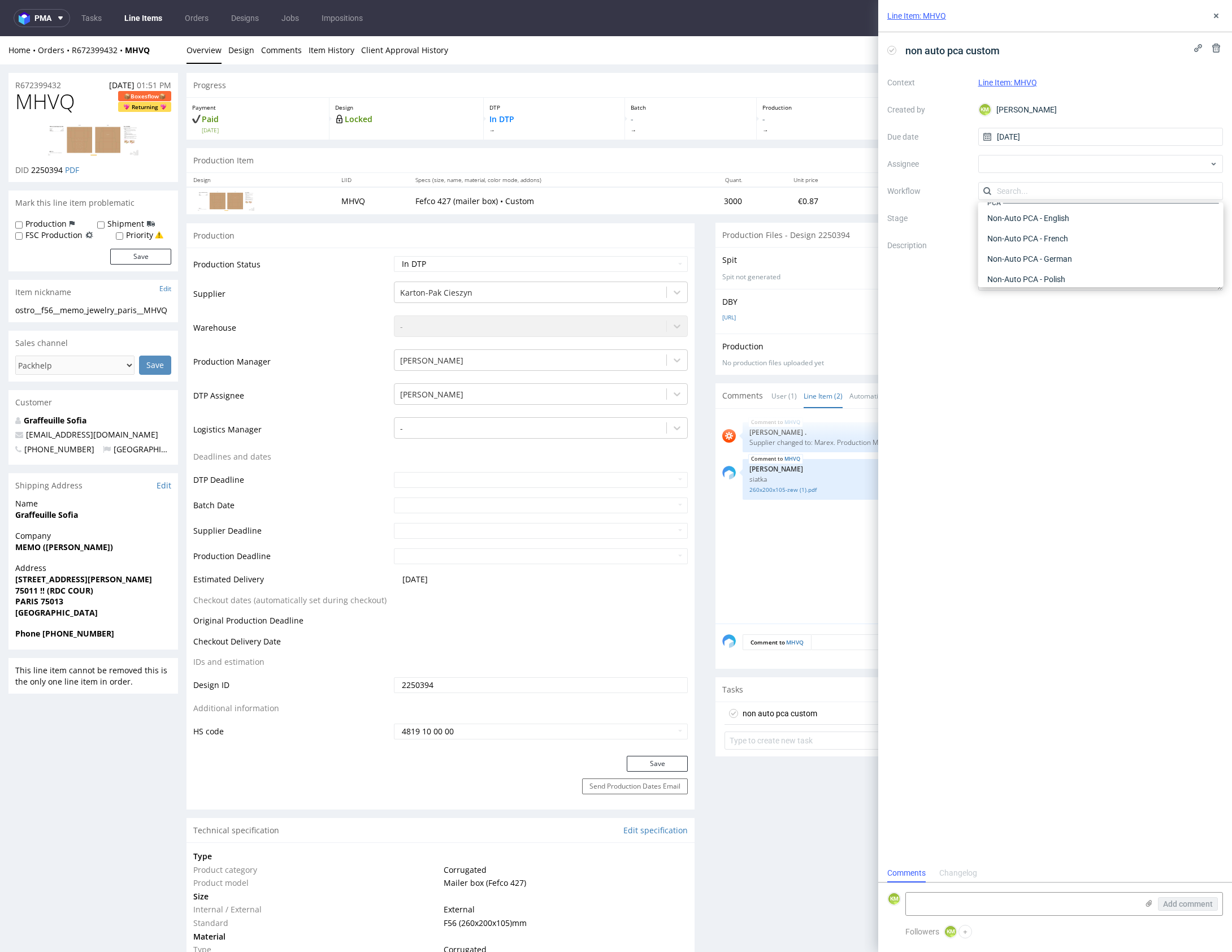
scroll to position [513, 0]
click at [1053, 238] on div "Non-Auto PCA - French" at bounding box center [1100, 236] width 236 height 20
click at [1044, 257] on textarea at bounding box center [1100, 263] width 245 height 54
click at [1149, 901] on icon at bounding box center [1149, 903] width 9 height 9
click at [0, 0] on input "file" at bounding box center [0, 0] width 0 height 0
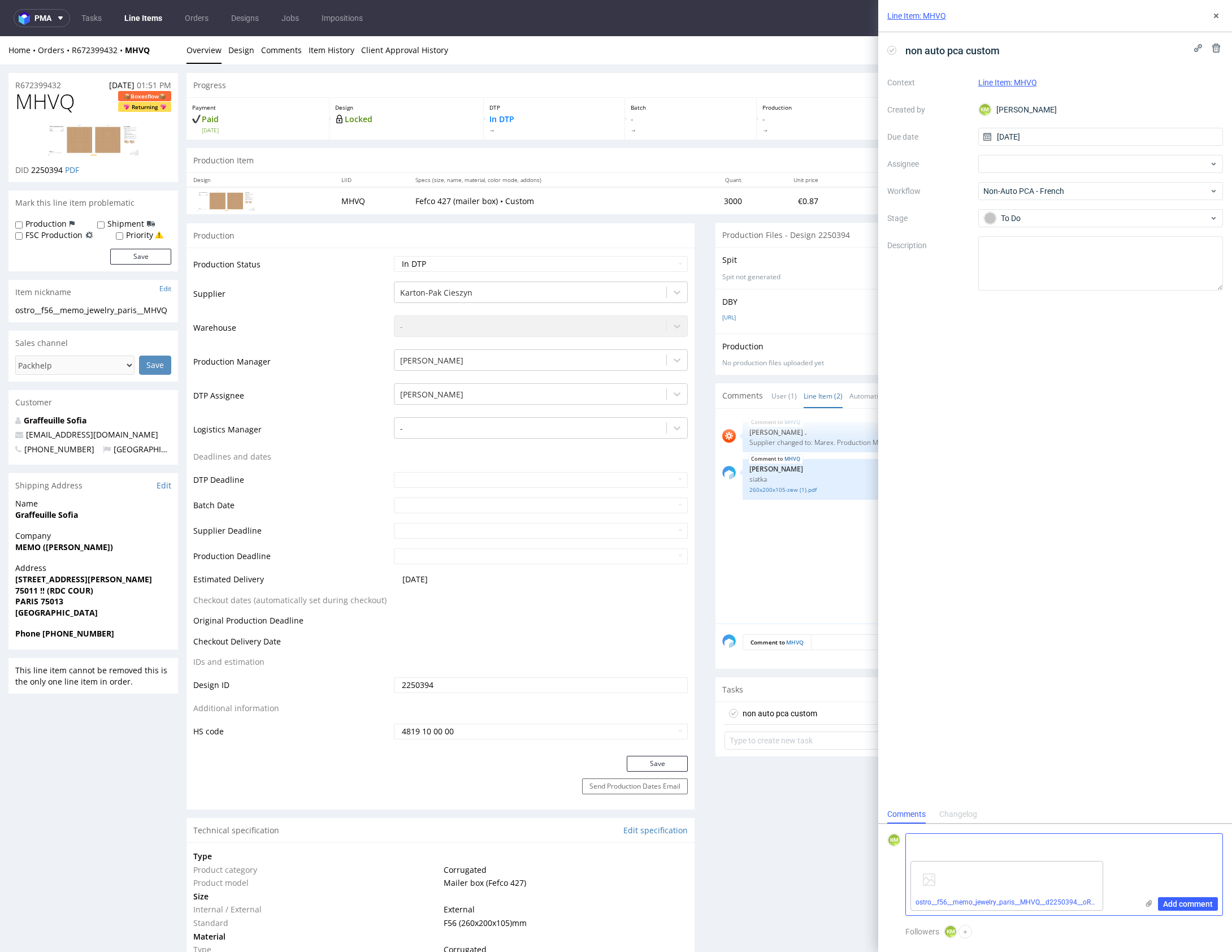
click at [956, 848] on textarea at bounding box center [1022, 845] width 232 height 23
paste textarea "All lines had to be thickened to maintain the minimum line weight of 0.2mm. Unf…"
click at [912, 801] on textarea "All lines had to be thickened to maintain the minimum line weight of 0.2mm. Unf…" at bounding box center [1022, 823] width 232 height 66
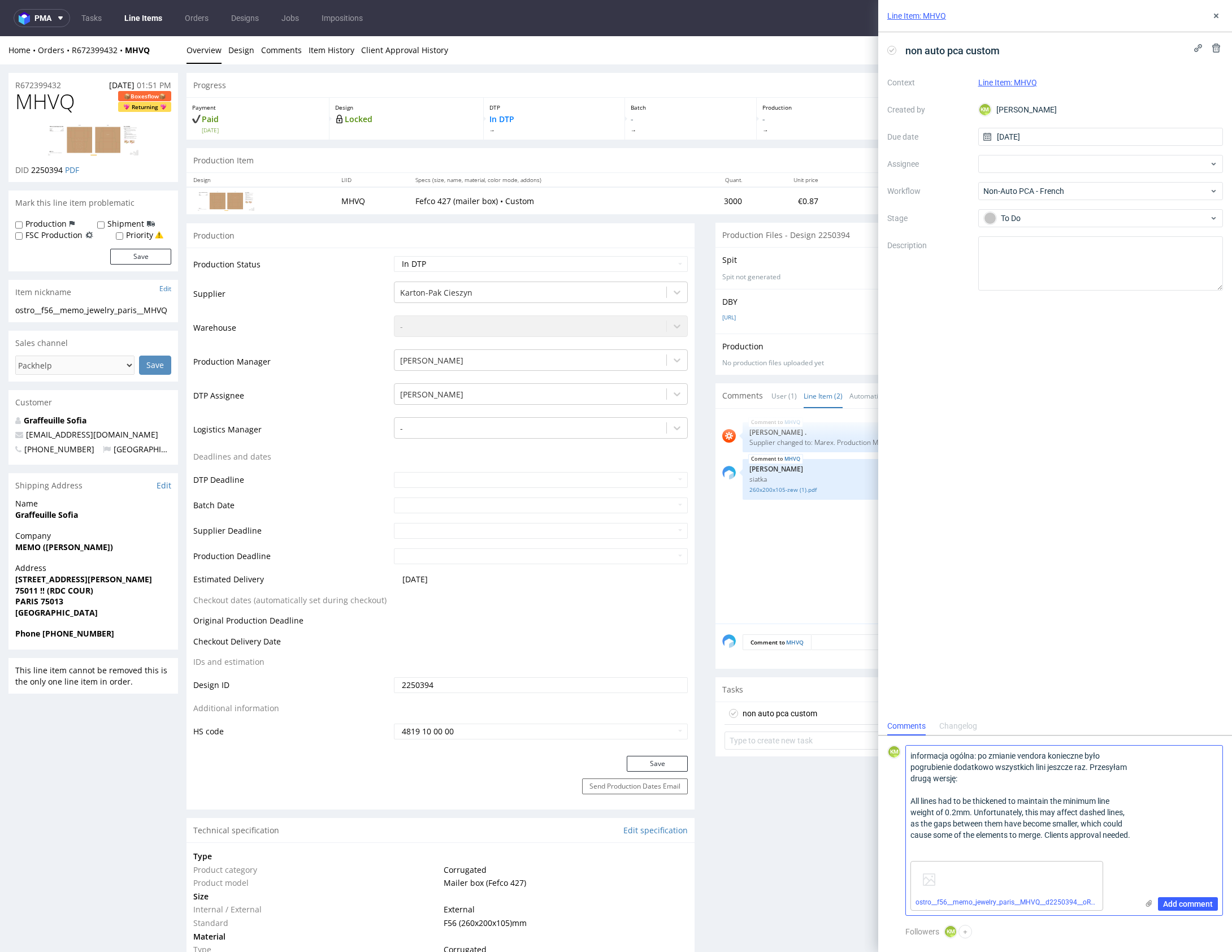
click at [1097, 841] on textarea "informacja ogólna: po zmianie vendora konieczne było pogrubienie dodatkowo wszy…" at bounding box center [1022, 801] width 232 height 111
click at [1022, 841] on textarea "informacja ogólna: po zmianie vendora konieczne było pogrubienie dodatkowo wszy…" at bounding box center [1022, 801] width 232 height 111
type textarea "informacja ogólna: po zmianie vendora konieczne było pogrubienie dodatkowo wszy…"
click at [1192, 901] on span "Add comment" at bounding box center [1188, 904] width 49 height 8
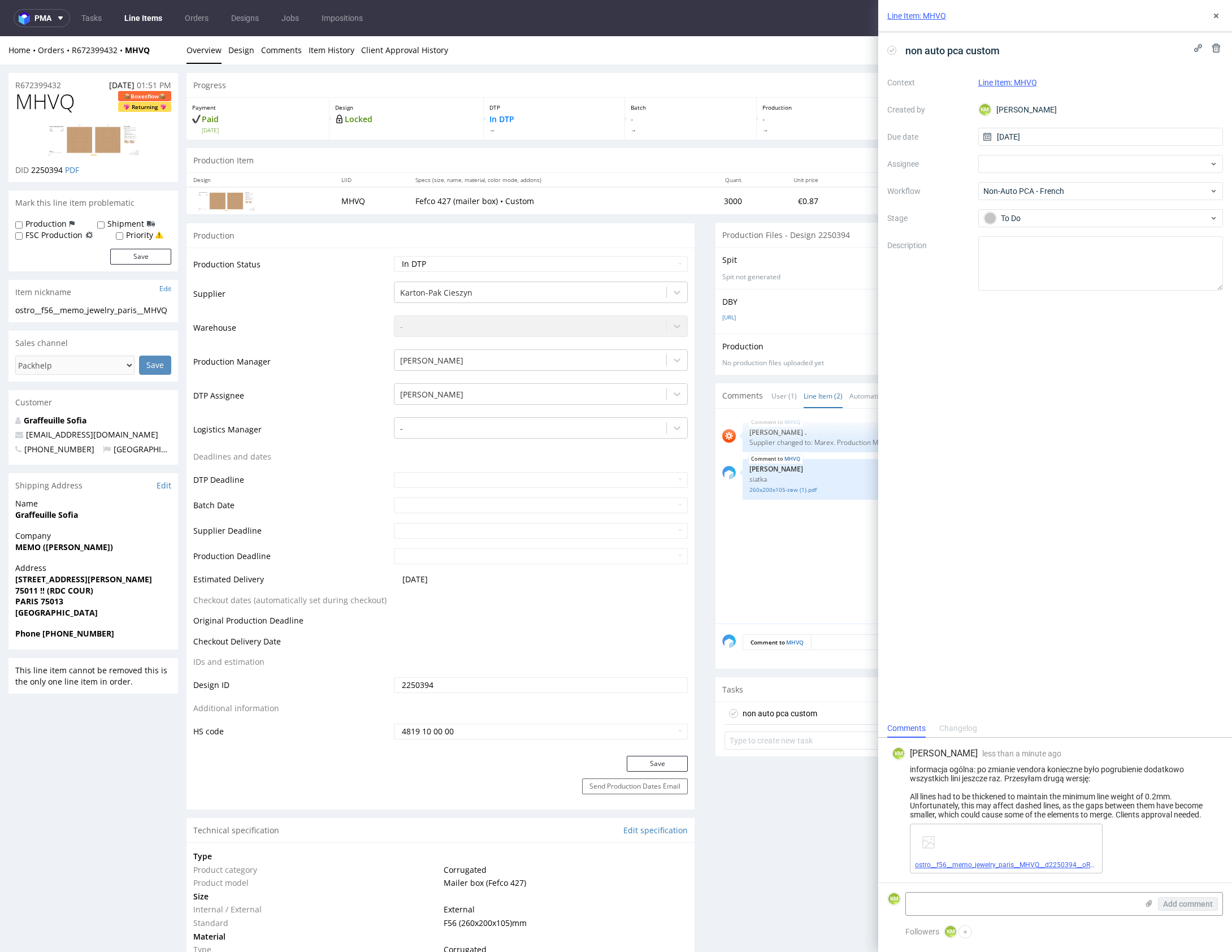
click at [1083, 861] on link "ostro__f56__memo_jewelry_paris__MHVQ__d2250394__oR672399432__v2.pdf" at bounding box center [1033, 865] width 236 height 8
click at [1220, 15] on icon at bounding box center [1216, 16] width 9 height 9
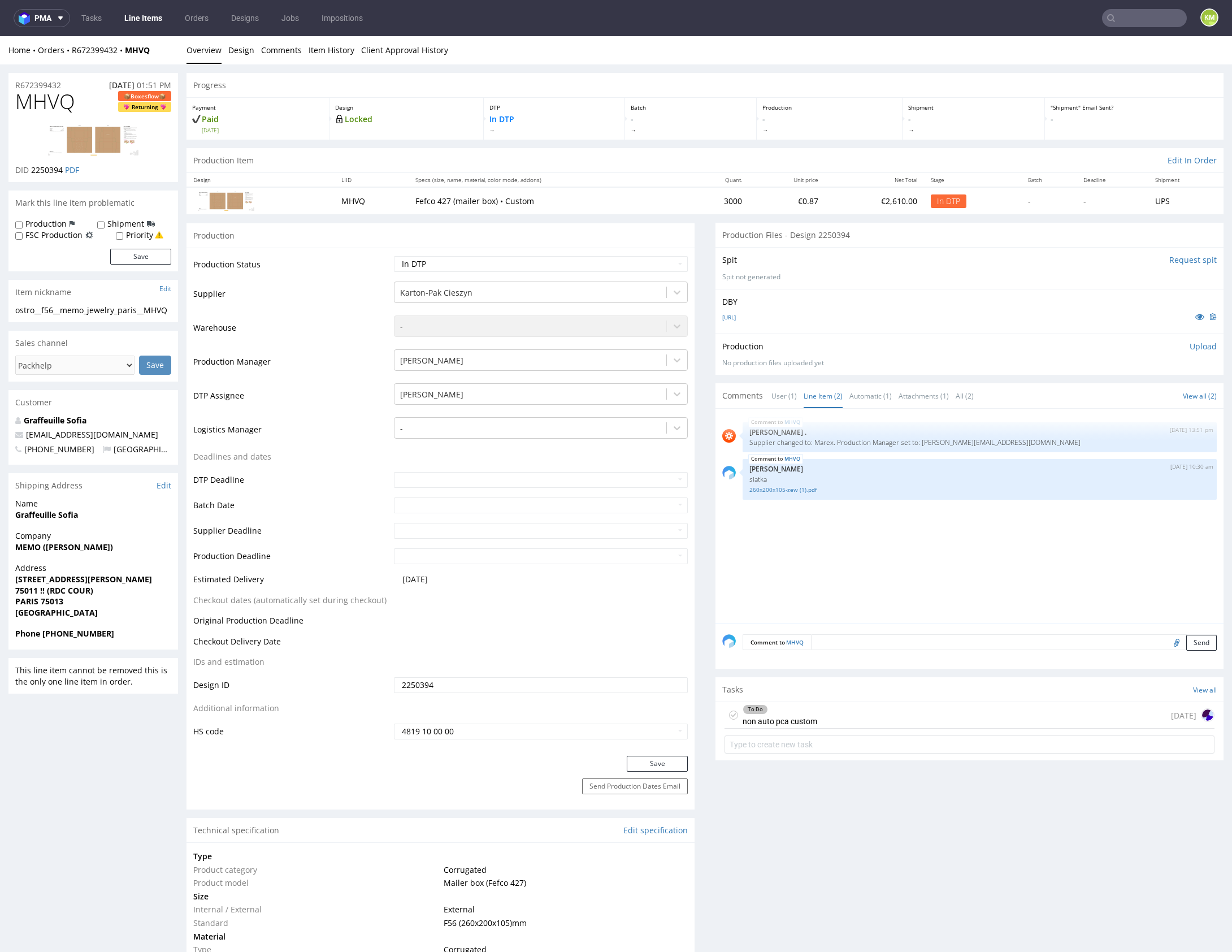
click at [909, 710] on div "To Do non auto pca custom today" at bounding box center [970, 715] width 490 height 27
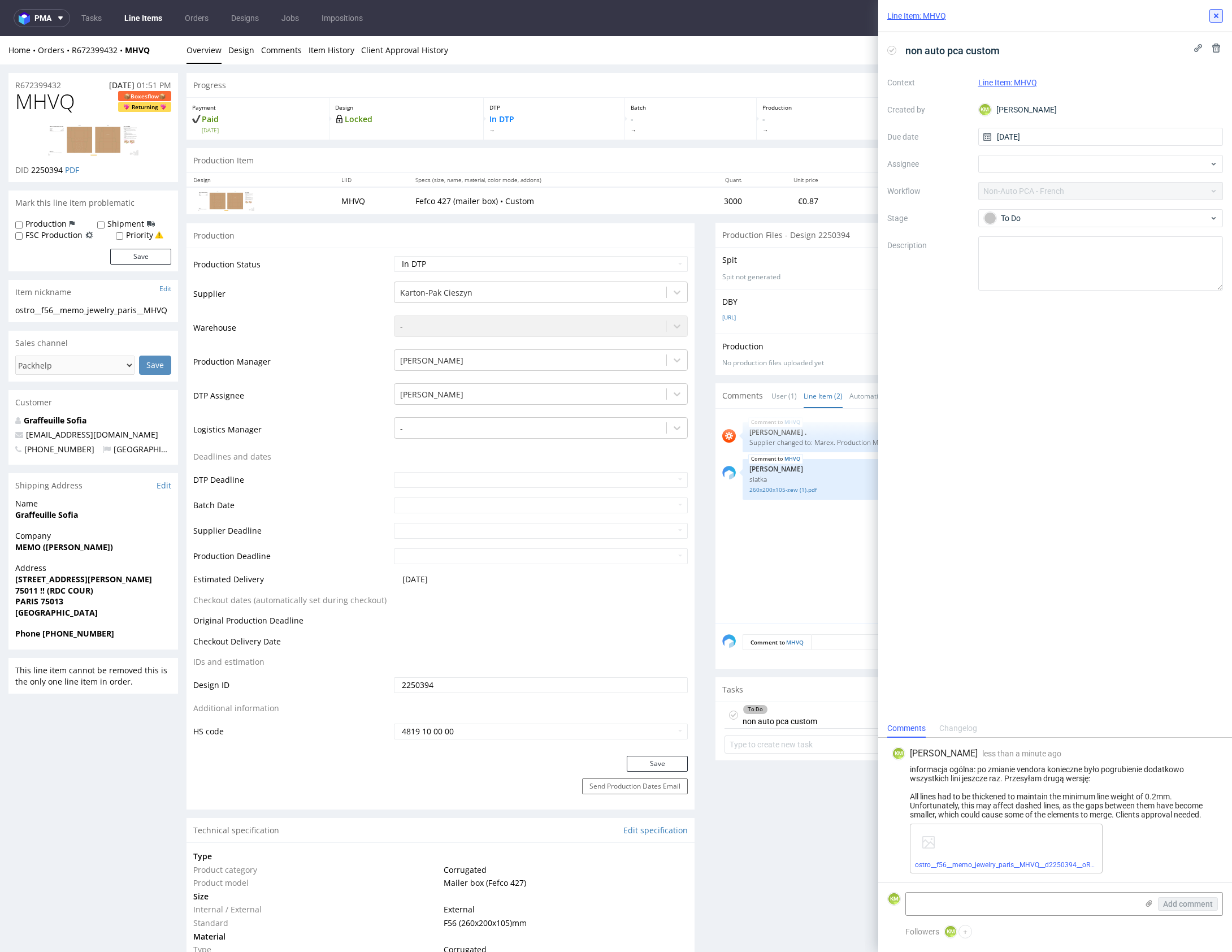
drag, startPoint x: 1216, startPoint y: 18, endPoint x: 832, endPoint y: 51, distance: 385.4
click at [1216, 18] on icon at bounding box center [1216, 16] width 9 height 9
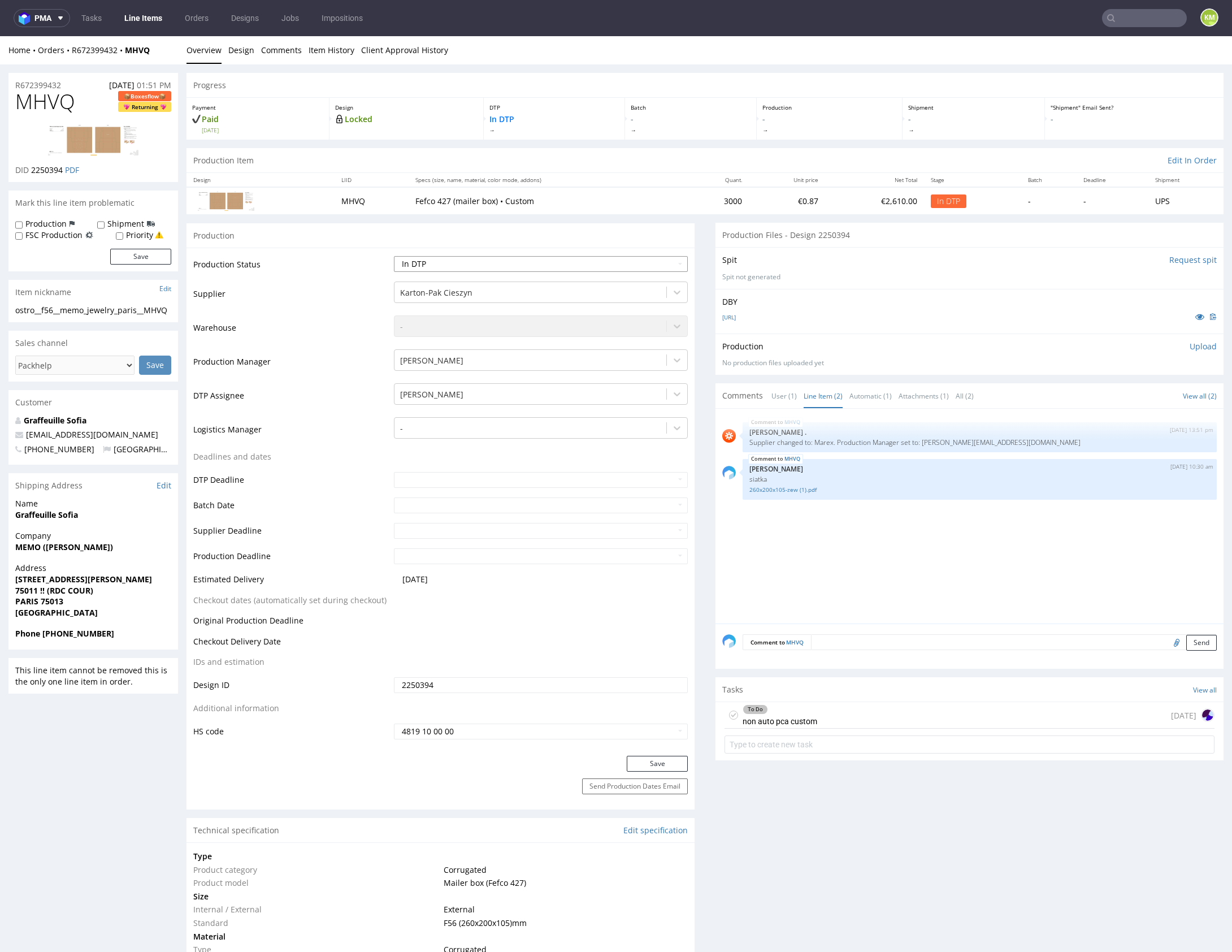
click at [520, 260] on select "Waiting for Artwork Waiting for Diecut Waiting for Mockup Waiting for DTP Waiti…" at bounding box center [540, 264] width 294 height 16
select select "dtp_ca_needed"
click at [394, 256] on select "Waiting for Artwork Waiting for Diecut Waiting for Mockup Waiting for DTP Waiti…" at bounding box center [540, 264] width 294 height 16
click at [639, 764] on button "Save" at bounding box center [657, 763] width 61 height 16
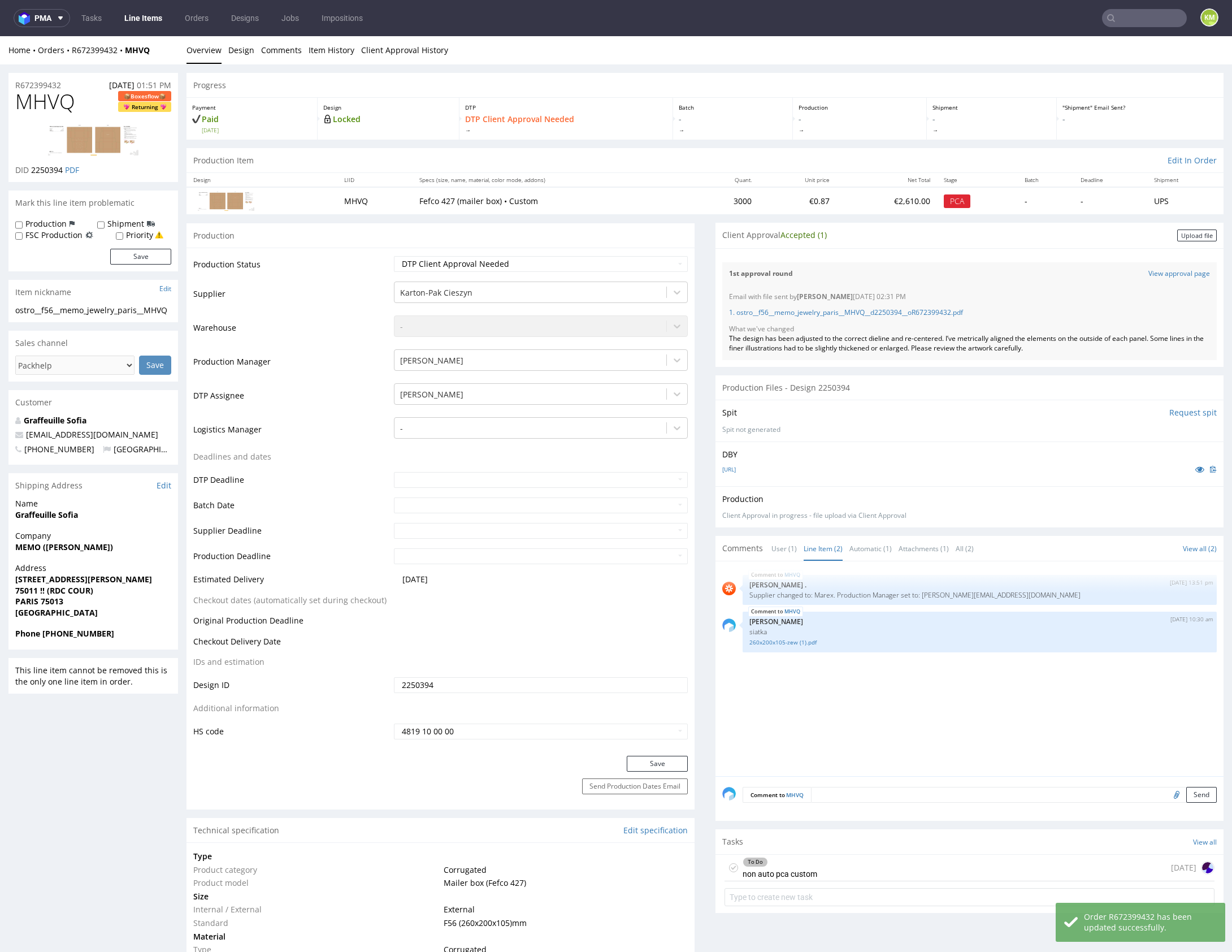
click at [861, 718] on div "MHVQ 18th Aug 25 | 13:51 pm Rob . Supplier changed to: Marex. Production Manage…" at bounding box center [973, 671] width 501 height 208
click at [845, 871] on div "To Do non auto pca custom today" at bounding box center [970, 867] width 490 height 27
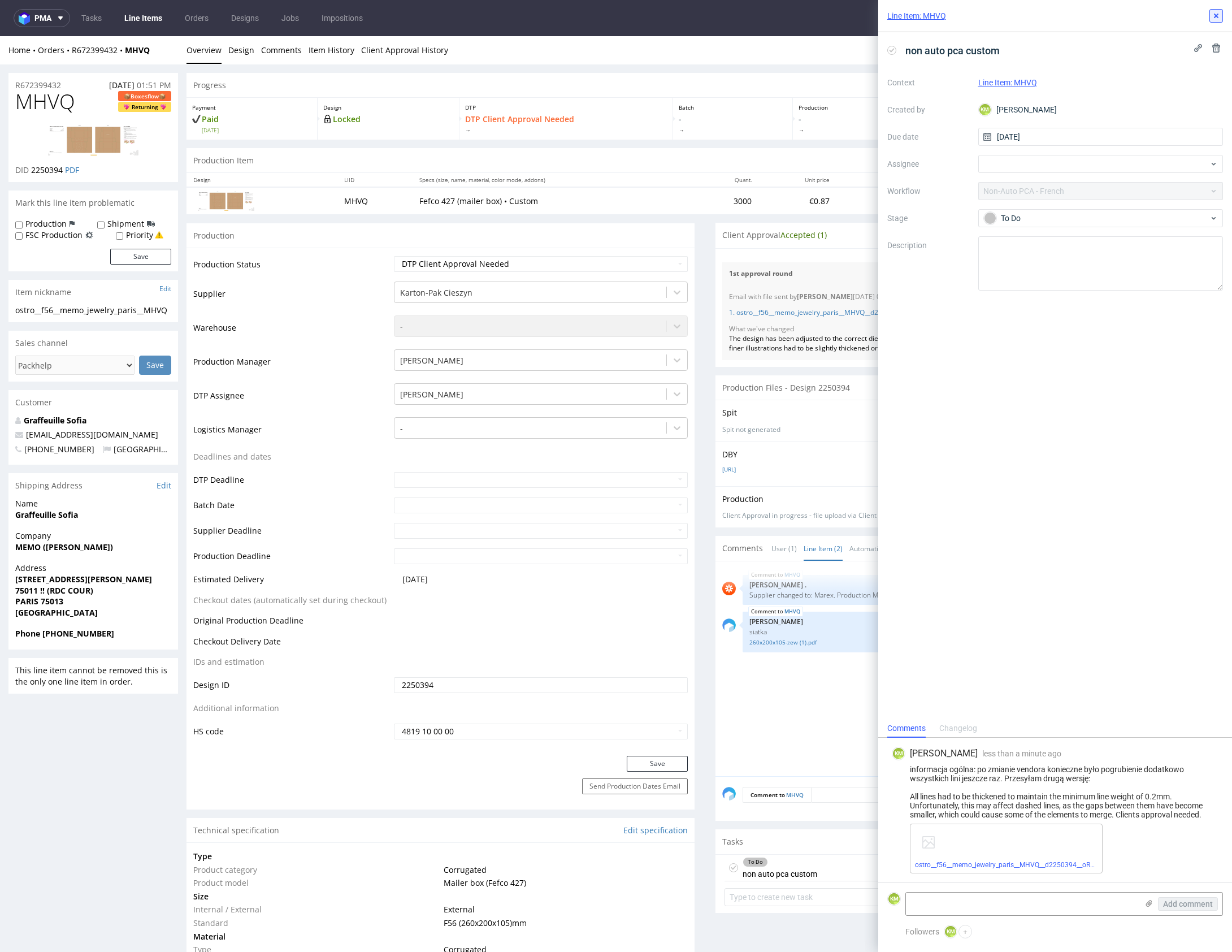
click at [1216, 14] on use at bounding box center [1216, 16] width 5 height 5
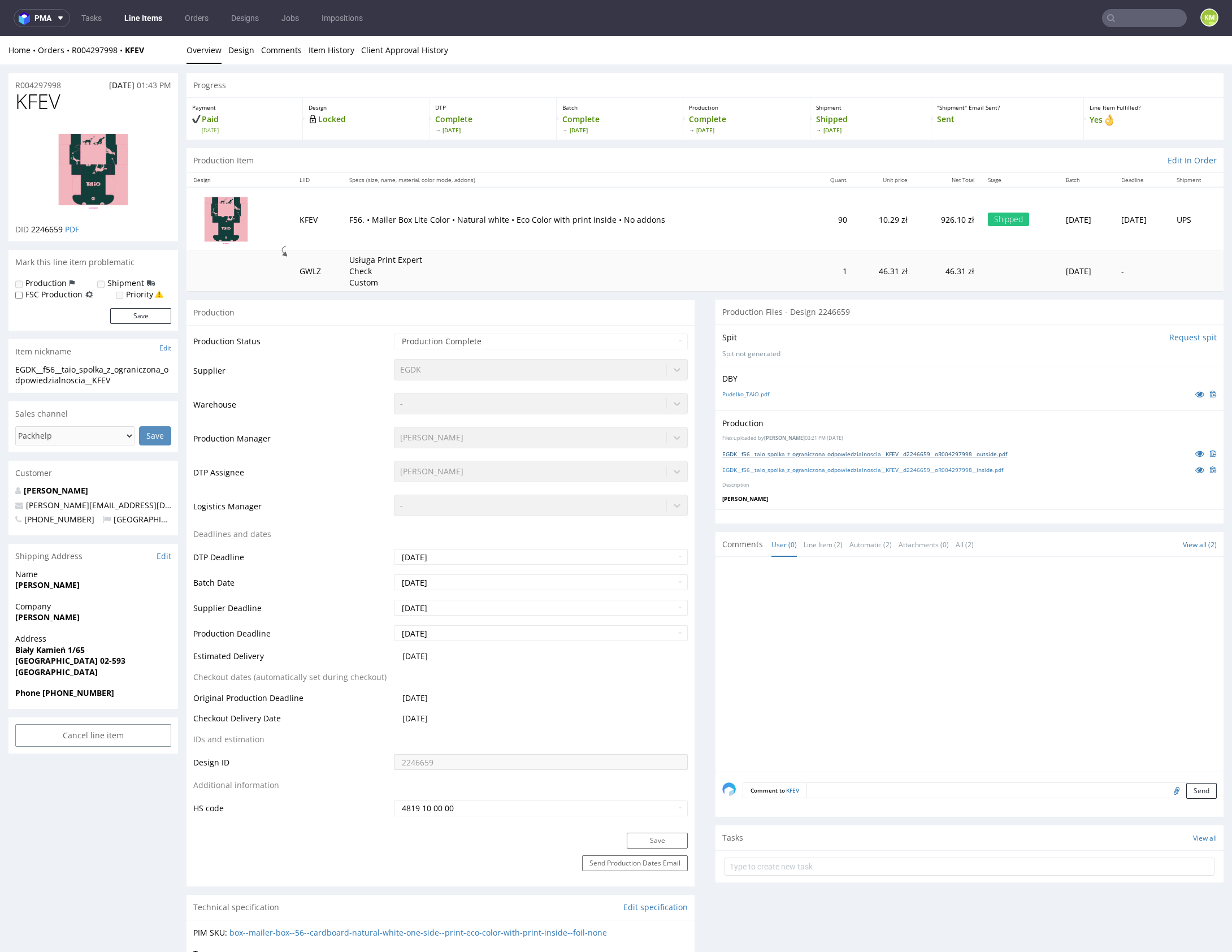
click at [896, 454] on link "EGDK__f56__taio_spolka_z_ograniczona_odpowiedzialnoscia__KFEV__d2246659__oR0042…" at bounding box center [864, 454] width 285 height 8
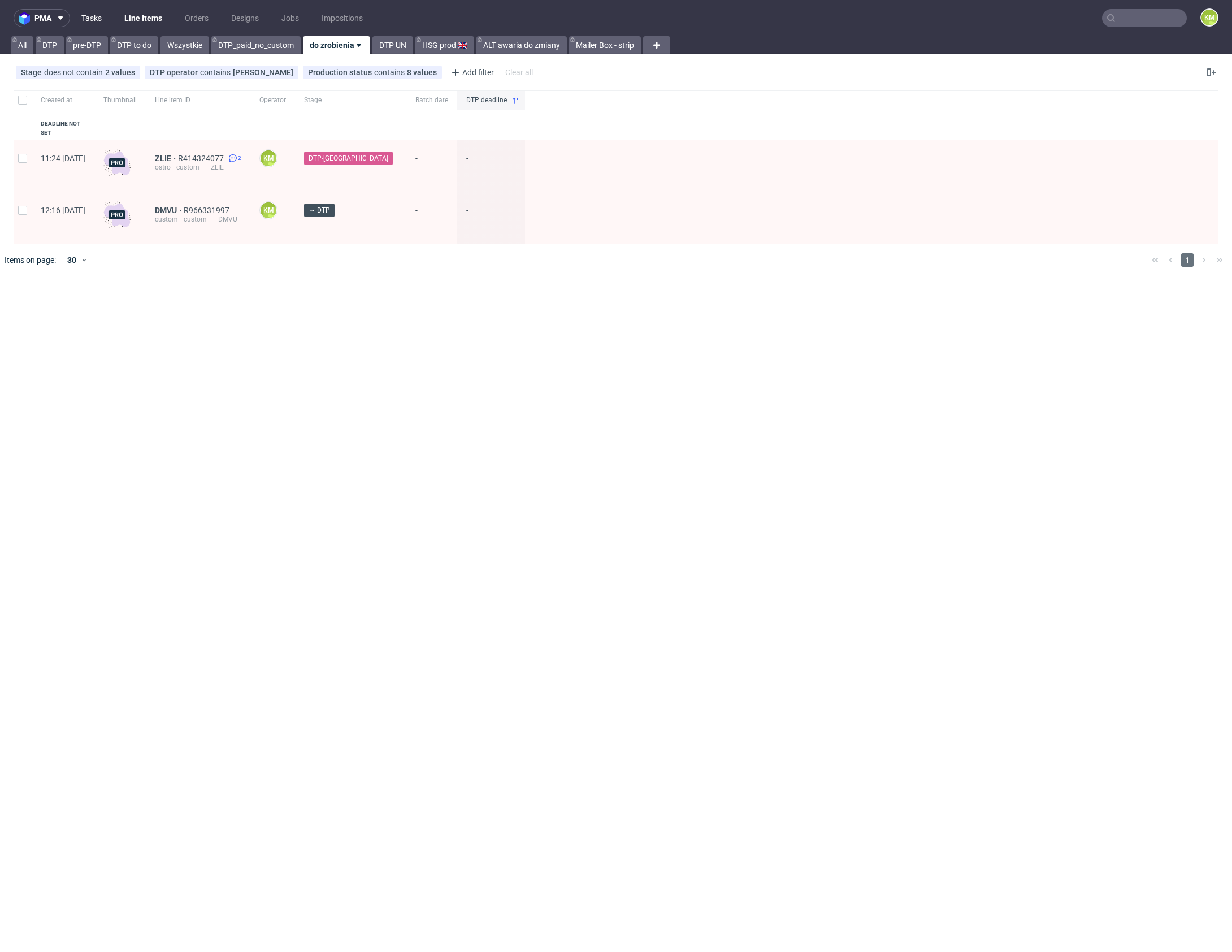
click at [89, 12] on link "Tasks" at bounding box center [92, 18] width 34 height 18
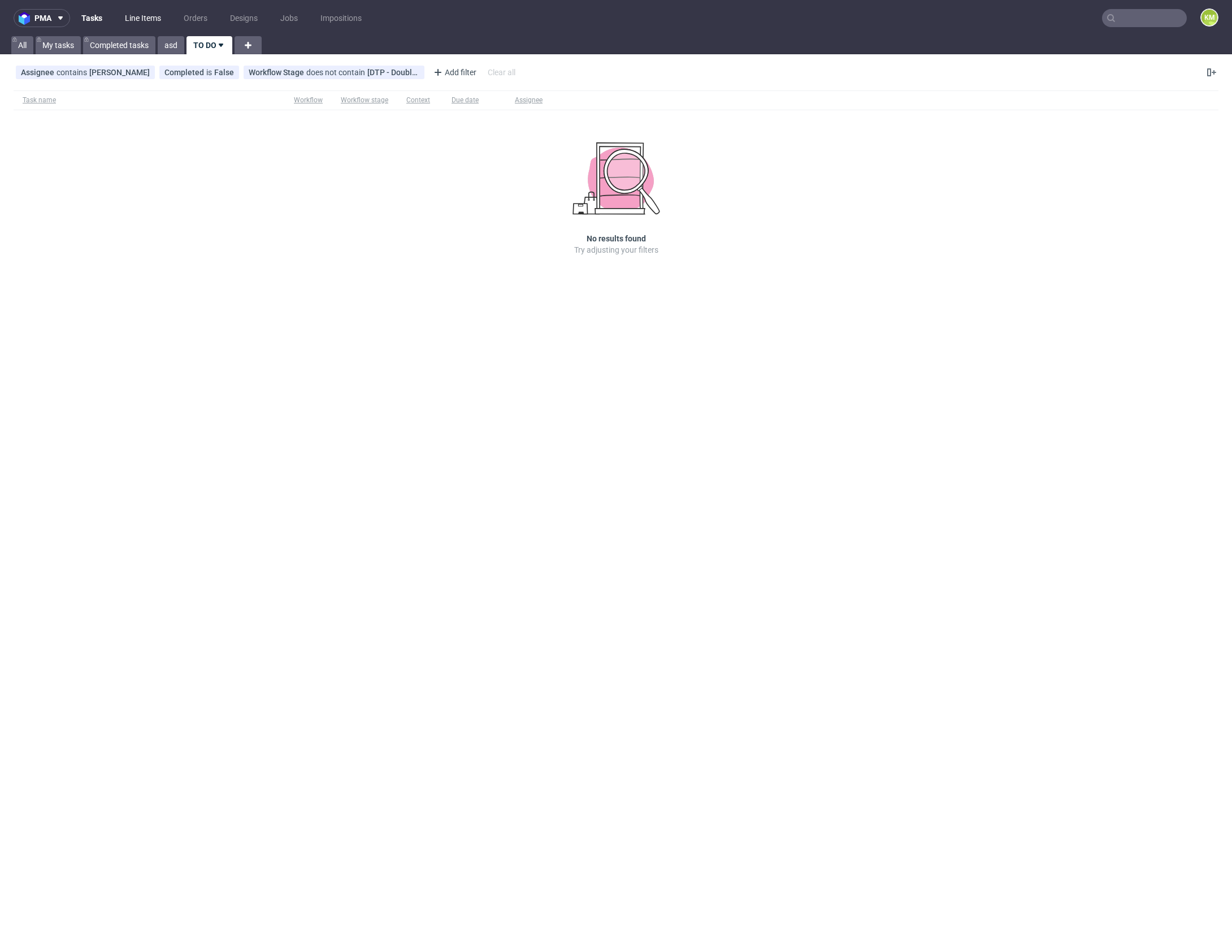
click at [140, 23] on link "Line Items" at bounding box center [143, 18] width 49 height 18
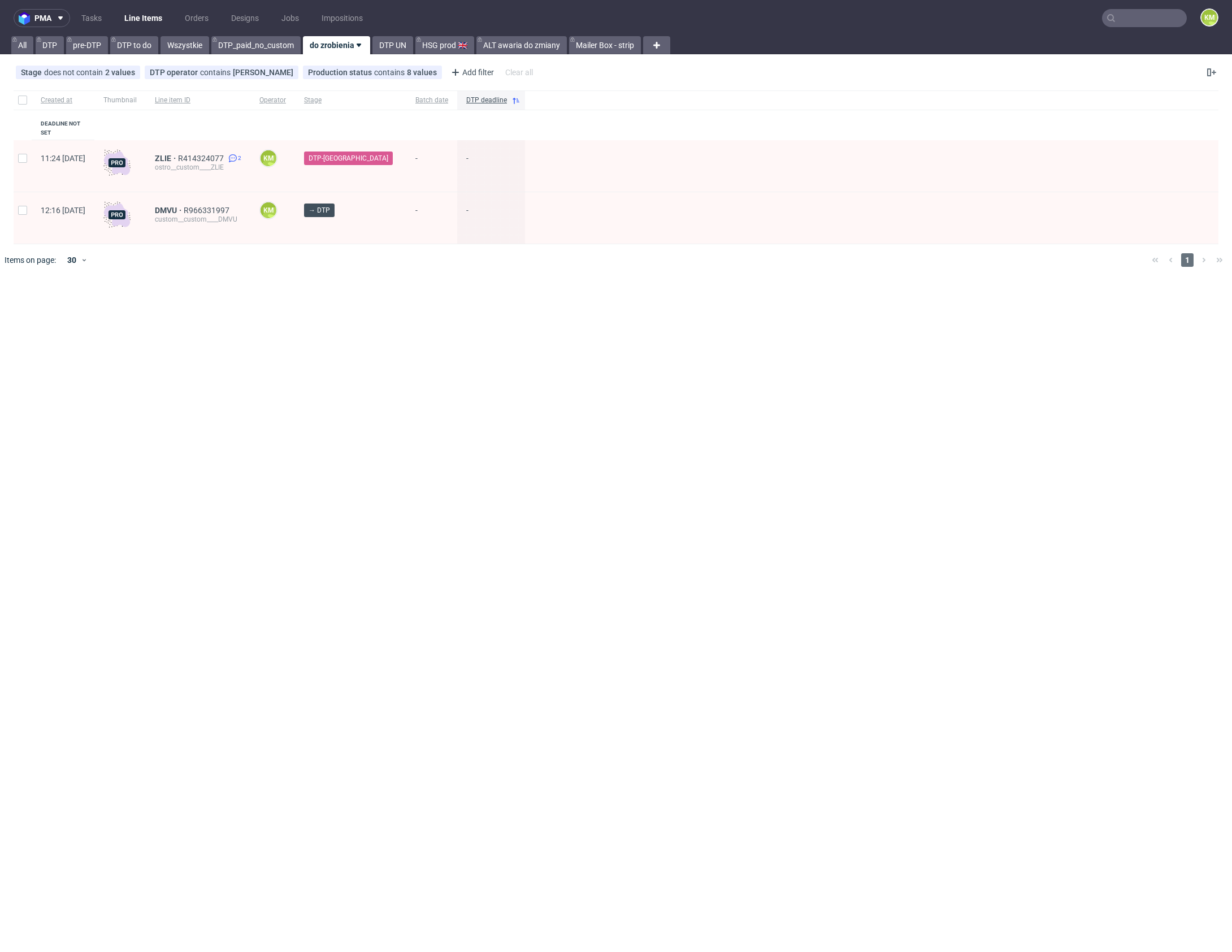
drag, startPoint x: 363, startPoint y: 296, endPoint x: 268, endPoint y: 226, distance: 118.0
click at [357, 285] on div "pma Tasks Line Items Orders Designs Jobs Impositions KM All DTP pre-DTP DTP to …" at bounding box center [616, 476] width 1232 height 952
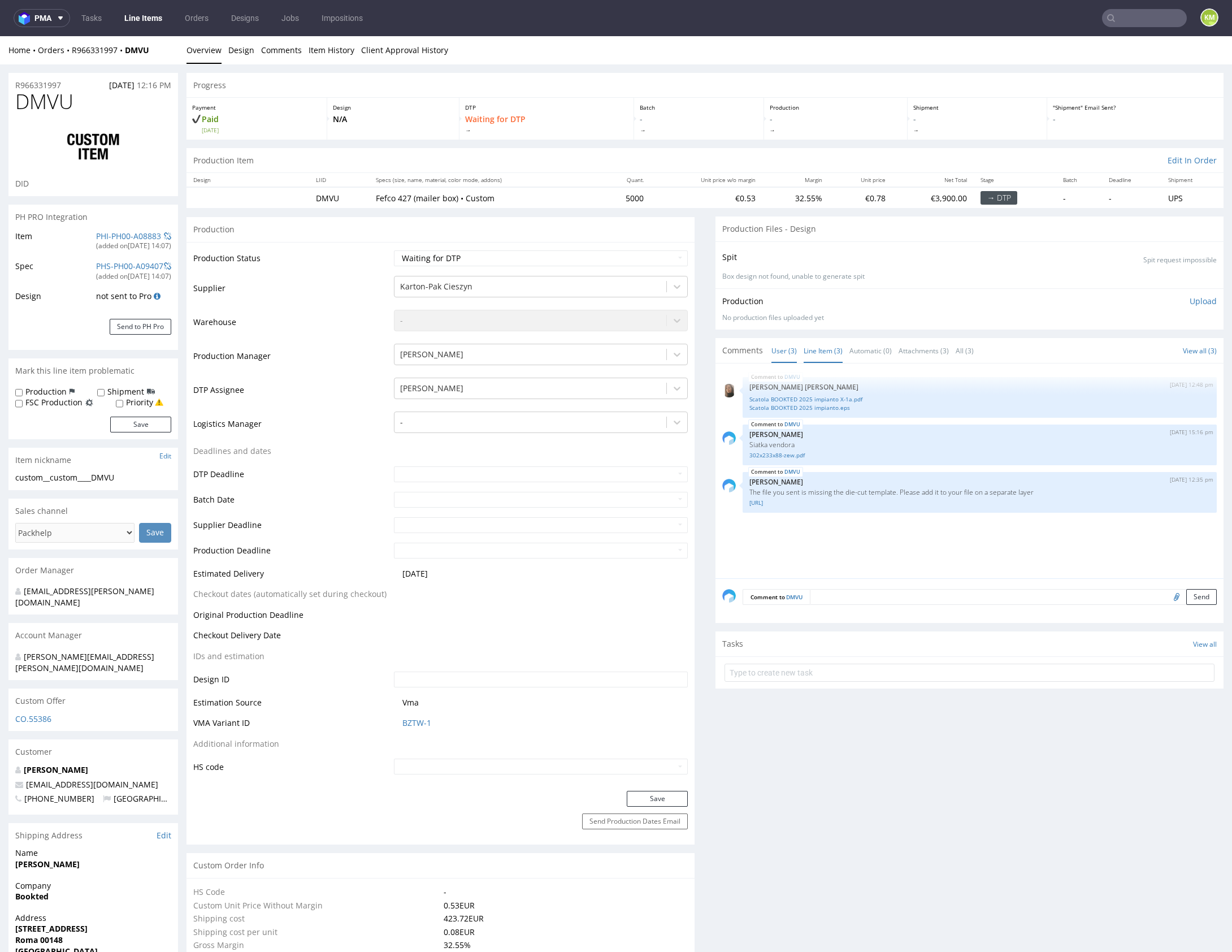
click at [807, 342] on link "Line Item (3)" at bounding box center [823, 350] width 39 height 24
click at [804, 355] on link "Line Item (3)" at bounding box center [823, 350] width 39 height 24
click at [821, 525] on div "DMVU 4th Aug 25 | 12:48 pm Angelina Marć Scatola BOOKTED 2025 impianto X-1a.pdf…" at bounding box center [973, 473] width 501 height 208
click at [816, 519] on div "DMVU 4th Aug 25 | 12:48 pm Angelina Marć Scatola BOOKTED 2025 impianto X-1a.pdf…" at bounding box center [973, 473] width 501 height 208
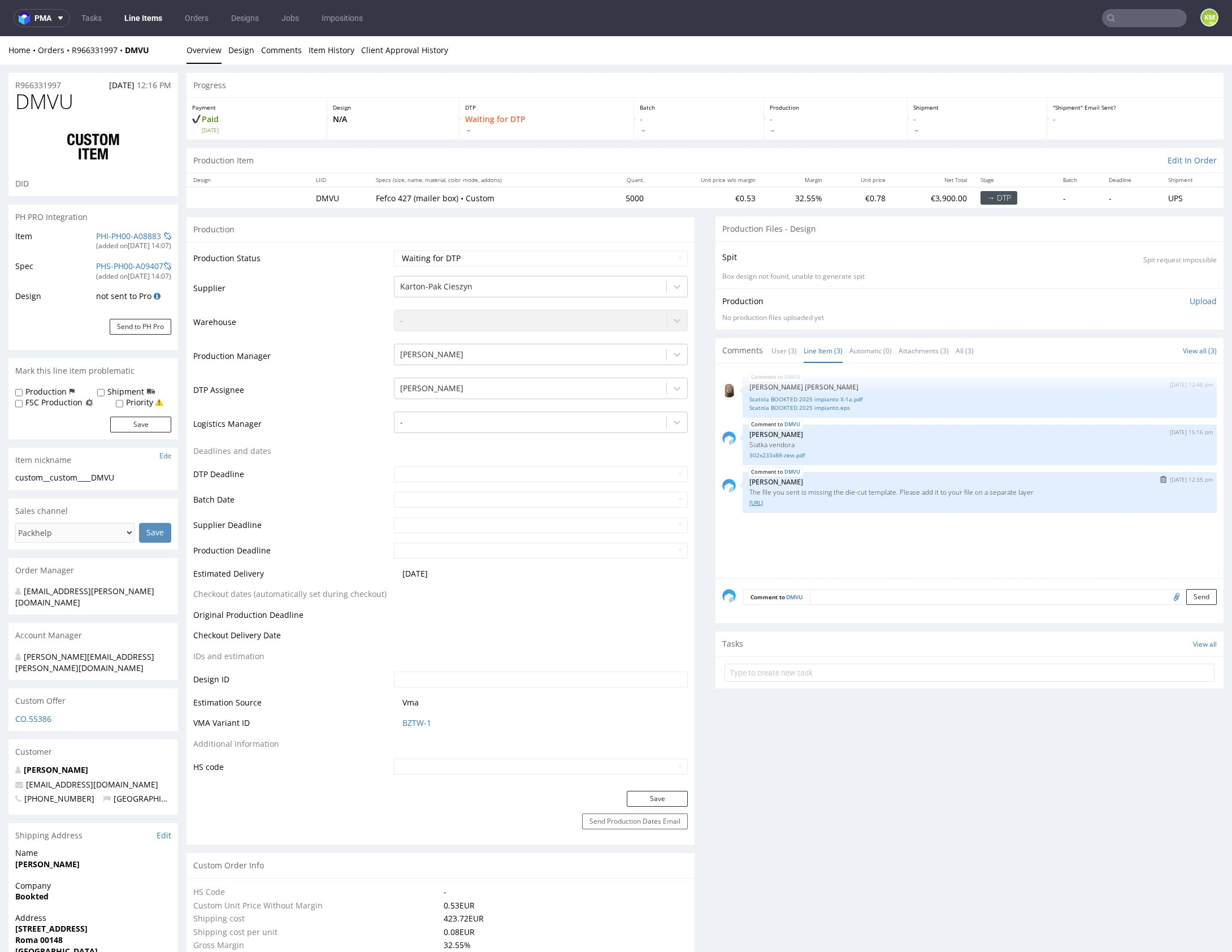
click at [820, 503] on link "dieline__R966331997__DMVU.ai" at bounding box center [979, 502] width 460 height 8
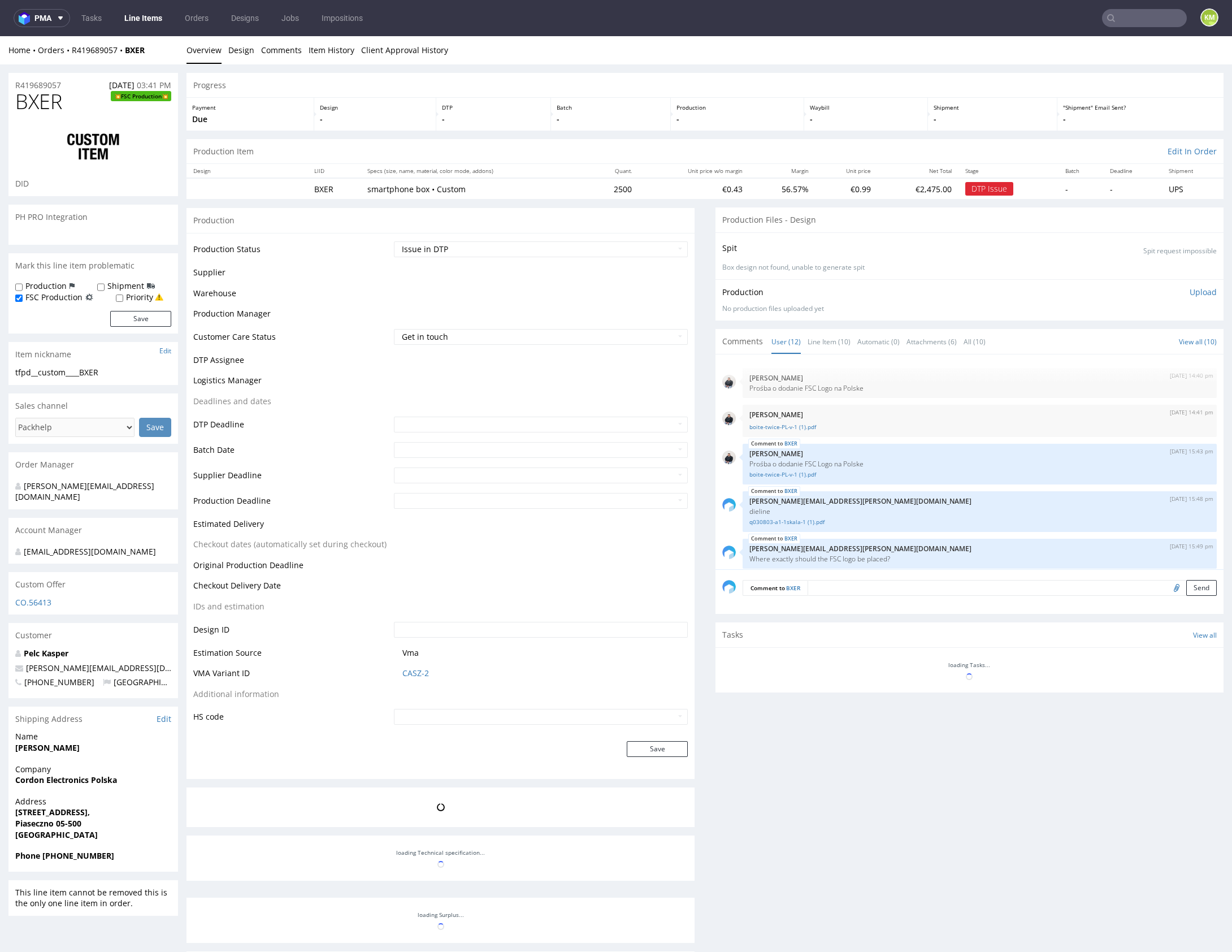
scroll to position [304, 0]
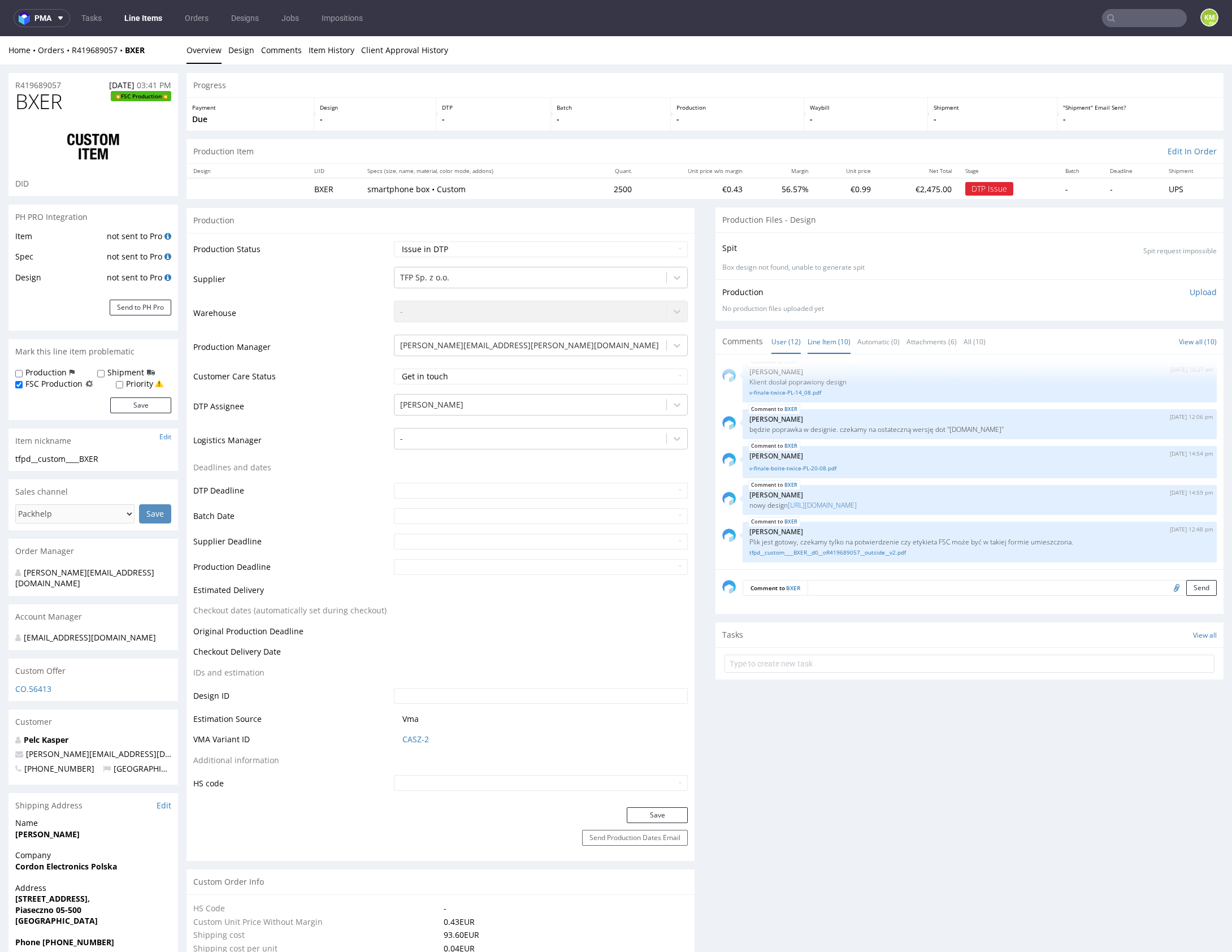
click at [824, 335] on link "Line Item (10)" at bounding box center [829, 341] width 43 height 24
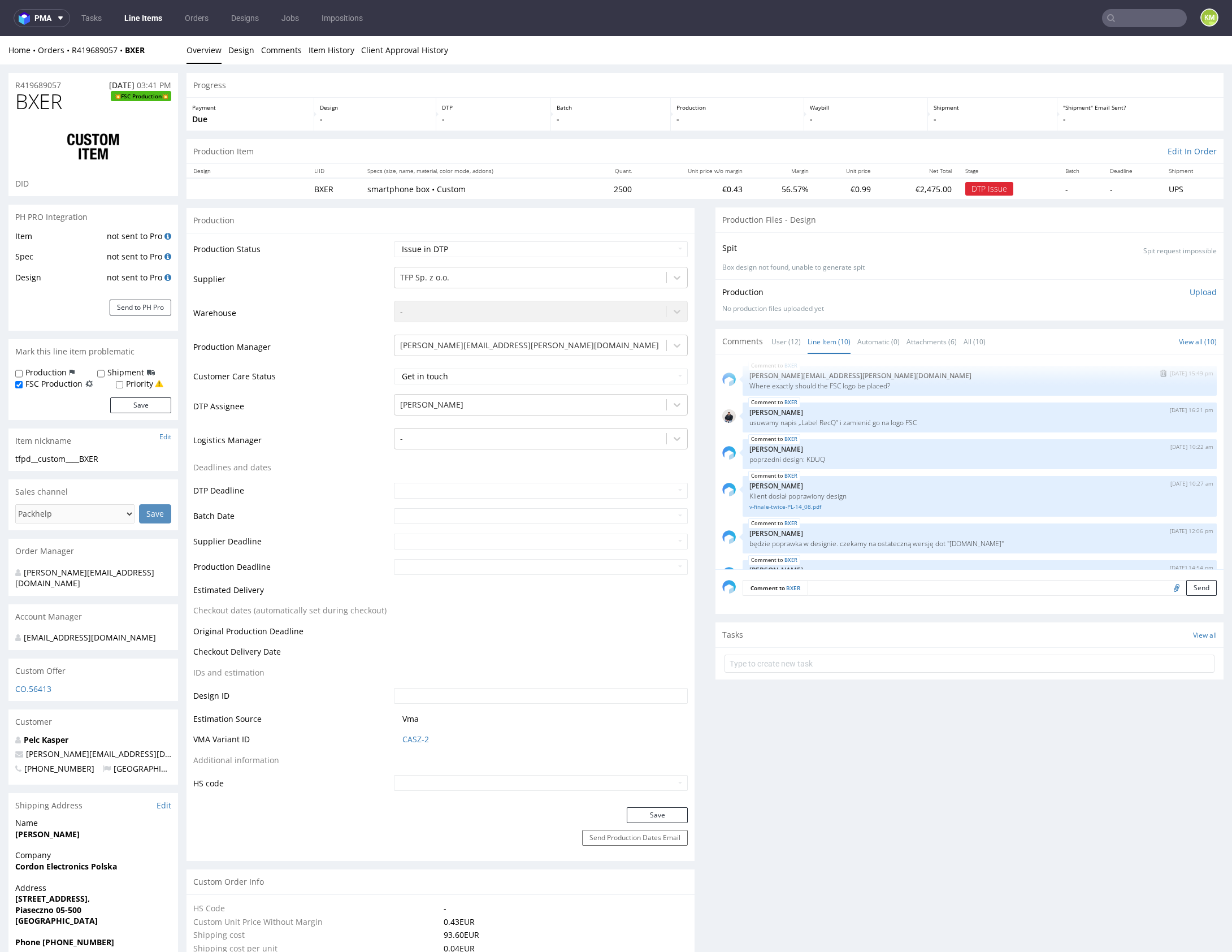
scroll to position [229, 0]
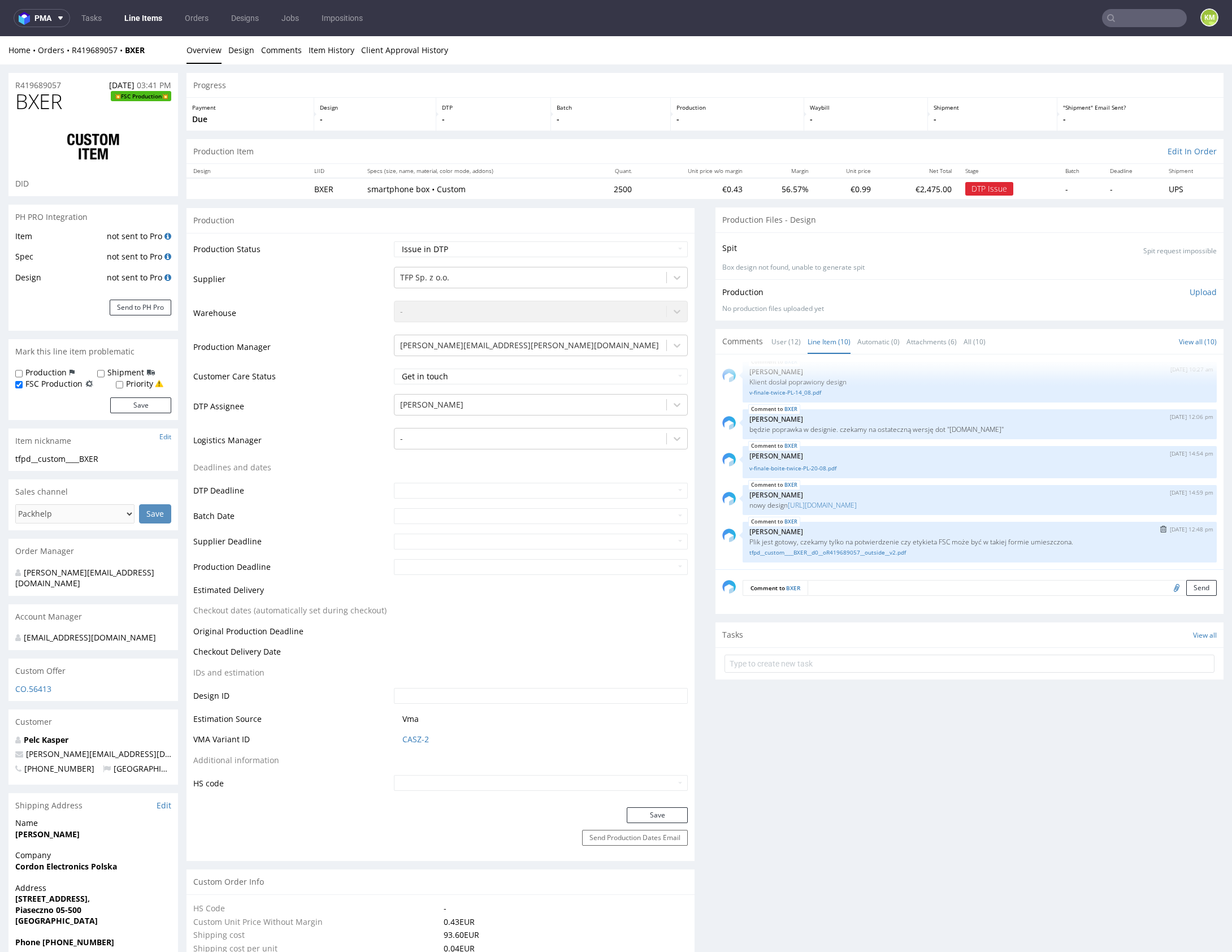
click at [897, 530] on p "[PERSON_NAME]" at bounding box center [979, 531] width 460 height 8
click at [1167, 585] on input "file" at bounding box center [1175, 587] width 16 height 15
click at [893, 524] on div "BXER 25th Aug 25 | 12:48 pm Karol Markowski Plik jest gotowy, czekamy tylko na …" at bounding box center [979, 542] width 474 height 40
click at [896, 552] on link "tfpd__custom____BXER__d0__oR419689057__outside__v2.pdf" at bounding box center [979, 552] width 460 height 8
click at [828, 464] on link "v-finale-boite-twice-PL-20-08.pdf" at bounding box center [979, 468] width 460 height 8
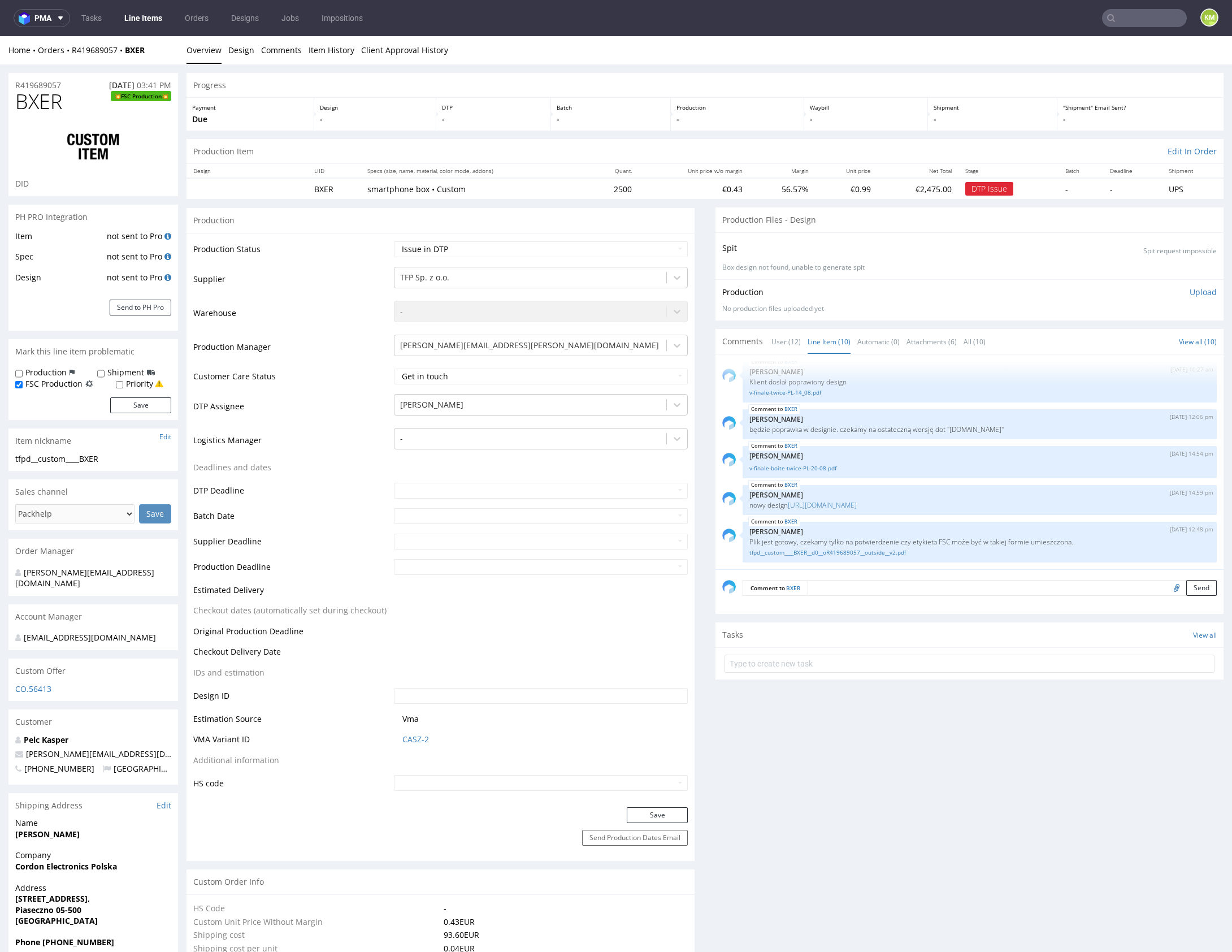
drag, startPoint x: 1016, startPoint y: 699, endPoint x: 990, endPoint y: 665, distance: 42.8
click at [571, 252] on select "Waiting for Artwork Waiting for Diecut Waiting for Mockup Waiting for DTP Waiti…" at bounding box center [540, 249] width 294 height 16
select select "dtp_ca_needed"
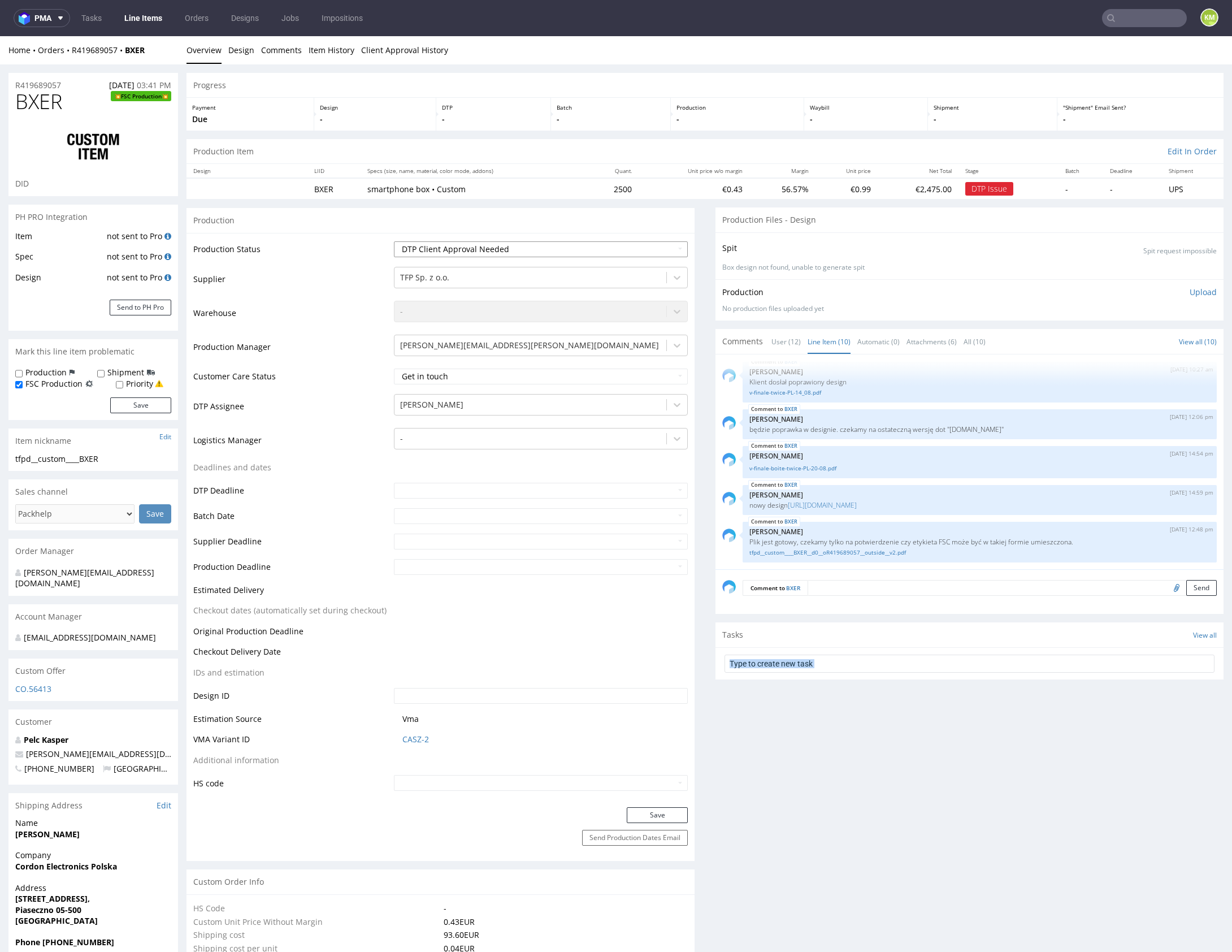
click at [394, 242] on select "Waiting for Artwork Waiting for Diecut Waiting for Mockup Waiting for DTP Waiti…" at bounding box center [540, 249] width 294 height 16
click at [673, 816] on button "Save" at bounding box center [657, 815] width 61 height 16
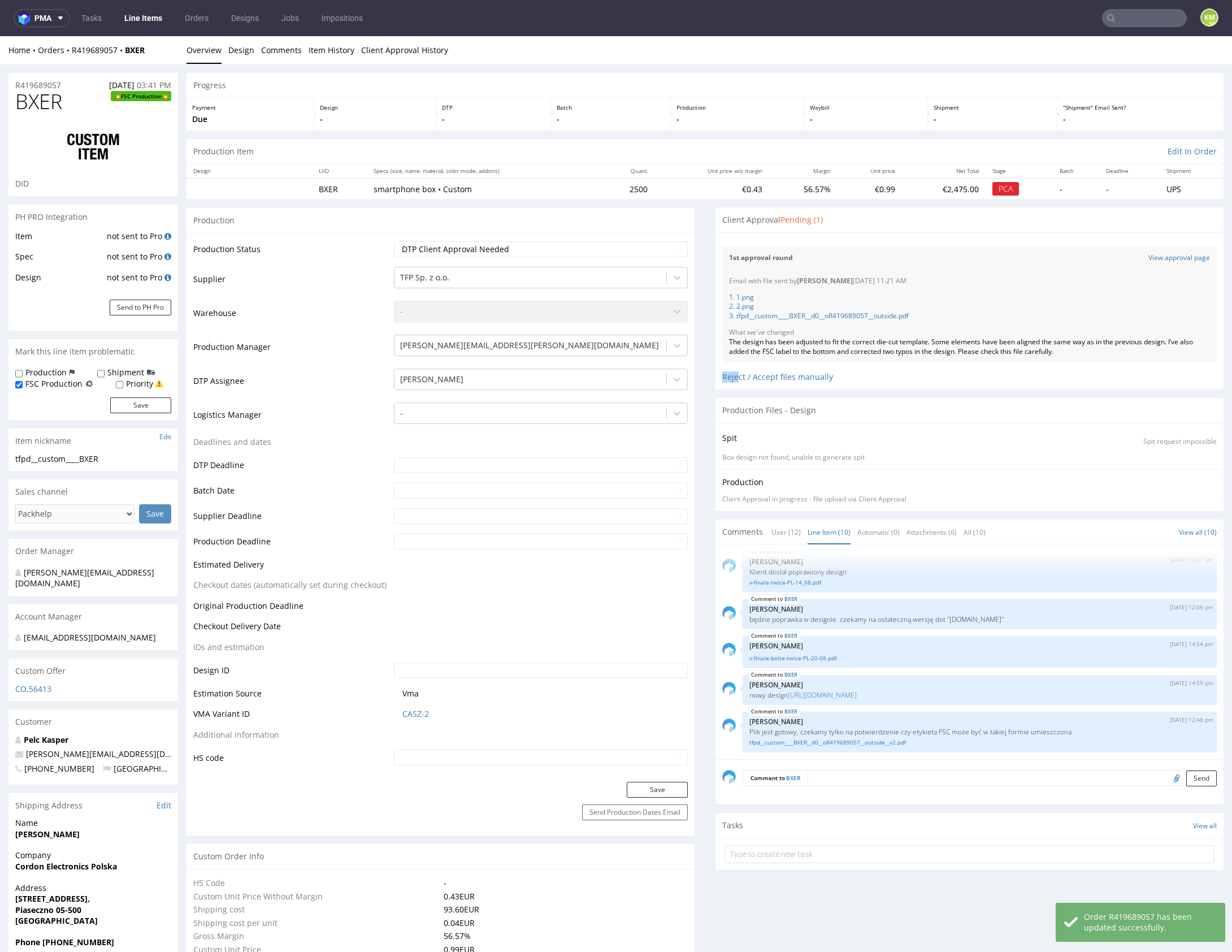
drag, startPoint x: 731, startPoint y: 378, endPoint x: 916, endPoint y: 361, distance: 185.8
click at [916, 361] on div "1st approval round View approval page Email with file sent by Karol Markowski 0…" at bounding box center [969, 311] width 494 height 143
click at [811, 344] on div "The design has been adjusted to fit the correct die-cut template. Some elements…" at bounding box center [970, 347] width 481 height 20
click at [722, 380] on div "Reject / Accept files manually" at bounding box center [969, 372] width 494 height 20
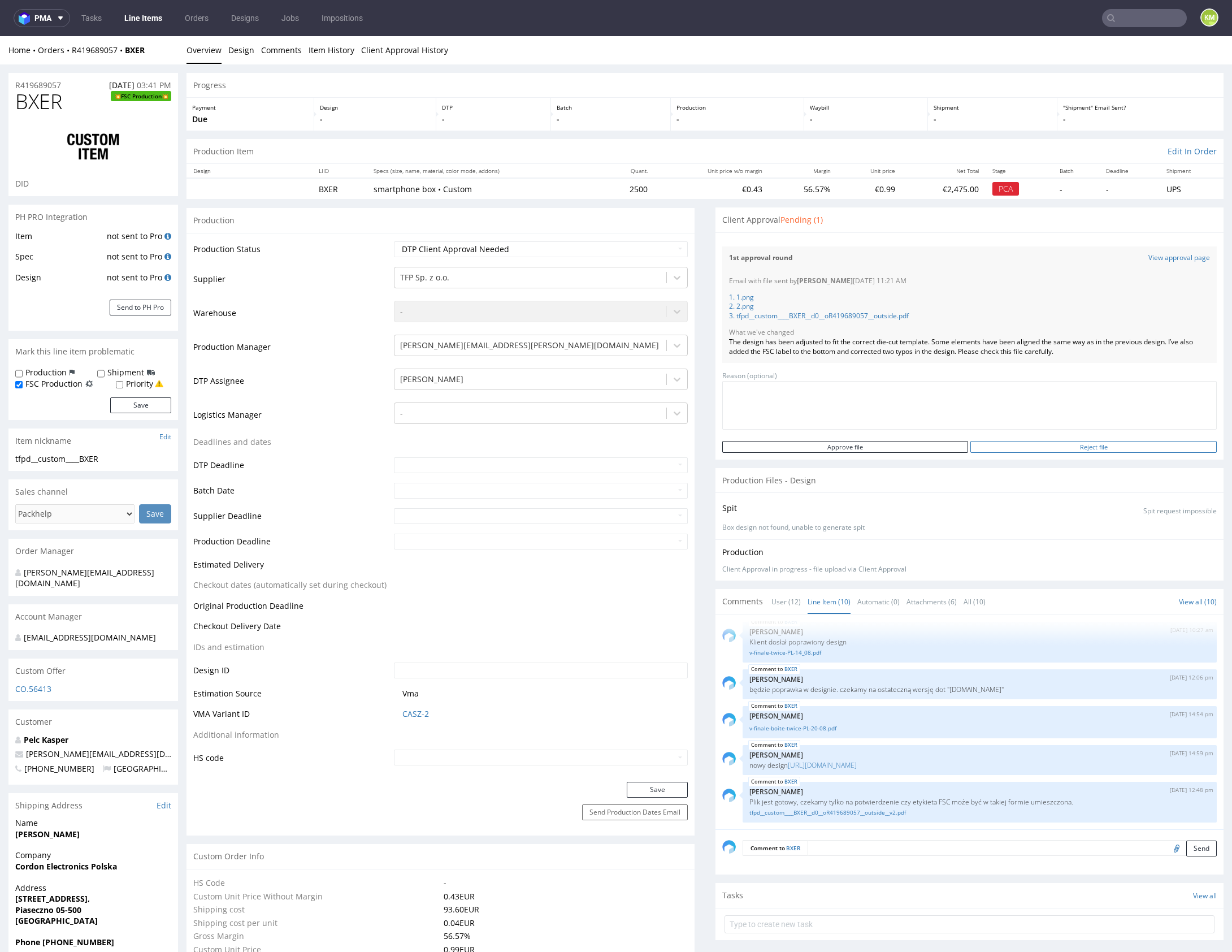
click at [1001, 445] on input "Reject file" at bounding box center [1093, 447] width 246 height 12
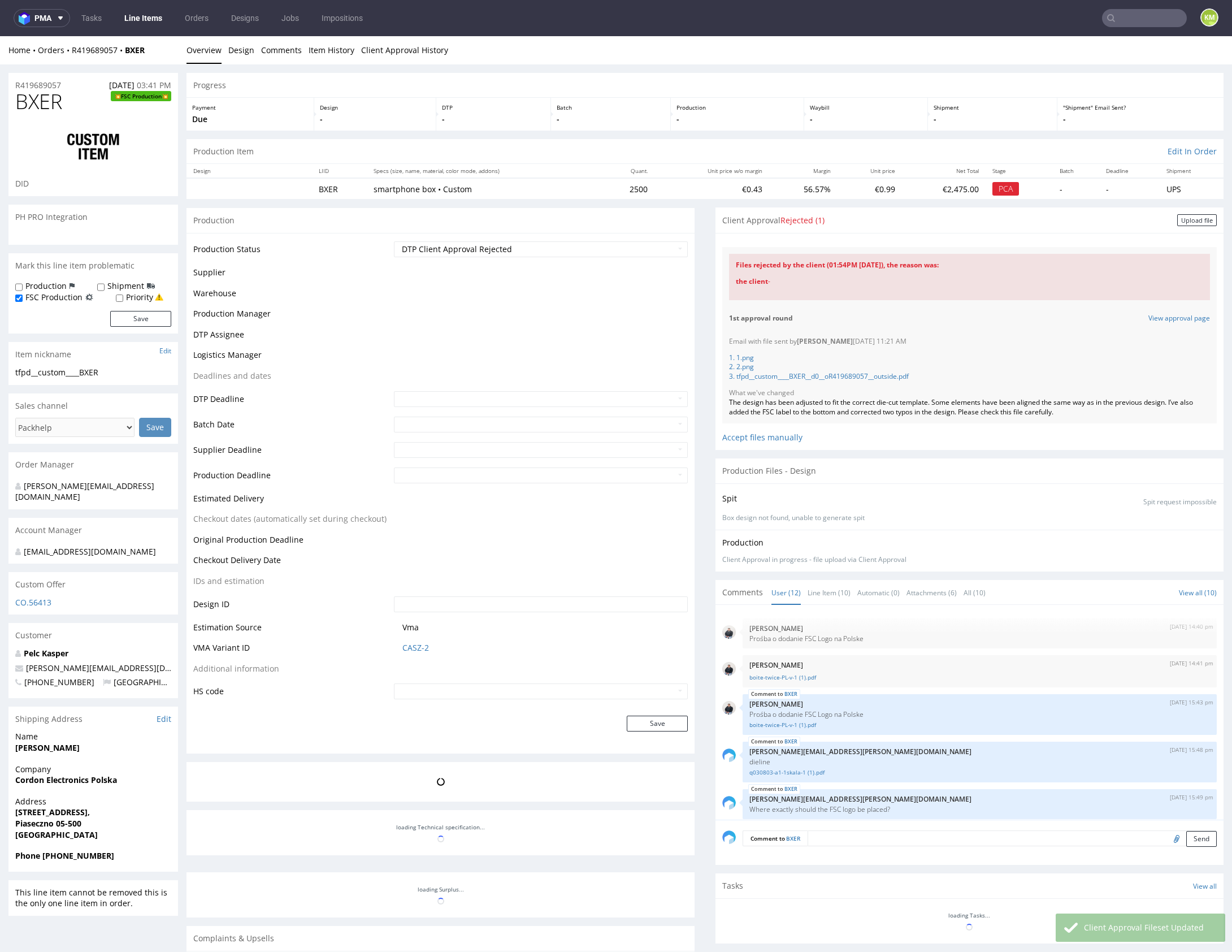
scroll to position [304, 0]
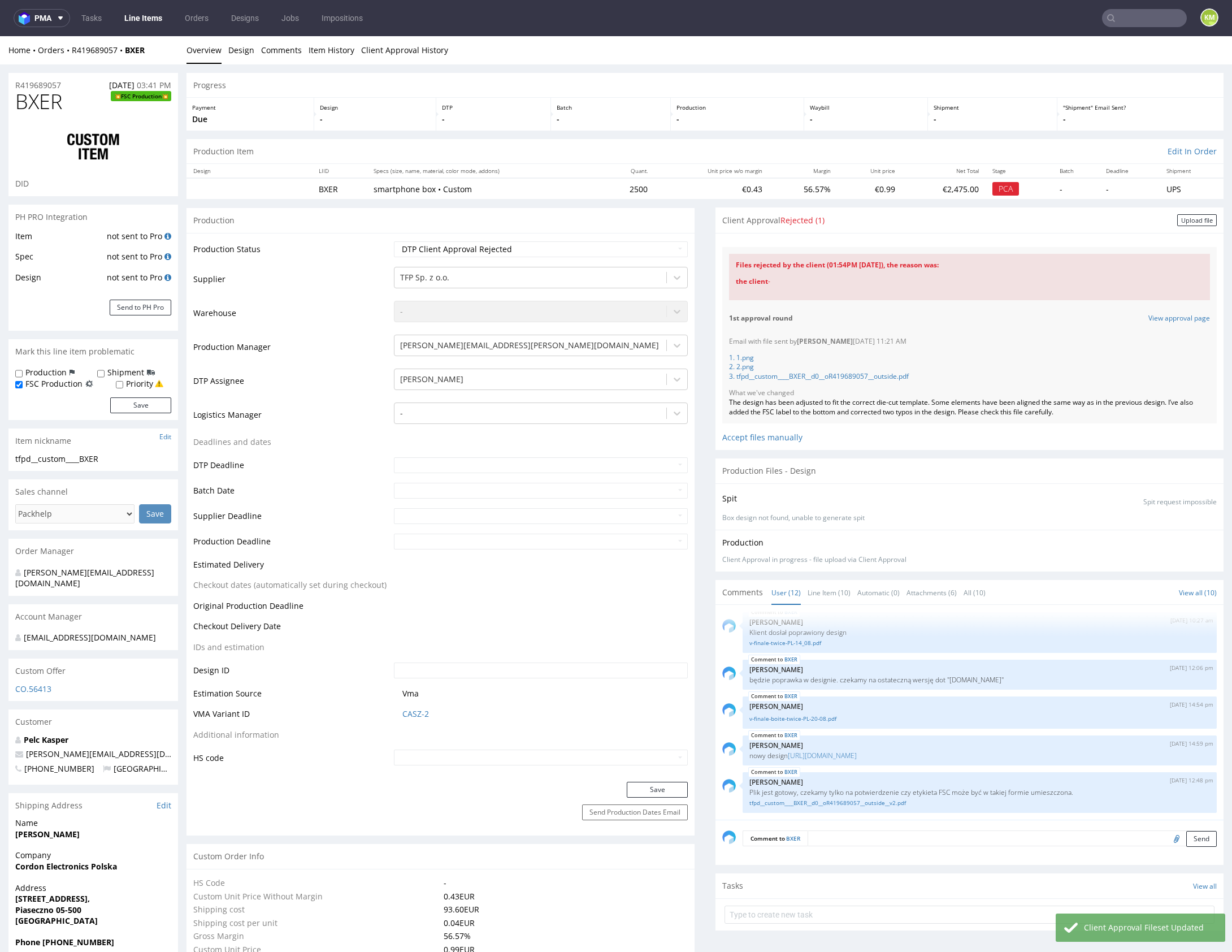
drag, startPoint x: 1179, startPoint y: 219, endPoint x: 942, endPoint y: 245, distance: 238.4
click at [1179, 219] on div "Upload file" at bounding box center [1197, 220] width 40 height 12
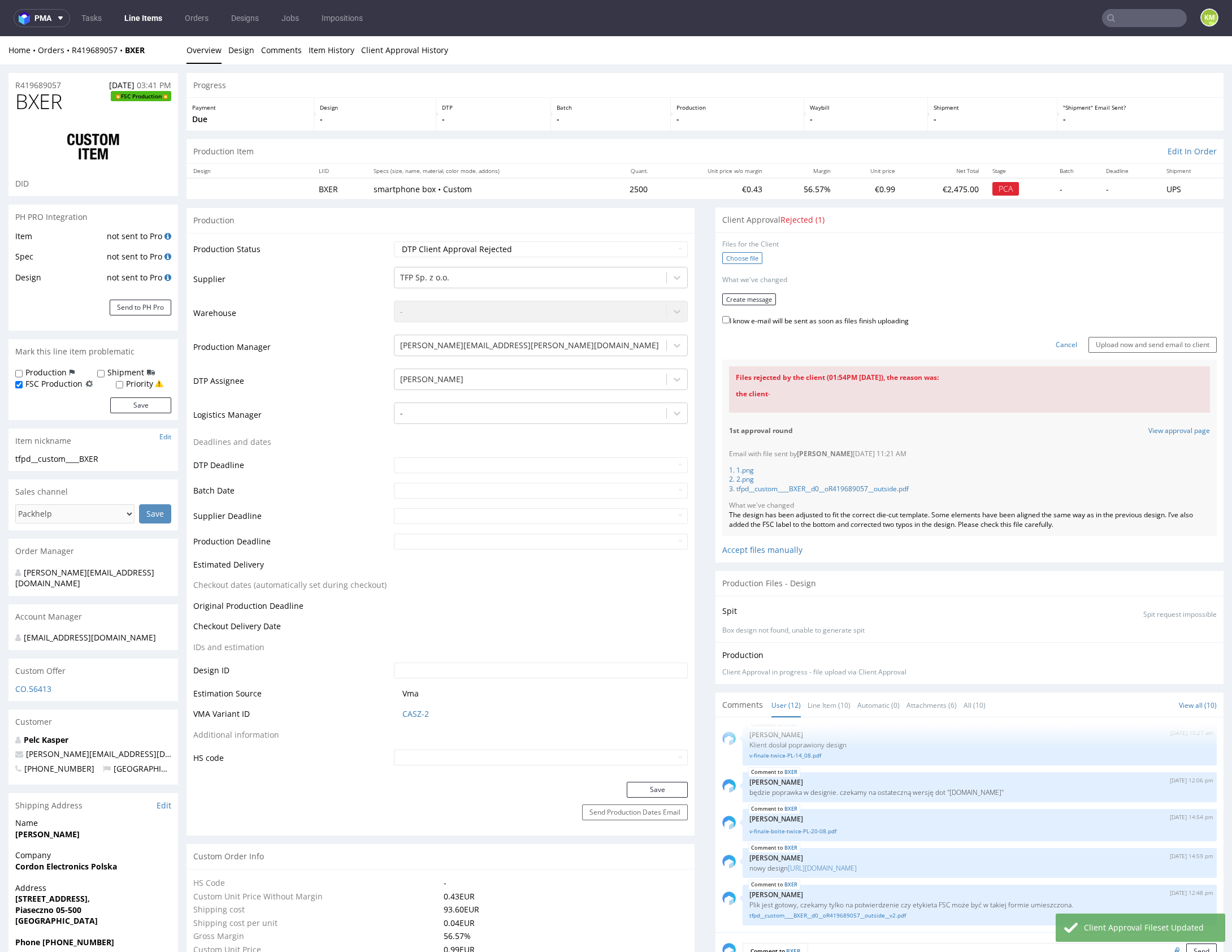
click at [740, 257] on label "Choose file" at bounding box center [742, 258] width 40 height 12
click at [0, 36] on input "Choose file" at bounding box center [0, 36] width 0 height 0
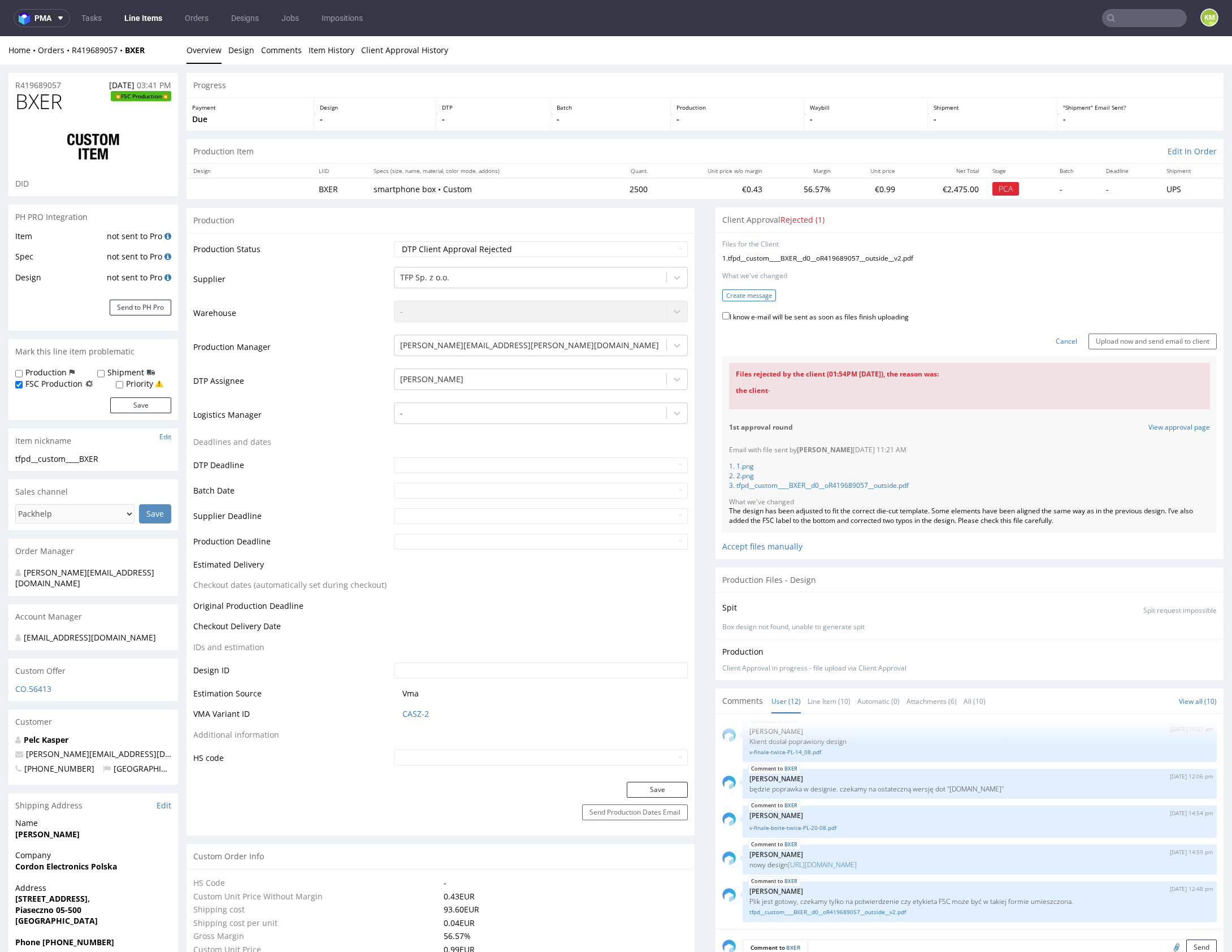
click at [735, 293] on button "Create message" at bounding box center [749, 295] width 53 height 12
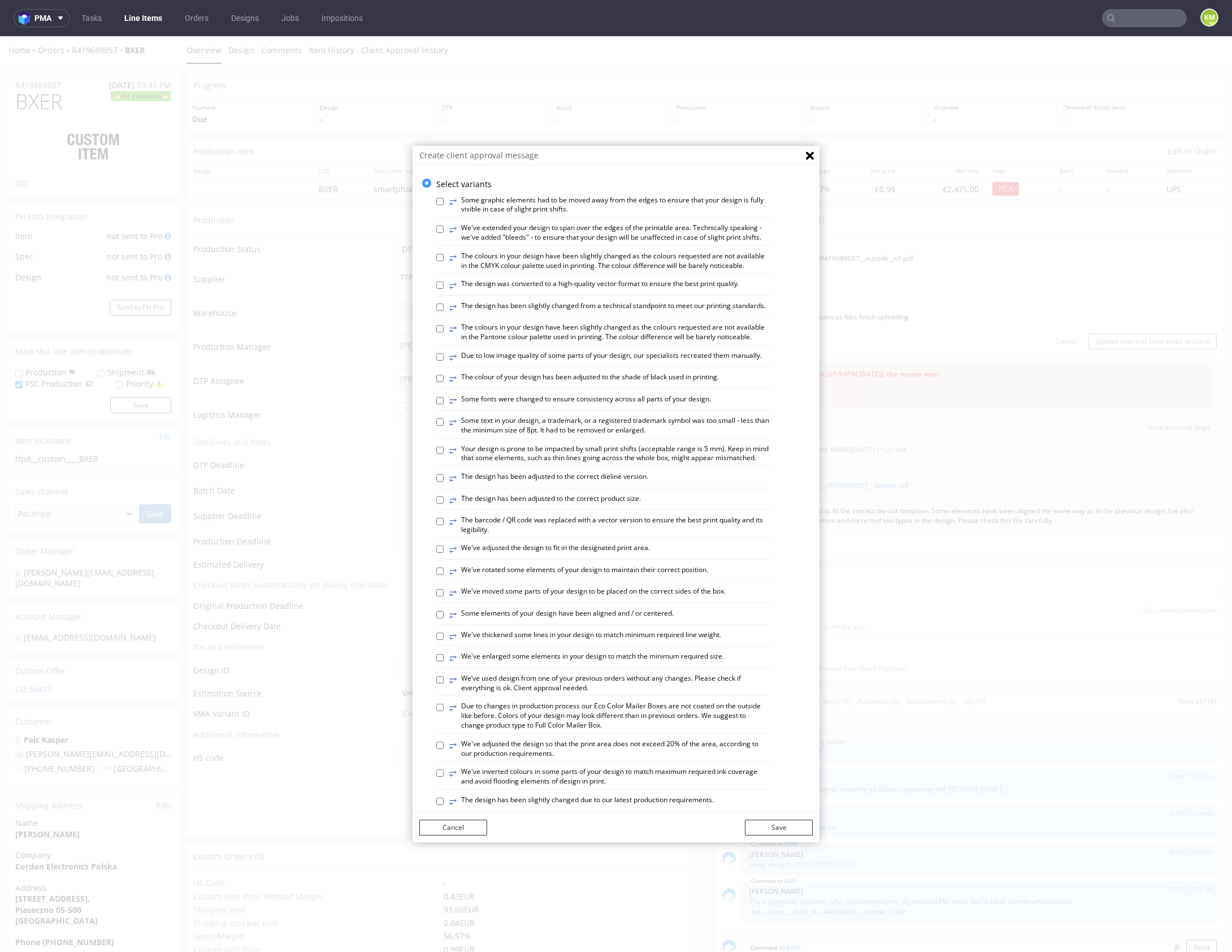
click at [541, 313] on label "⥂ The design has been slightly changed from a technical standpoint to meet our …" at bounding box center [608, 307] width 316 height 12
click at [443, 311] on input "⥂ The design has been slightly changed from a technical standpoint to meet our …" at bounding box center [440, 307] width 7 height 7
checkbox input "true"
click at [802, 832] on button "Save" at bounding box center [779, 827] width 68 height 16
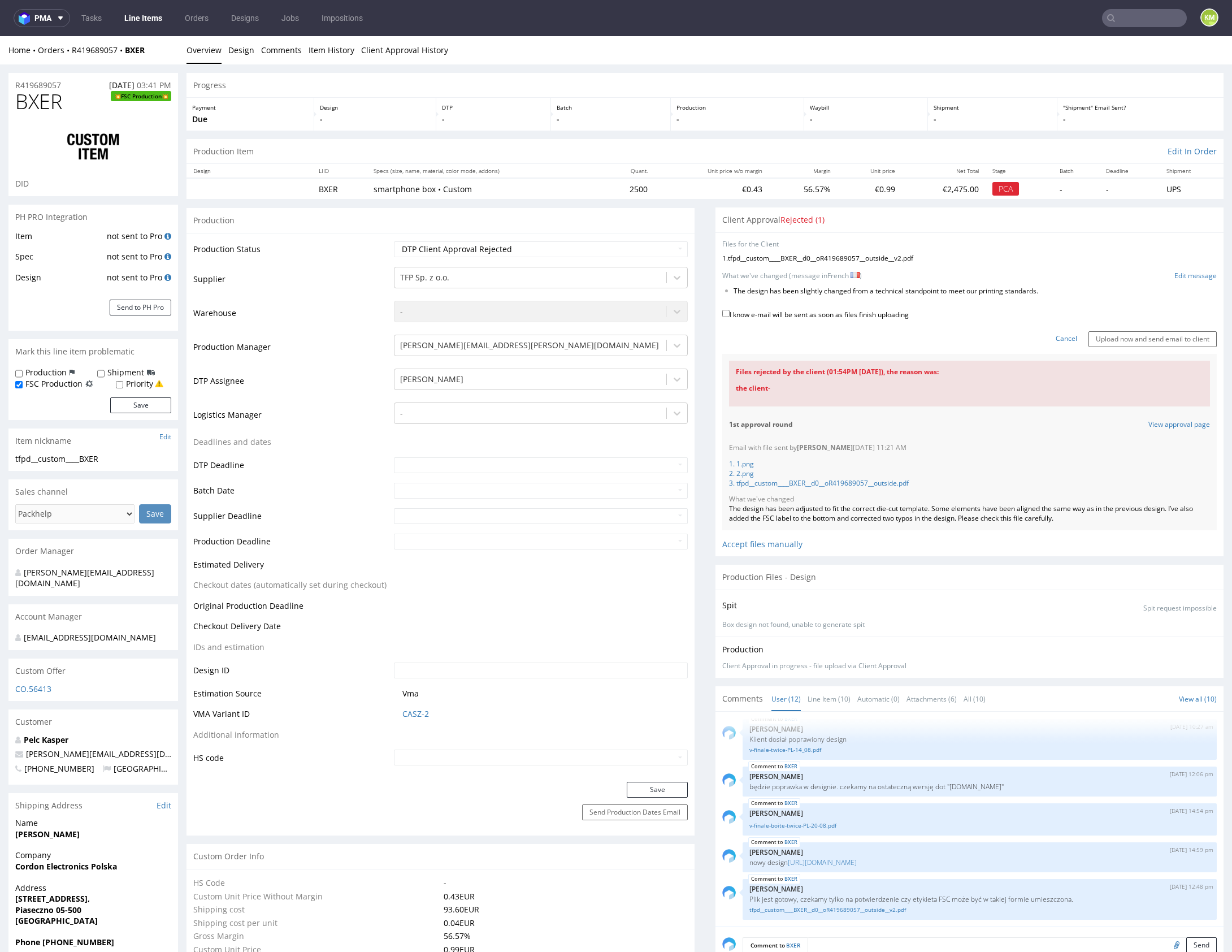
click at [815, 310] on label "I know e-mail will be sent as soon as files finish uploading" at bounding box center [815, 313] width 186 height 12
click at [729, 310] on input "I know e-mail will be sent as soon as files finish uploading" at bounding box center [725, 313] width 7 height 7
checkbox input "true"
click at [1097, 338] on input "Upload now and send email to client" at bounding box center [1153, 339] width 128 height 16
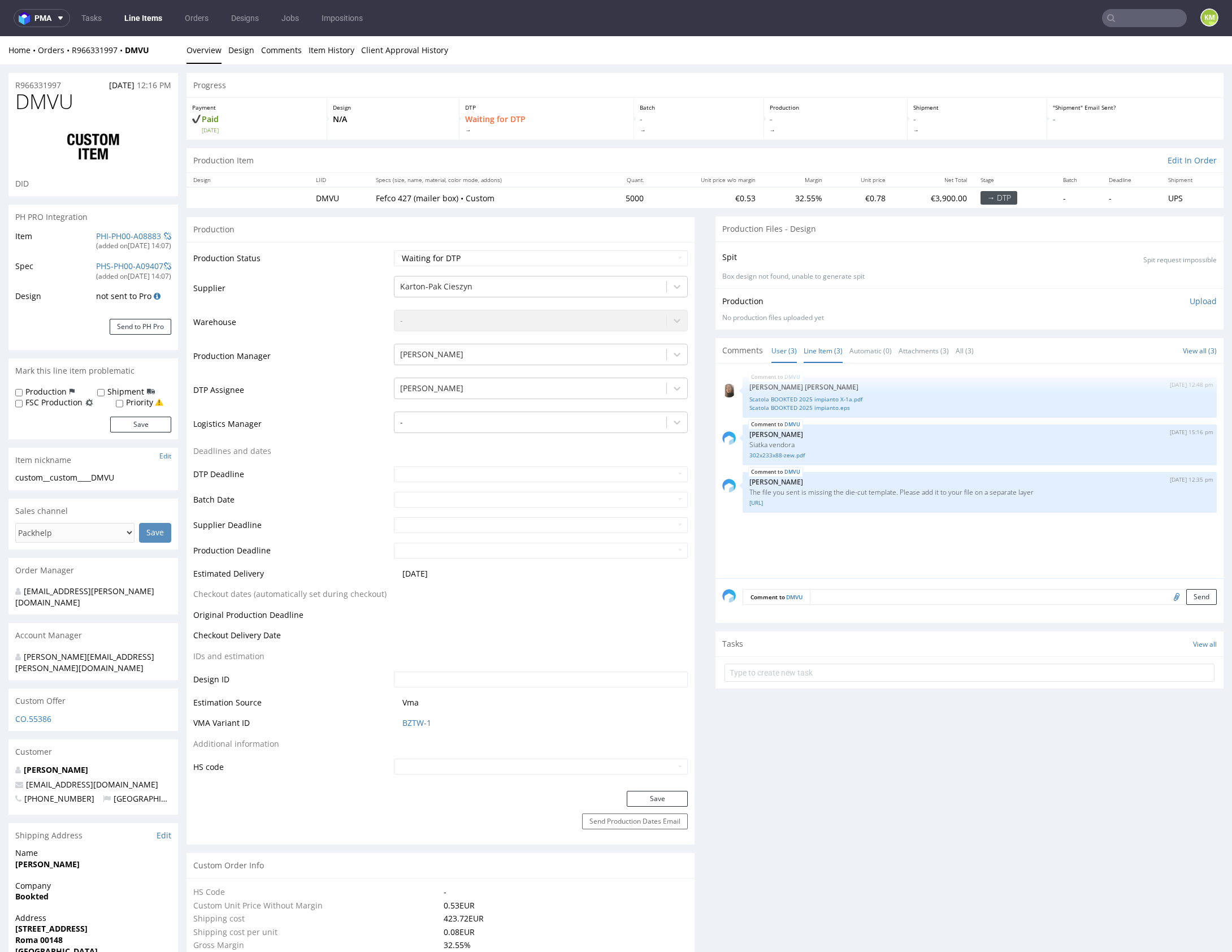
click at [820, 353] on link "Line Item (3)" at bounding box center [823, 350] width 39 height 24
click at [838, 408] on link "Scatola BOOKTED 2025 impianto.eps" at bounding box center [979, 408] width 460 height 8
click at [839, 400] on link "Scatola BOOKTED 2025 impianto X-1a.pdf" at bounding box center [979, 399] width 460 height 8
click at [938, 532] on div "DMVU [DATE] 12:48 pm [PERSON_NAME] [PERSON_NAME] BOOKTED 2025 impianto X-1a.pdf…" at bounding box center [973, 473] width 501 height 208
click at [922, 544] on div "DMVU [DATE] 12:48 pm [PERSON_NAME] [PERSON_NAME] BOOKTED 2025 impianto X-1a.pdf…" at bounding box center [973, 473] width 501 height 208
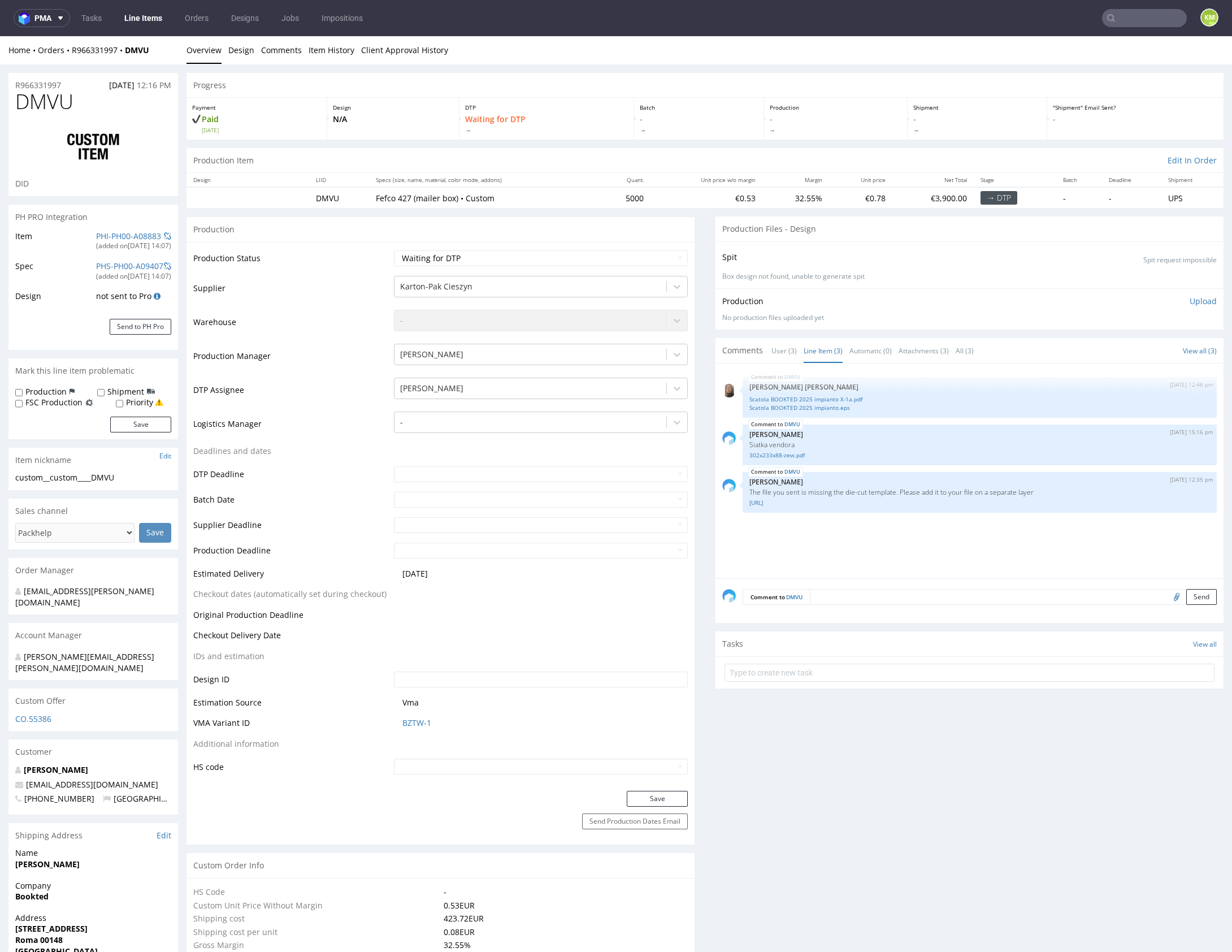
click at [922, 544] on div "DMVU [DATE] 12:48 pm [PERSON_NAME] [PERSON_NAME] BOOKTED 2025 impianto X-1a.pdf…" at bounding box center [973, 473] width 501 height 208
click at [812, 503] on link "[URL]" at bounding box center [979, 502] width 460 height 8
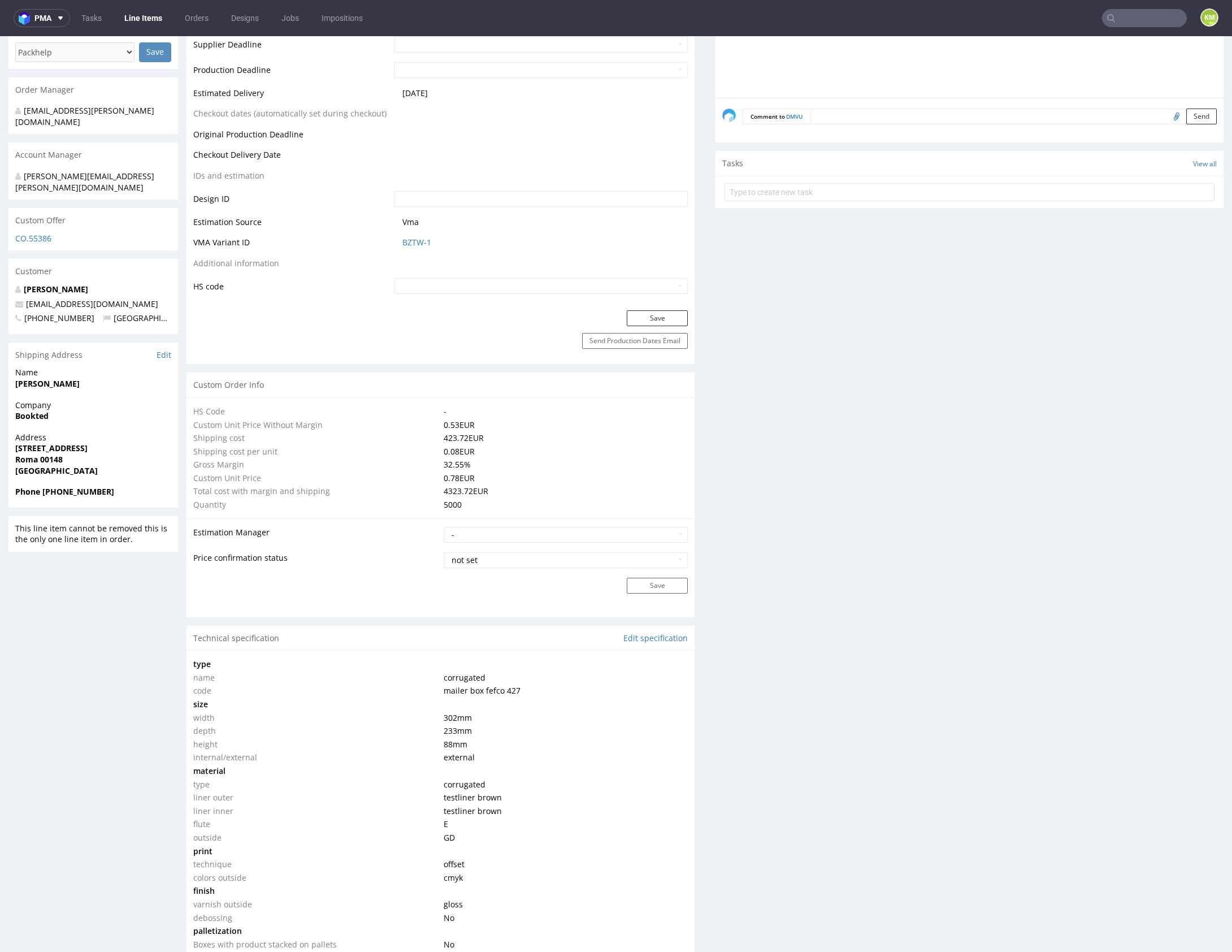
scroll to position [540, 0]
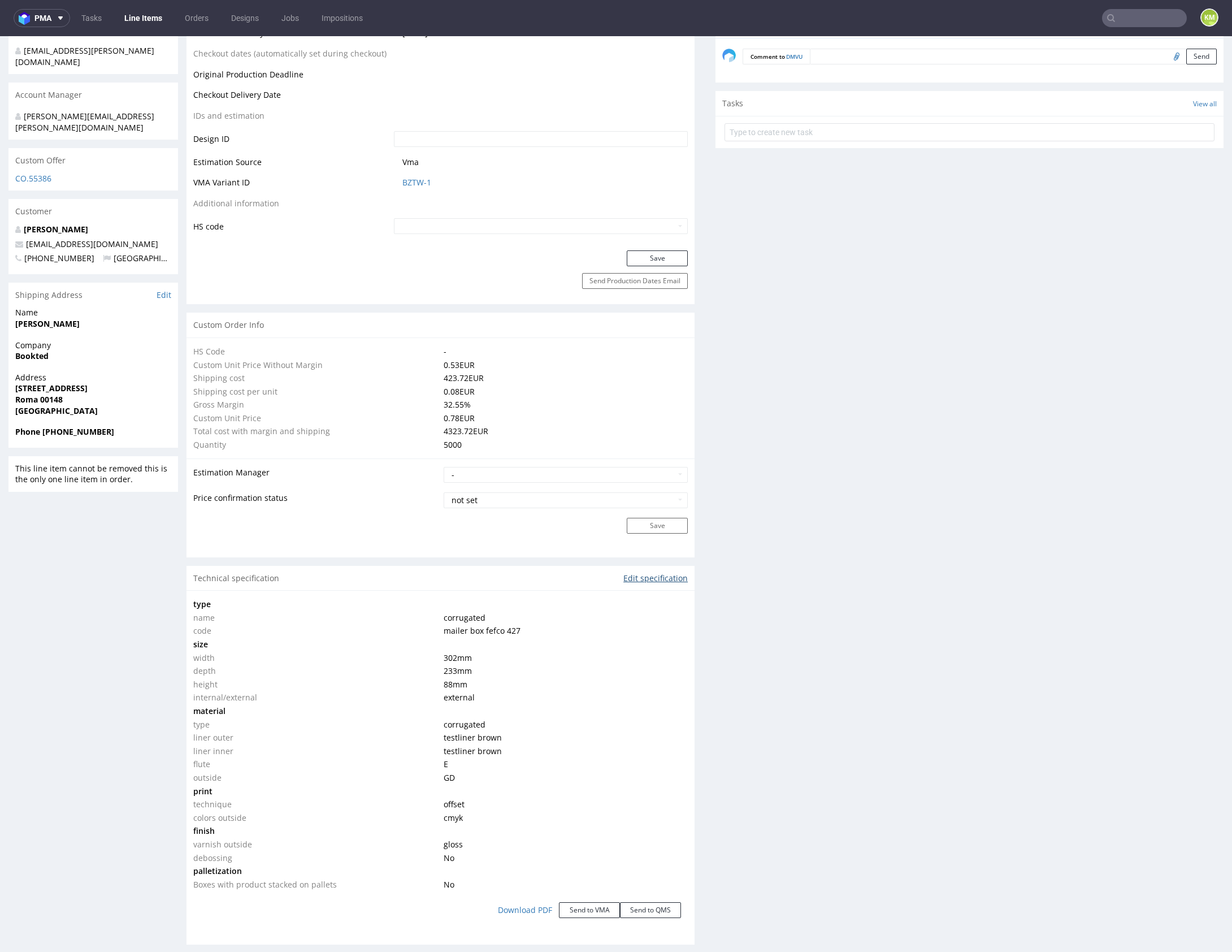
click at [639, 577] on link "Edit specification" at bounding box center [655, 578] width 64 height 11
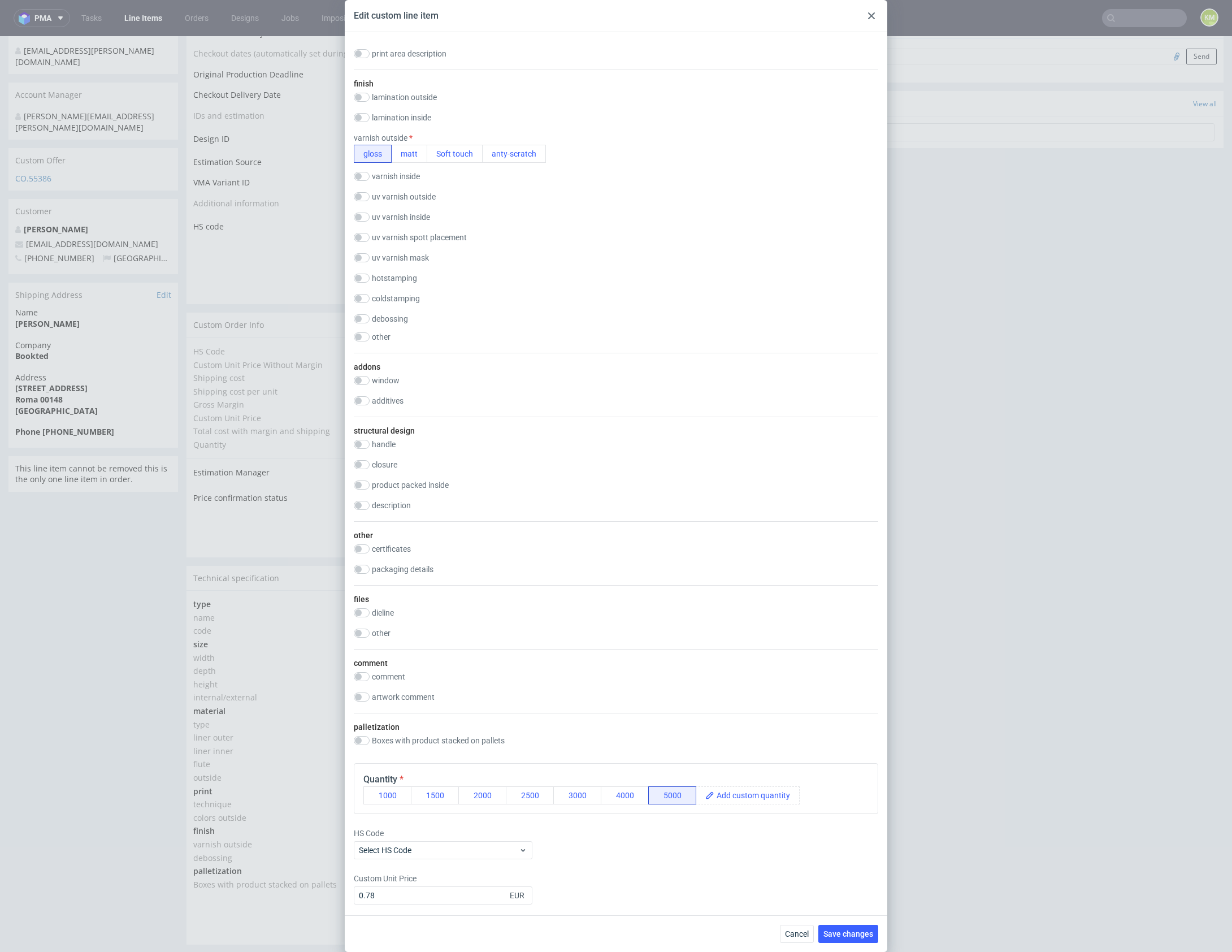
scroll to position [0, 0]
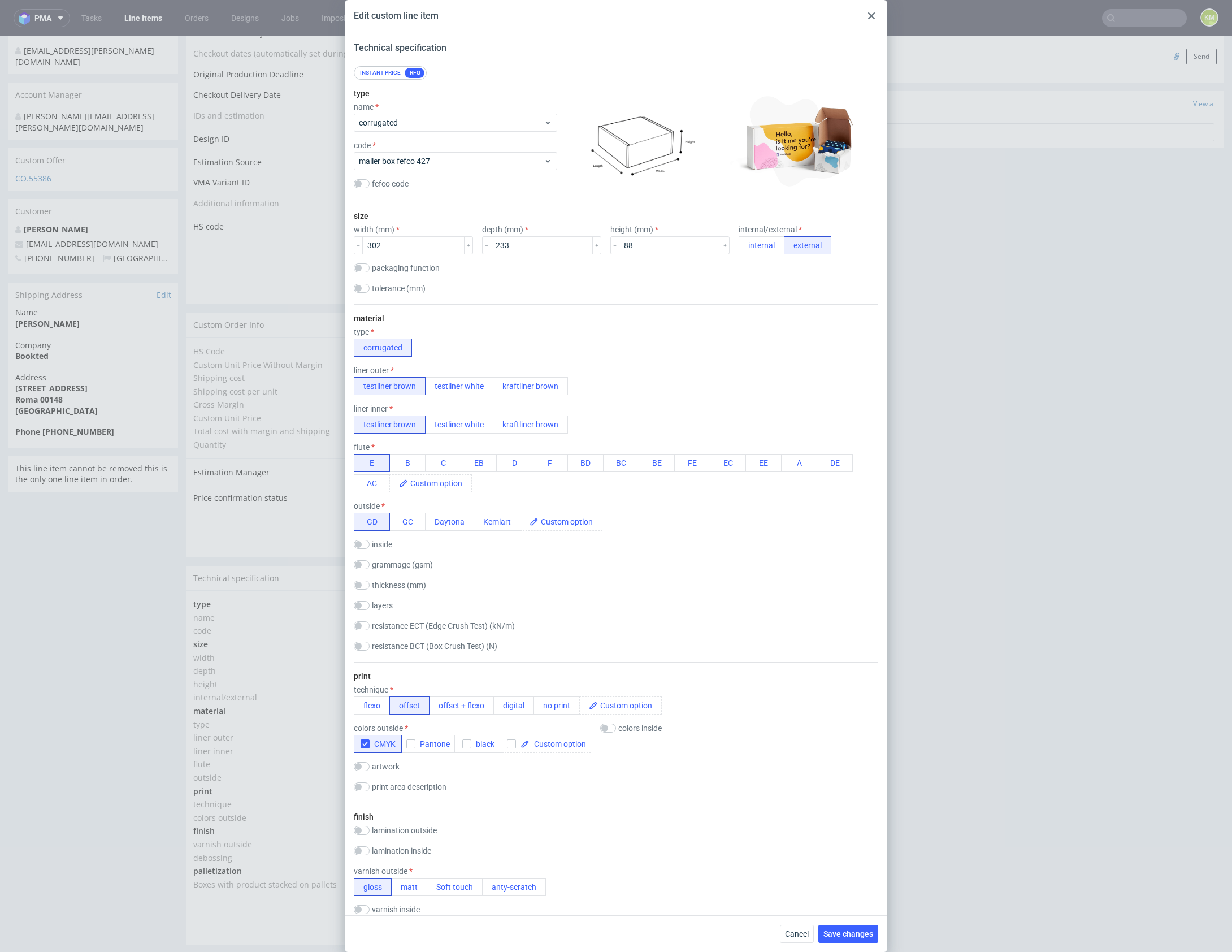
click at [1004, 600] on div "Edit custom line item Technical specification Instant price RFQ type name corru…" at bounding box center [616, 476] width 1232 height 952
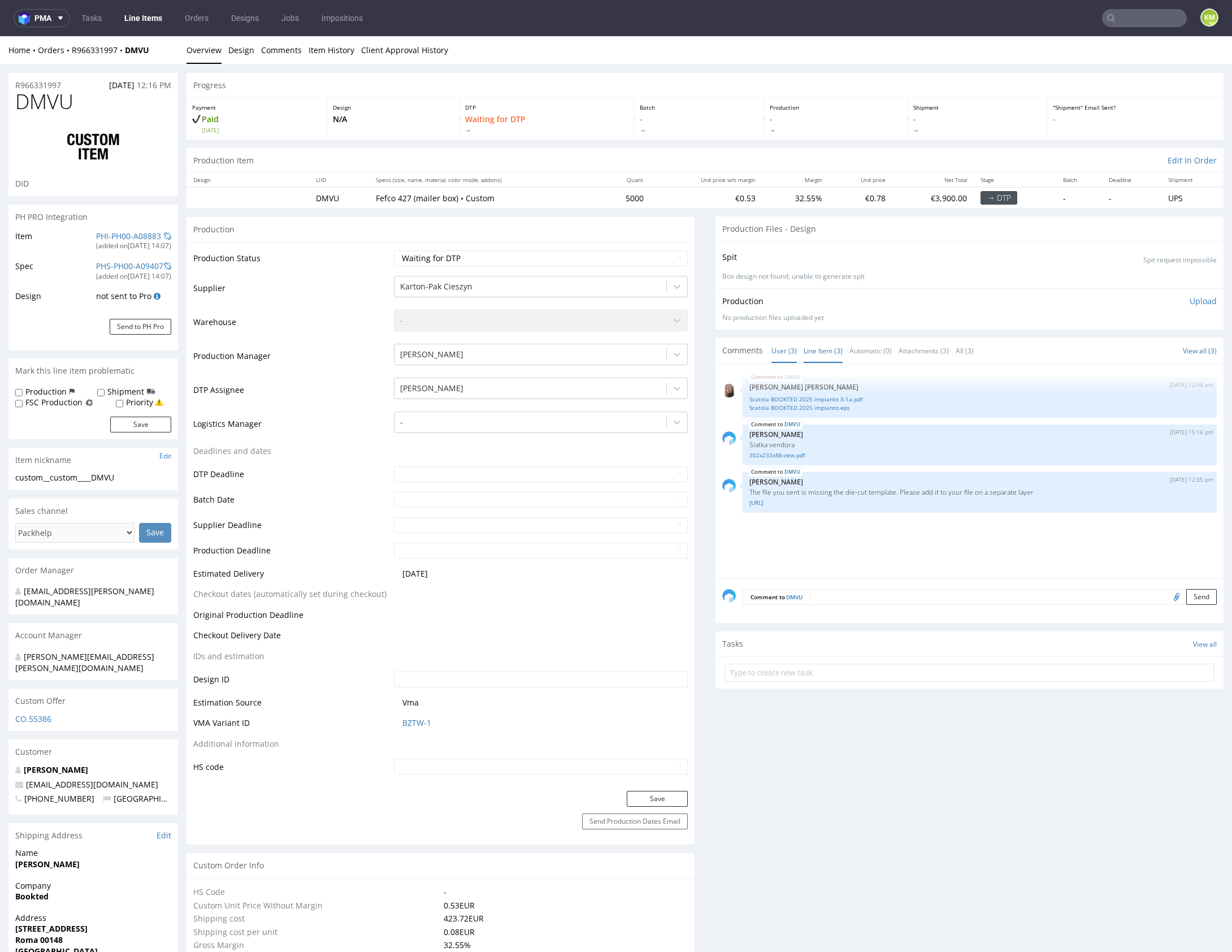
click at [776, 357] on link "User (3)" at bounding box center [784, 350] width 25 height 24
click at [822, 352] on link "Line Item (3)" at bounding box center [823, 350] width 39 height 24
click at [884, 539] on div "DMVU 4th Aug 25 | 12:48 pm Angelina Marć Scatola BOOKTED 2025 impianto X-1a.pdf…" at bounding box center [973, 473] width 501 height 208
click at [59, 96] on span "DMVU" at bounding box center [44, 102] width 58 height 23
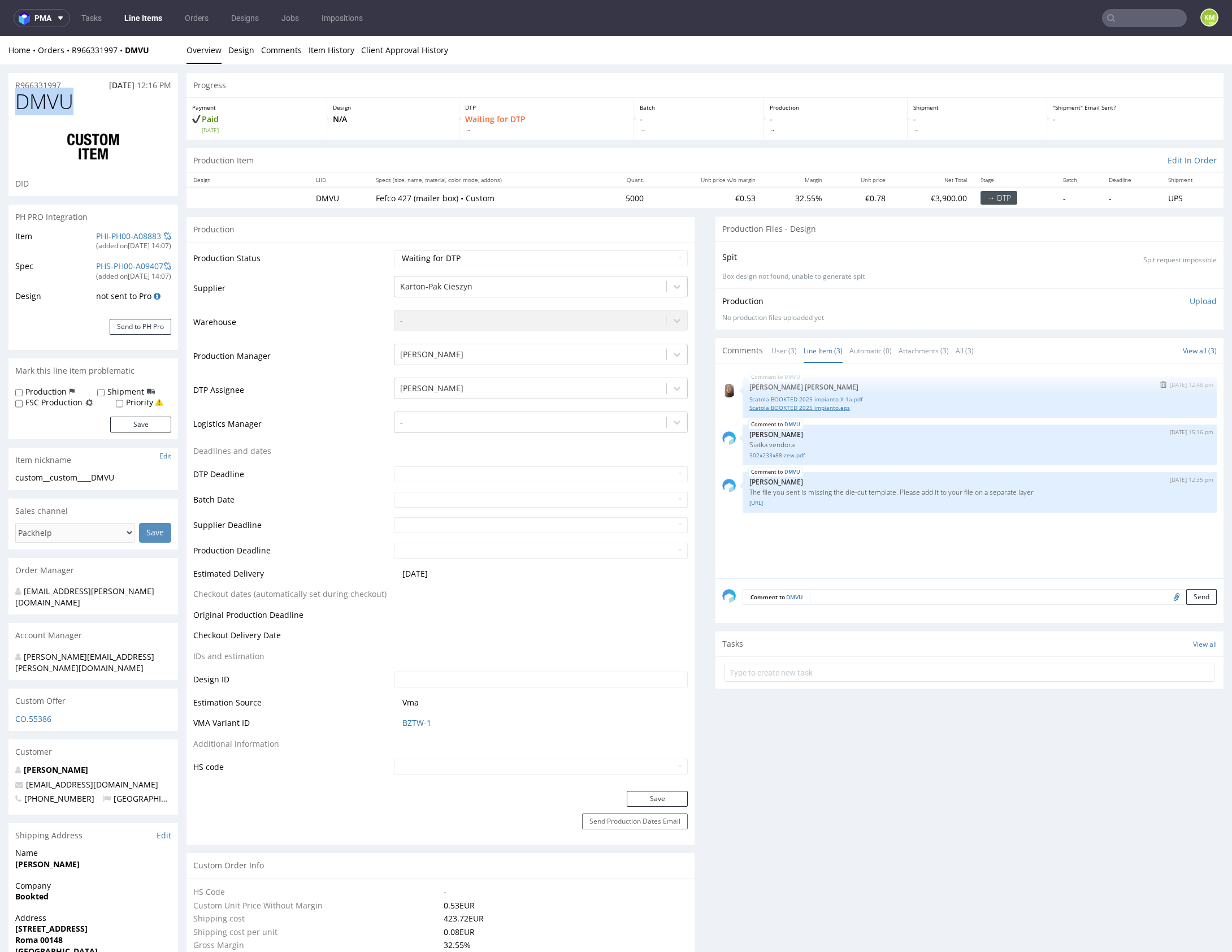
copy span "DMVU"
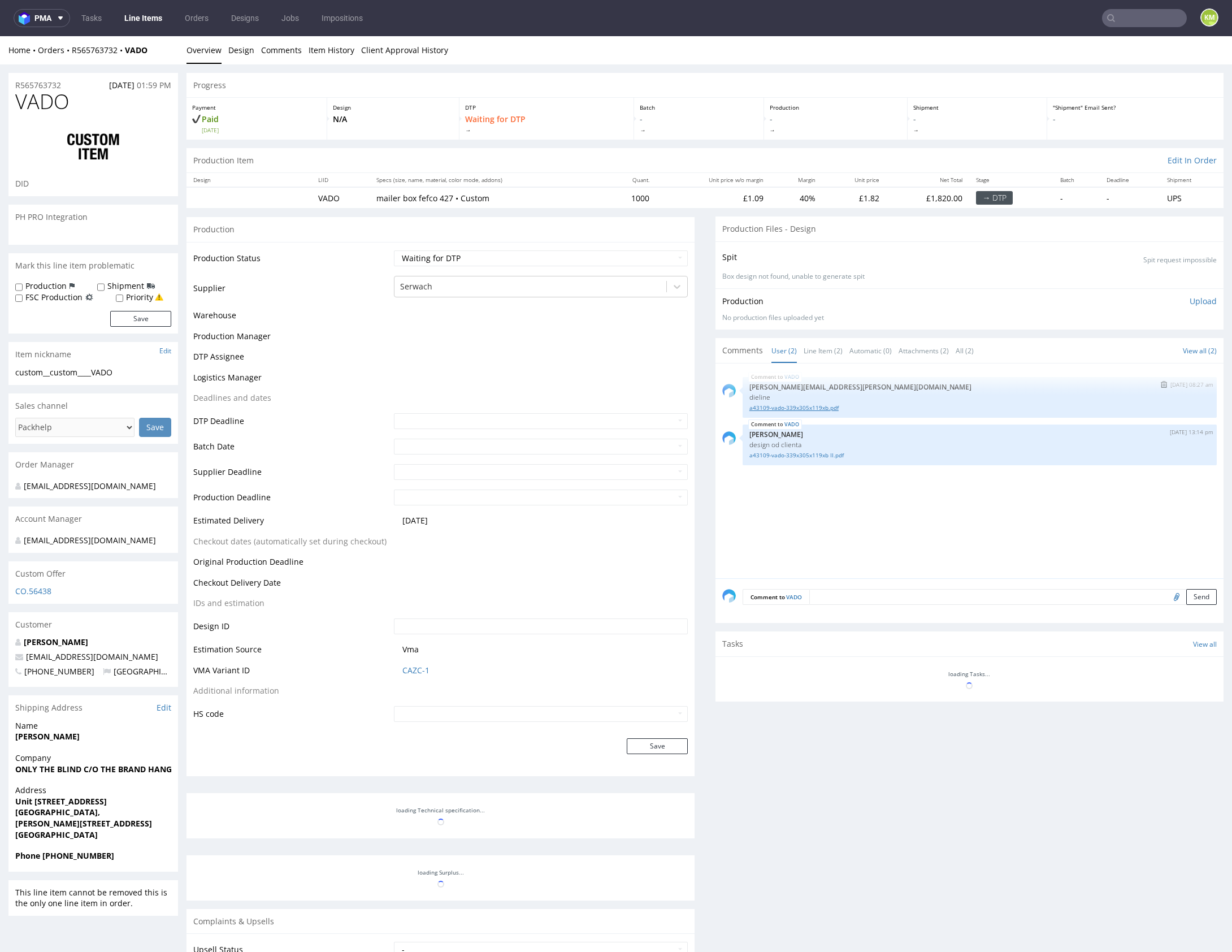
select select "in_progress"
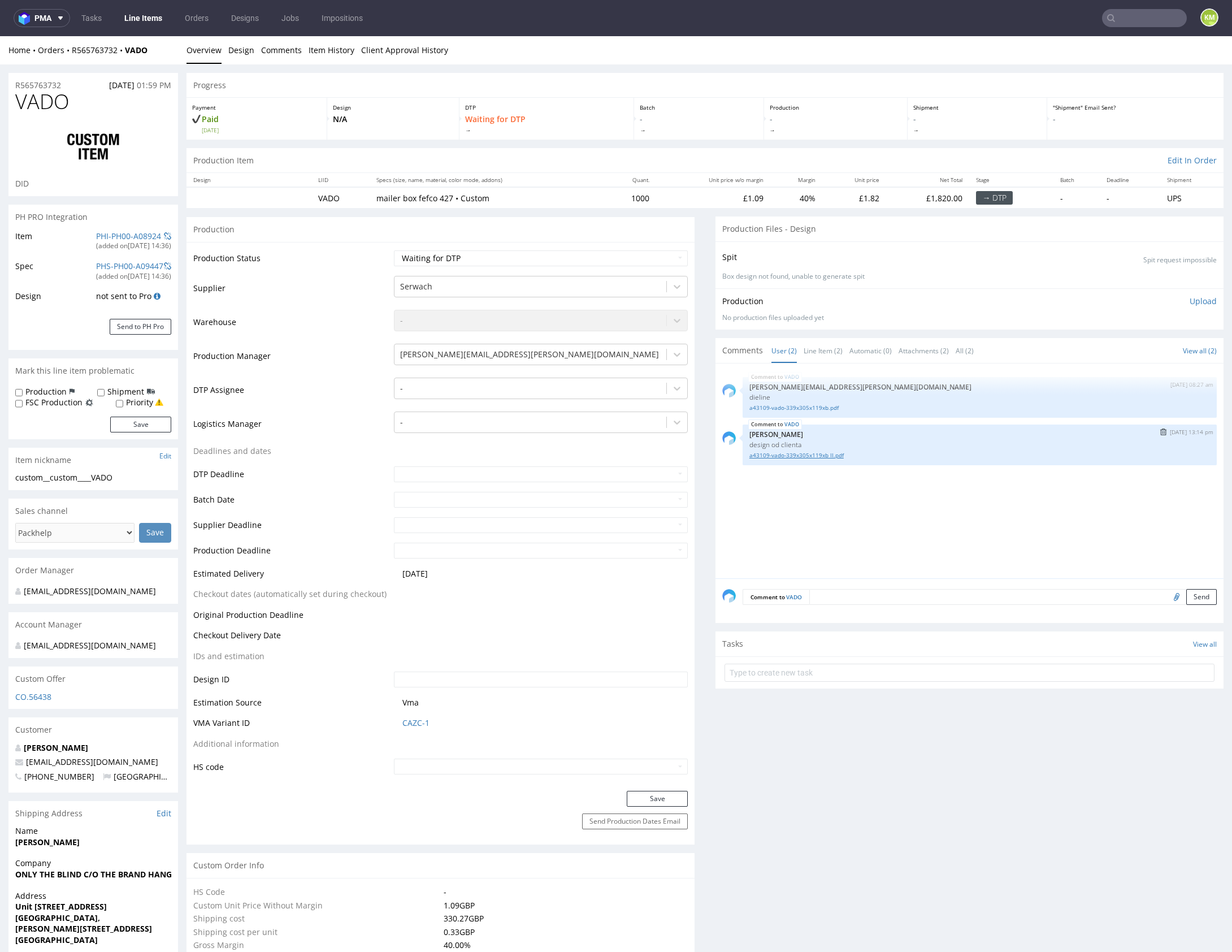
click at [819, 455] on link "a43109-vado-339x305x119xb II.pdf" at bounding box center [979, 455] width 460 height 8
click at [449, 386] on div at bounding box center [530, 388] width 260 height 14
type input "mark"
click at [454, 413] on div "[PERSON_NAME]" at bounding box center [540, 410] width 294 height 20
click at [660, 801] on button "Save" at bounding box center [657, 798] width 61 height 16
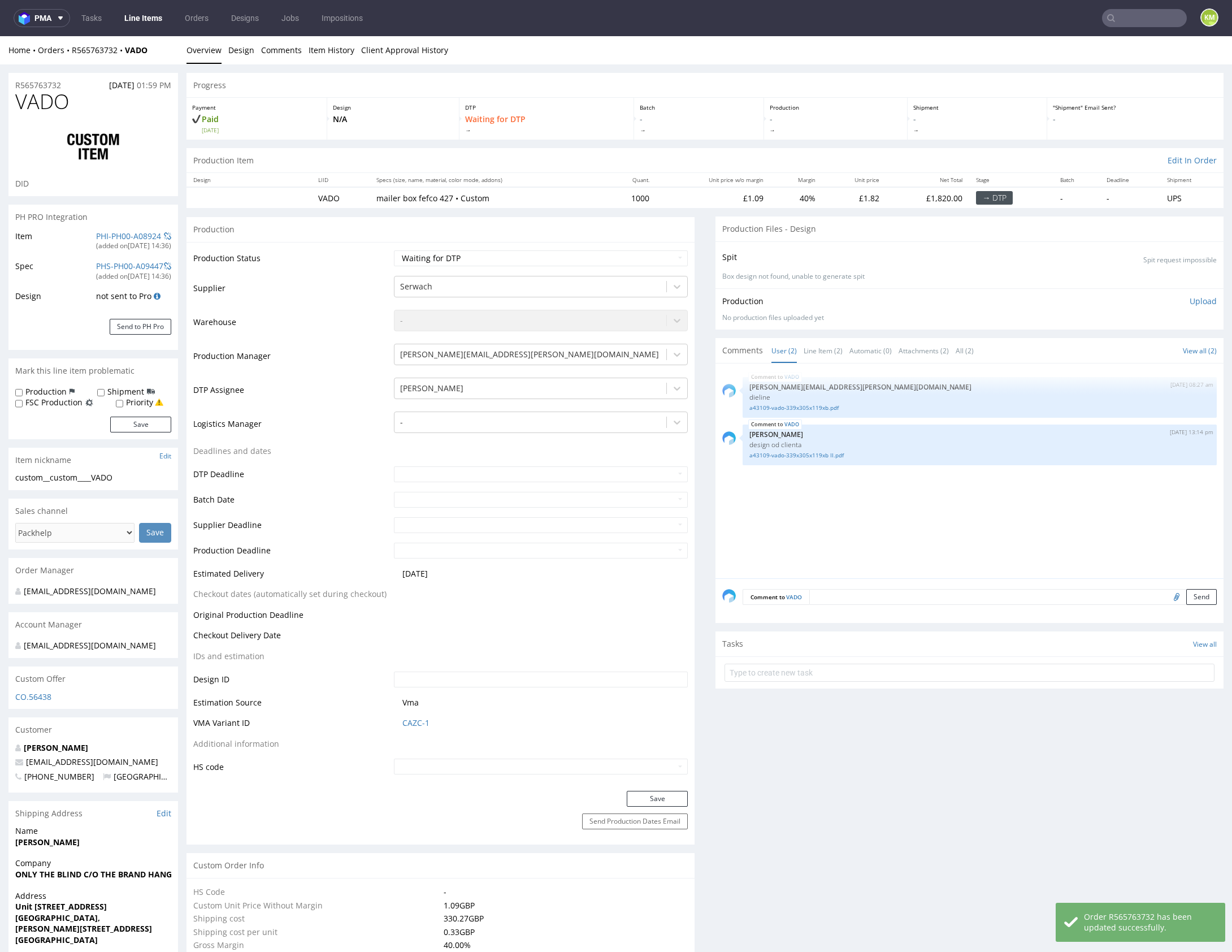
select select "in_progress"
click at [912, 491] on div "VADO [DATE] 08:27 am [PERSON_NAME][EMAIL_ADDRESS][PERSON_NAME][DOMAIN_NAME] die…" at bounding box center [973, 473] width 501 height 208
click at [820, 409] on link "a43109-vado-339x305x119xb.pdf" at bounding box center [979, 408] width 460 height 8
click at [819, 456] on link "a43109-vado-339x305x119xb II.pdf" at bounding box center [979, 455] width 460 height 8
click at [882, 531] on div "VADO 18th Aug 25 | 08:27 am maciej.sikora@packhelp.com dieline a43109-vado-339x…" at bounding box center [973, 473] width 501 height 208
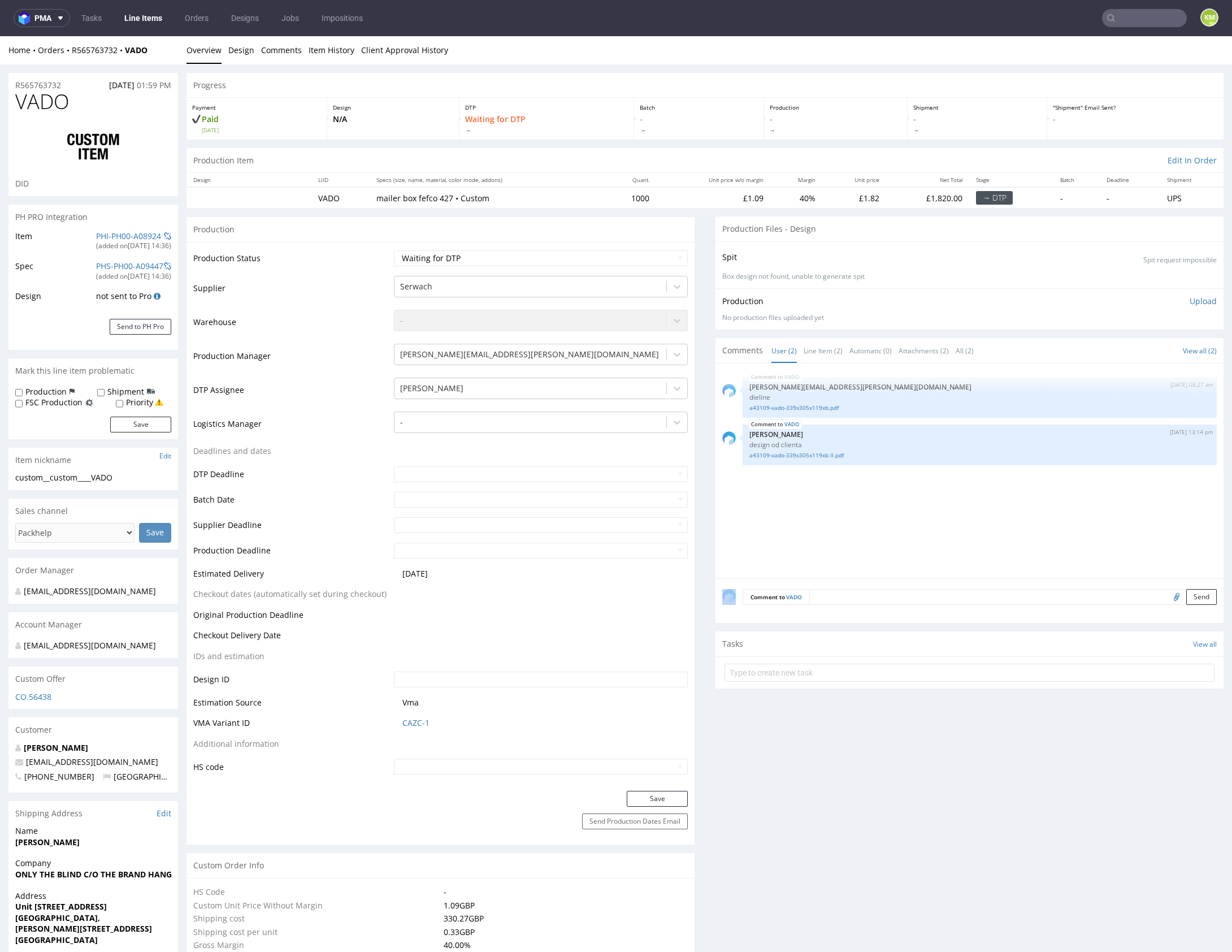
drag, startPoint x: 882, startPoint y: 531, endPoint x: 838, endPoint y: 542, distance: 45.4
click at [882, 531] on div "VADO 18th Aug 25 | 08:27 am maciej.sikora@packhelp.com dieline a43109-vado-339x…" at bounding box center [973, 473] width 501 height 208
click at [966, 498] on div "VADO 18th Aug 25 | 08:27 am maciej.sikora@packhelp.com dieline a43109-vado-339x…" at bounding box center [973, 473] width 501 height 208
drag, startPoint x: 960, startPoint y: 520, endPoint x: 1001, endPoint y: 349, distance: 175.8
click at [960, 520] on div "VADO 18th Aug 25 | 08:27 am maciej.sikora@packhelp.com dieline a43109-vado-339x…" at bounding box center [973, 473] width 501 height 208
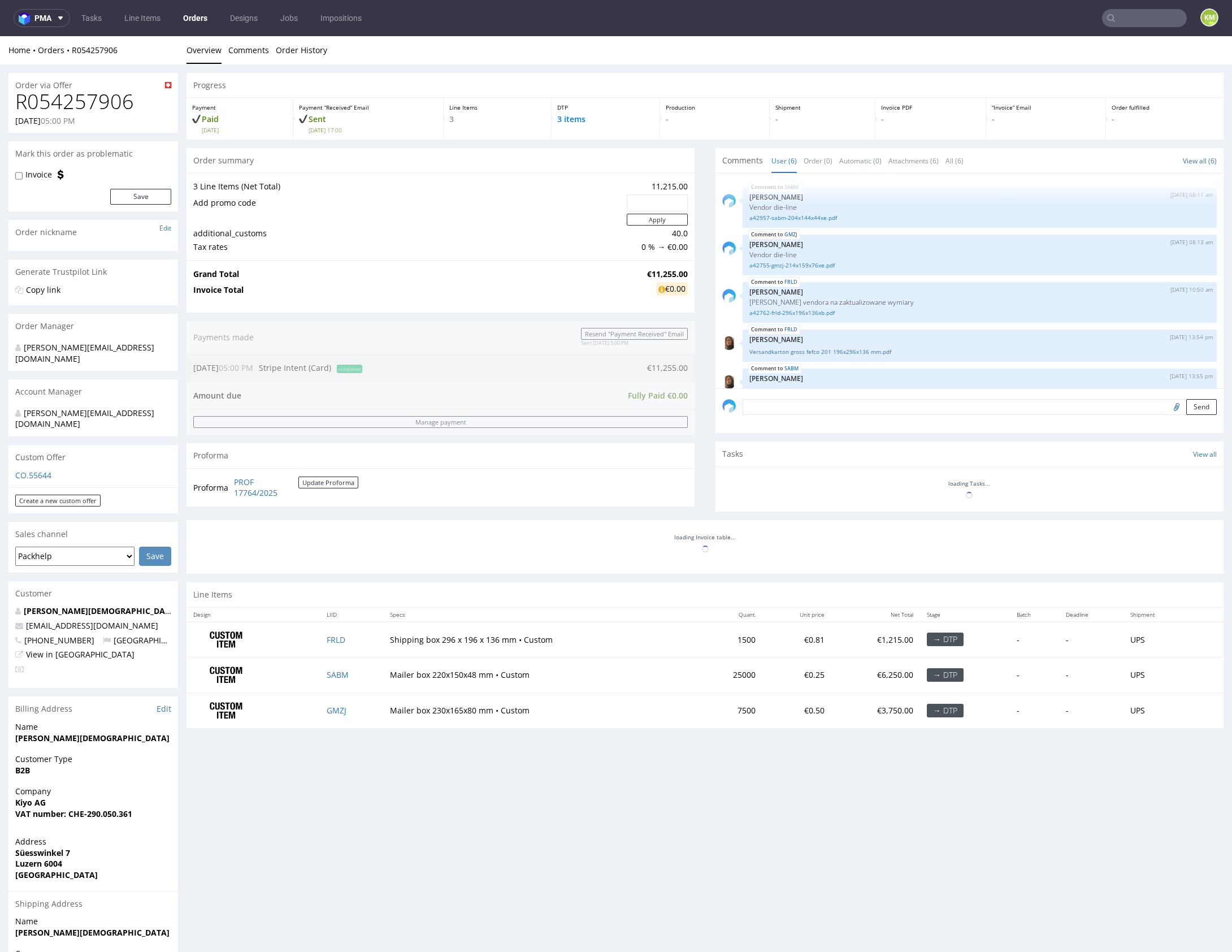
scroll to position [66, 0]
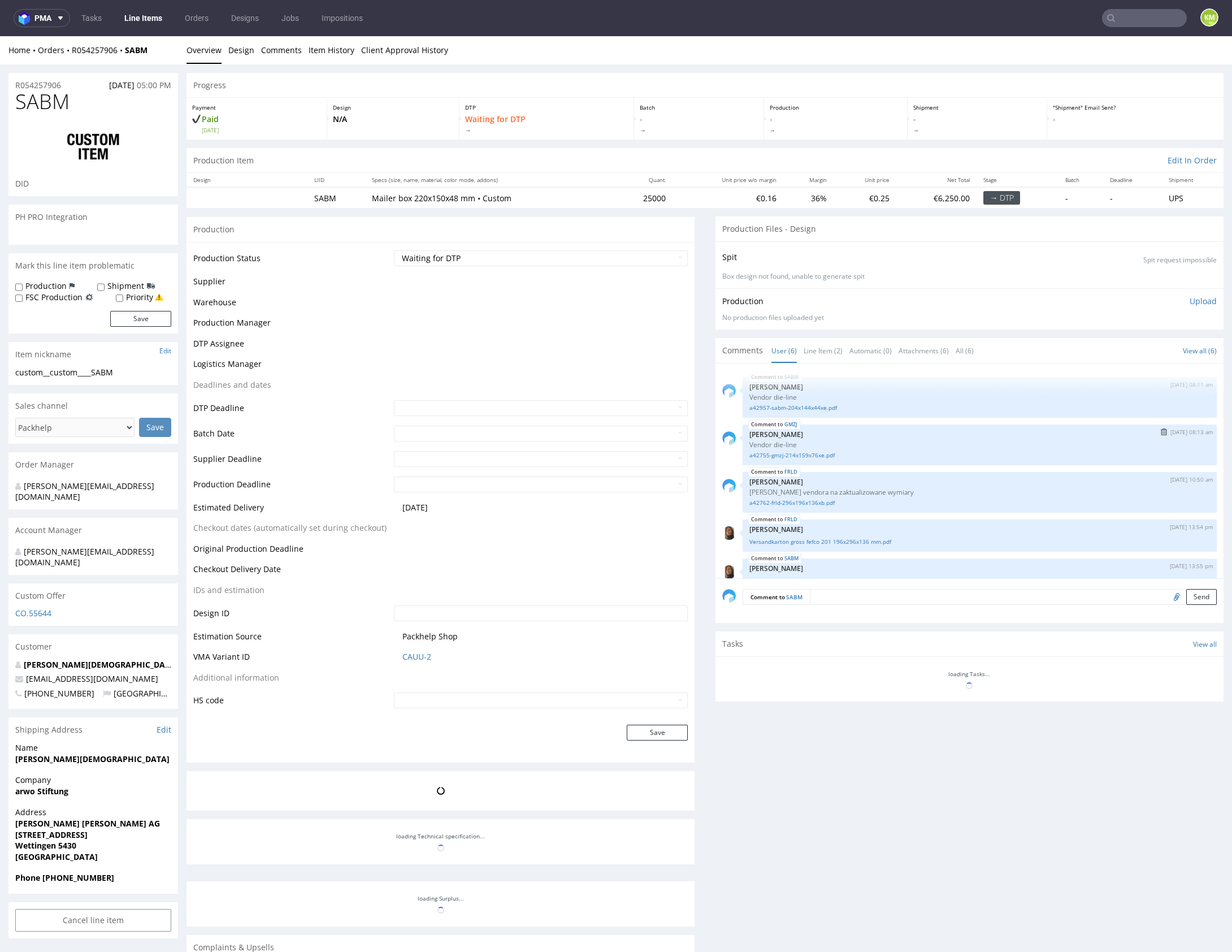
scroll to position [66, 0]
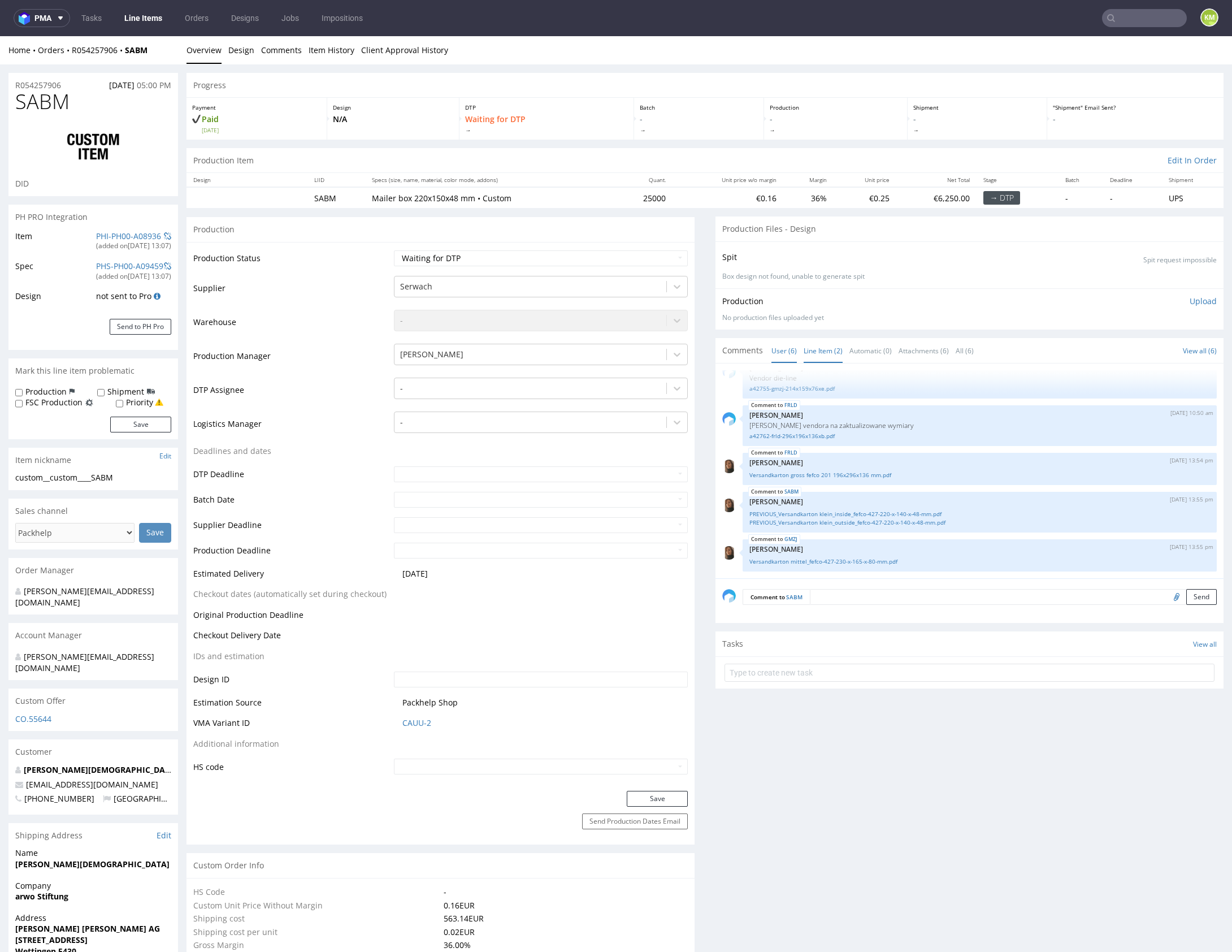
click at [819, 351] on link "Line Item (2)" at bounding box center [823, 350] width 39 height 24
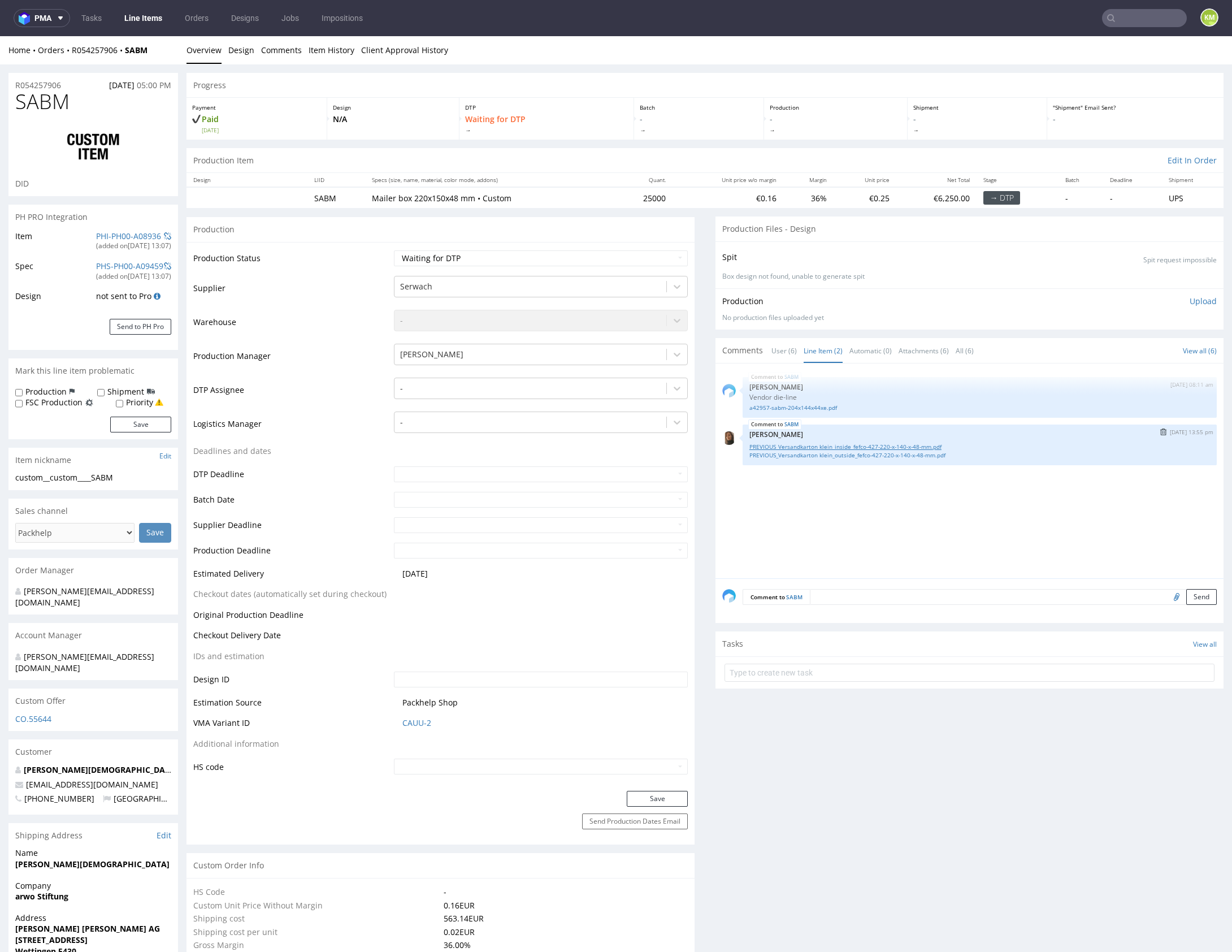
click at [849, 447] on link "PREVIOUS_Versandkarton klein_inside_fefco-427-220-x-140-x-48-mm.pdf" at bounding box center [979, 447] width 460 height 8
click at [841, 454] on link "PREVIOUS_Versandkarton klein_outside_fefco-427-220-x-140-x-48-mm.pdf" at bounding box center [979, 455] width 460 height 8
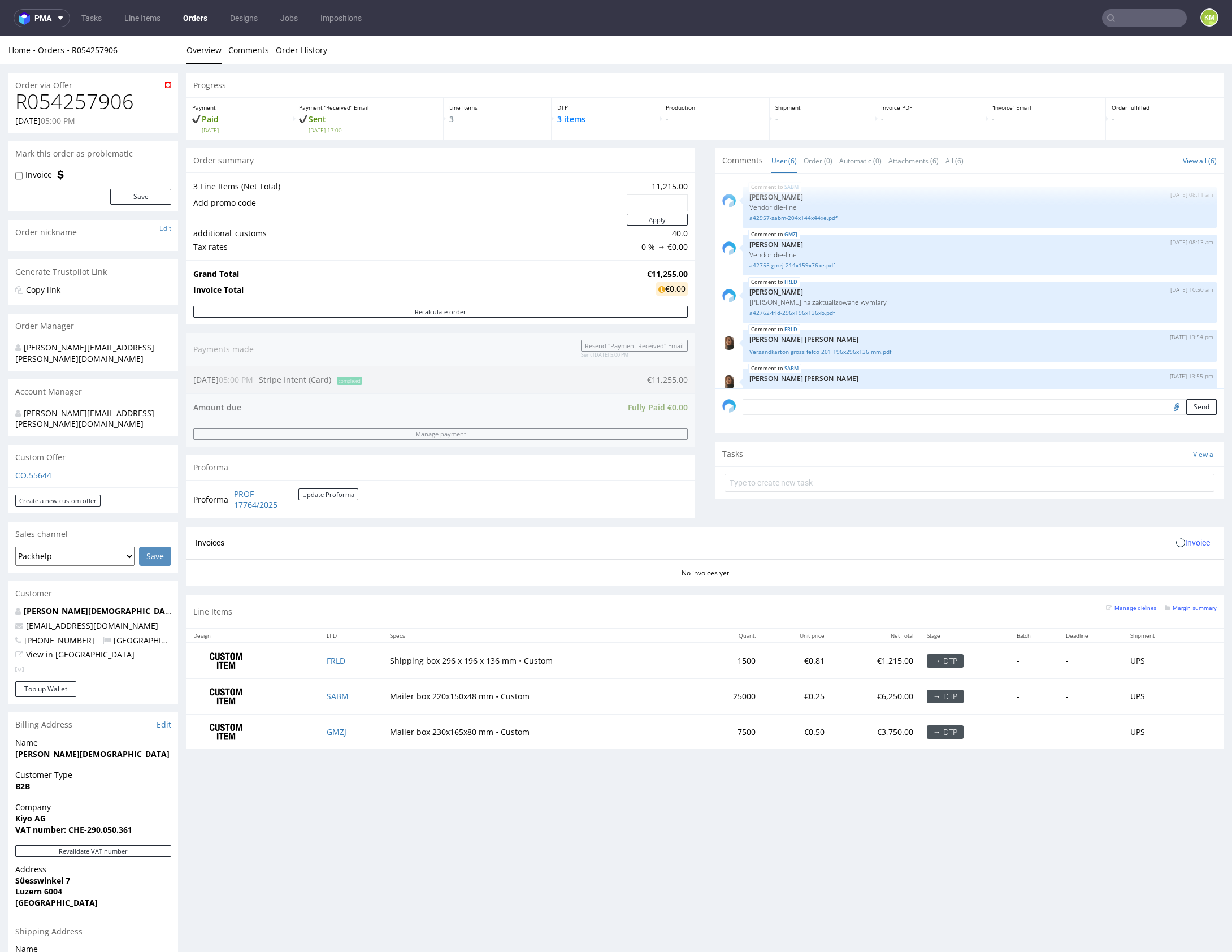
scroll to position [66, 0]
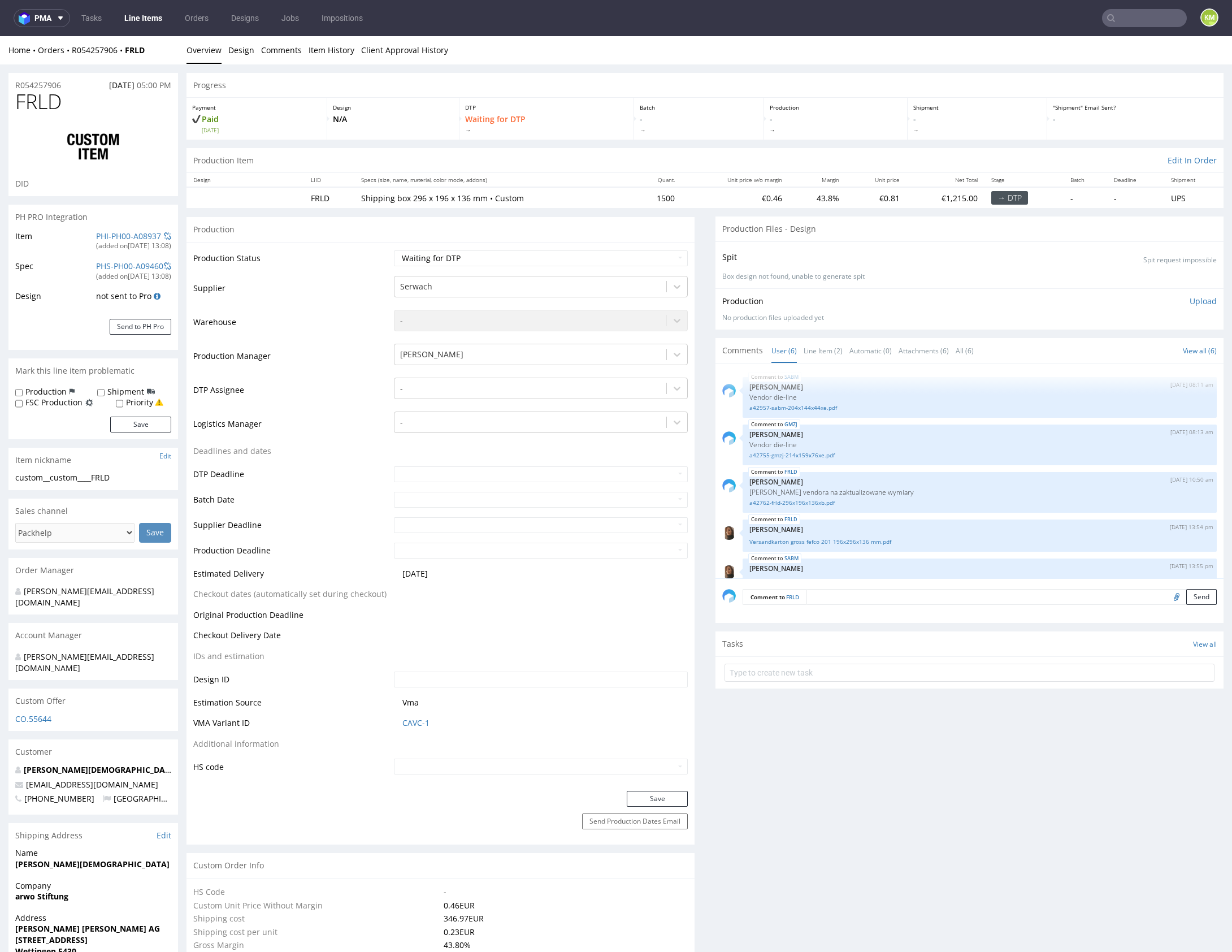
scroll to position [66, 0]
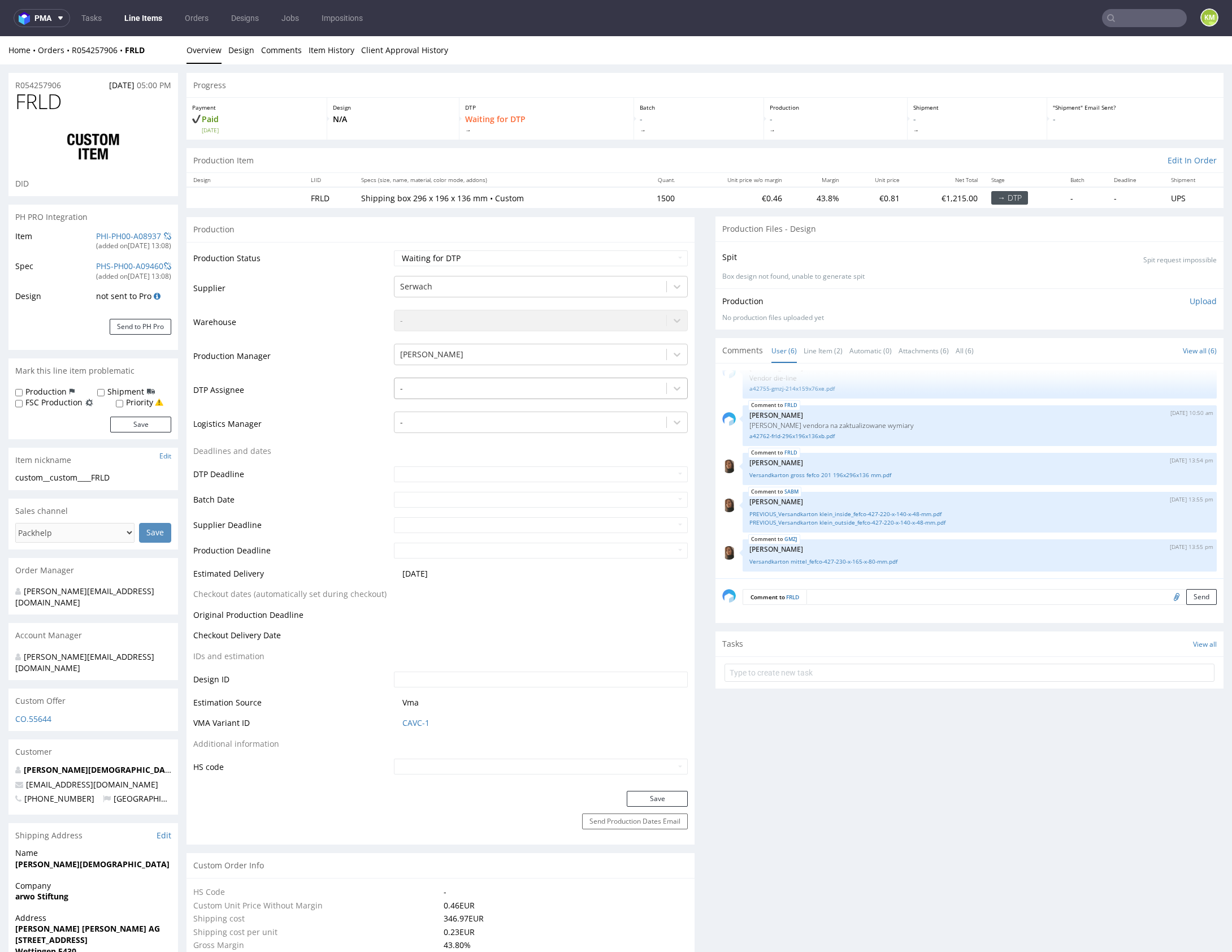
click at [477, 385] on div at bounding box center [530, 388] width 260 height 14
type input "mark"
click at [457, 414] on div "[PERSON_NAME]" at bounding box center [540, 410] width 294 height 20
click at [660, 794] on button "Save" at bounding box center [657, 798] width 61 height 16
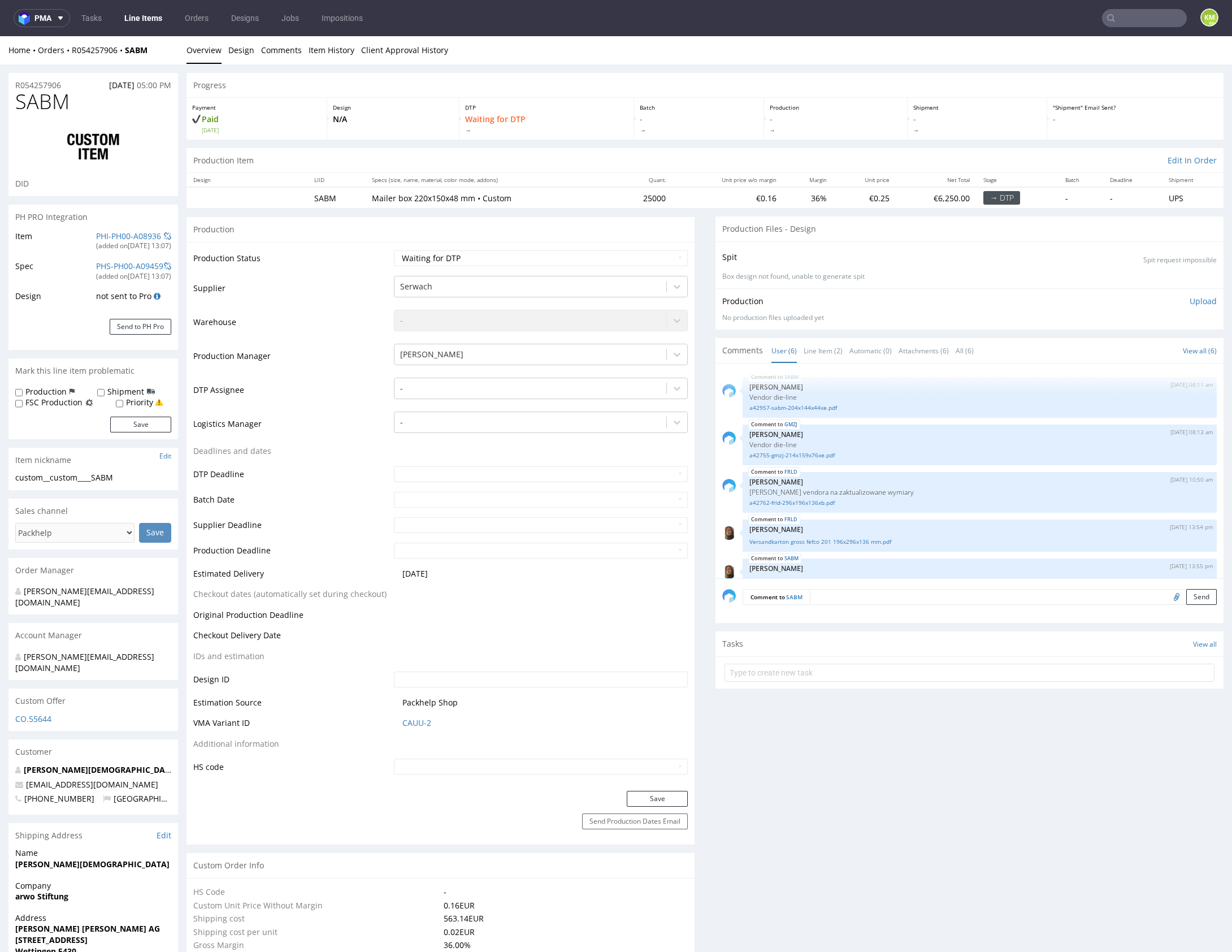
scroll to position [66, 0]
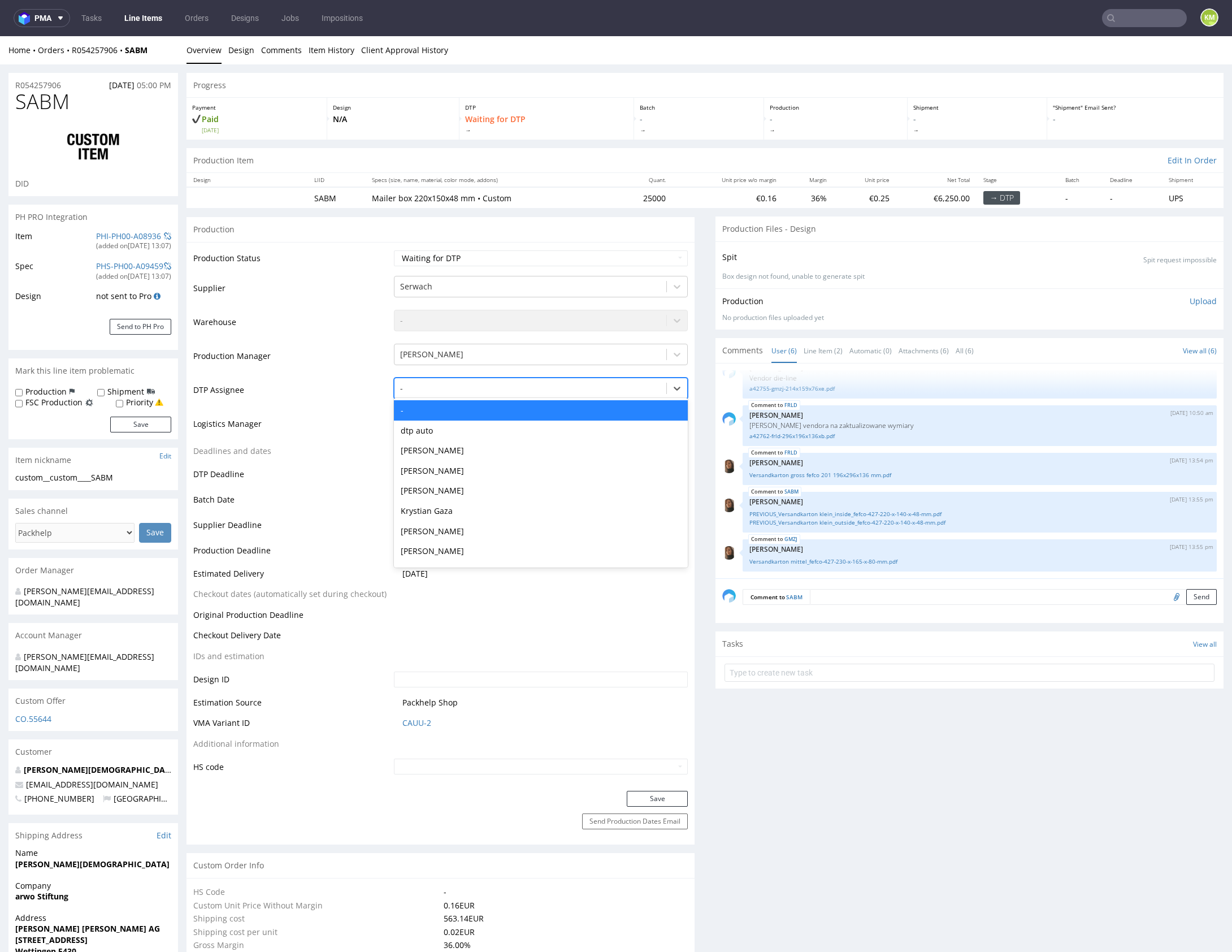
click at [449, 382] on div at bounding box center [530, 388] width 260 height 14
type input "mark"
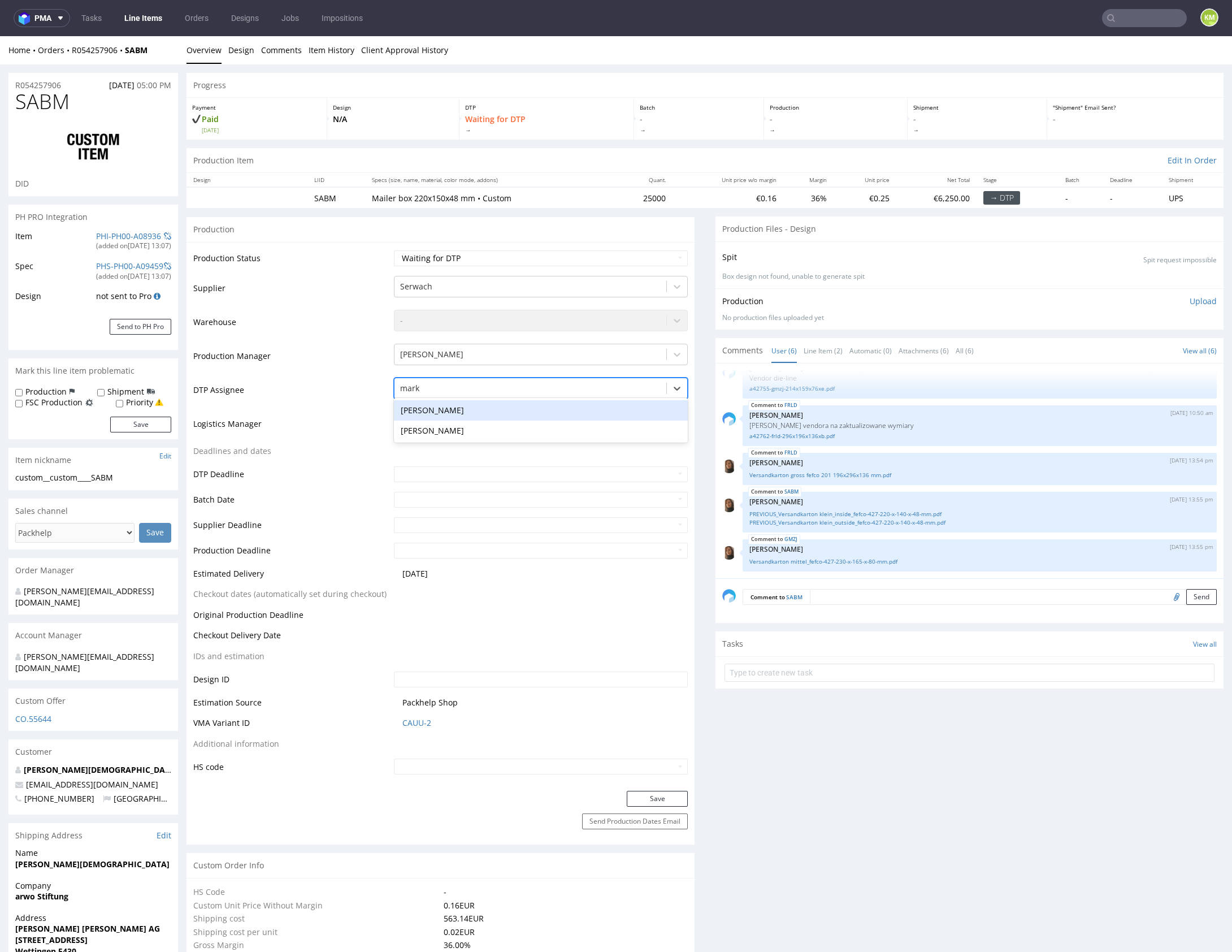
click at [444, 410] on div "[PERSON_NAME]" at bounding box center [540, 410] width 294 height 20
click at [654, 794] on button "Save" at bounding box center [657, 798] width 61 height 16
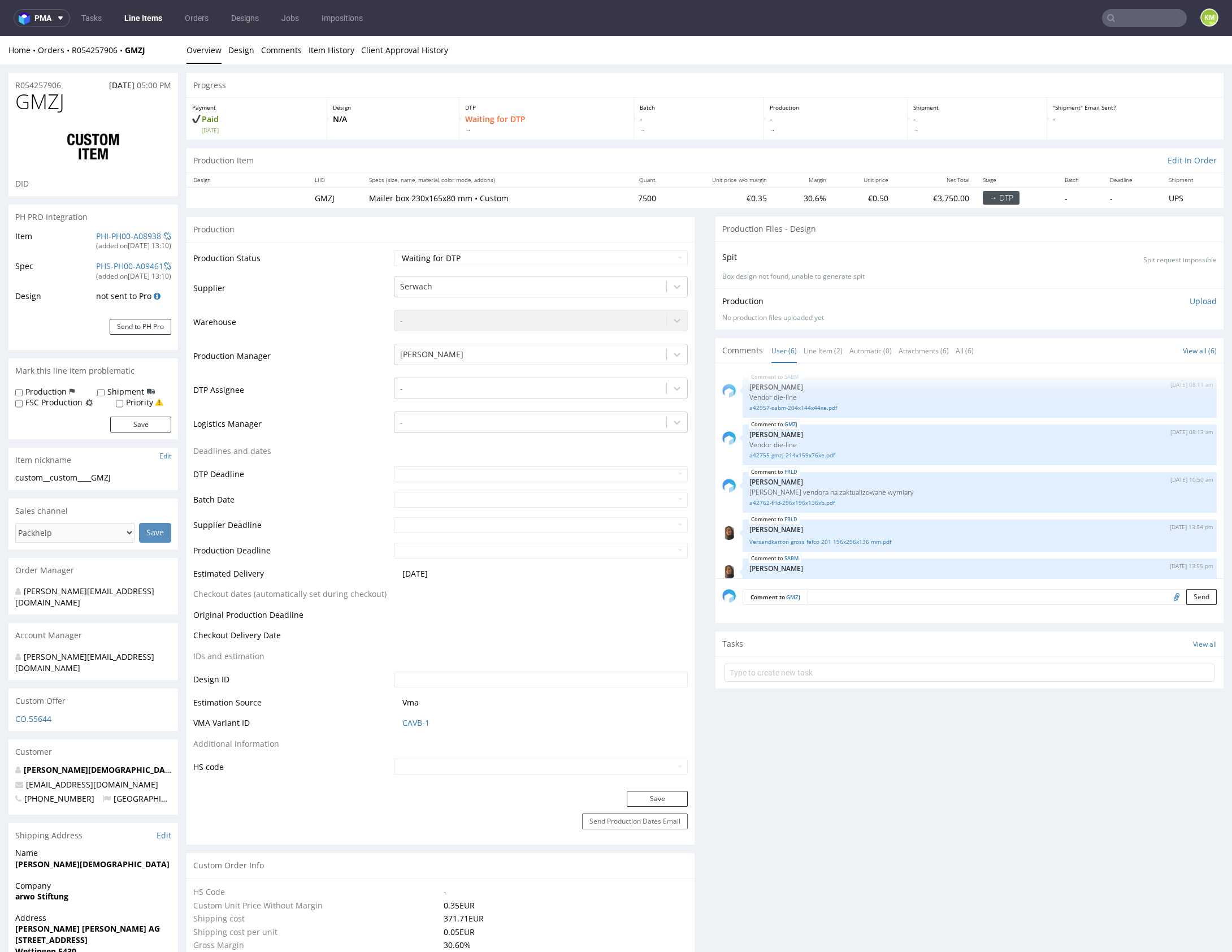
scroll to position [66, 0]
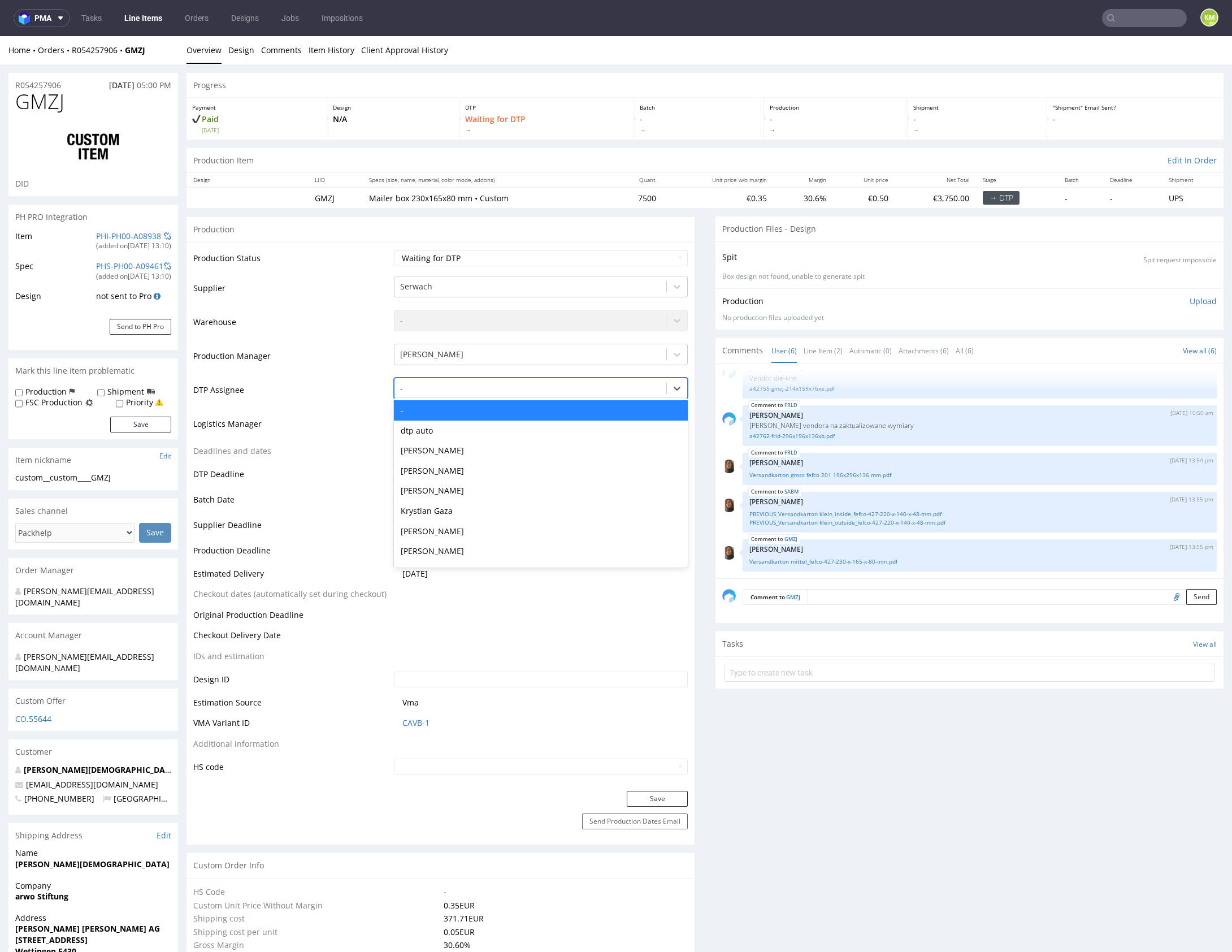
click at [494, 391] on div at bounding box center [530, 388] width 260 height 14
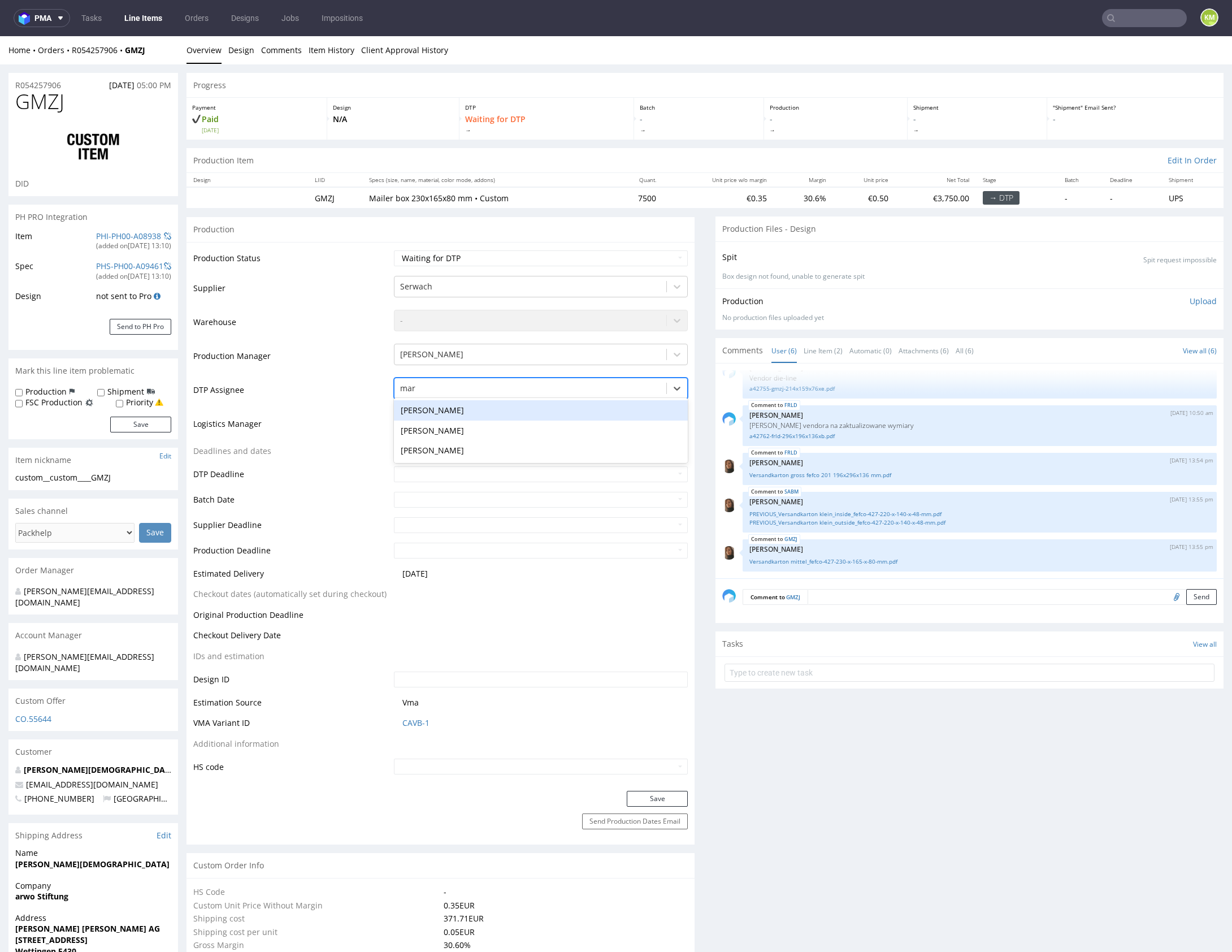
type input "mark"
click at [465, 412] on div "[PERSON_NAME]" at bounding box center [540, 410] width 294 height 20
click at [661, 804] on button "Save" at bounding box center [657, 798] width 61 height 16
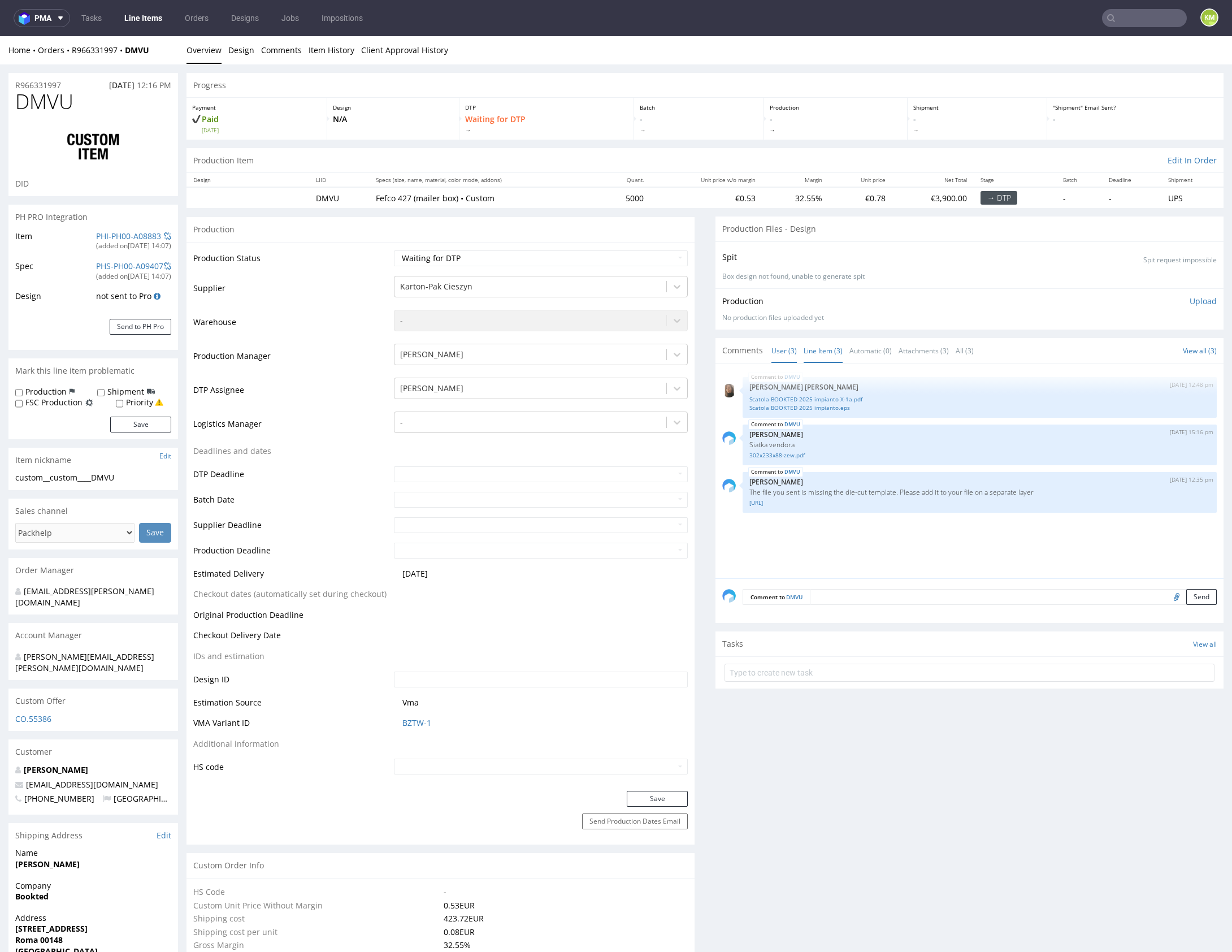
click at [826, 349] on link "Line Item (3)" at bounding box center [823, 350] width 39 height 24
click at [956, 523] on div "DMVU 4th Aug 25 | 12:48 pm Angelina Marć Scatola BOOKTED 2025 impianto X-1a.pdf…" at bounding box center [973, 473] width 501 height 208
click at [94, 478] on div "custom__custom____DMVU" at bounding box center [93, 477] width 156 height 11
drag, startPoint x: 51, startPoint y: 475, endPoint x: 130, endPoint y: 477, distance: 79.0
click at [130, 477] on div "custom__custom____DMVU" at bounding box center [93, 477] width 156 height 11
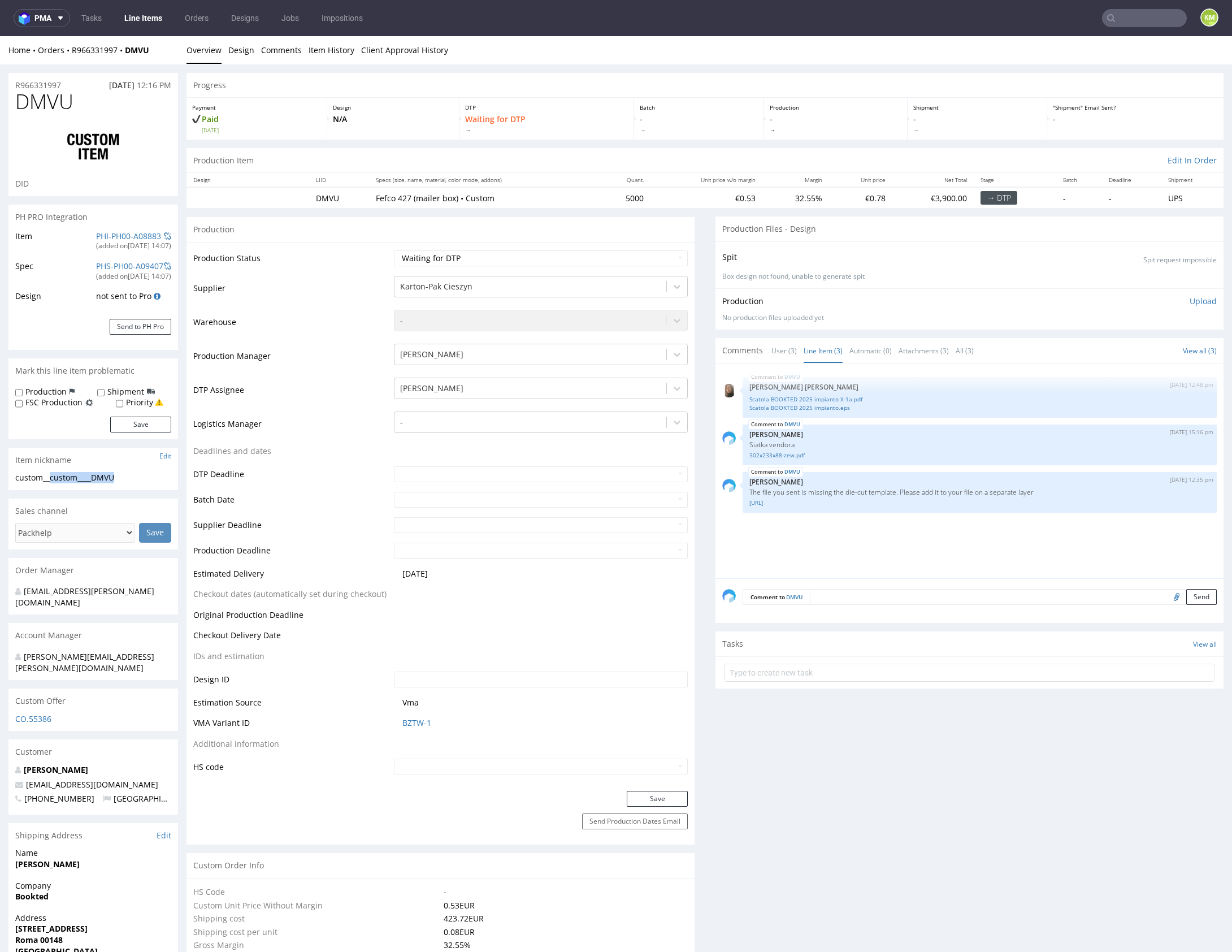
copy div "custom____DMVU"
copy link "R966331997"
click at [909, 534] on div "DMVU 4th Aug 25 | 12:48 pm Angelina Marć Scatola BOOKTED 2025 impianto X-1a.pdf…" at bounding box center [973, 473] width 501 height 208
click at [908, 534] on div "DMVU 4th Aug 25 | 12:48 pm Angelina Marć Scatola BOOKTED 2025 impianto X-1a.pdf…" at bounding box center [973, 473] width 501 height 208
click at [908, 533] on div "DMVU 4th Aug 25 | 12:48 pm Angelina Marć Scatola BOOKTED 2025 impianto X-1a.pdf…" at bounding box center [973, 473] width 501 height 208
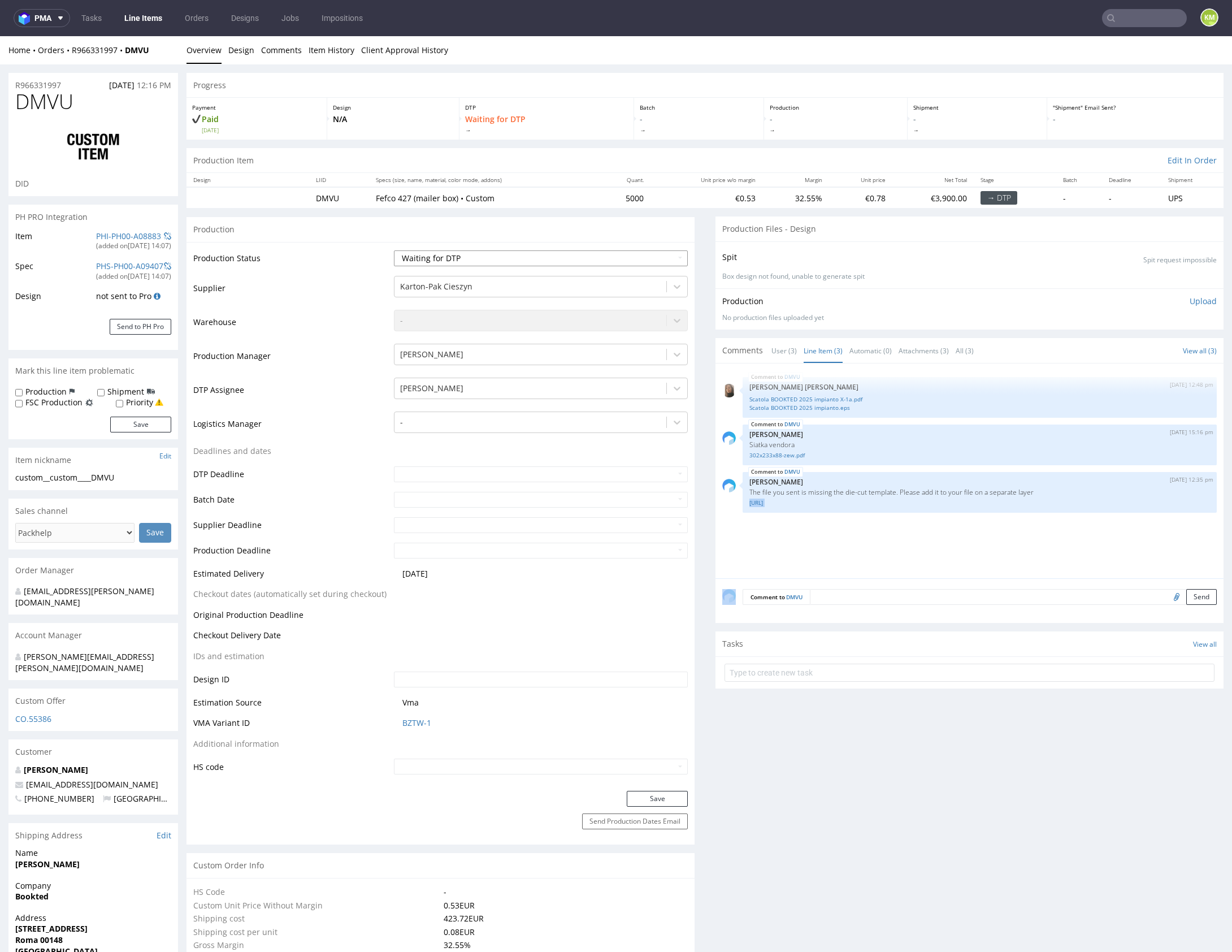
click at [623, 259] on select "Waiting for Artwork Waiting for Diecut Waiting for Mockup Waiting for DTP Waiti…" at bounding box center [540, 258] width 294 height 16
select select "dtp_ca_needed"
click at [394, 250] on select "Waiting for Artwork Waiting for Diecut Waiting for Mockup Waiting for DTP Waiti…" at bounding box center [540, 258] width 294 height 16
click at [663, 800] on button "Save" at bounding box center [657, 798] width 61 height 16
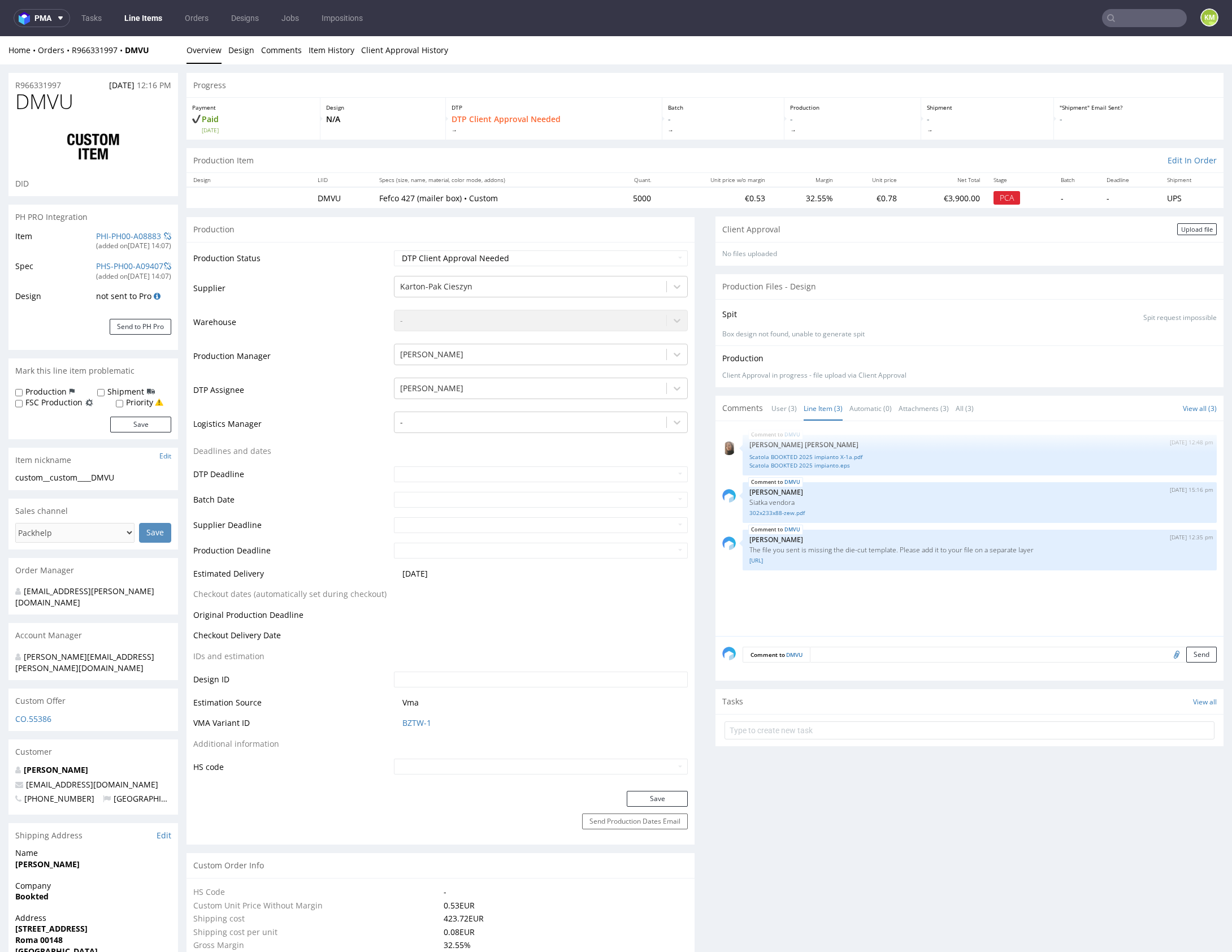
click at [886, 591] on div "DMVU 4th Aug 25 | 12:48 pm Angelina Marć Scatola BOOKTED 2025 impianto X-1a.pdf…" at bounding box center [973, 531] width 501 height 208
click at [1186, 232] on div "Upload file" at bounding box center [1197, 229] width 40 height 12
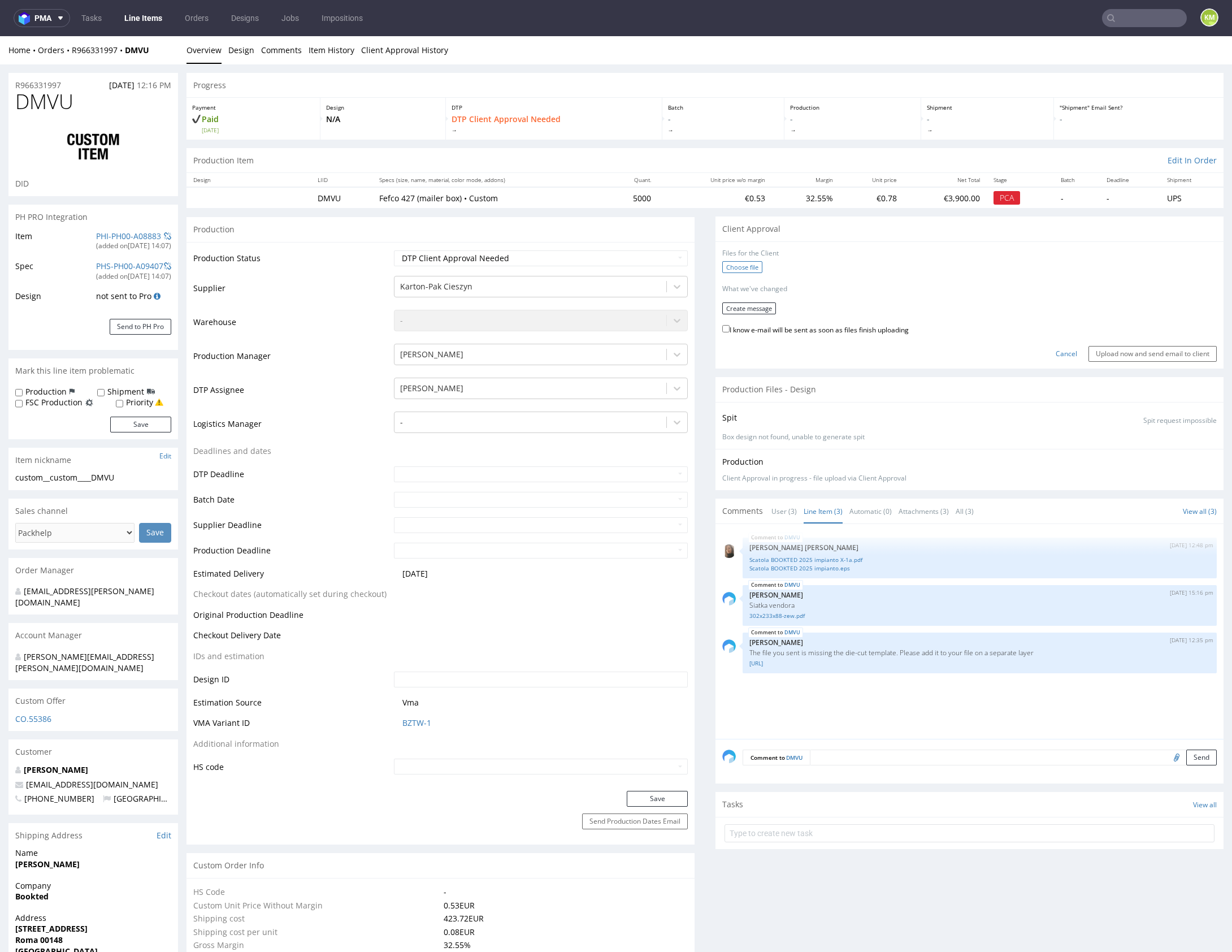
click at [737, 266] on label "Choose file" at bounding box center [742, 267] width 40 height 12
click at [0, 36] on input "Choose file" at bounding box center [0, 36] width 0 height 0
click at [748, 301] on button "Create message" at bounding box center [749, 304] width 53 height 12
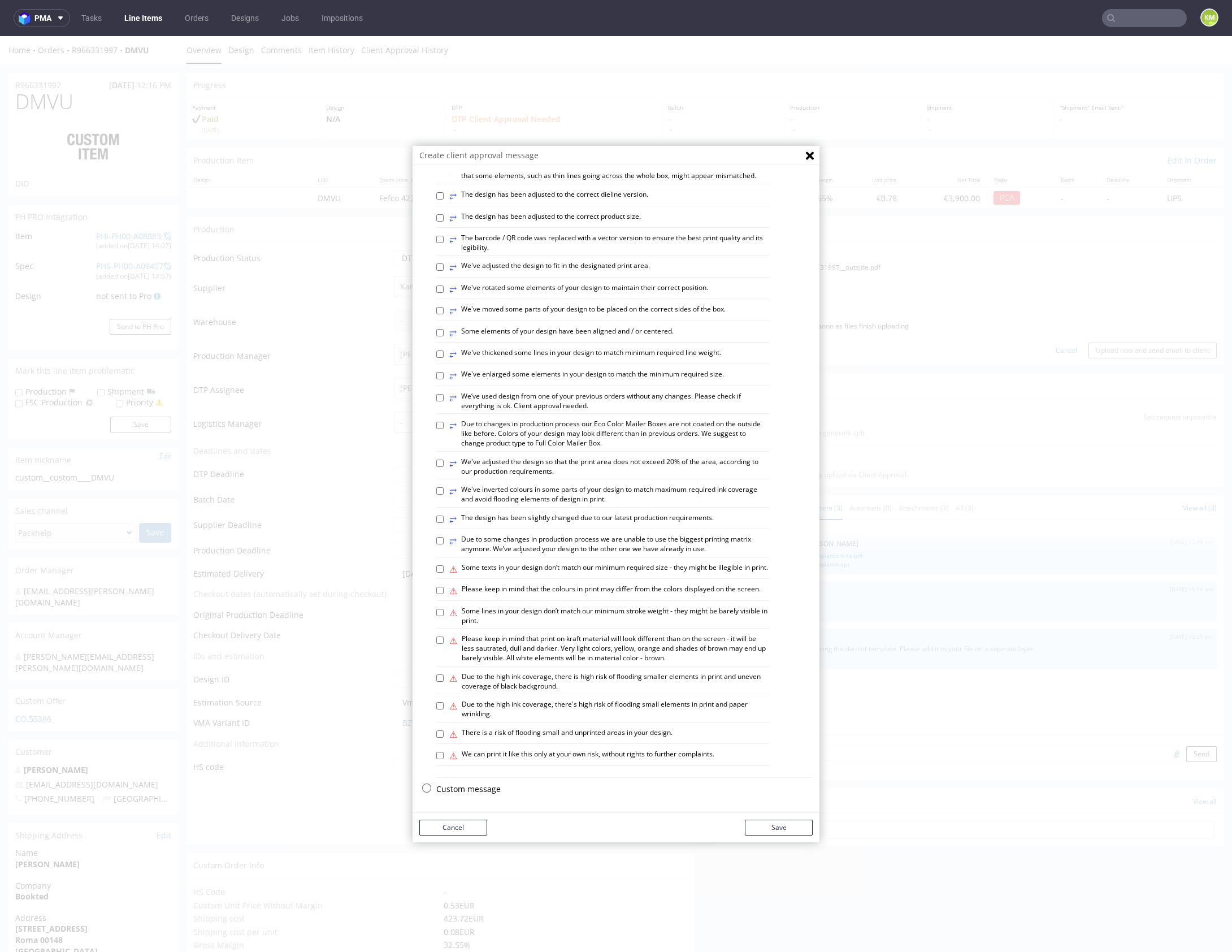
scroll to position [313, 0]
click at [464, 789] on p "Custom message" at bounding box center [624, 789] width 376 height 11
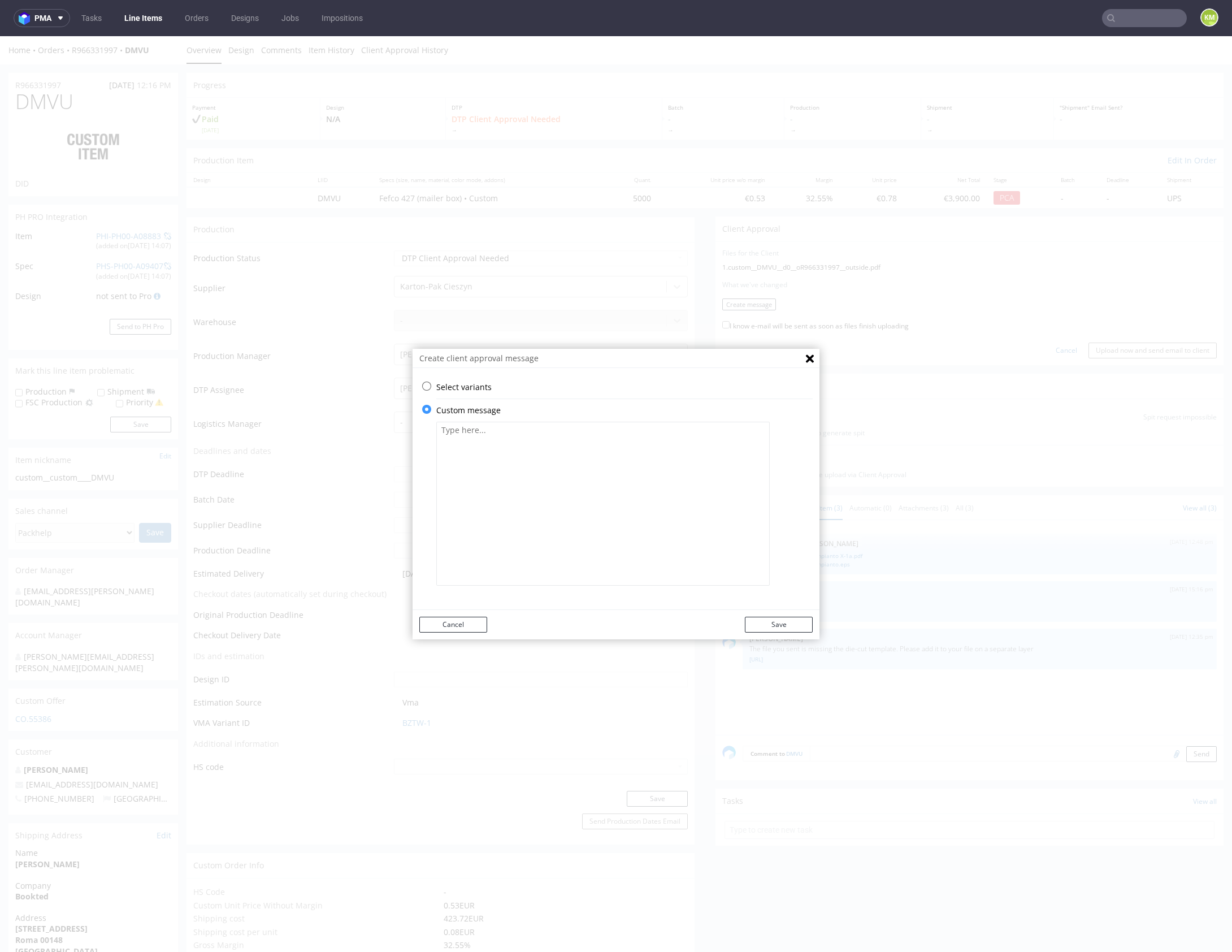
click at [483, 552] on textarea at bounding box center [603, 503] width 333 height 164
paste textarea "Due to the lack of a dieline, I adjusted the design intuitively to fit the corr…"
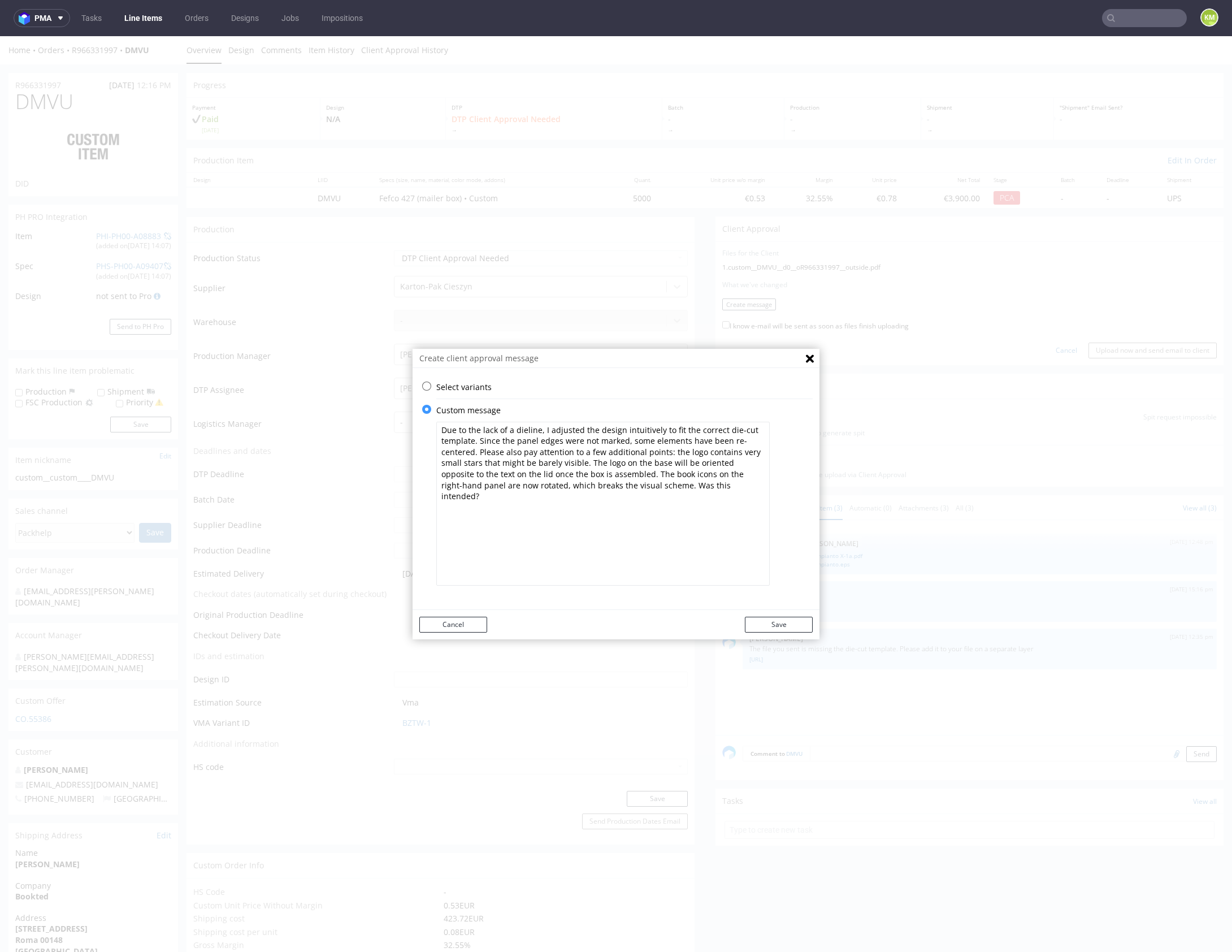
click at [723, 483] on textarea "Due to the lack of a dieline, I adjusted the design intuitively to fit the corr…" at bounding box center [603, 503] width 333 height 164
click at [705, 488] on textarea "Due to the lack of a dieline, I adjusted the design intuitively to fit the corr…" at bounding box center [603, 503] width 333 height 164
type textarea "Due to the lack of a dieline, I adjusted the design intuitively to fit the corr…"
click at [785, 622] on button "Save" at bounding box center [779, 624] width 68 height 16
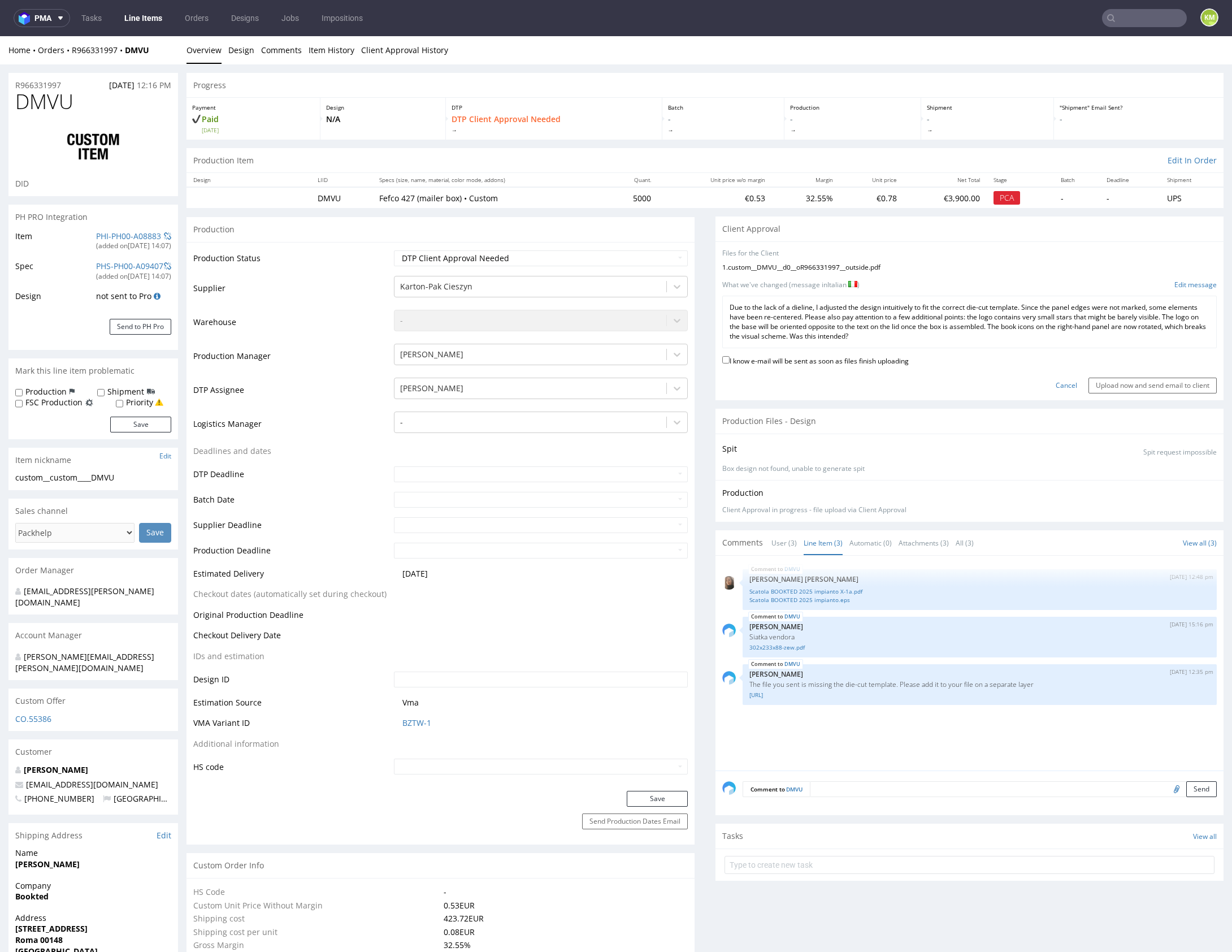
click at [873, 364] on label "I know e-mail will be sent as soon as files finish uploading" at bounding box center [815, 359] width 186 height 12
click at [729, 363] on input "I know e-mail will be sent as soon as files finish uploading" at bounding box center [725, 359] width 7 height 7
checkbox input "true"
click at [1128, 365] on div "I know e-mail will be sent as soon as files finish uploading" at bounding box center [969, 361] width 494 height 15
click at [1152, 387] on input "Upload now and send email to client" at bounding box center [1153, 385] width 128 height 16
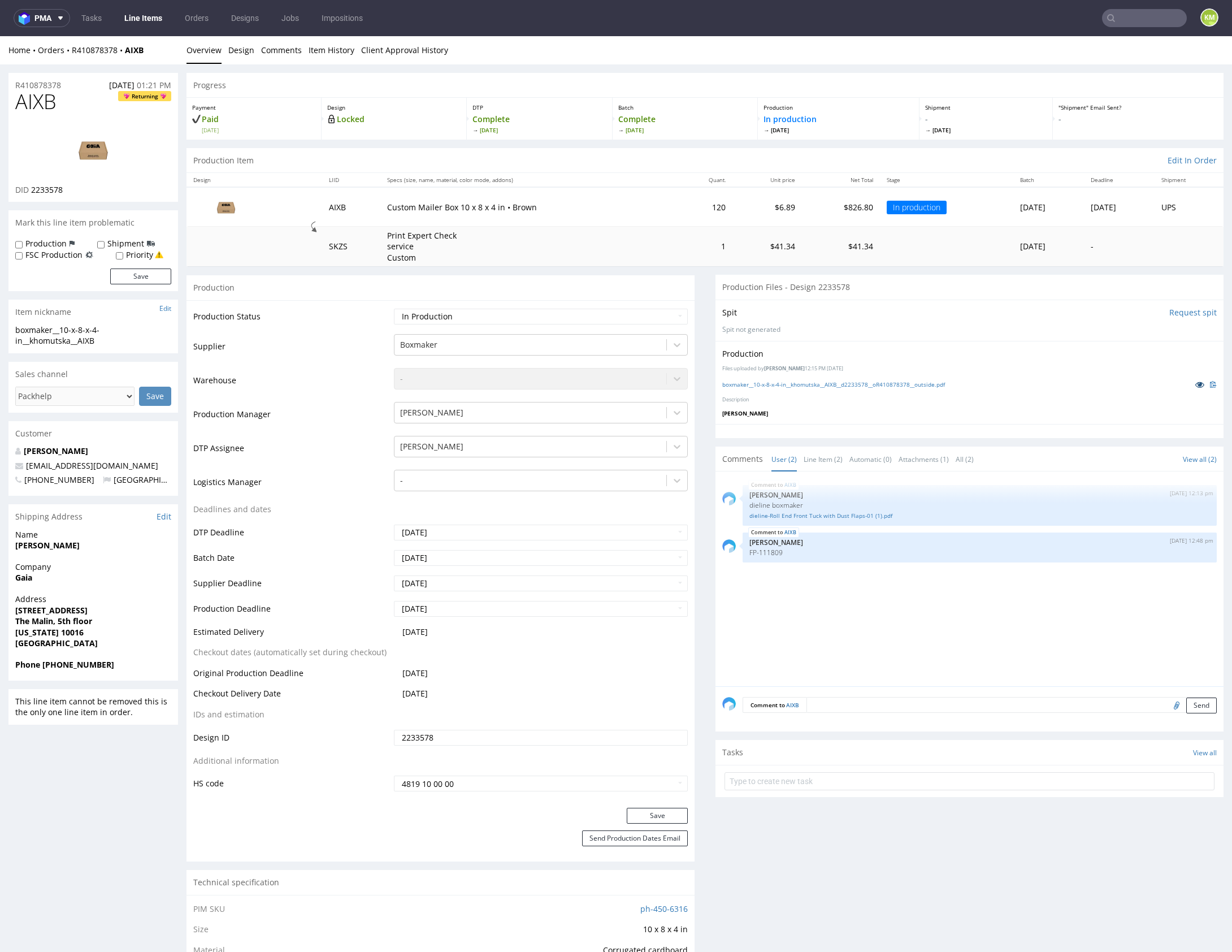
click at [1190, 384] on link at bounding box center [1199, 384] width 20 height 12
click at [868, 513] on link "dieline-Roll End Front Tuck with Dust Flaps-01 (1).pdf" at bounding box center [979, 515] width 460 height 8
click at [1001, 578] on div "AIXB 29th Jul 25 | 12:13 pm Ewa Prus dieline boxmaker dieline-Roll End Front Tu…" at bounding box center [973, 581] width 501 height 208
click at [1127, 414] on p "Elżbieta Jelińska" at bounding box center [969, 413] width 494 height 8
click at [863, 516] on link "dieline-Roll End Front Tuck with Dust Flaps-01 (1).pdf" at bounding box center [979, 515] width 460 height 8
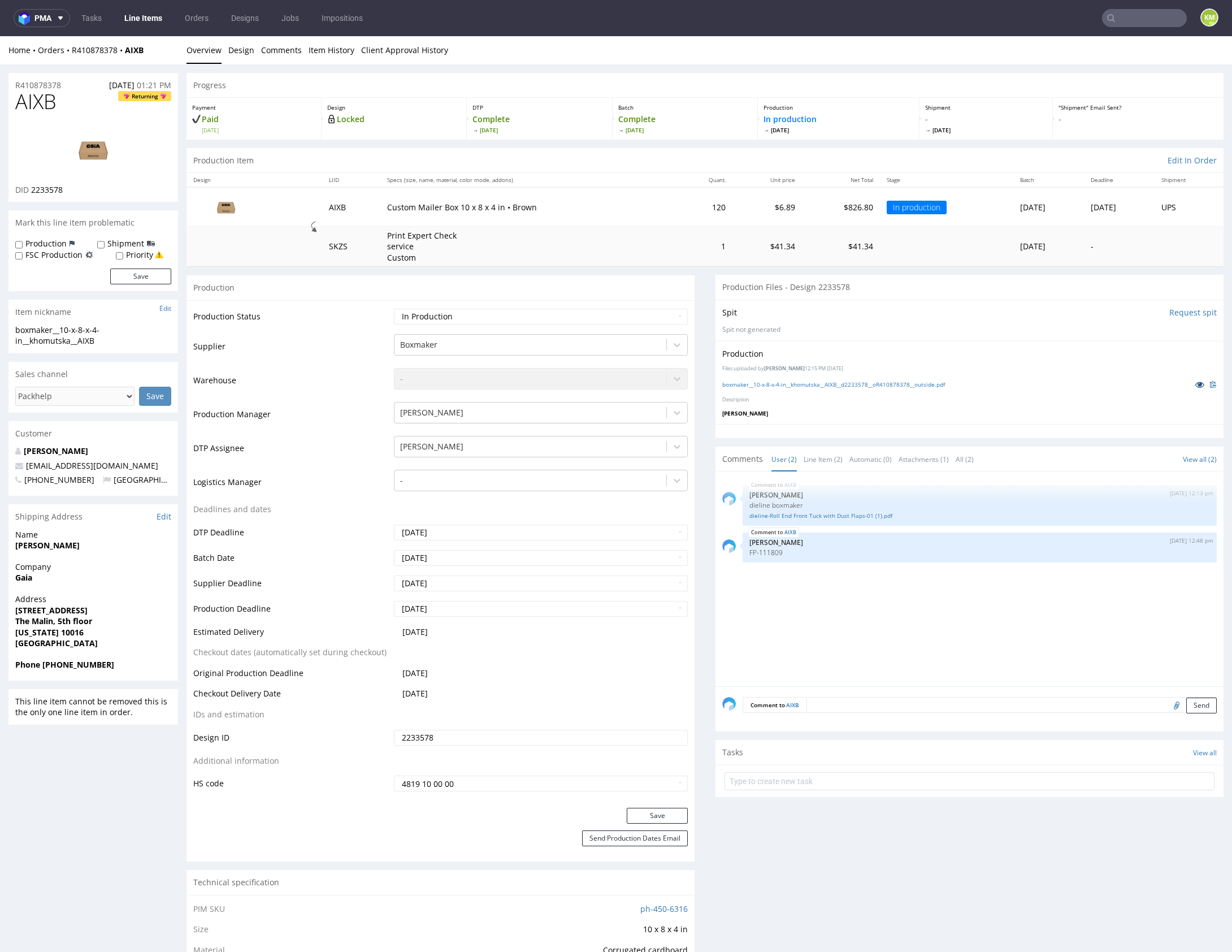
click at [1196, 385] on icon at bounding box center [1200, 384] width 9 height 8
click at [1119, 143] on div "Progress Payment Paid Tue 22 Jul Design Locked DTP Complete Fri 25 Jul Batch Co…" at bounding box center [705, 878] width 1037 height 1612
click at [1046, 276] on div "Production Files - Design 2233578" at bounding box center [970, 287] width 508 height 25
click at [1024, 69] on div "R410878378 22.07.2025 01:21 PM AIXB Returning DID 2233578 Mark this line item p…" at bounding box center [616, 878] width 1232 height 1629
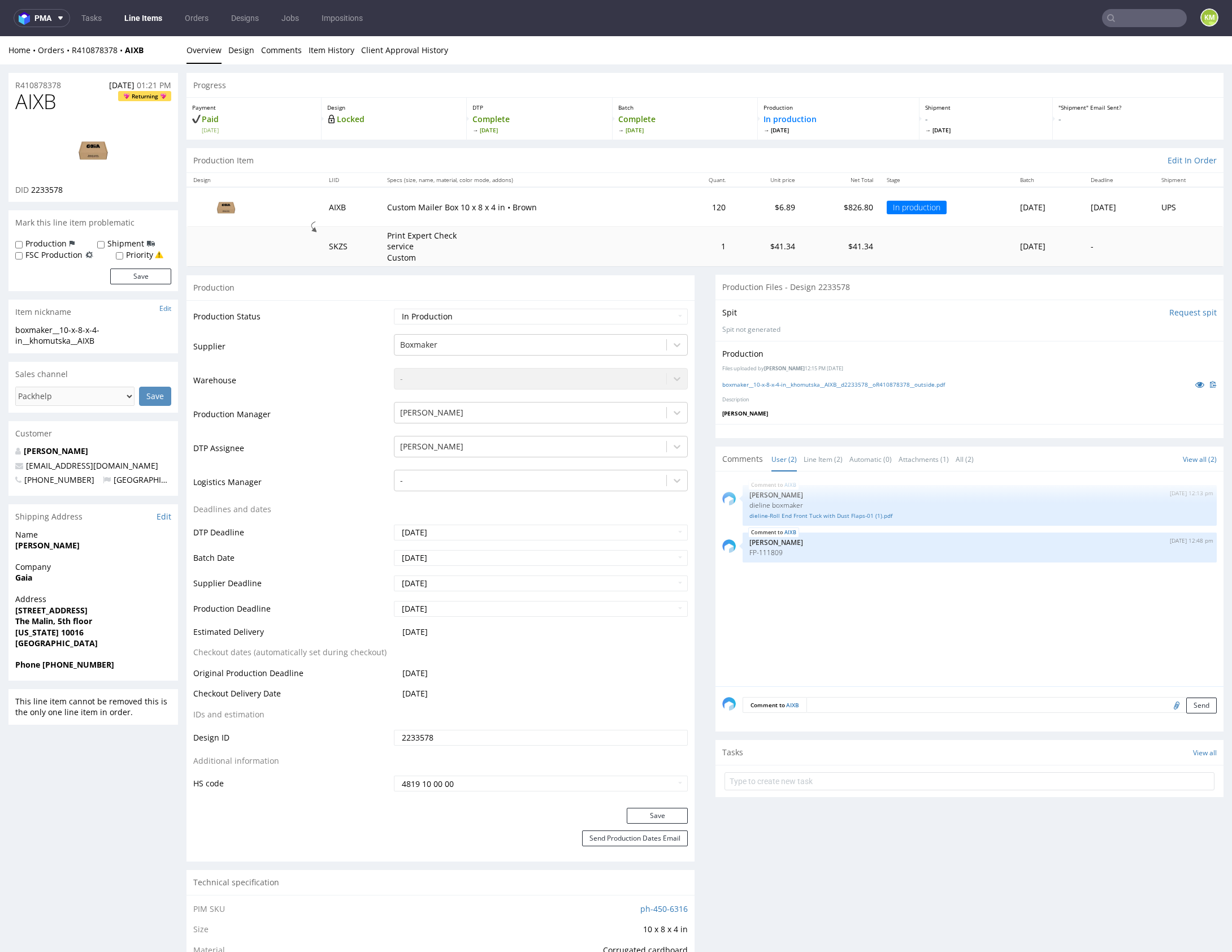
click at [1024, 69] on div "R410878378 22.07.2025 01:21 PM AIXB Returning DID 2233578 Mark this line item p…" at bounding box center [616, 878] width 1232 height 1629
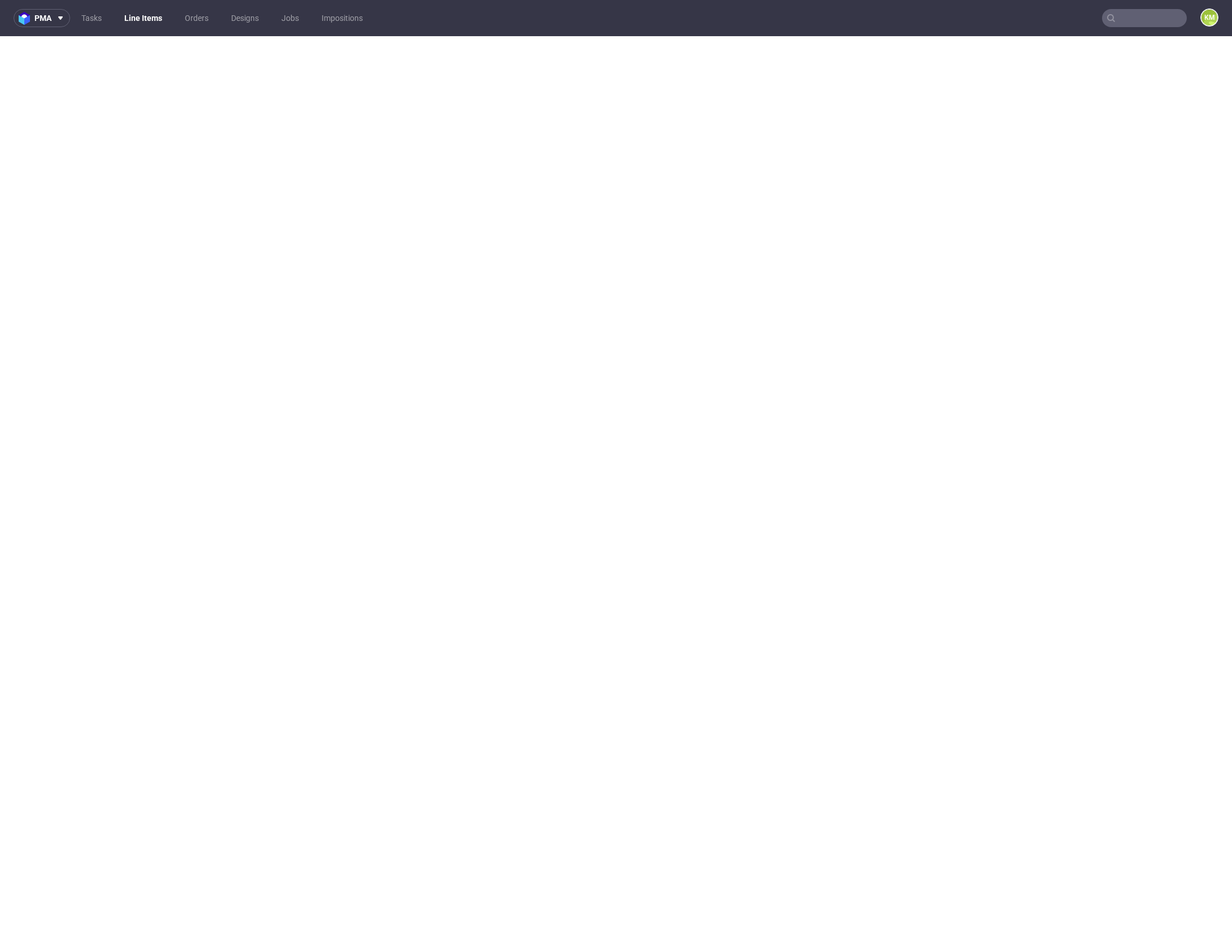
select select "in_progress"
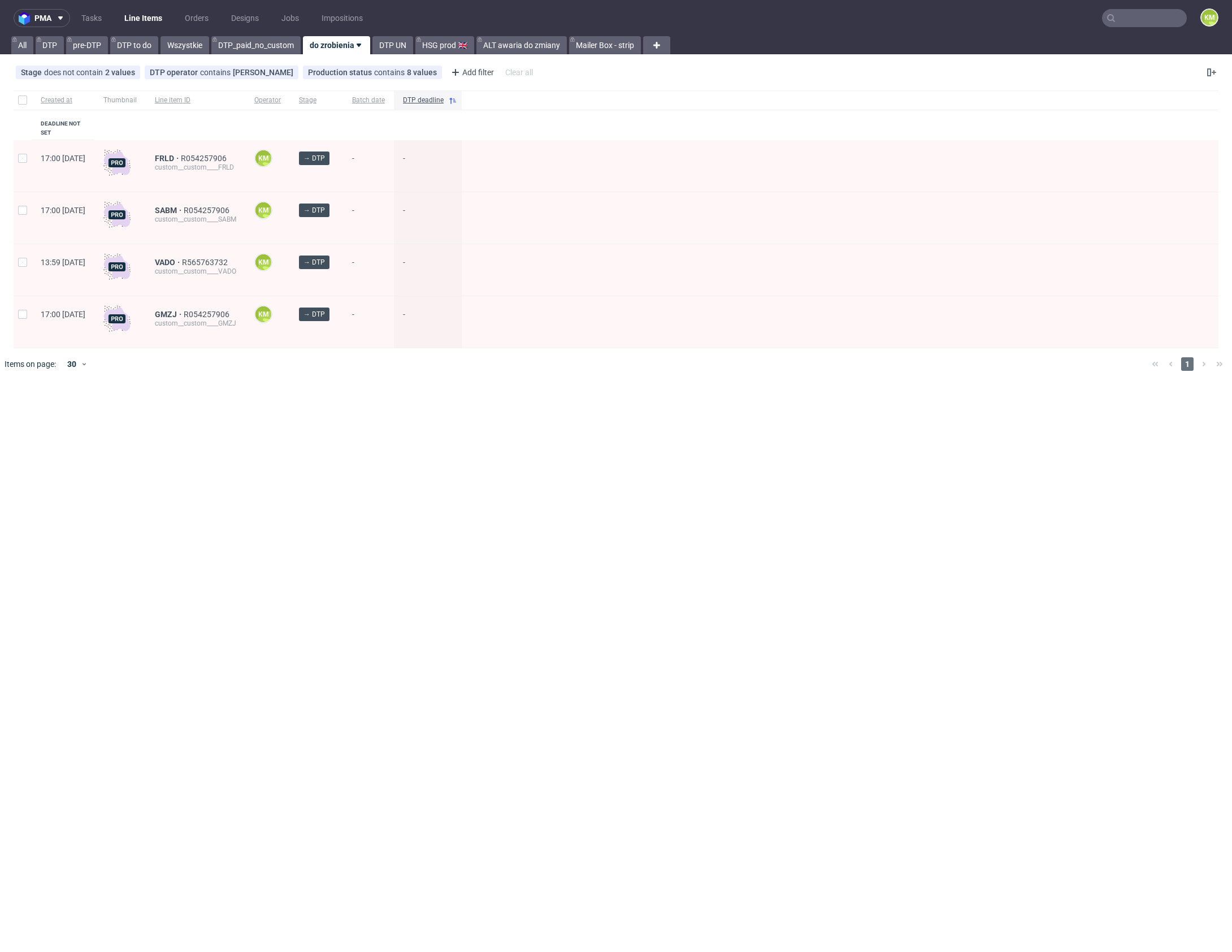
drag, startPoint x: 435, startPoint y: 412, endPoint x: 376, endPoint y: 229, distance: 192.3
click at [435, 399] on div "pma Tasks Line Items Orders Designs Jobs Impositions KM All DTP pre-DTP DTP to …" at bounding box center [616, 476] width 1232 height 952
drag, startPoint x: 91, startPoint y: 16, endPoint x: 122, endPoint y: 18, distance: 31.1
click at [91, 16] on link "Tasks" at bounding box center [92, 18] width 34 height 18
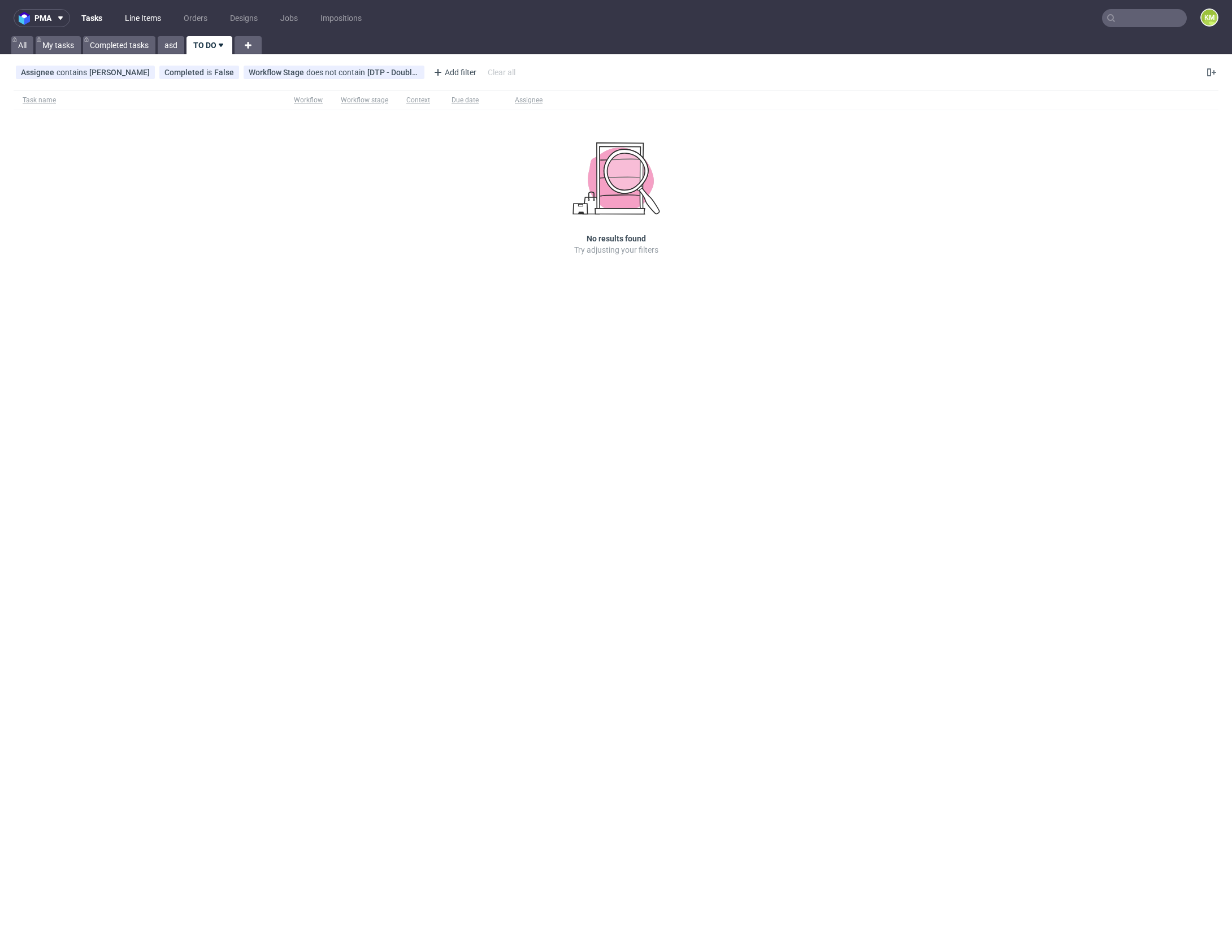
click at [137, 20] on link "Line Items" at bounding box center [143, 18] width 49 height 18
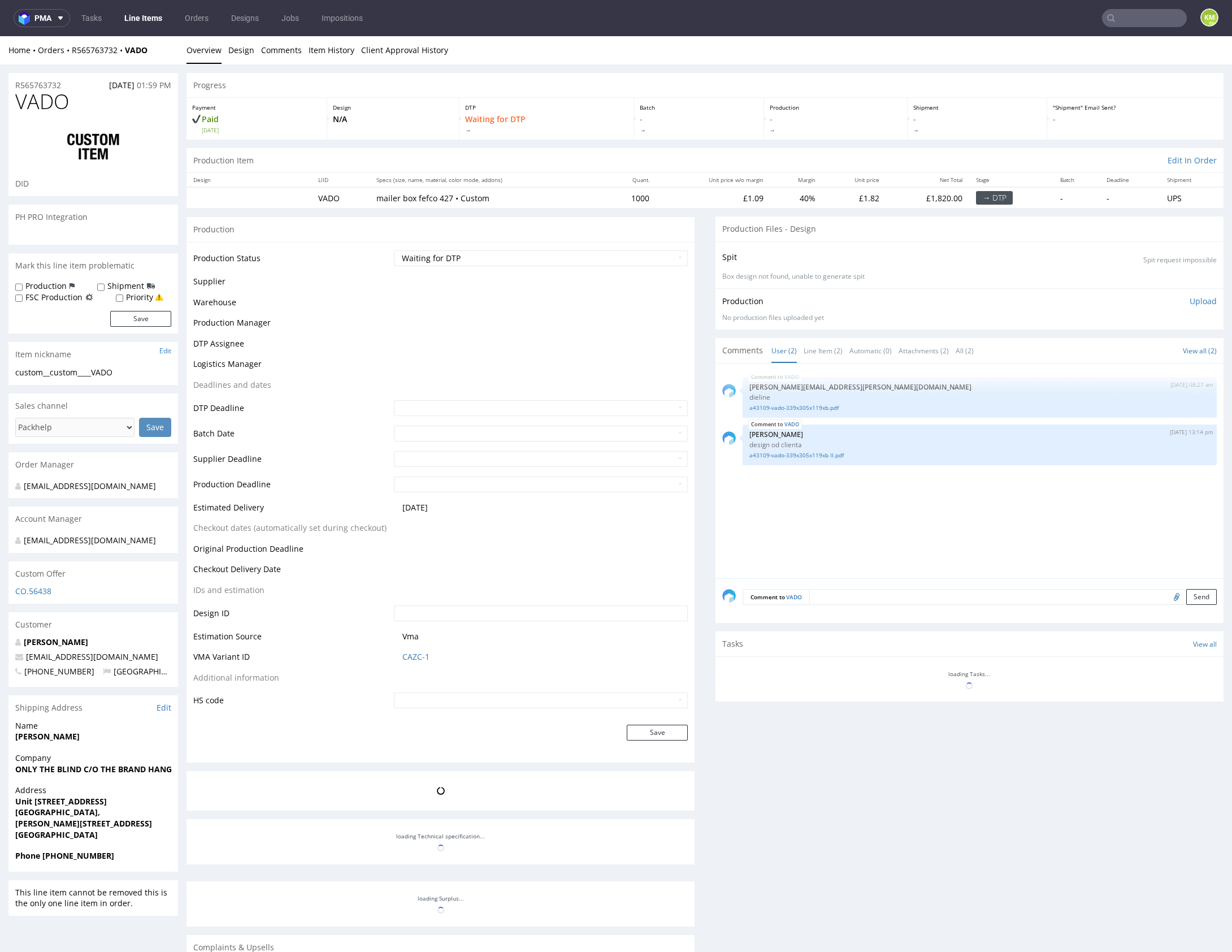
select select "in_progress"
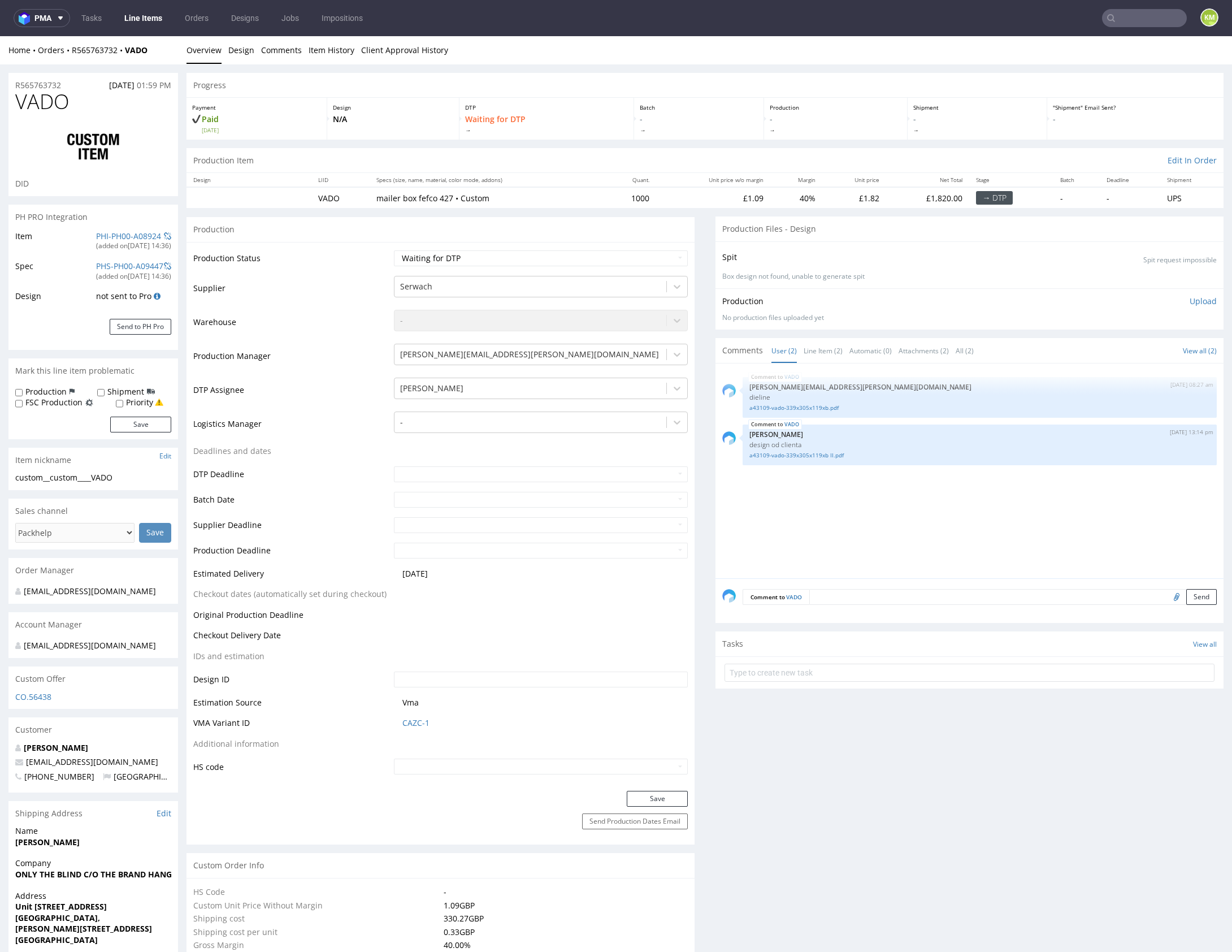
click at [879, 526] on div "VADO 18th Aug 25 | 08:27 am maciej.sikora@packhelp.com dieline a43109-vado-339x…" at bounding box center [973, 473] width 501 height 208
drag, startPoint x: 49, startPoint y: 476, endPoint x: 160, endPoint y: 481, distance: 111.1
click at [135, 486] on div "custom__custom____VADO custom__custom ____VADO Update" at bounding box center [93, 481] width 169 height 18
copy div "custom____VADO"
copy link "R565763732"
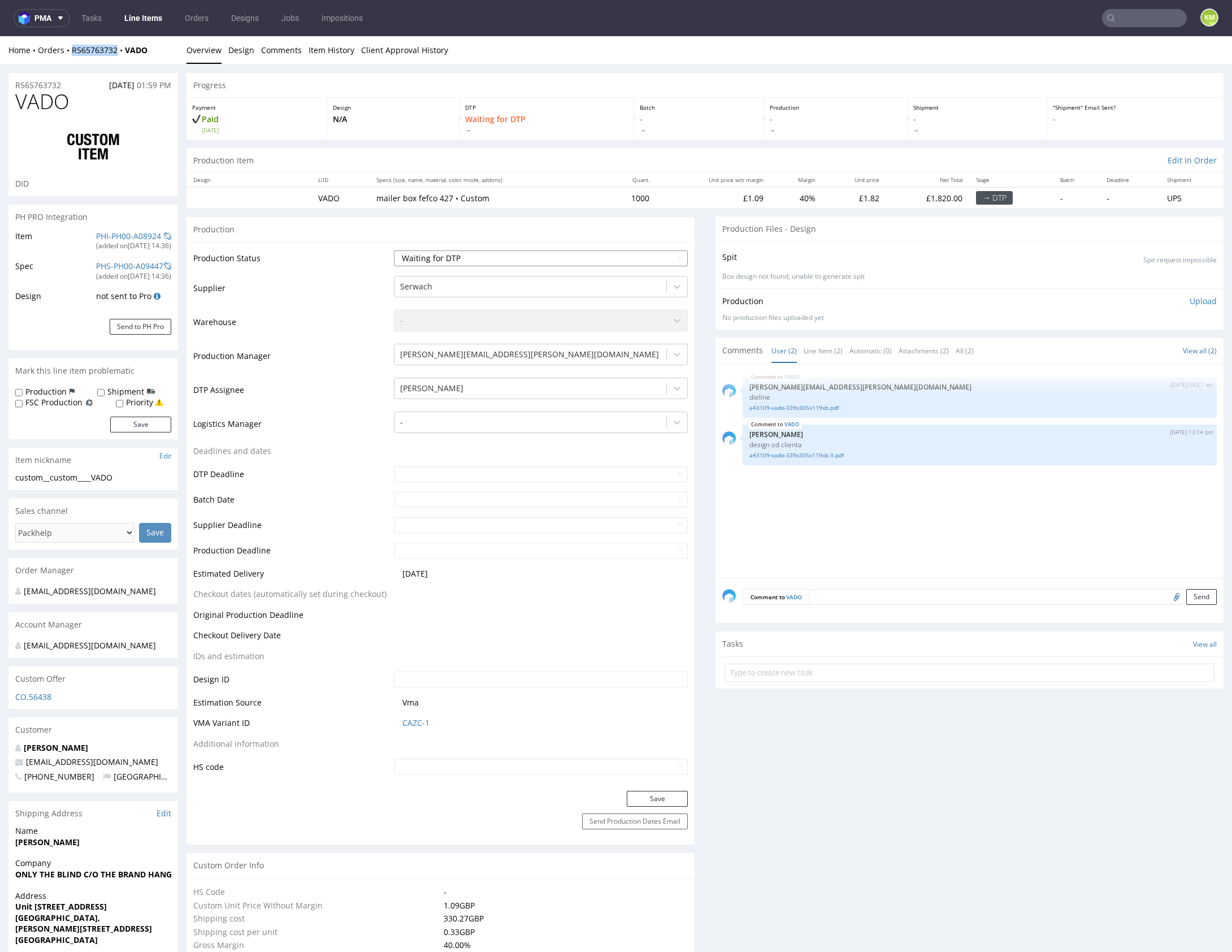
click at [619, 260] on select "Waiting for Artwork Waiting for Diecut Waiting for Mockup Waiting for DTP Waiti…" at bounding box center [540, 258] width 294 height 16
select select "dtp_ca_needed"
click at [394, 250] on select "Waiting for Artwork Waiting for Diecut Waiting for Mockup Waiting for DTP Waiti…" at bounding box center [540, 258] width 294 height 16
click at [664, 798] on button "Save" at bounding box center [657, 798] width 61 height 16
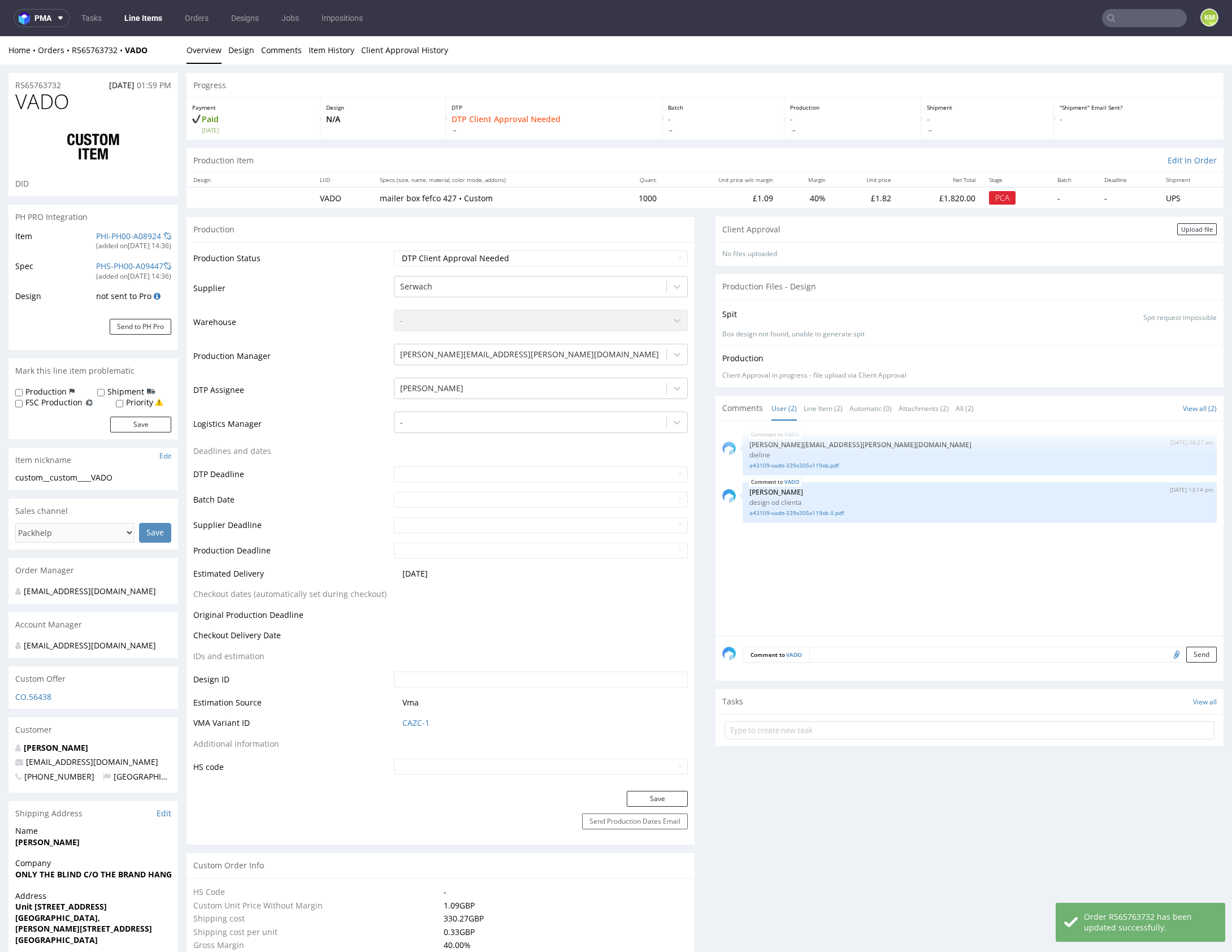
select select "in_progress"
drag, startPoint x: 806, startPoint y: 576, endPoint x: 824, endPoint y: 478, distance: 99.6
click at [806, 576] on div "VADO 18th Aug 25 | 08:27 am maciej.sikora@packhelp.com dieline a43109-vado-339x…" at bounding box center [973, 531] width 501 height 208
click at [1177, 229] on div "Upload file" at bounding box center [1197, 229] width 40 height 12
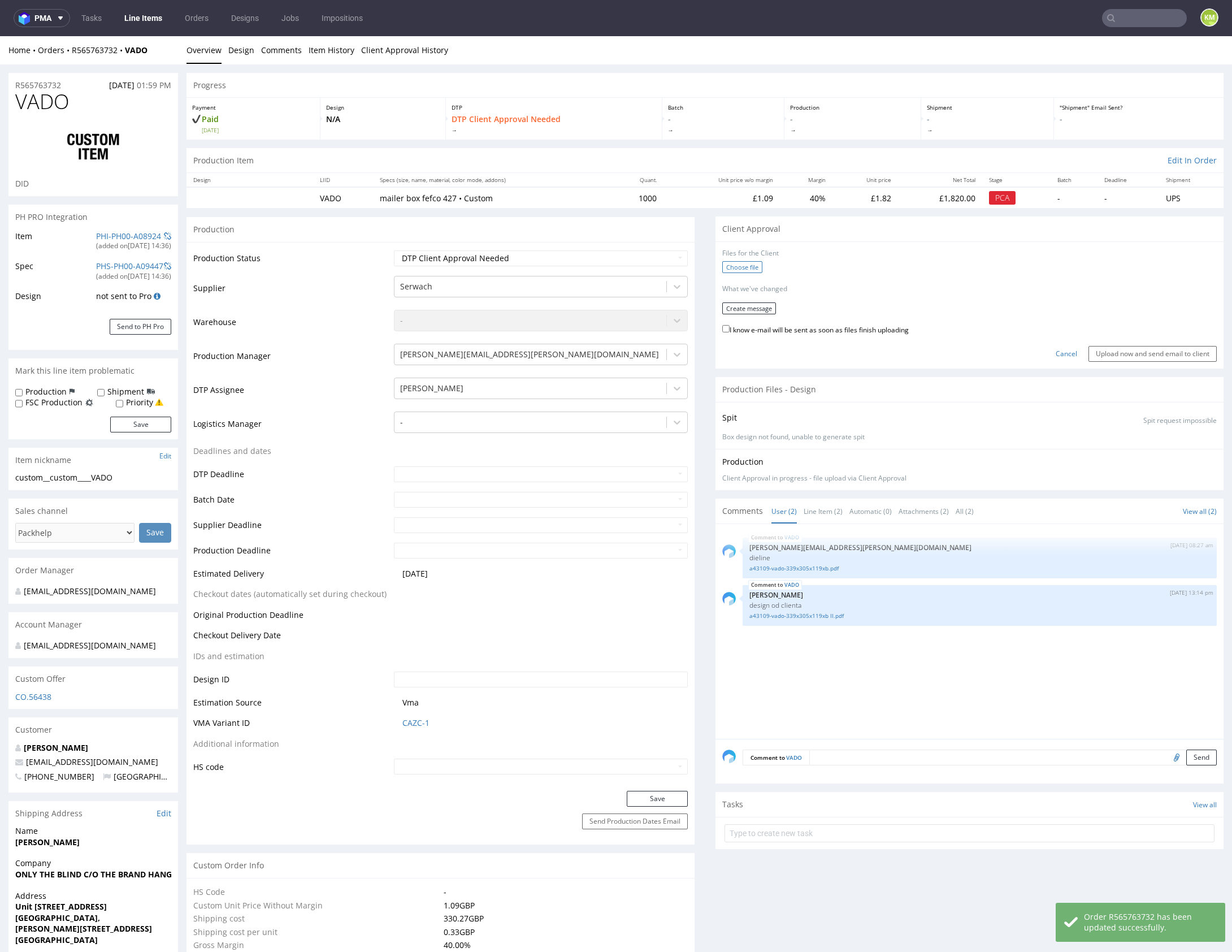
click at [746, 265] on label "Choose file" at bounding box center [742, 267] width 40 height 12
click at [0, 36] on input "Choose file" at bounding box center [0, 36] width 0 height 0
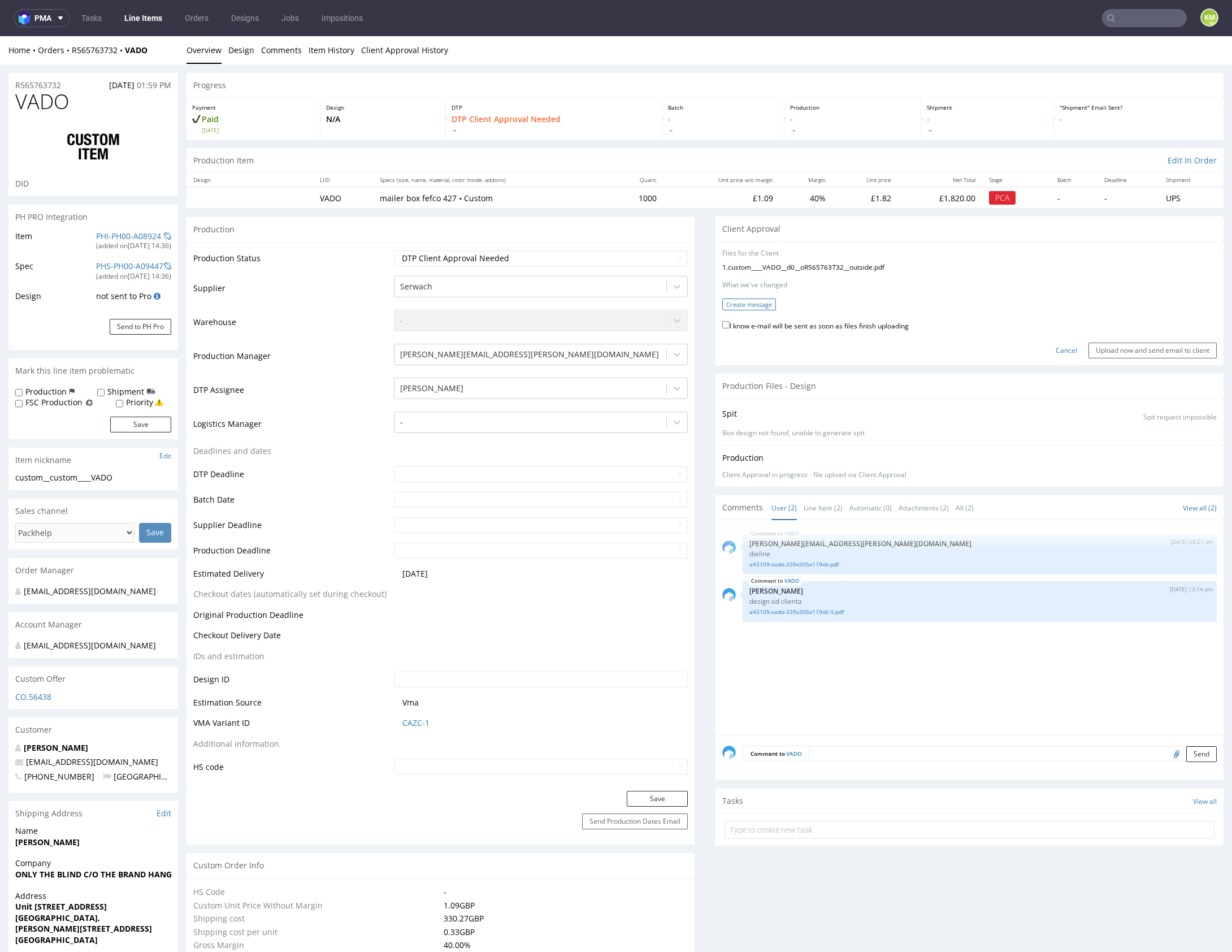
click at [744, 305] on button "Create message" at bounding box center [749, 304] width 53 height 12
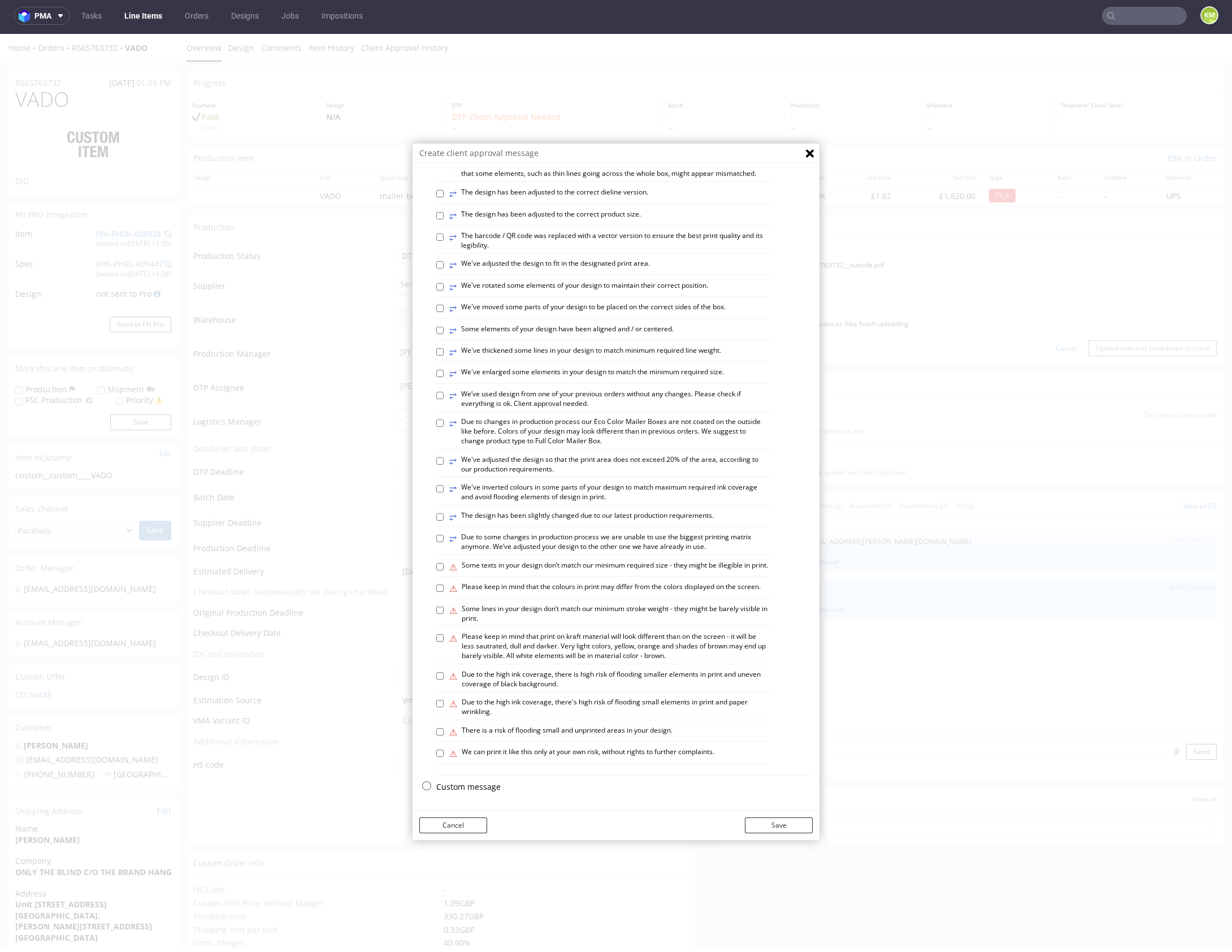
scroll to position [3, 0]
click at [461, 789] on p "Custom message" at bounding box center [624, 786] width 376 height 11
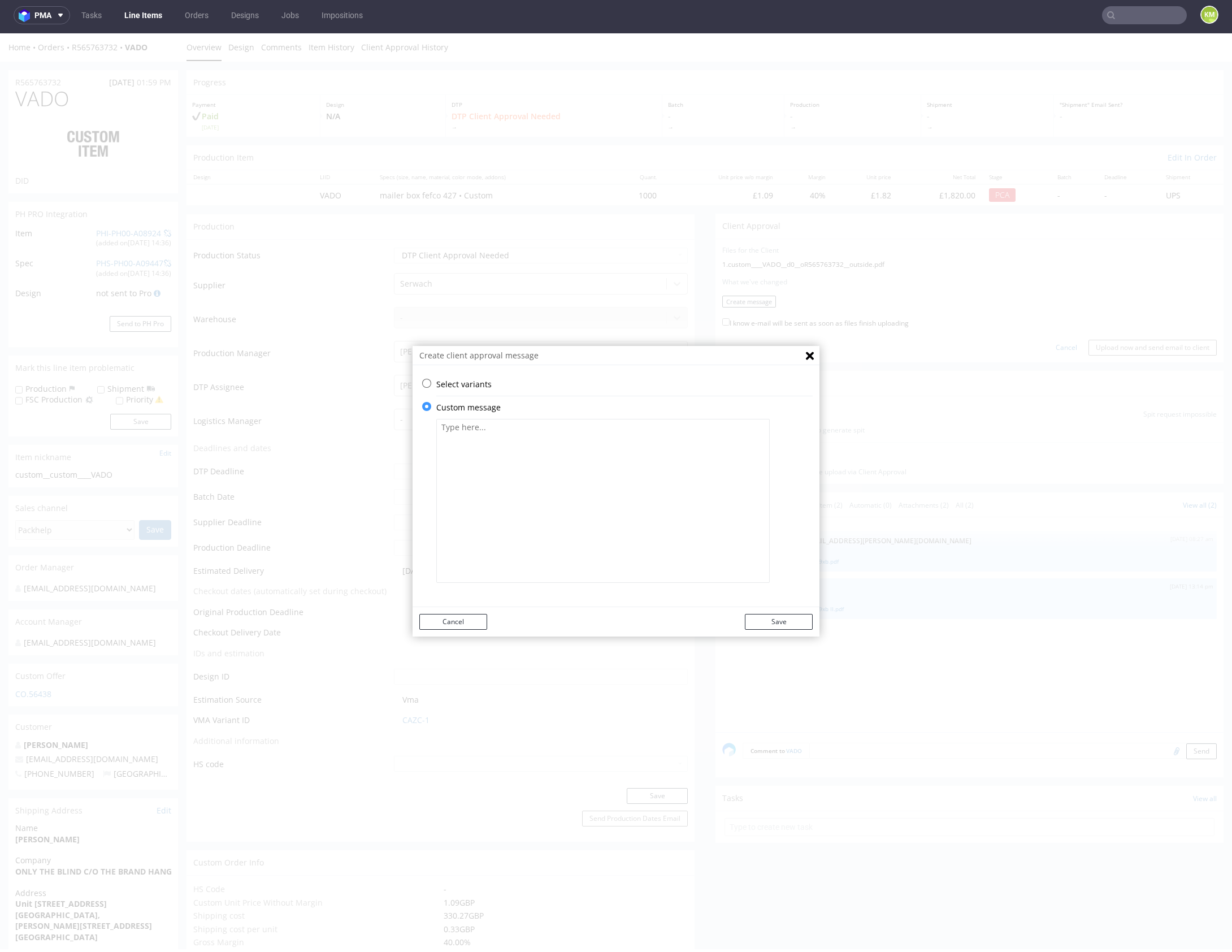
scroll to position [0, 0]
click at [533, 520] on textarea at bounding box center [603, 501] width 333 height 164
paste textarea "The design has been changed from a technical standpoint. Some elements have bee…"
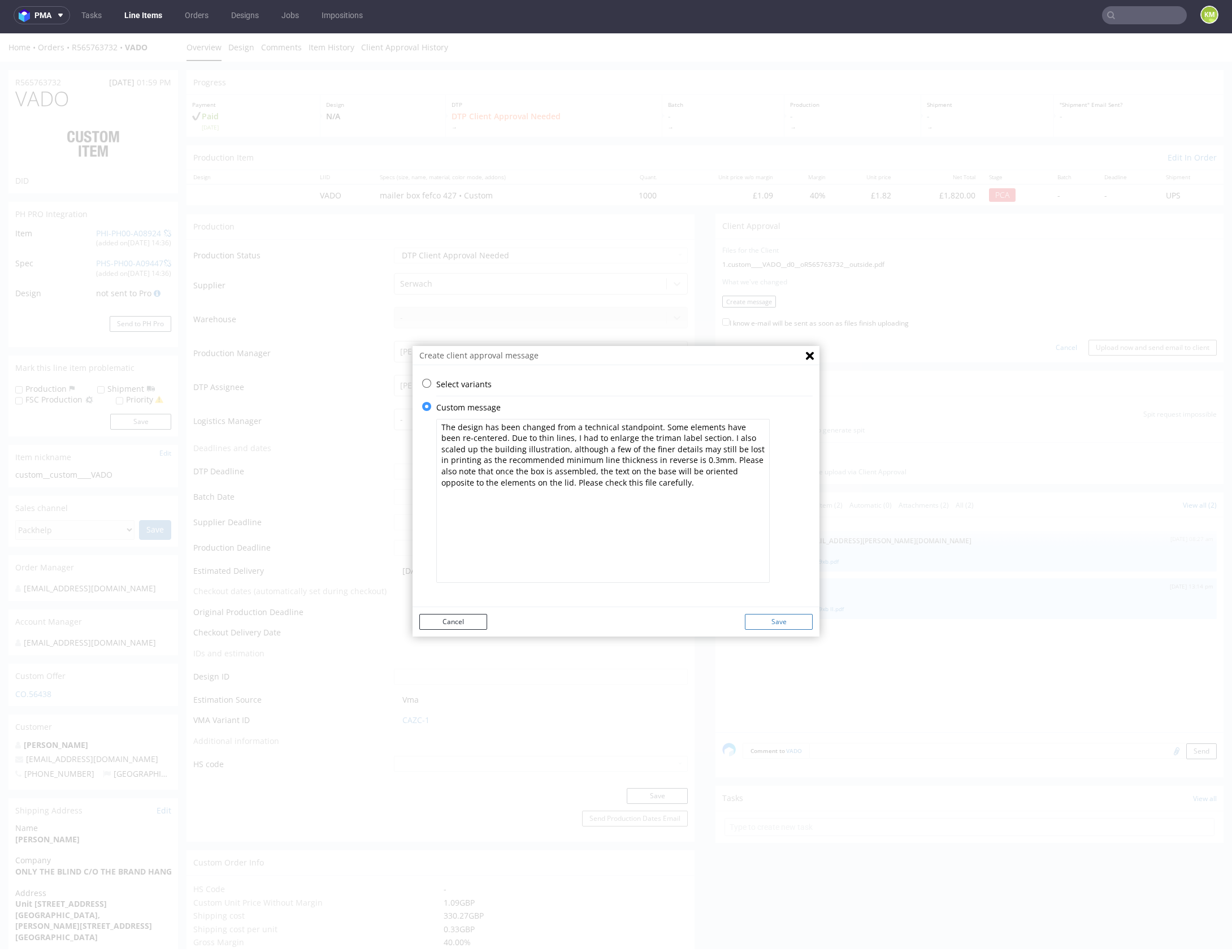
type textarea "The design has been changed from a technical standpoint. Some elements have bee…"
click at [761, 623] on button "Save" at bounding box center [779, 622] width 68 height 16
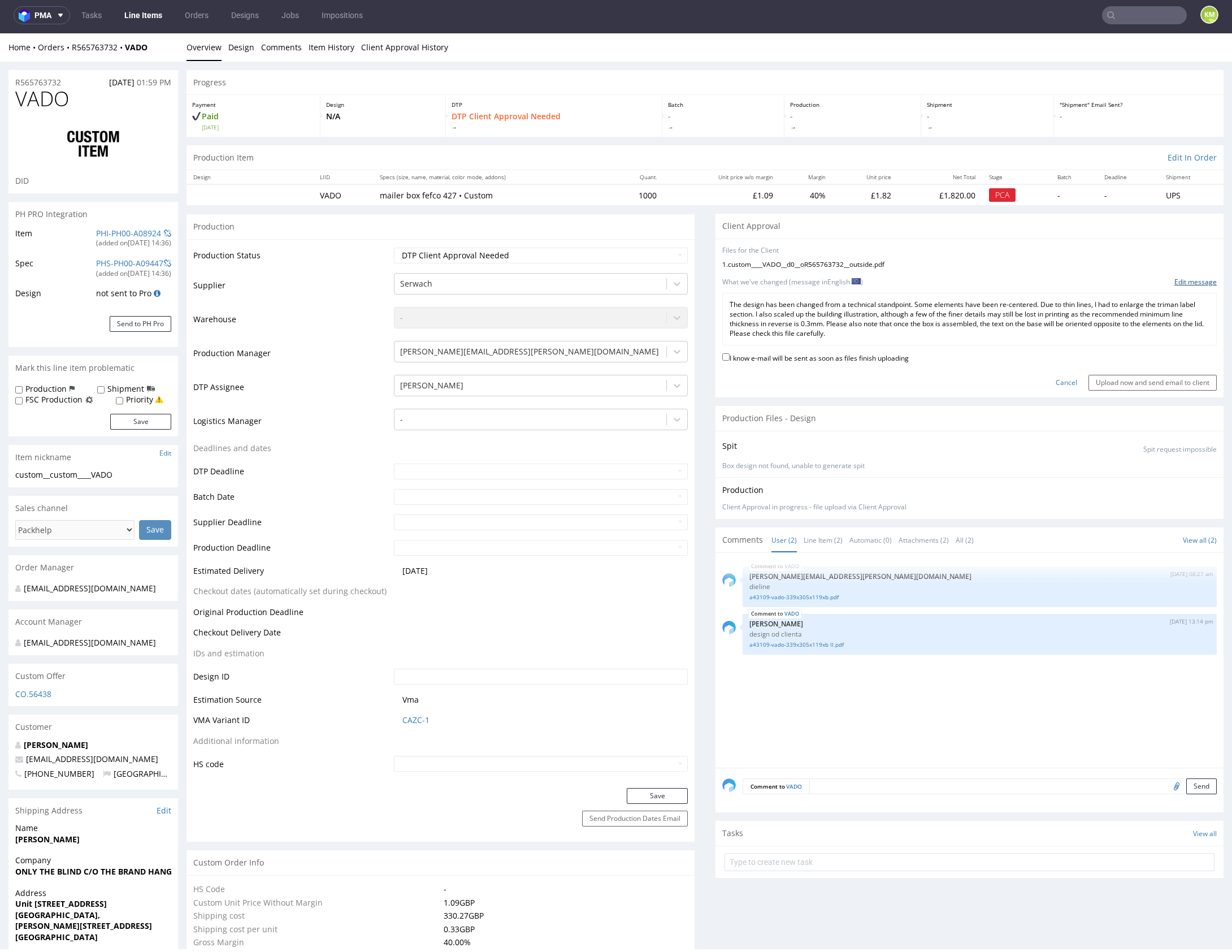
click at [1179, 280] on link "Edit message" at bounding box center [1195, 282] width 42 height 10
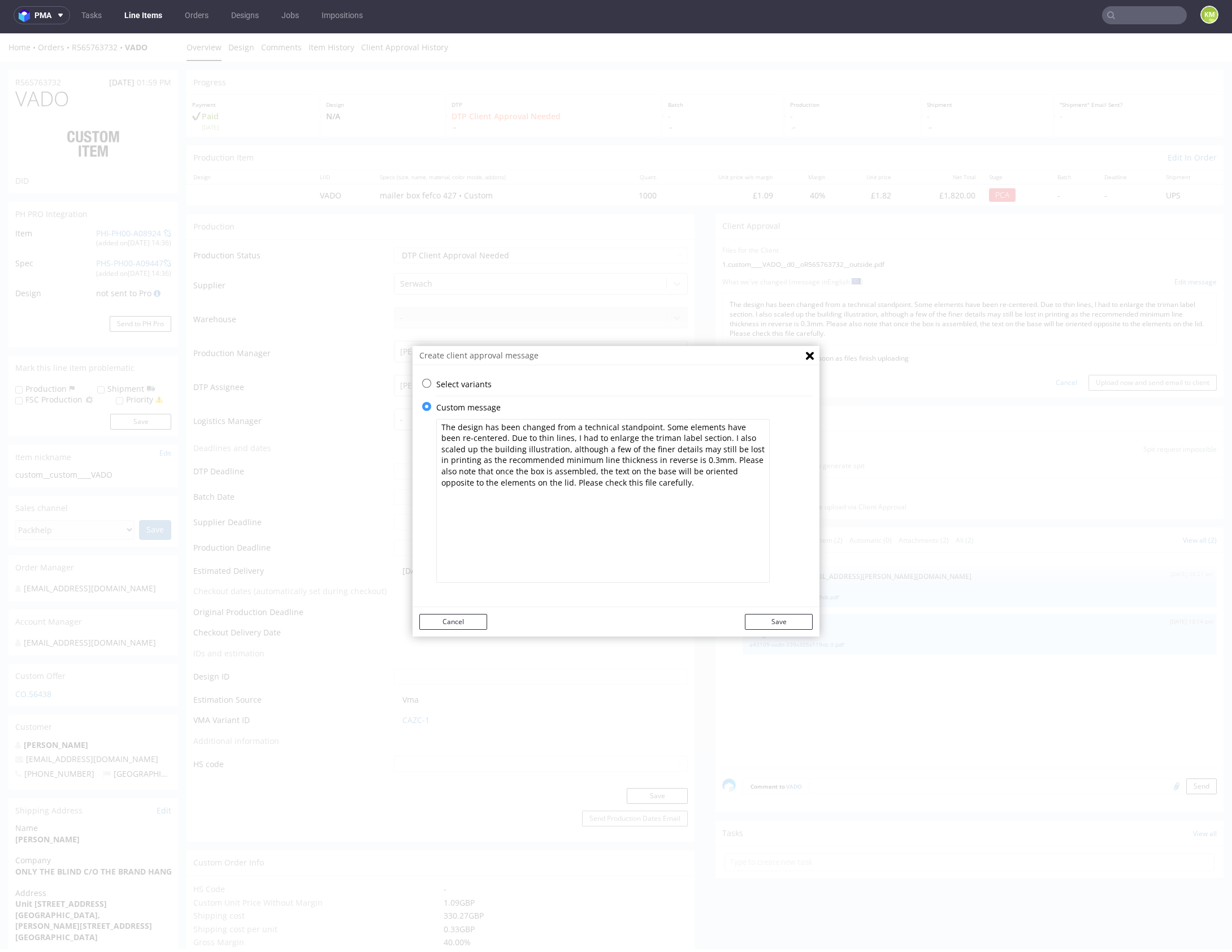
click at [623, 459] on textarea "The design has been changed from a technical standpoint. Some elements have bee…" at bounding box center [603, 501] width 333 height 164
drag, startPoint x: 637, startPoint y: 490, endPoint x: 649, endPoint y: 488, distance: 12.2
click at [638, 490] on textarea "The design has been changed from a technical standpoint. Some elements have bee…" at bounding box center [603, 501] width 333 height 164
paste textarea "fine lines, I had to enlarge the triman label section. I also scaled up the bui…"
type textarea "The design has been changed from a technical standpoint. Some elements have bee…"
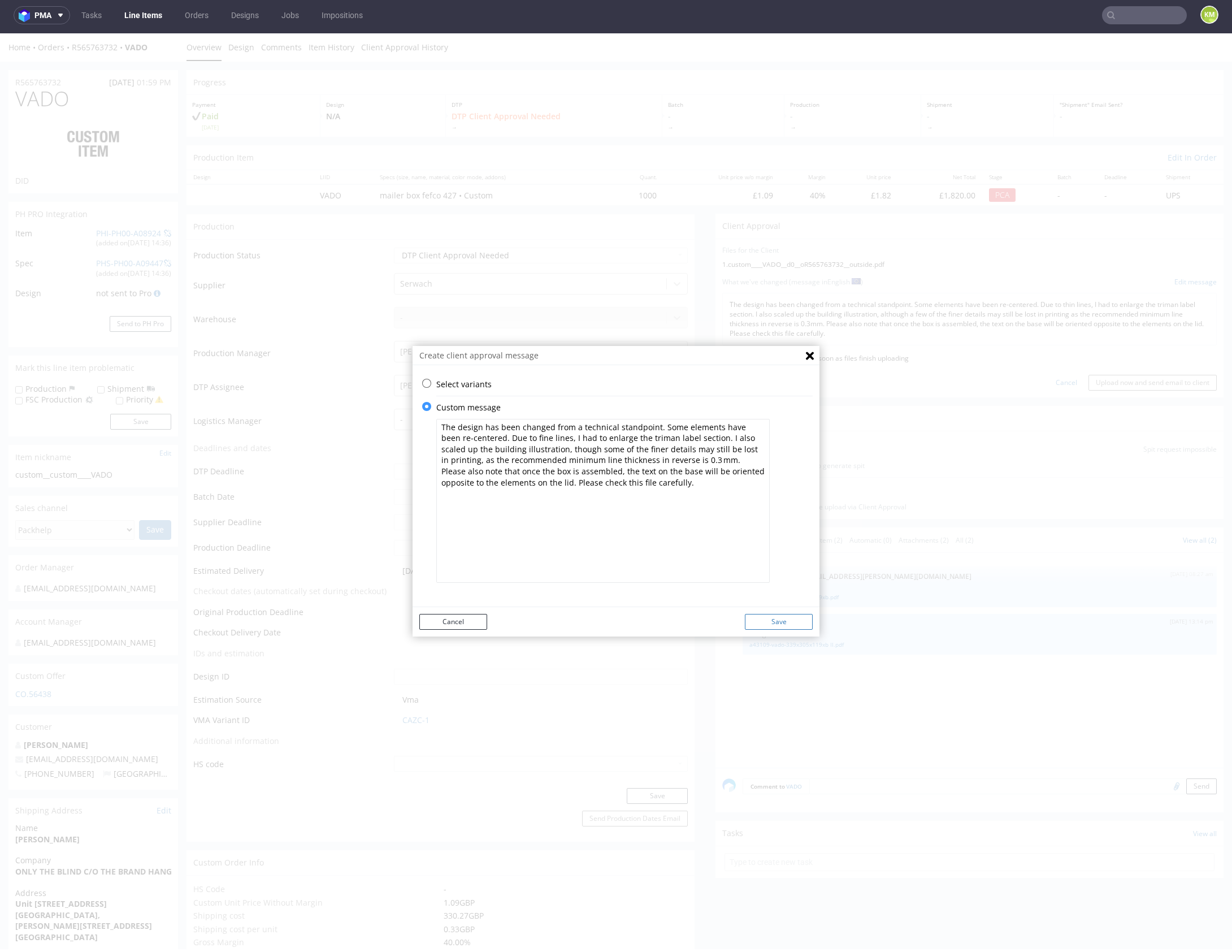
click at [779, 624] on button "Save" at bounding box center [779, 622] width 68 height 16
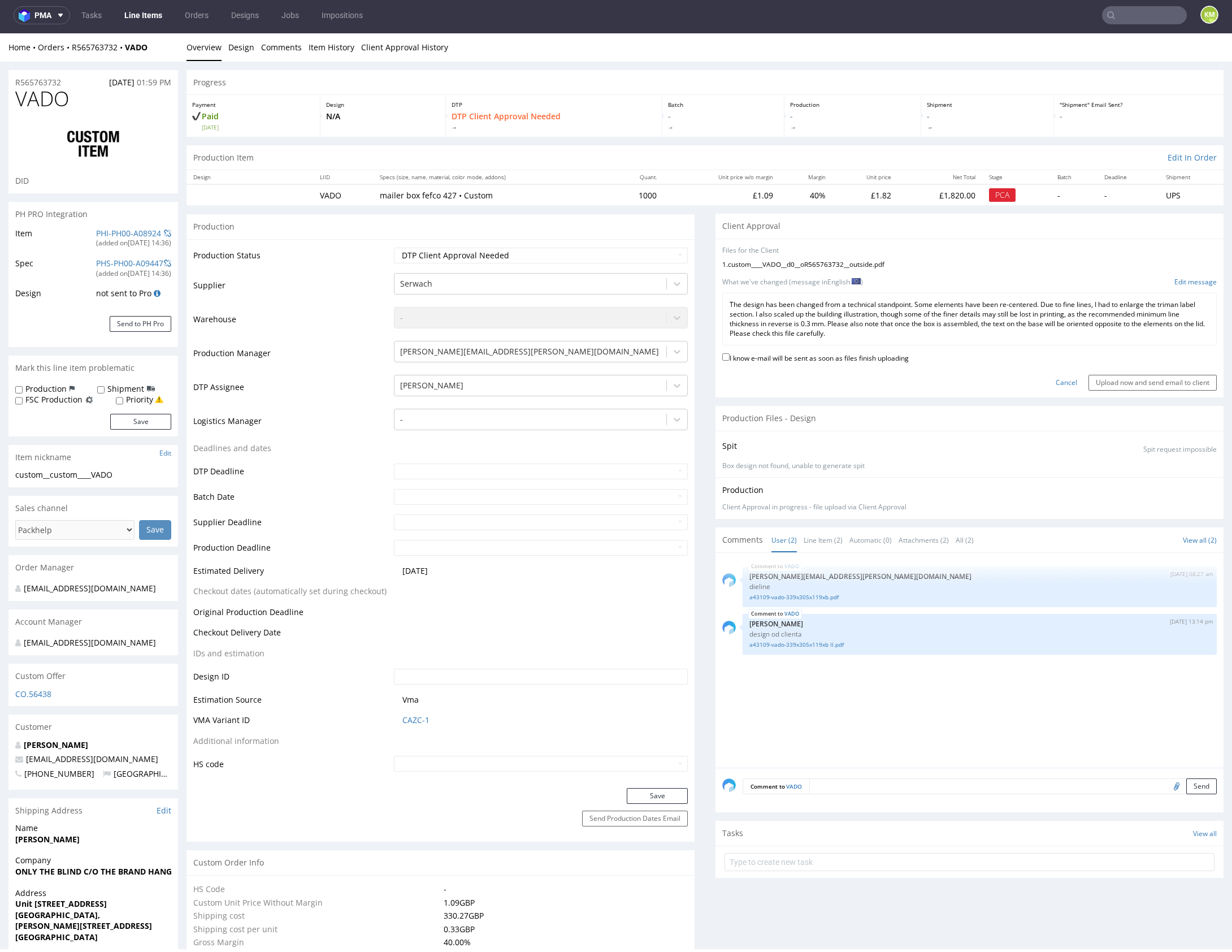
click at [886, 354] on label "I know e-mail will be sent as soon as files finish uploading" at bounding box center [815, 357] width 186 height 12
click at [729, 354] on input "I know e-mail will be sent as soon as files finish uploading" at bounding box center [725, 356] width 7 height 7
checkbox input "true"
click at [1091, 378] on input "Upload now and send email to client" at bounding box center [1153, 382] width 128 height 16
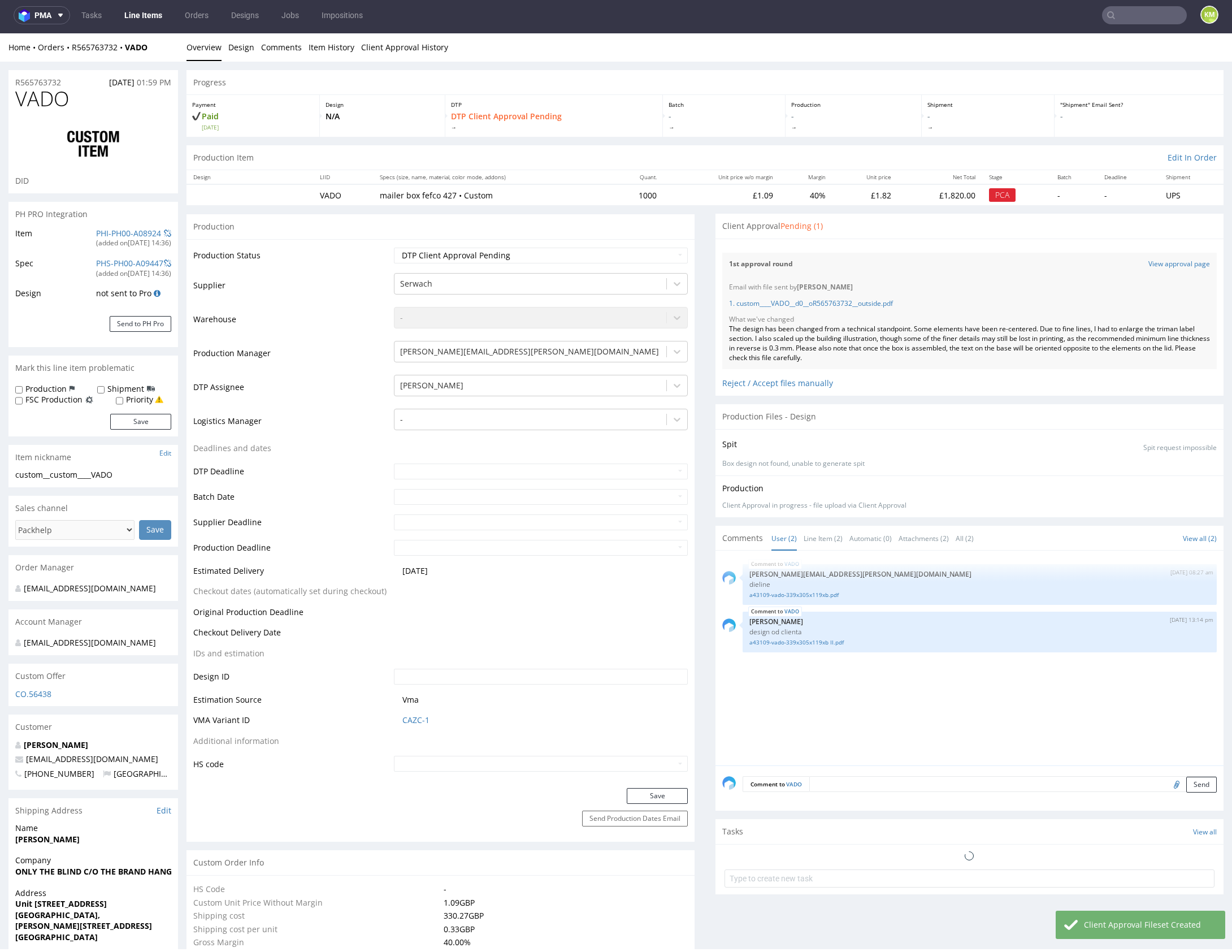
select select "in_progress"
click at [1003, 242] on div "Files for the Client Choose file What we've changed Create message I know e-mai…" at bounding box center [970, 316] width 508 height 157
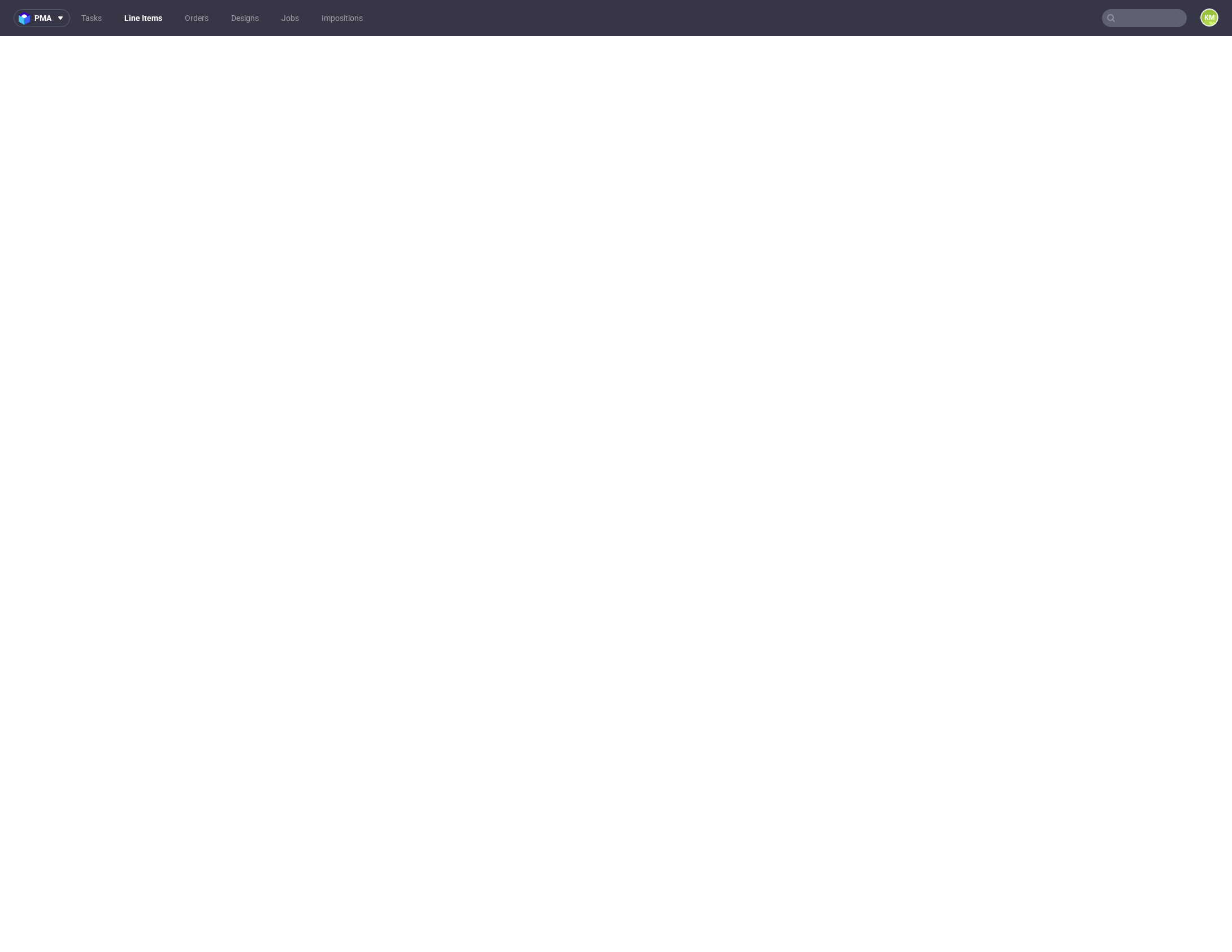
select select "in_progress"
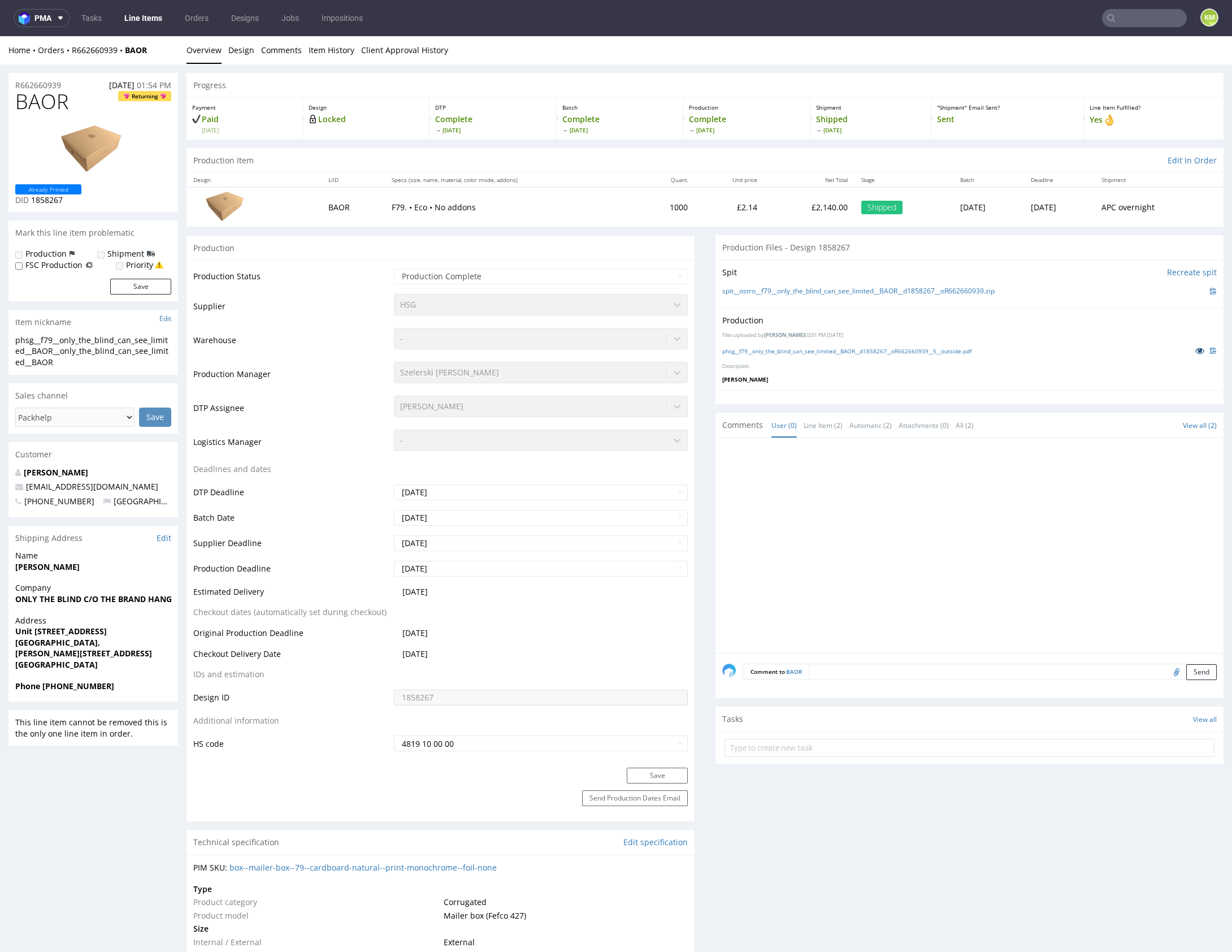
click at [1196, 350] on icon at bounding box center [1200, 350] width 9 height 8
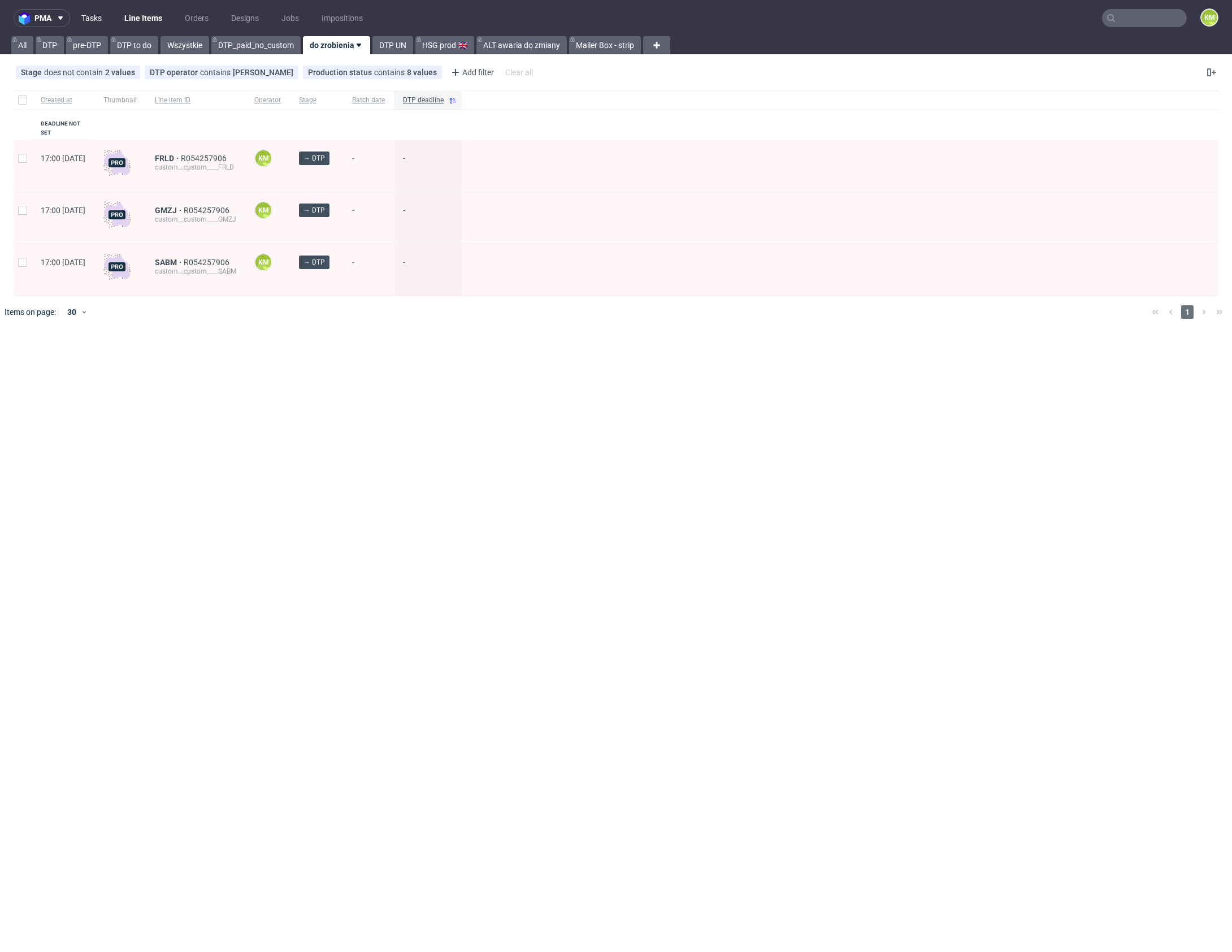
click at [102, 12] on link "Tasks" at bounding box center [92, 18] width 34 height 18
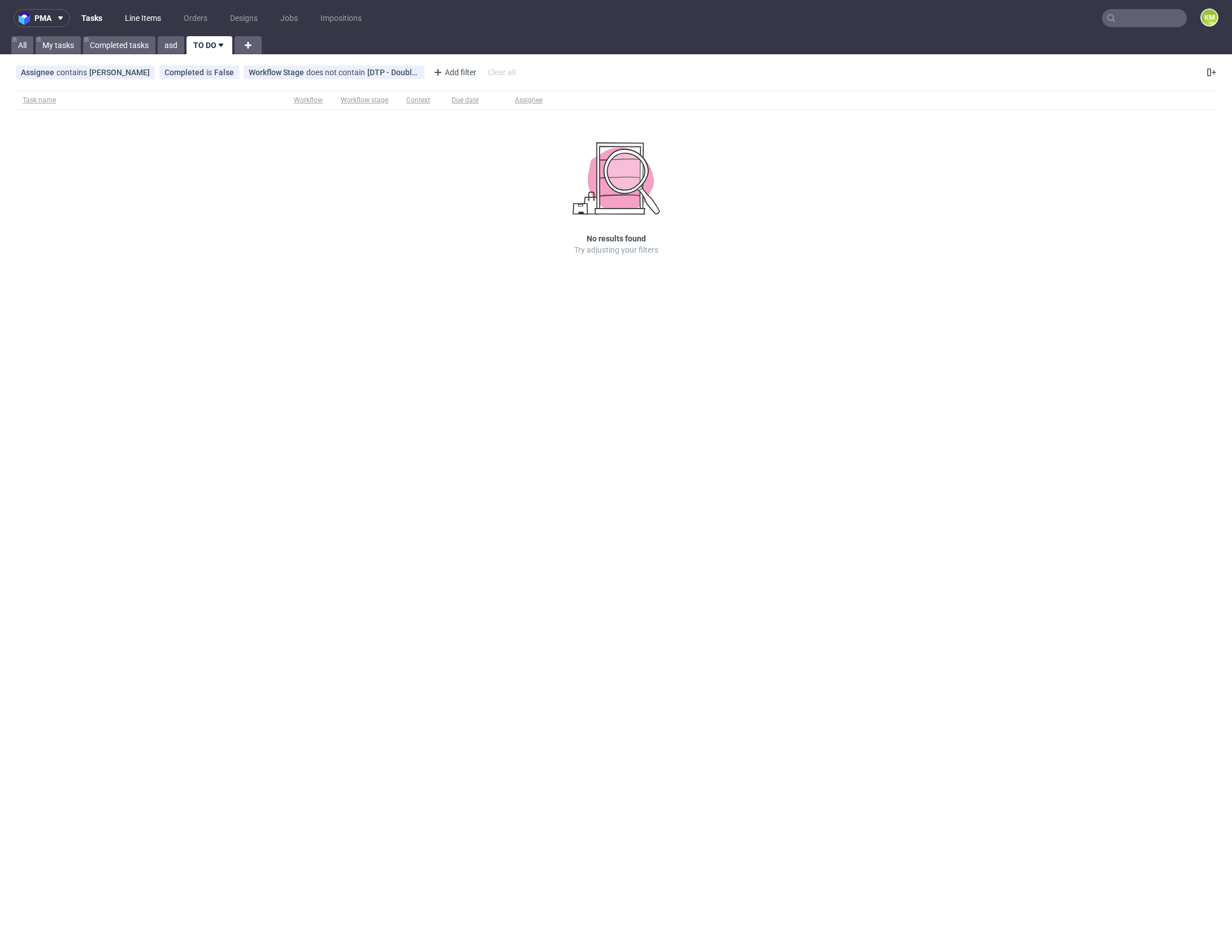
click at [130, 18] on link "Line Items" at bounding box center [143, 18] width 49 height 18
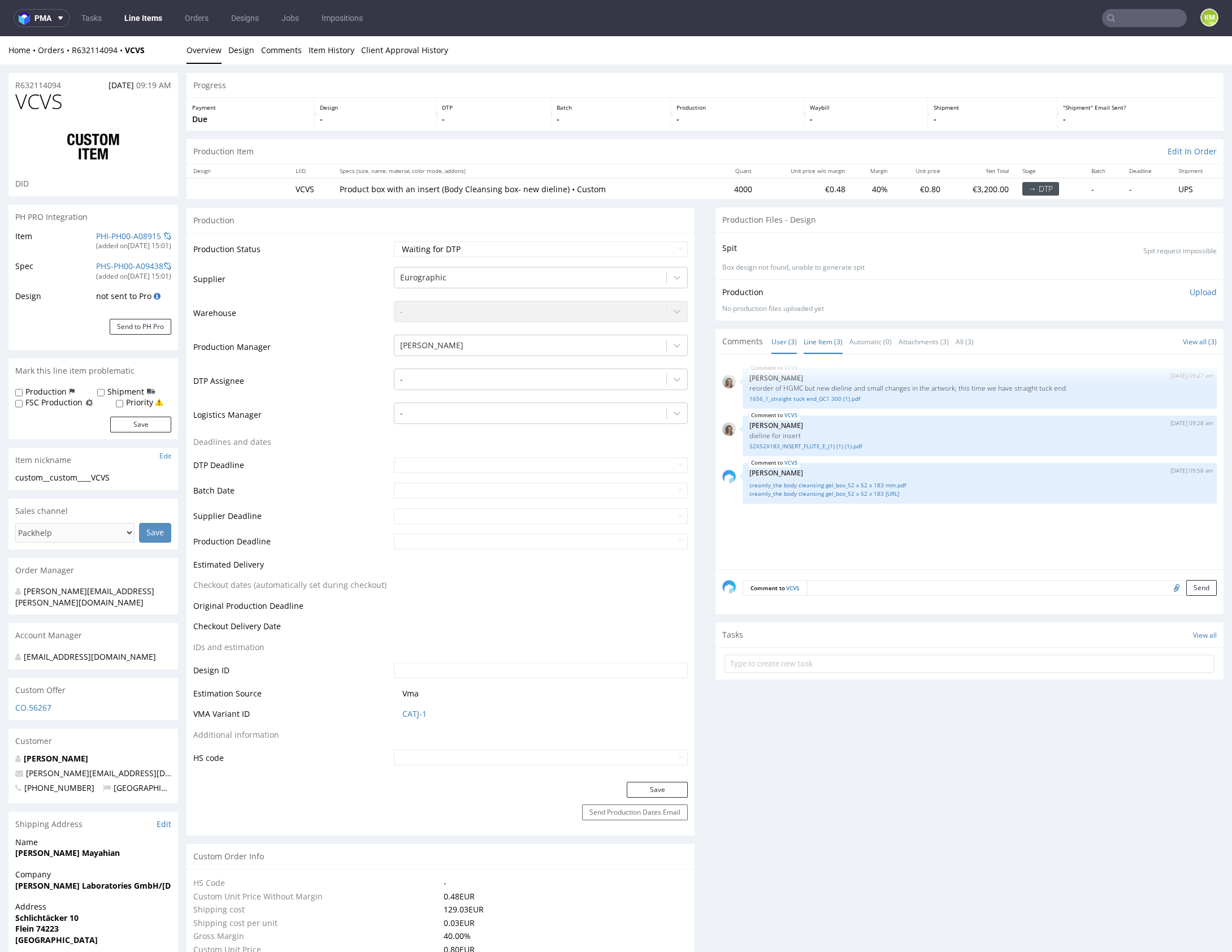
click at [817, 337] on link "Line Item (3)" at bounding box center [823, 341] width 39 height 24
click at [828, 400] on link "1656_1_straight tuck end_GC1 300 (1).pdf" at bounding box center [979, 399] width 460 height 8
click at [854, 484] on link "creamly_the body cleansing gel_box_52 x 52 x 183 mm.pdf" at bounding box center [979, 485] width 460 height 8
click at [858, 495] on link "creamly_the body cleansing gel_box_52 x 52 x 183 mm.ai" at bounding box center [979, 494] width 460 height 8
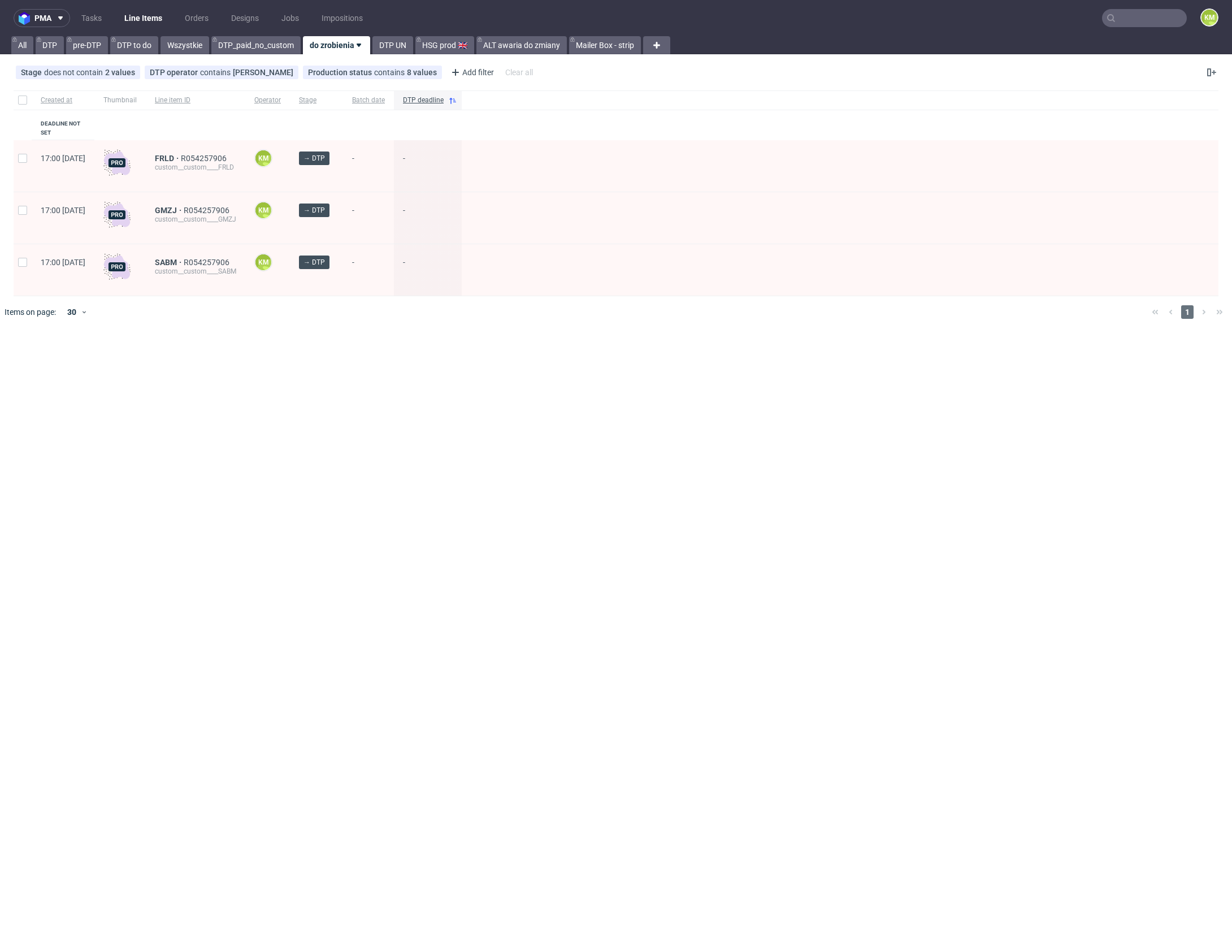
click at [460, 443] on div "pma Tasks Line Items Orders Designs Jobs Impositions KM All DTP pre-DTP DTP to …" at bounding box center [616, 476] width 1232 height 952
click at [423, 433] on div "pma Tasks Line Items Orders Designs Jobs Impositions KM All DTP pre-DTP DTP to …" at bounding box center [616, 476] width 1232 height 952
click at [552, 446] on div "pma Tasks Line Items Orders Designs Jobs Impositions KM All DTP pre-DTP DTP to …" at bounding box center [616, 476] width 1232 height 952
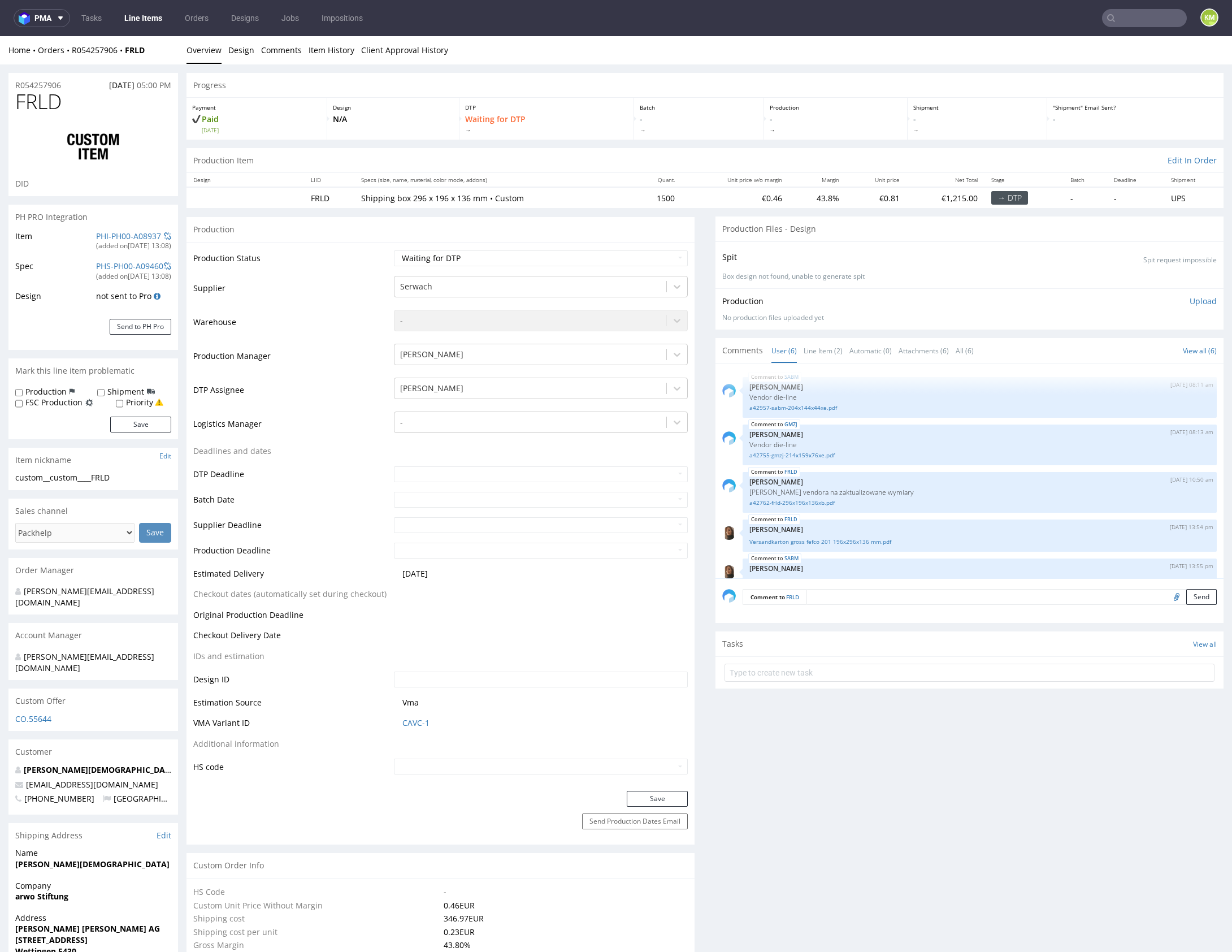
scroll to position [66, 0]
